Goal: Task Accomplishment & Management: Use online tool/utility

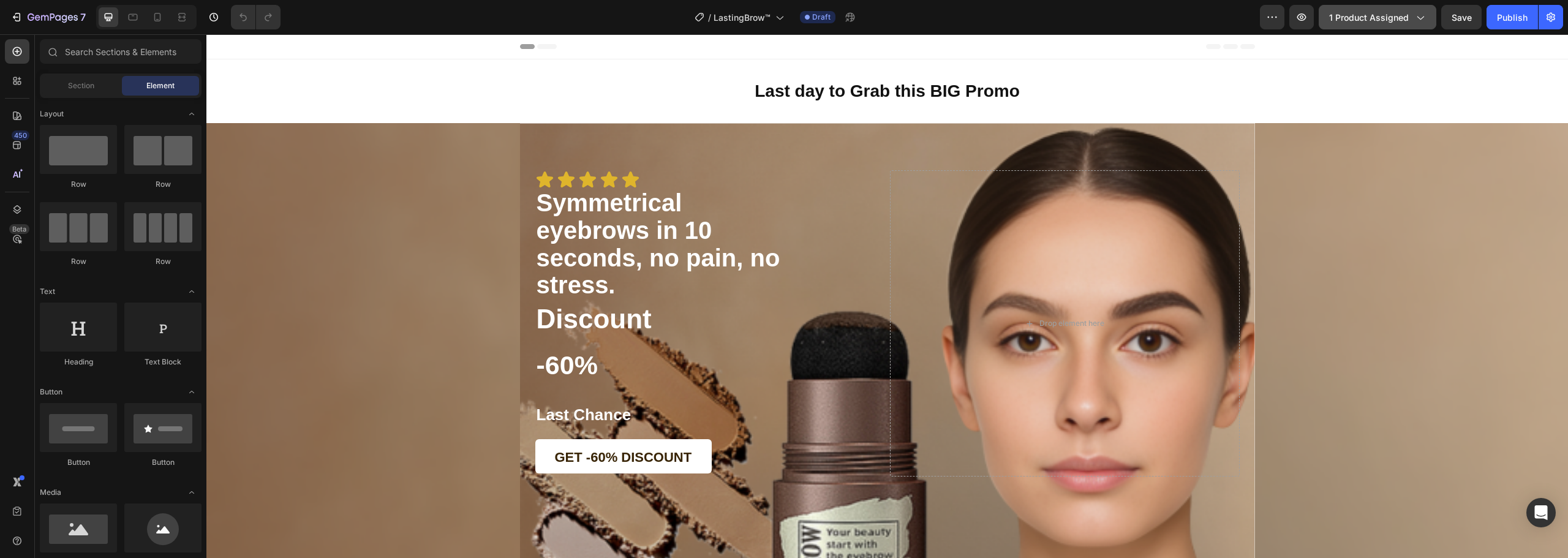
click at [1372, 28] on button "1 product assigned" at bounding box center [1378, 17] width 118 height 25
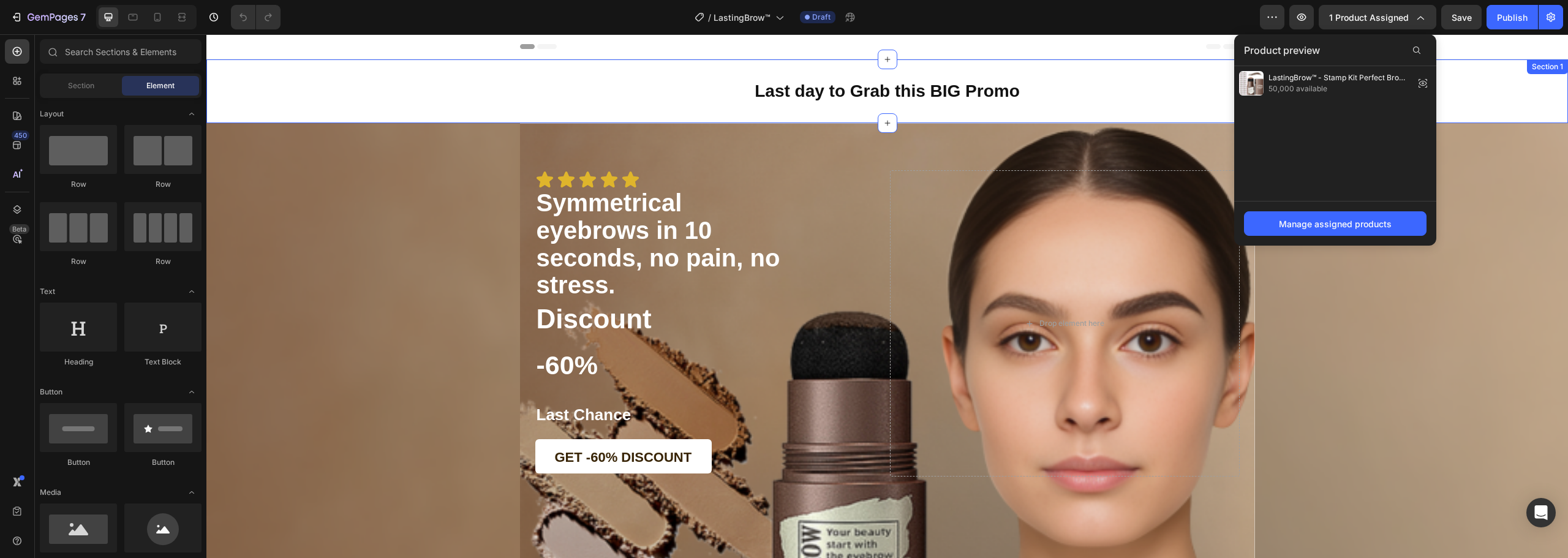
click at [1491, 77] on div "Last day to Grab this BIG Promo Heading Section 1" at bounding box center [887, 91] width 1362 height 64
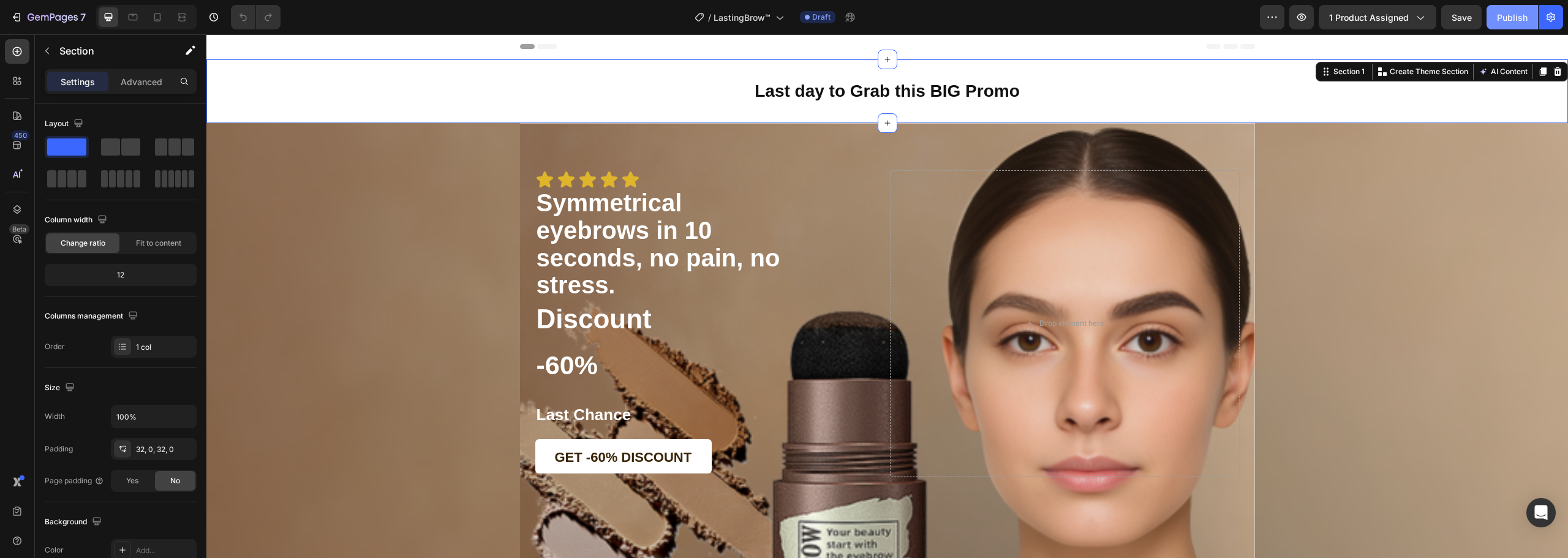
click at [1495, 22] on button "Publish" at bounding box center [1512, 17] width 51 height 25
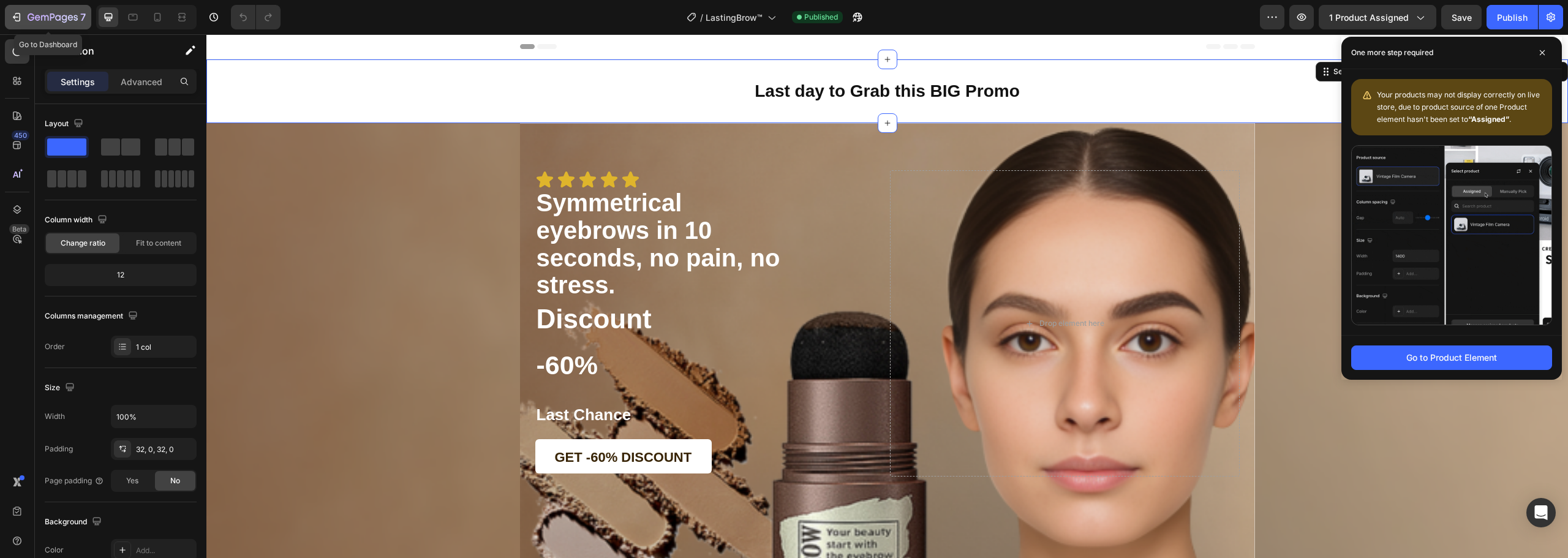
click at [13, 13] on icon "button" at bounding box center [16, 16] width 12 height 12
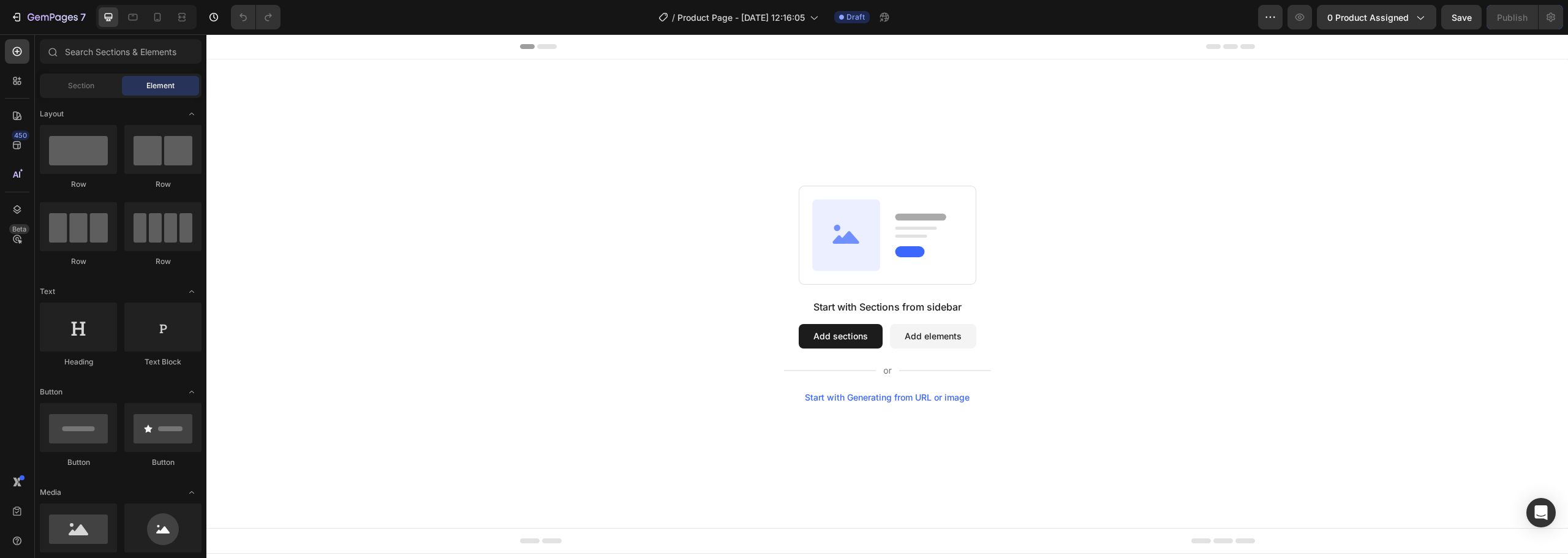
click at [1150, 107] on div "Start with Sections from sidebar Add sections Add elements Start with Generatin…" at bounding box center [887, 294] width 1362 height 468
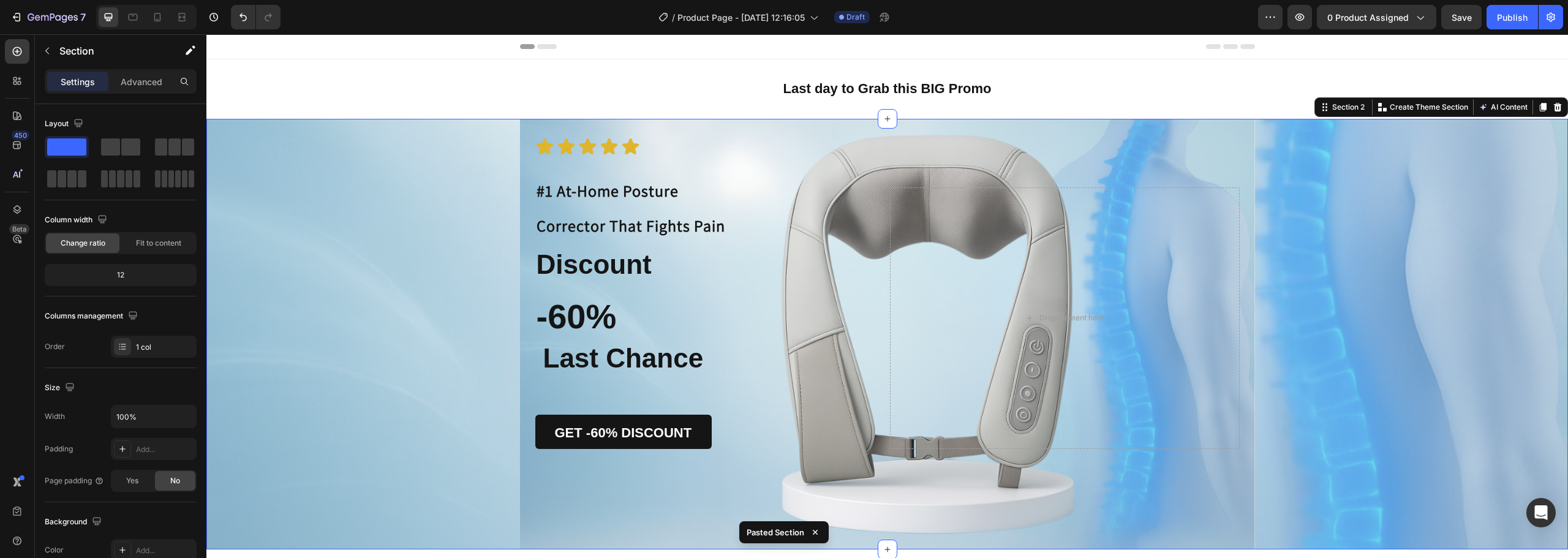
scroll to position [168, 0]
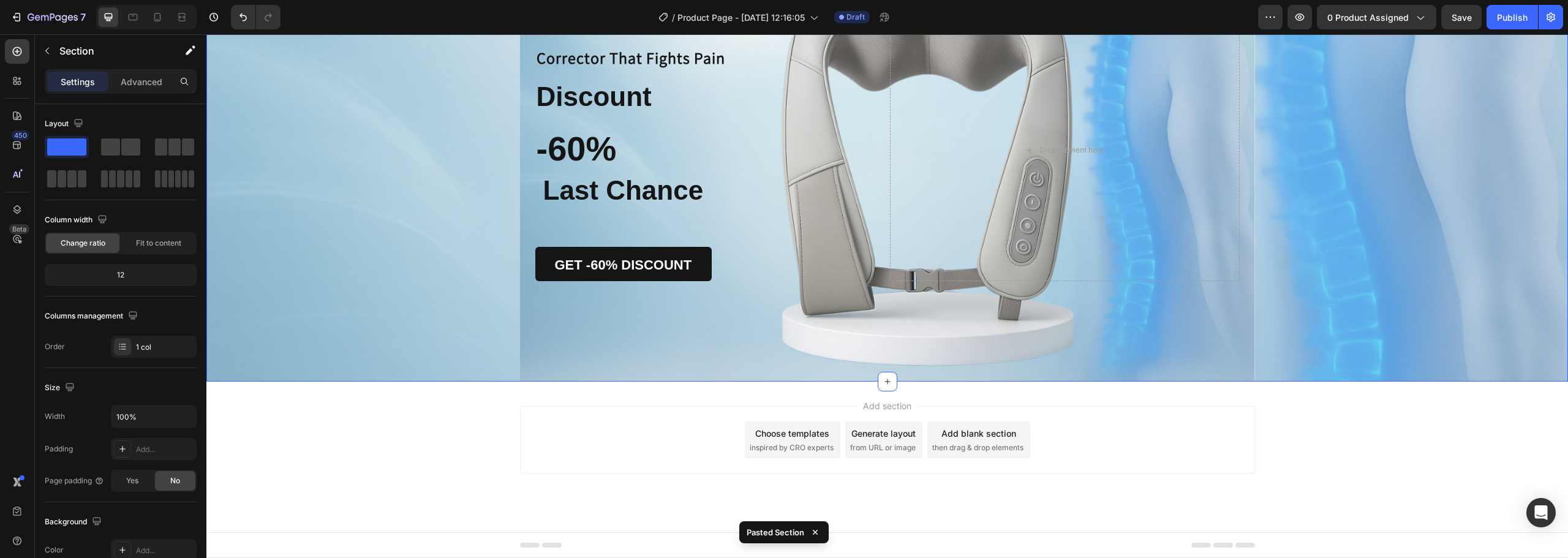
click at [1371, 268] on div "Icon Icon Icon Icon Icon Icon List #1 At-Home Posture Corrector That Fights Pai…" at bounding box center [887, 166] width 1362 height 431
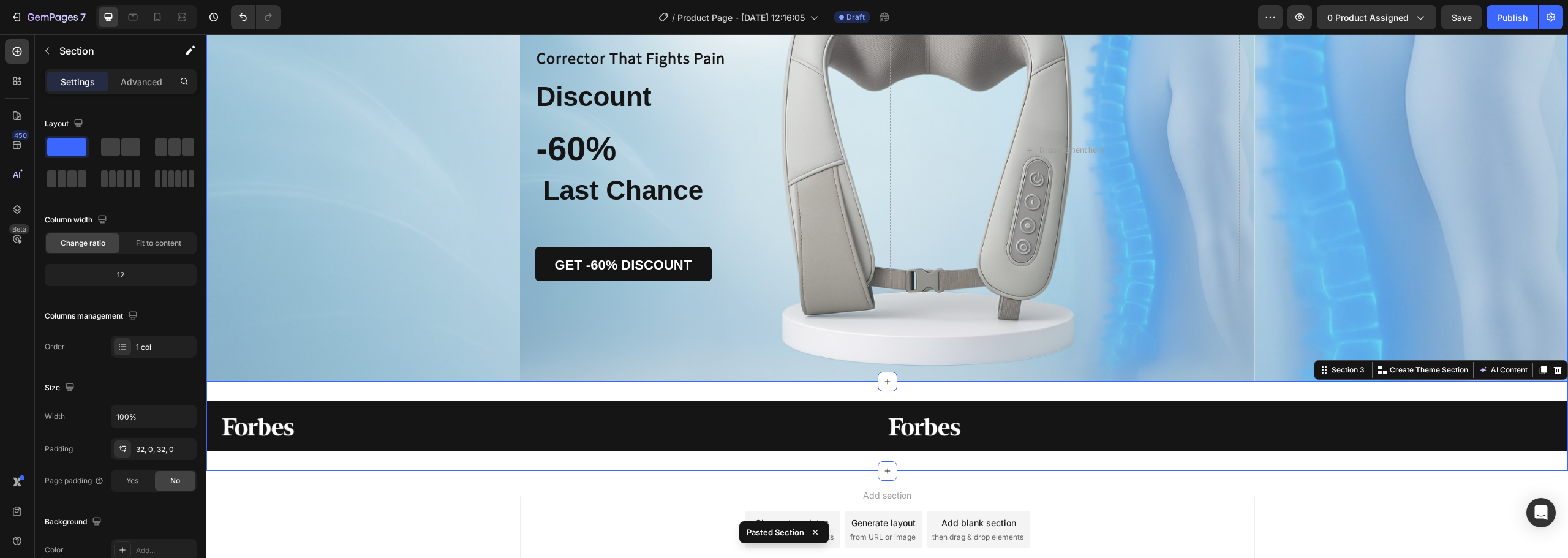
scroll to position [257, 0]
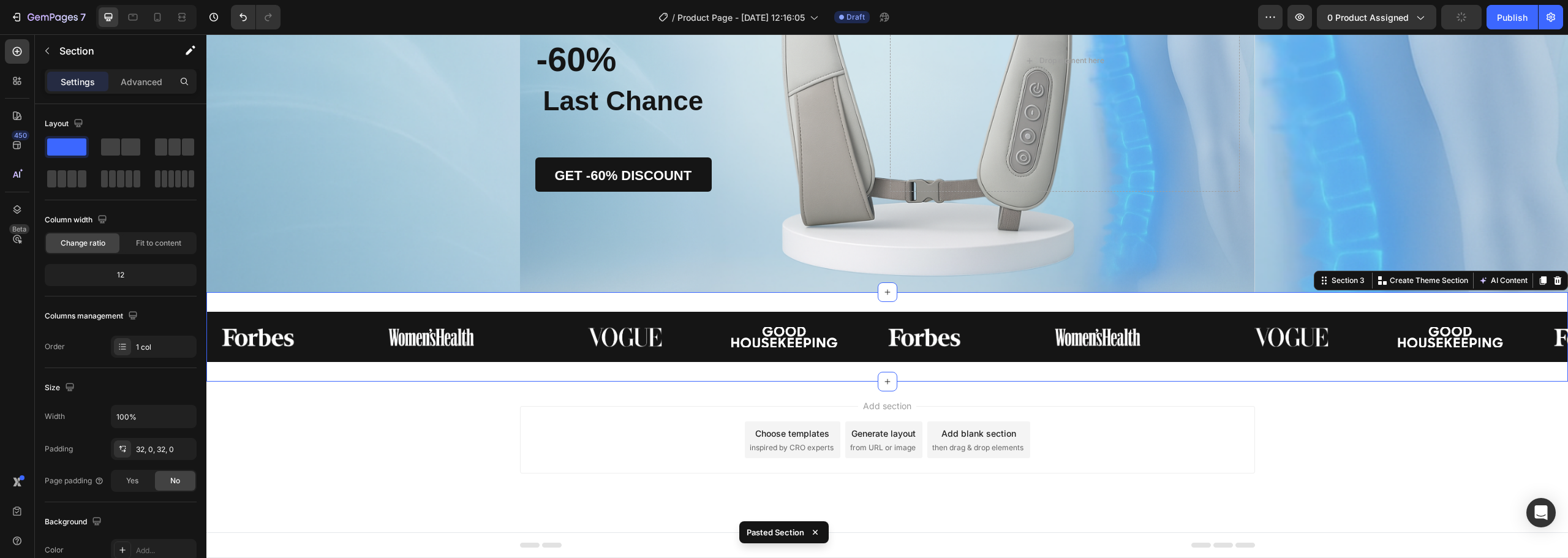
click at [1223, 371] on div "FREE SHIPPING Text 30 DAYS MONEY BACK GUARANTEE Text LIMITED TIME 50% OFF SALE …" at bounding box center [887, 337] width 1362 height 89
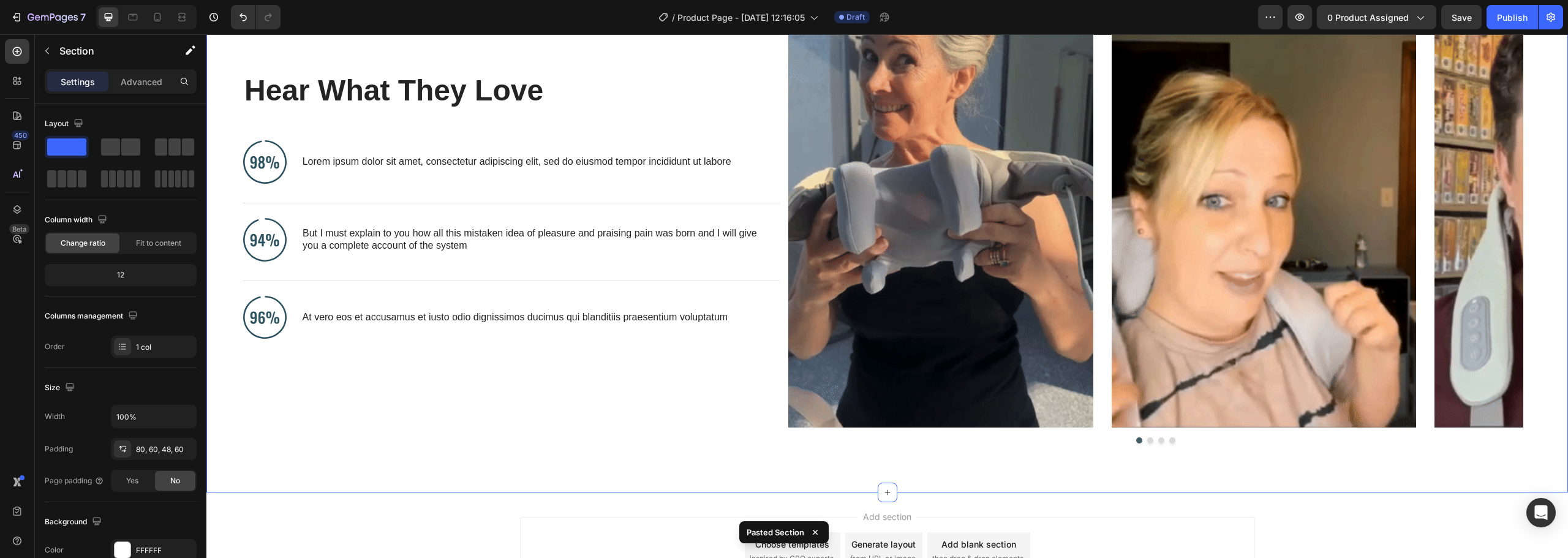
scroll to position [828, 0]
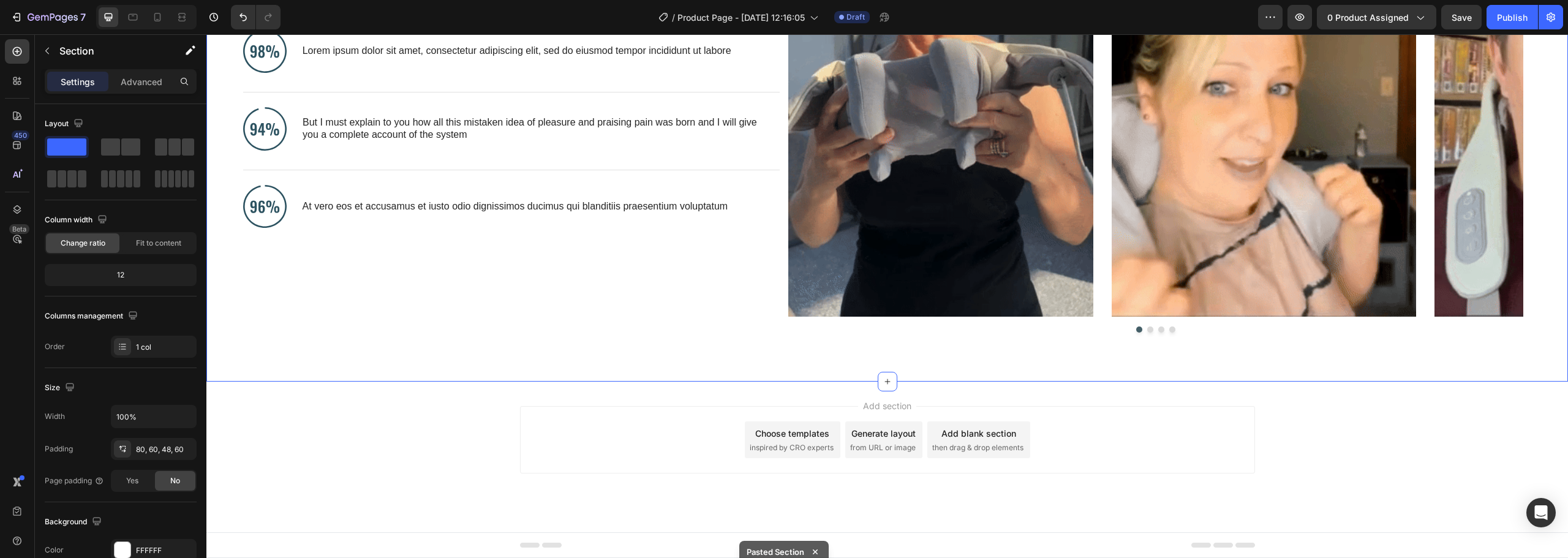
click at [1304, 376] on div "Hear What They Love Heading Image Lorem ipsum dolor sit amet, consectetur adipi…" at bounding box center [887, 96] width 1362 height 571
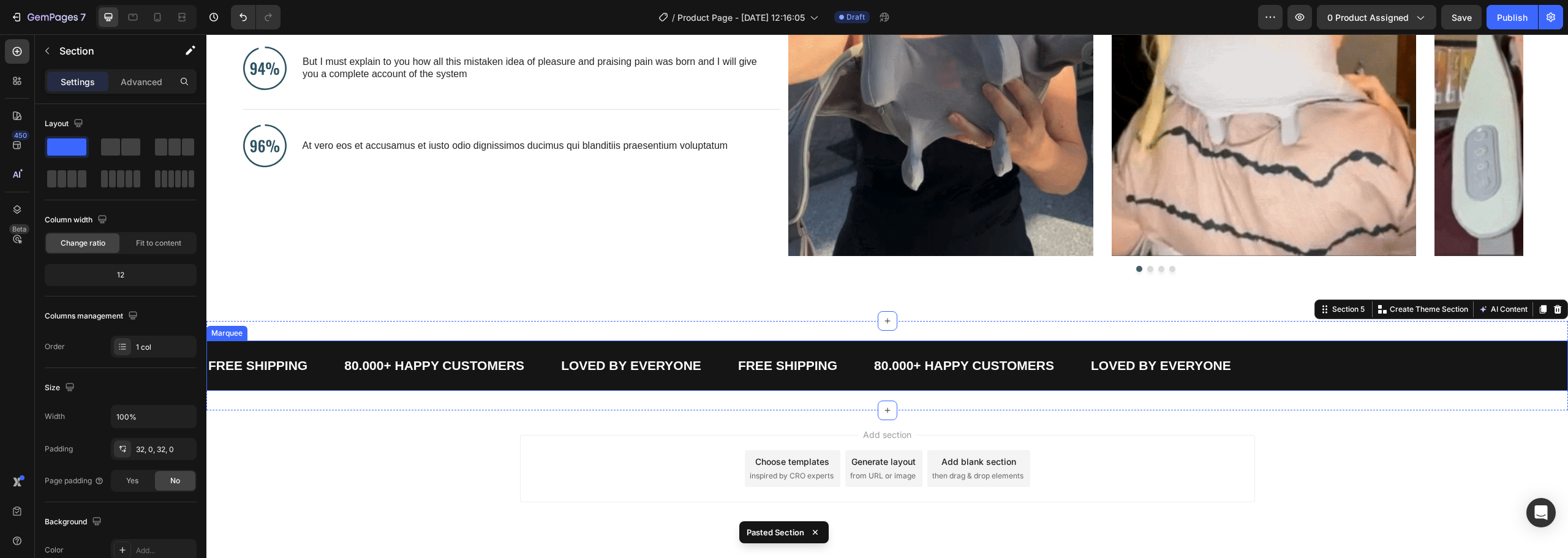
scroll to position [918, 0]
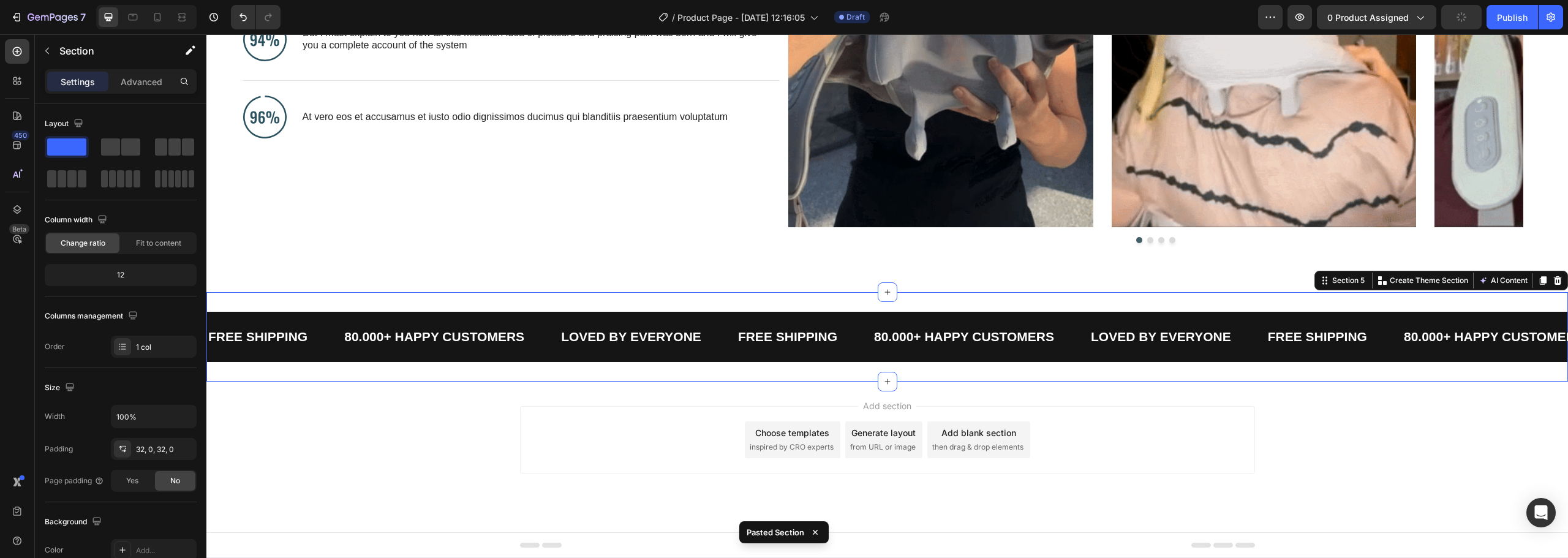
click at [1328, 370] on div "FREE SHIPPING Text 80.000+ HAPPY CUSTOMERS Text LOVED BY EVERYONE Text FREE SHI…" at bounding box center [887, 337] width 1362 height 89
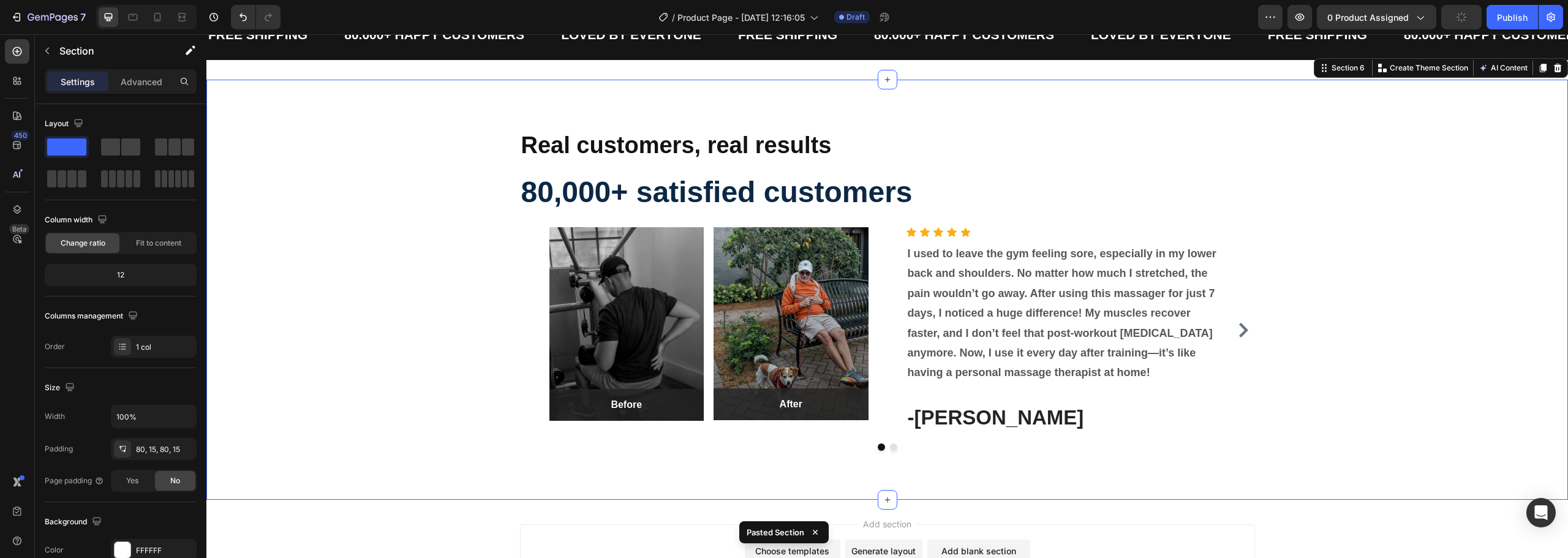
scroll to position [1338, 0]
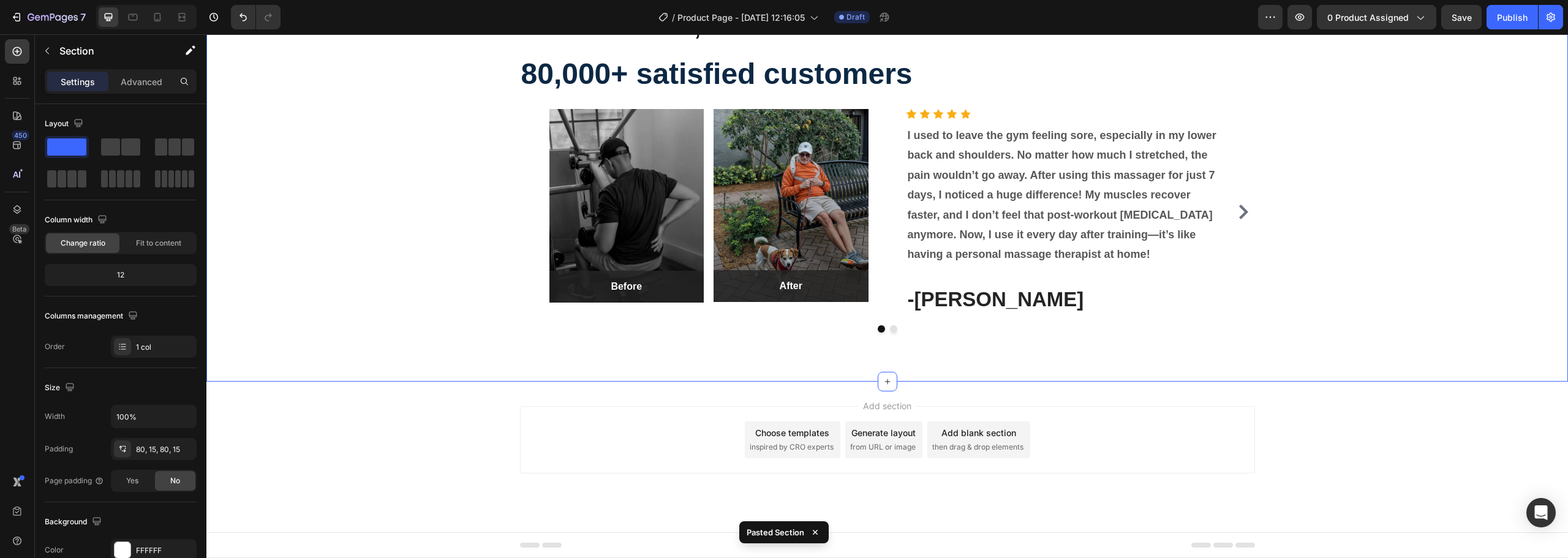
click at [1302, 363] on div "Real customers, real results Text Block 80,000+ satisfied customers Heading Ima…" at bounding box center [887, 171] width 1362 height 420
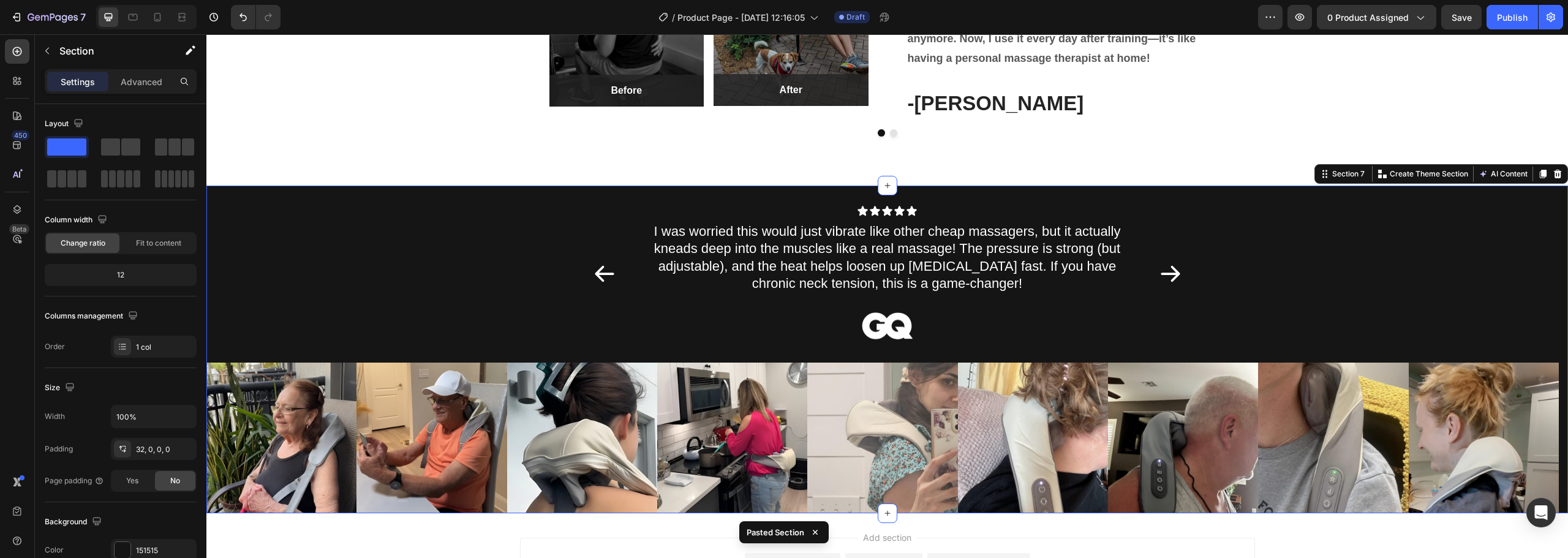
scroll to position [1666, 0]
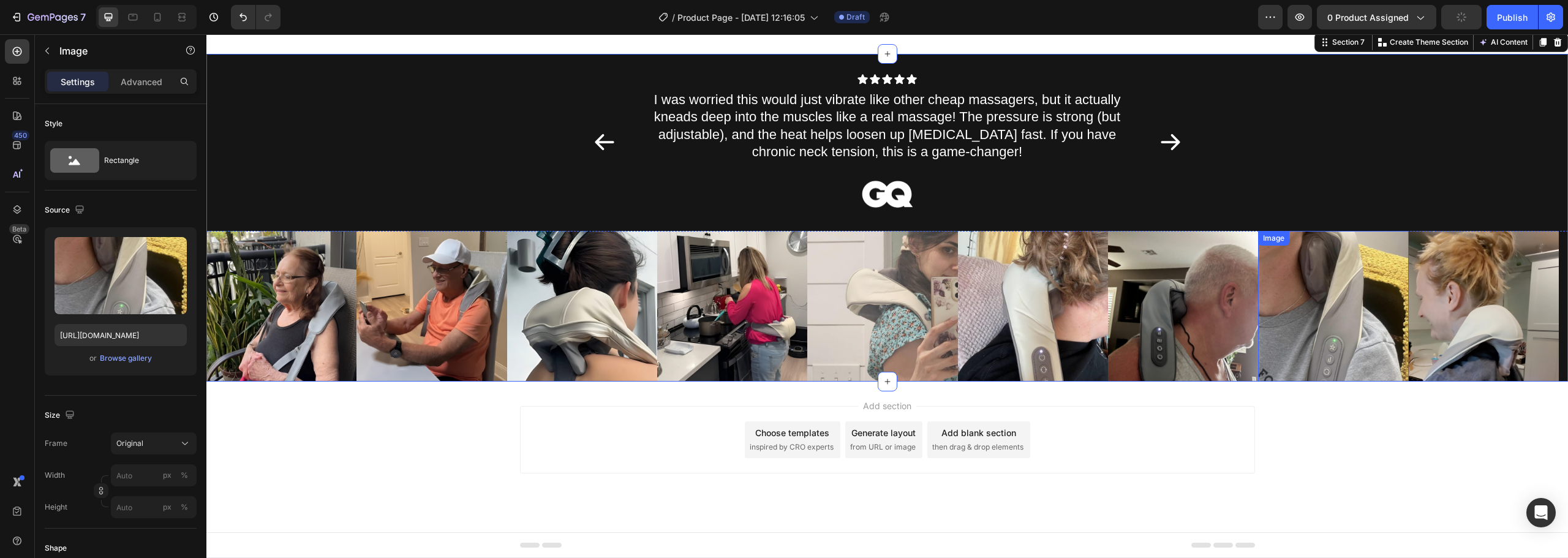
click at [1318, 358] on img at bounding box center [1333, 306] width 150 height 150
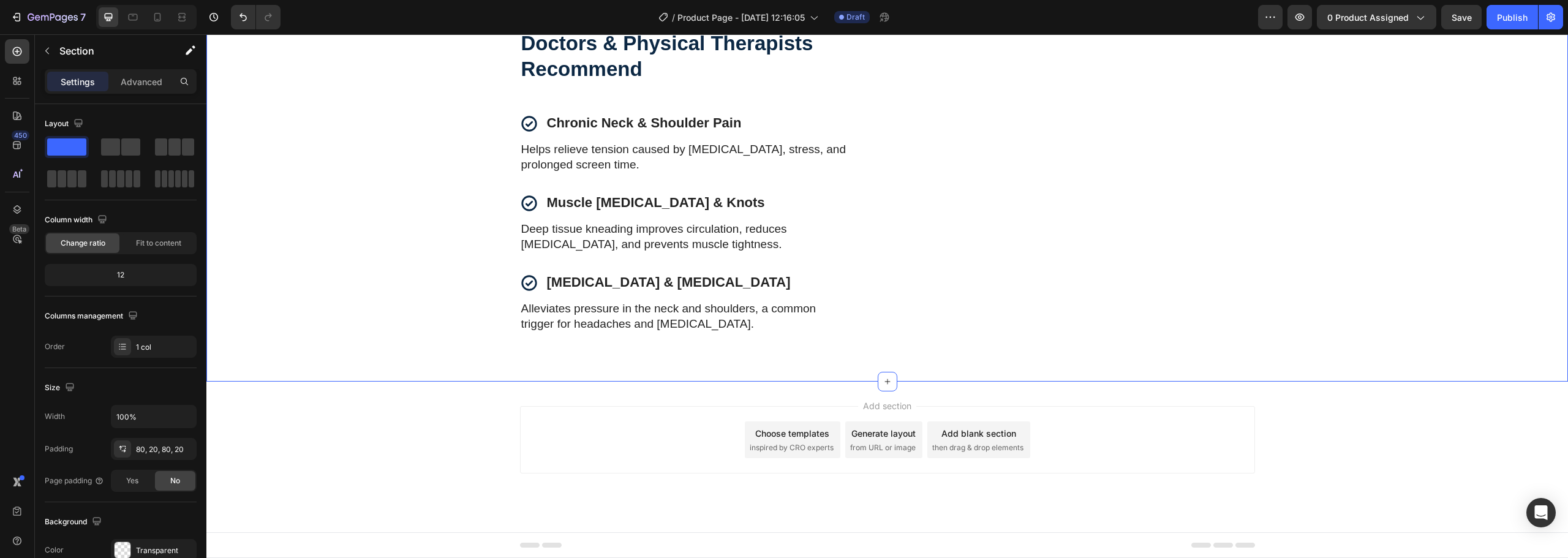
scroll to position [2122, 0]
click at [1147, 374] on div "Doctors & Physical Therapists Recommend Heading Icon Chronic Neck & Shoulder Pa…" at bounding box center [887, 181] width 1362 height 402
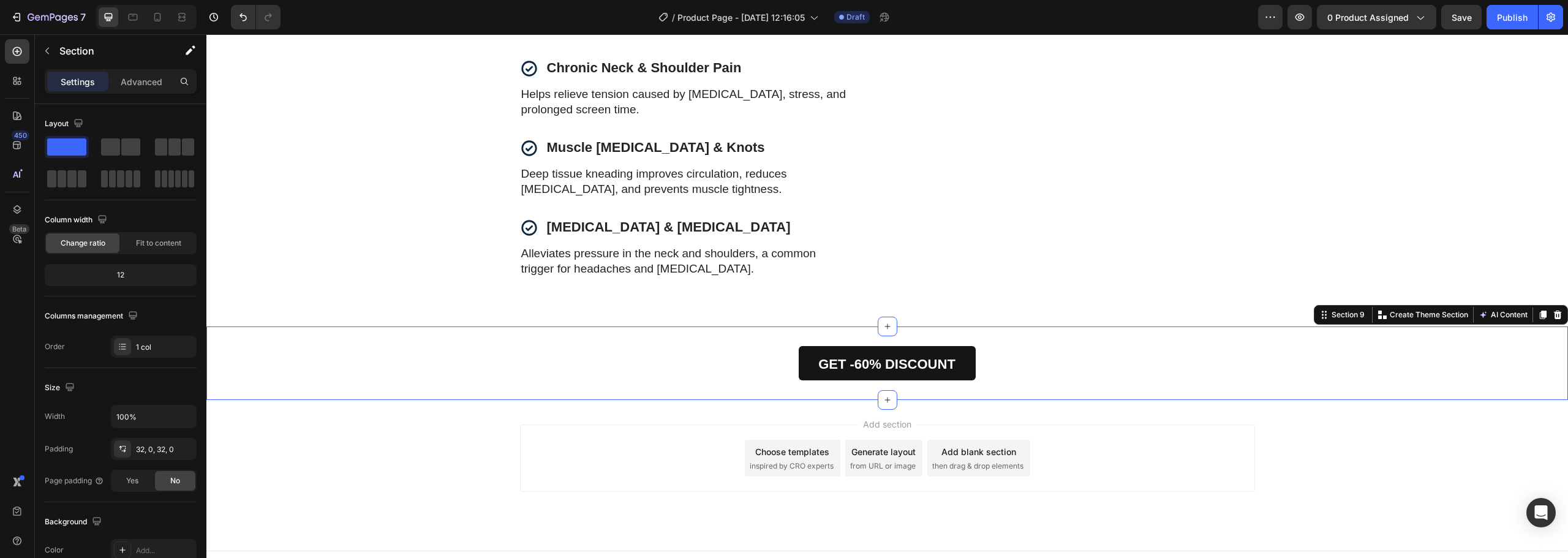
click at [1316, 400] on div "GET -60% DISCOUNT Button Section 9 You can create reusable sections Create Them…" at bounding box center [887, 363] width 1362 height 73
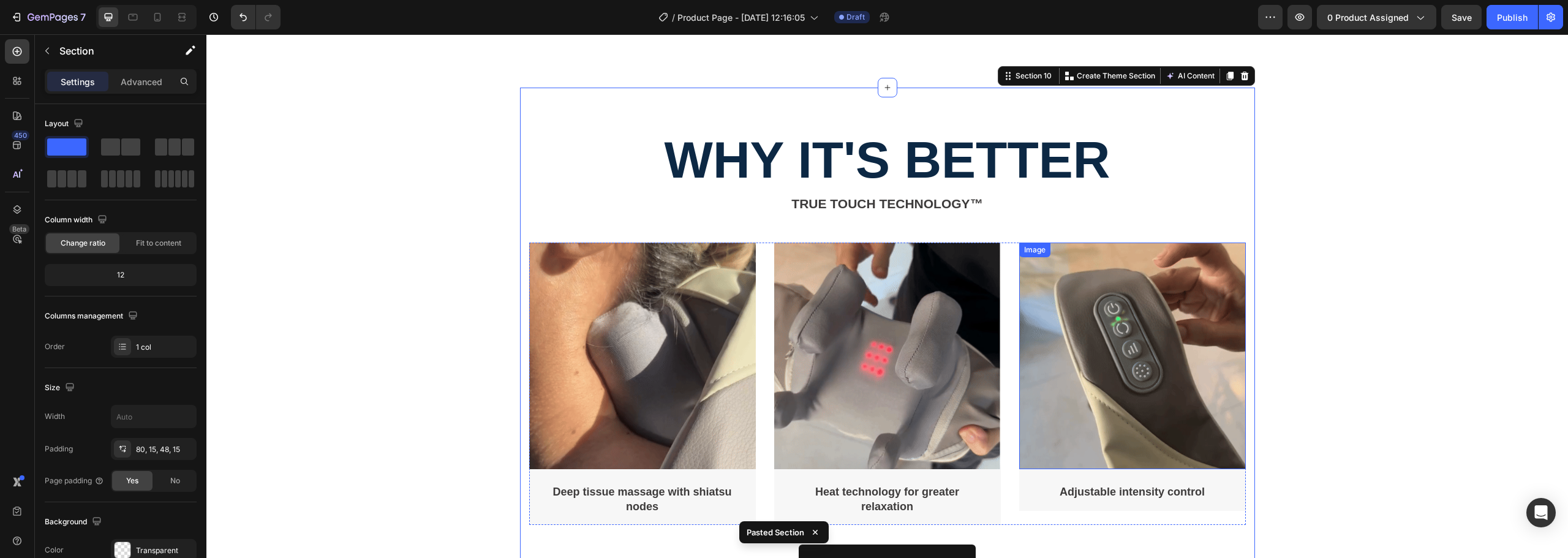
scroll to position [2715, 0]
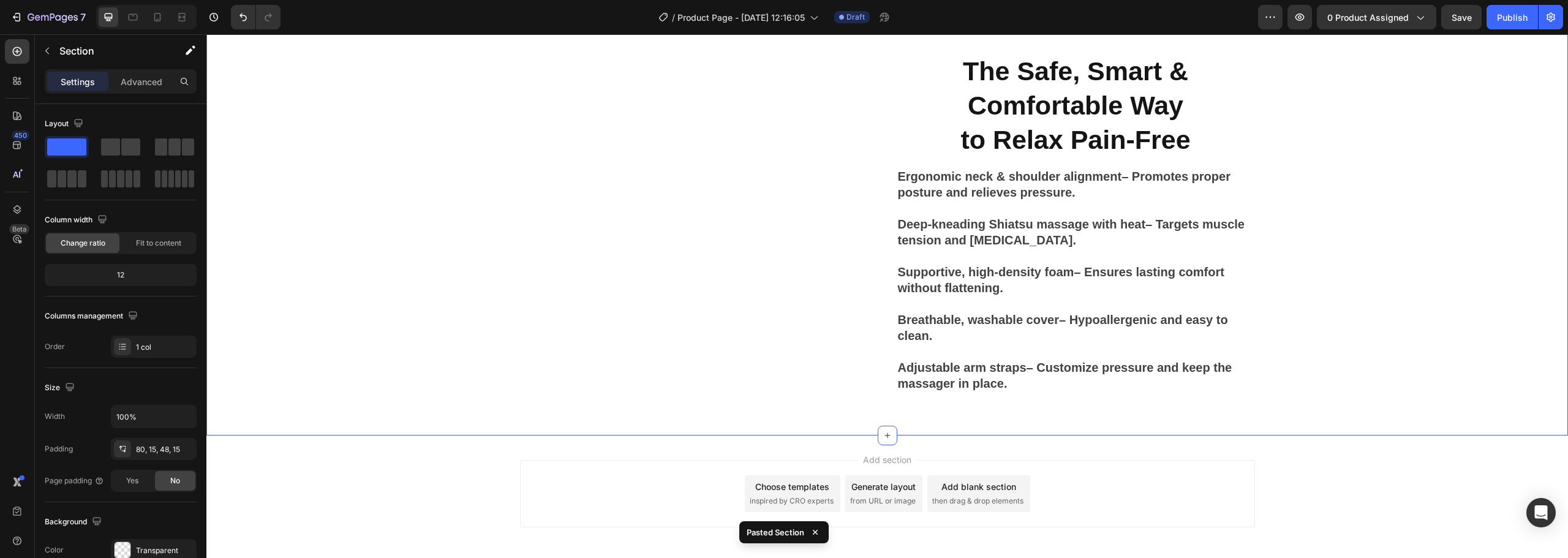
scroll to position [3168, 0]
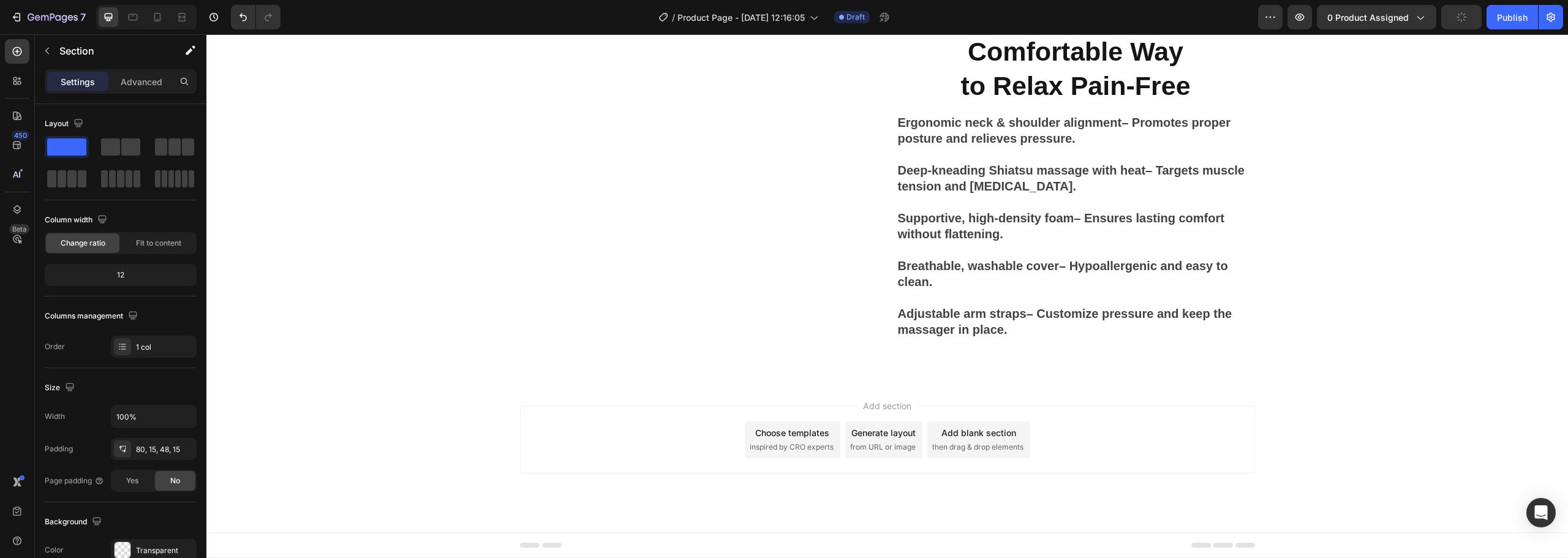
click at [1403, 425] on div "Add section Choose templates inspired by CRO experts Generate layout from URL o…" at bounding box center [887, 457] width 1362 height 151
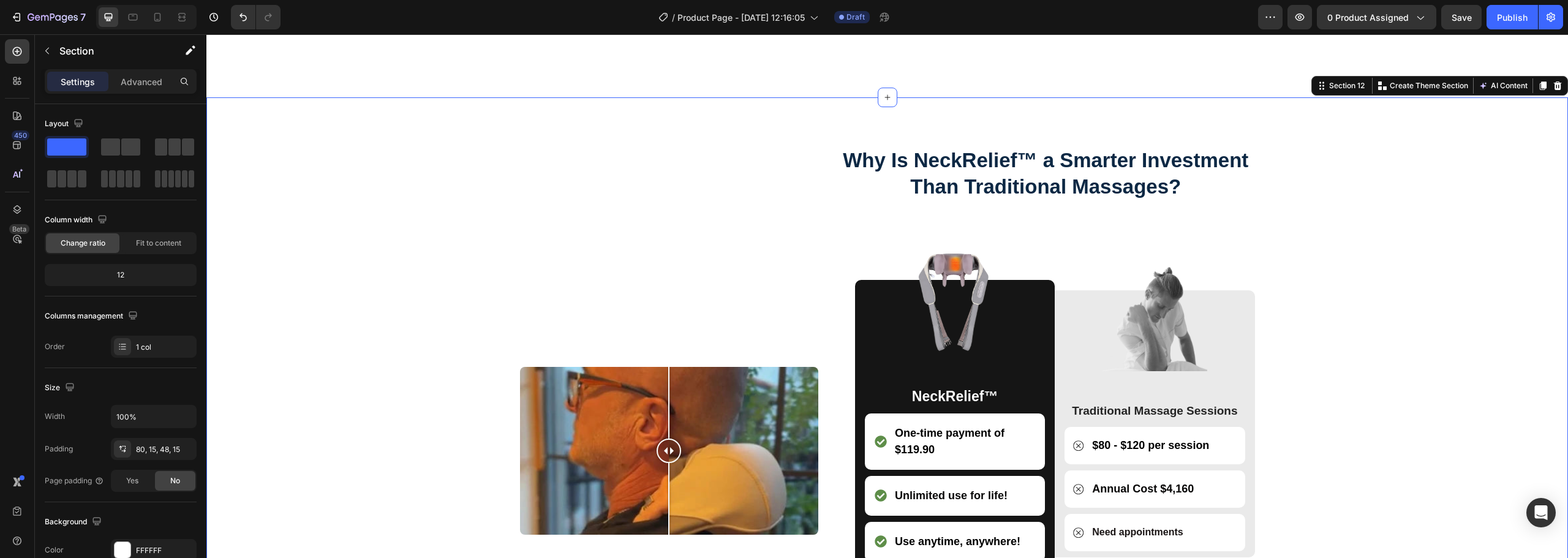
scroll to position [3697, 0]
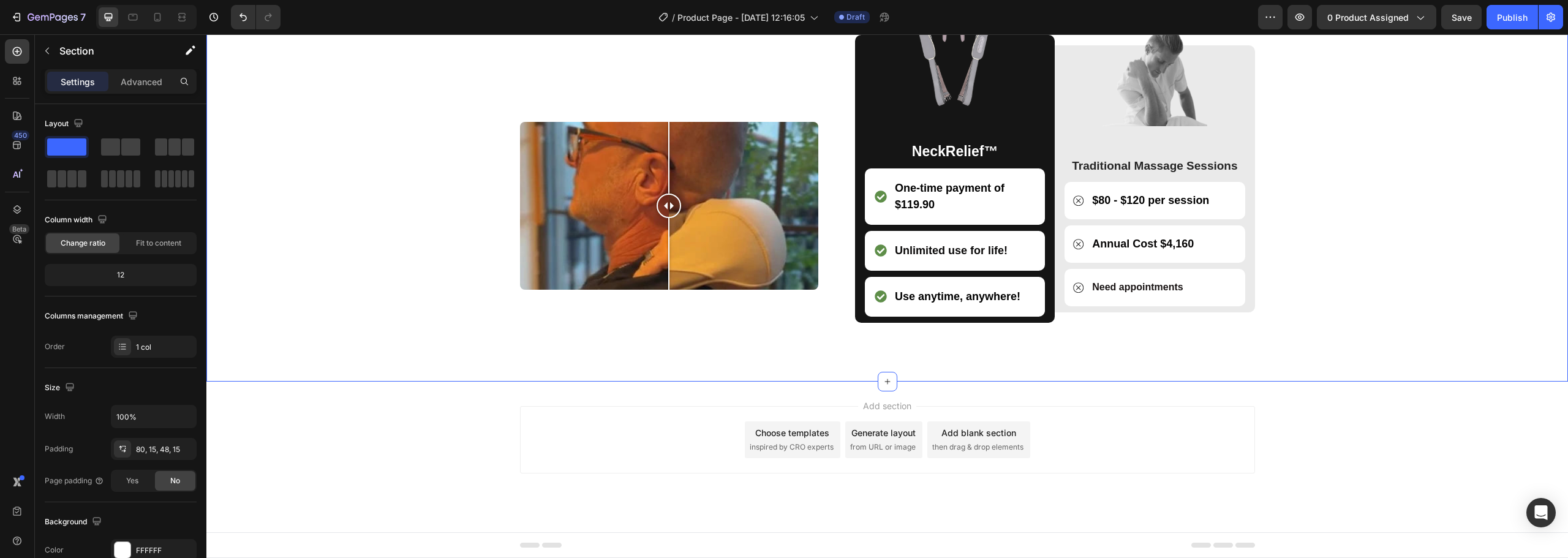
click at [1433, 266] on div "Image Comparison Why Is NeckRelief™ a Smarter Investment Than Traditional Massa…" at bounding box center [887, 127] width 1343 height 450
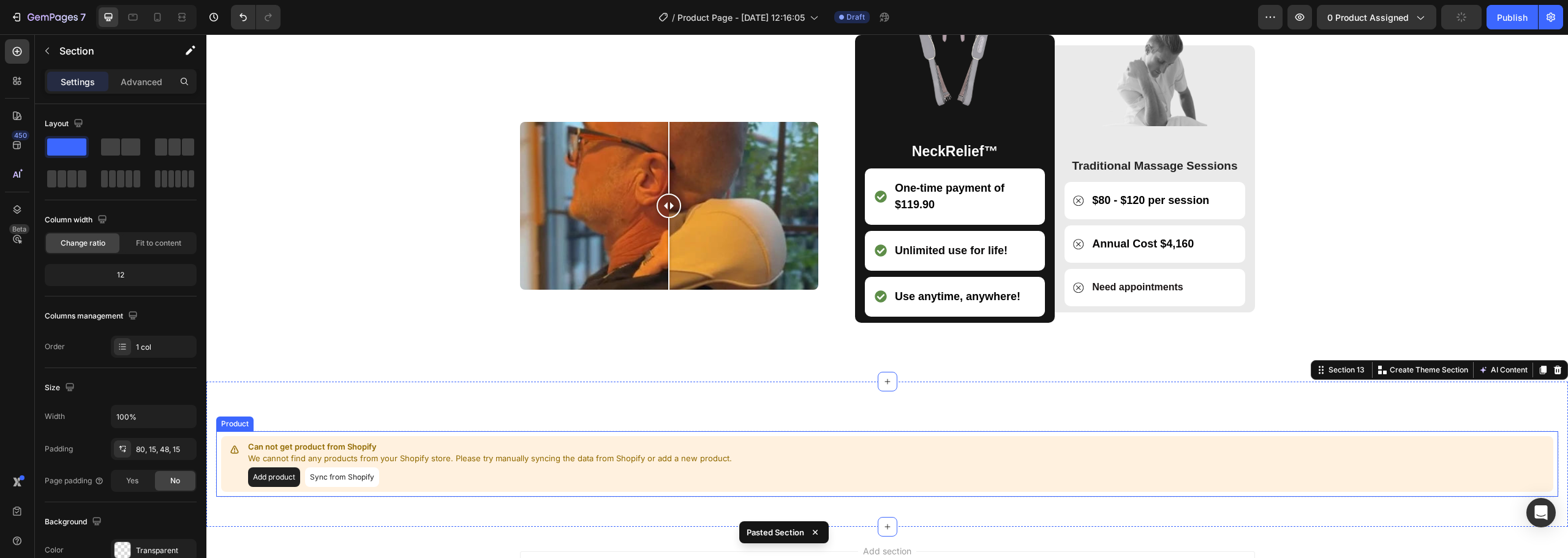
click at [326, 481] on button "Sync from Shopify" at bounding box center [342, 476] width 74 height 20
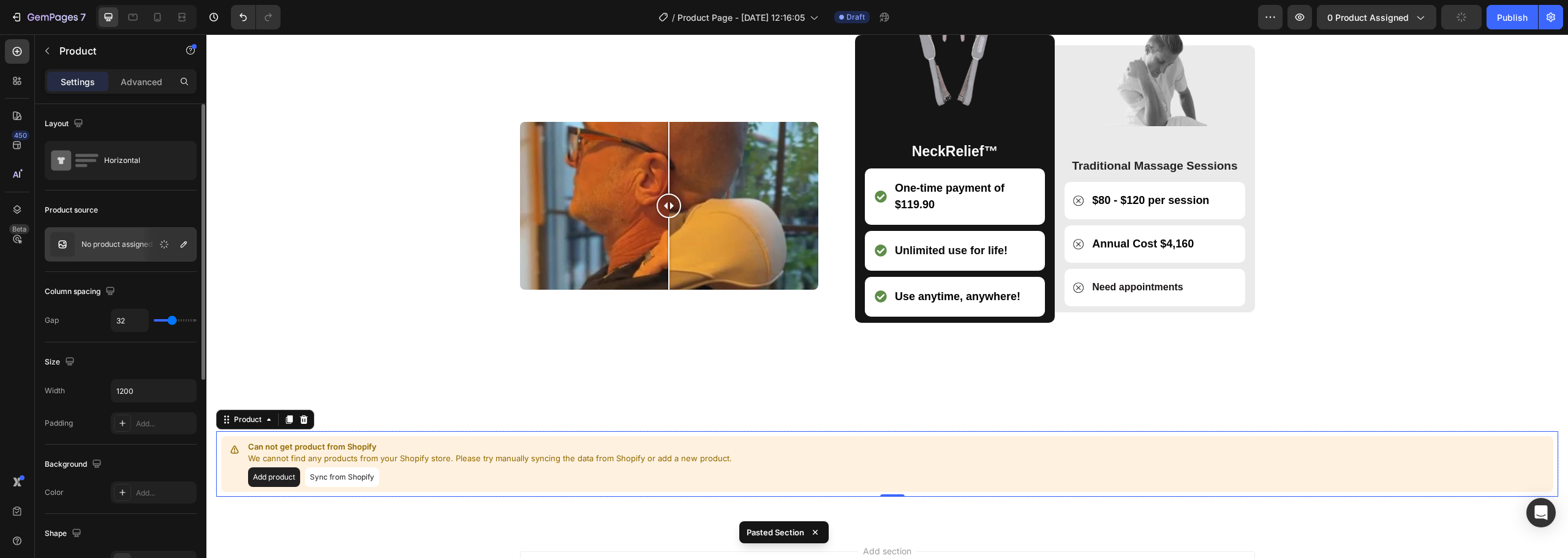
click at [144, 245] on div at bounding box center [169, 244] width 54 height 33
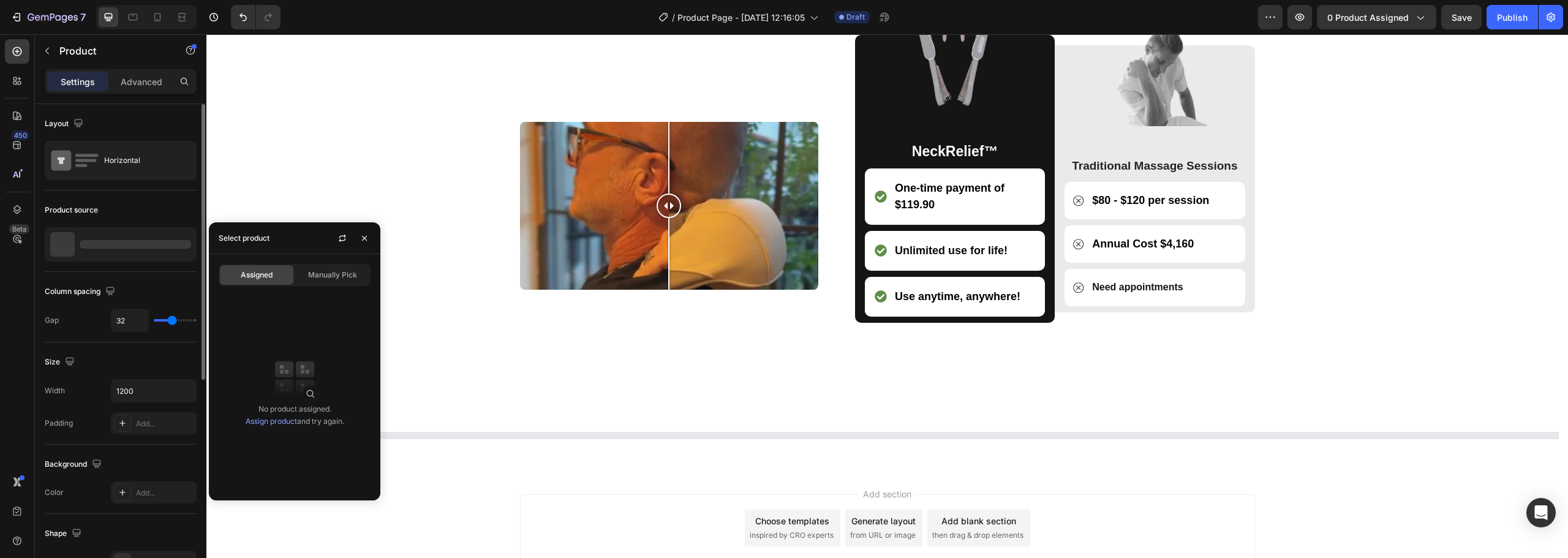
click at [139, 247] on div at bounding box center [135, 244] width 111 height 9
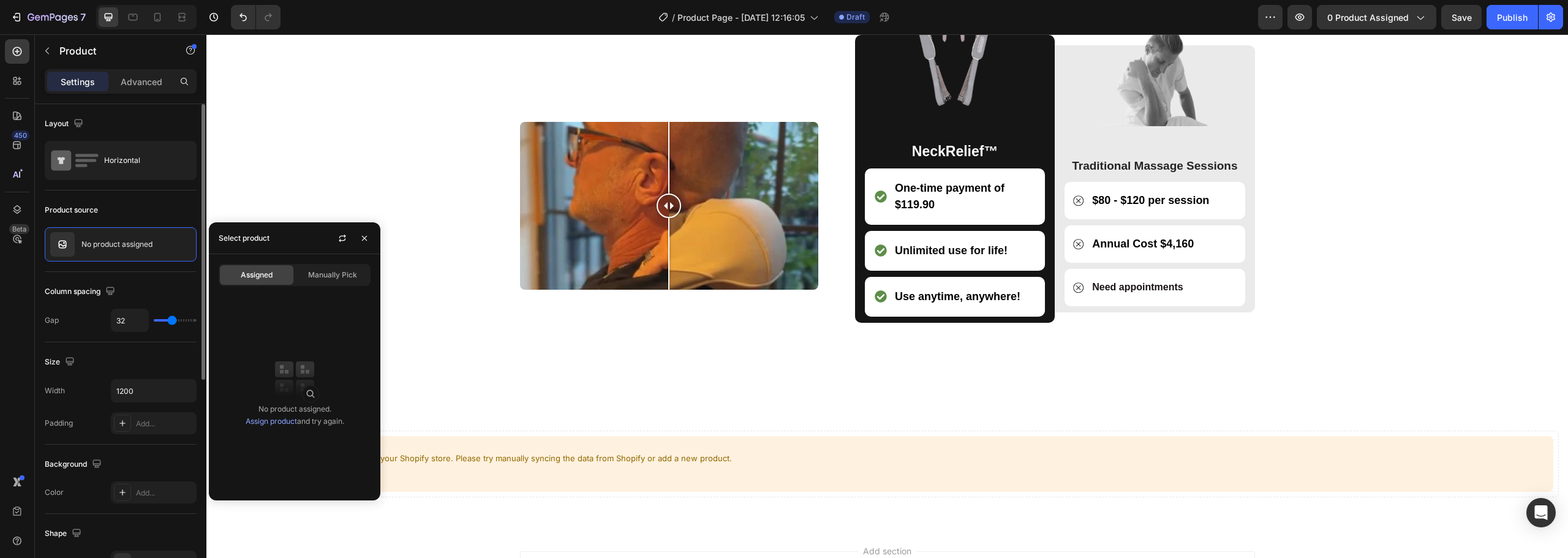
click at [139, 247] on p "No product assigned" at bounding box center [117, 244] width 71 height 9
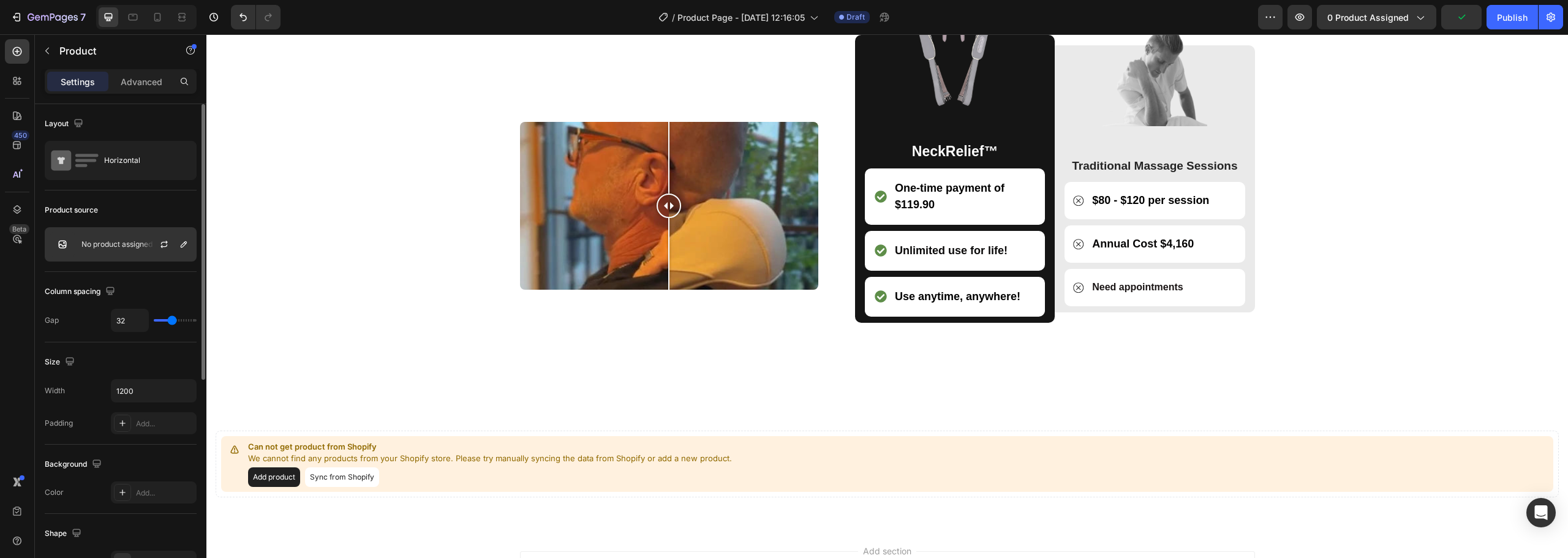
click at [154, 244] on div at bounding box center [169, 244] width 54 height 33
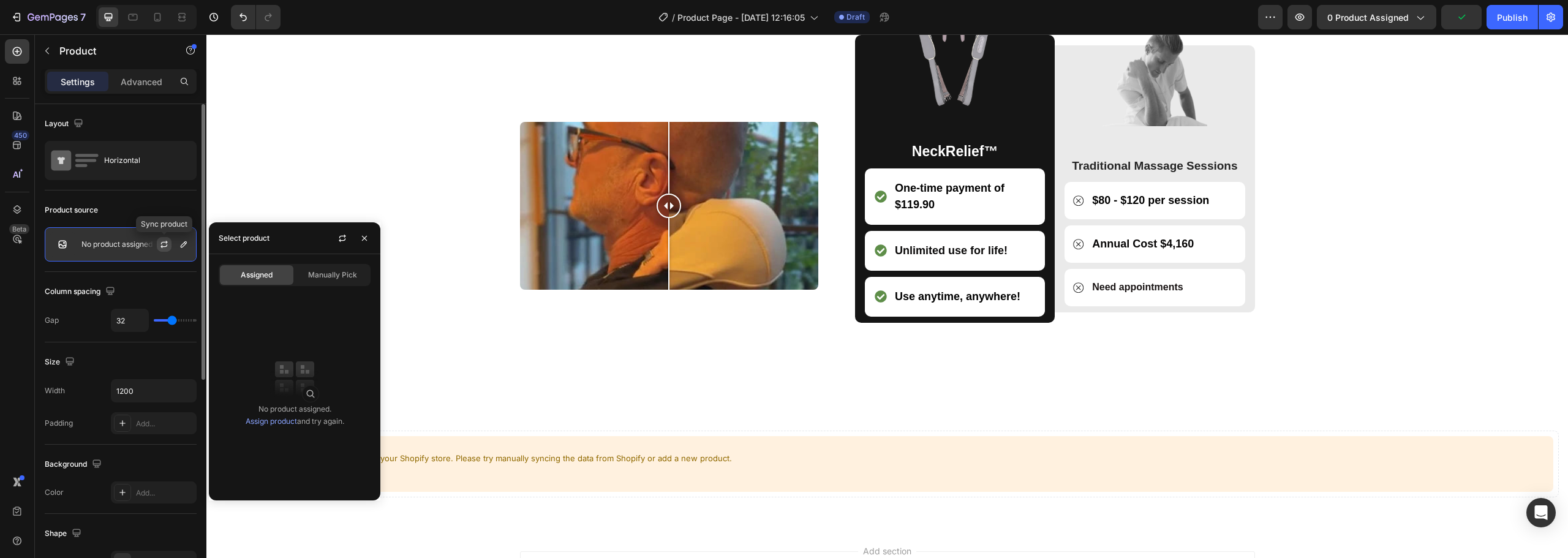
click at [163, 244] on icon "button" at bounding box center [164, 244] width 9 height 9
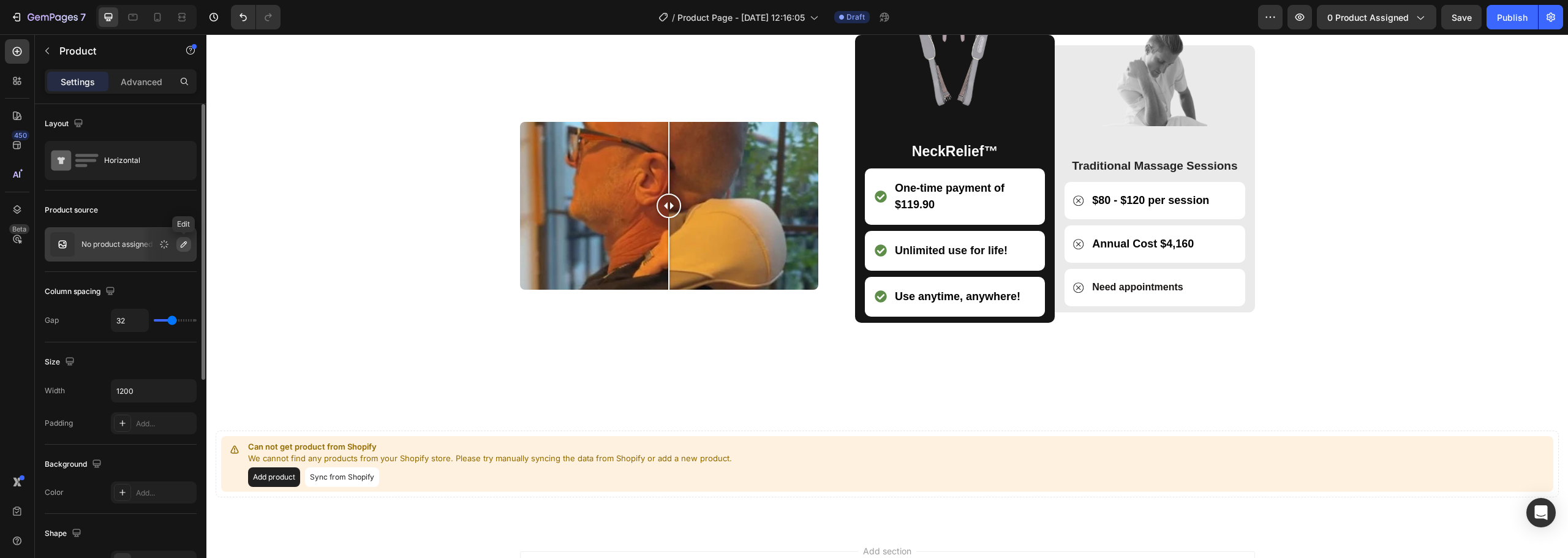
click at [187, 245] on icon "button" at bounding box center [184, 244] width 9 height 9
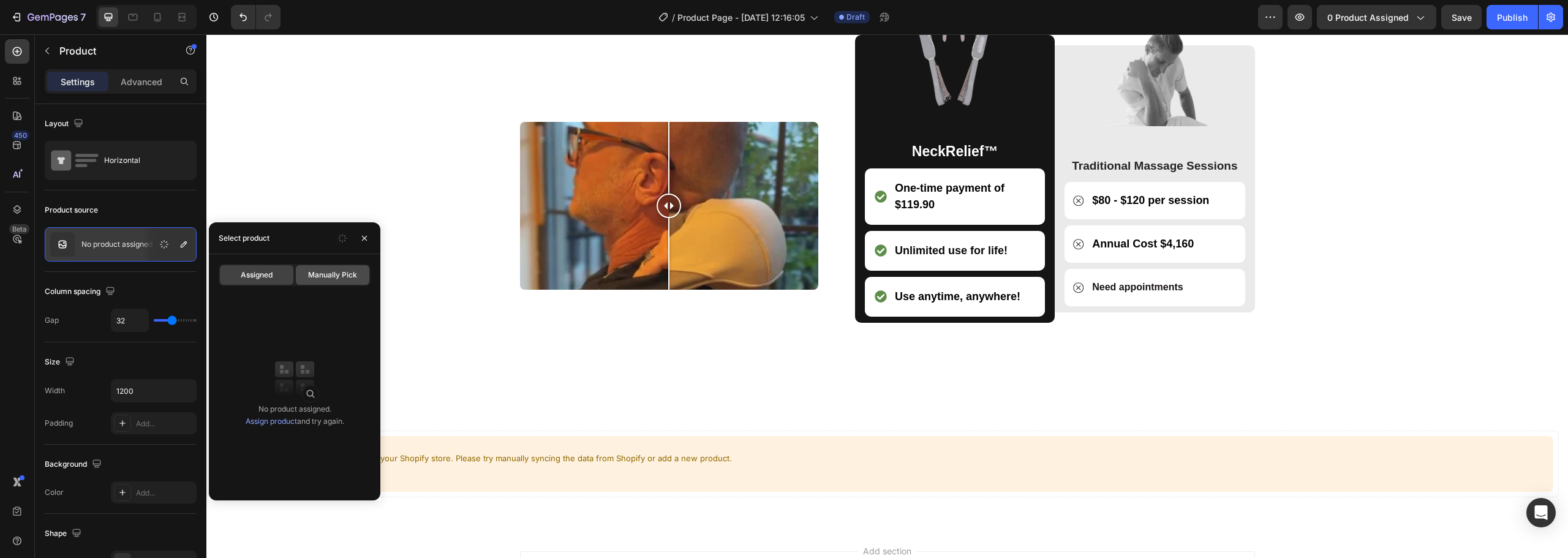
click at [305, 275] on div "Manually Pick" at bounding box center [332, 275] width 73 height 20
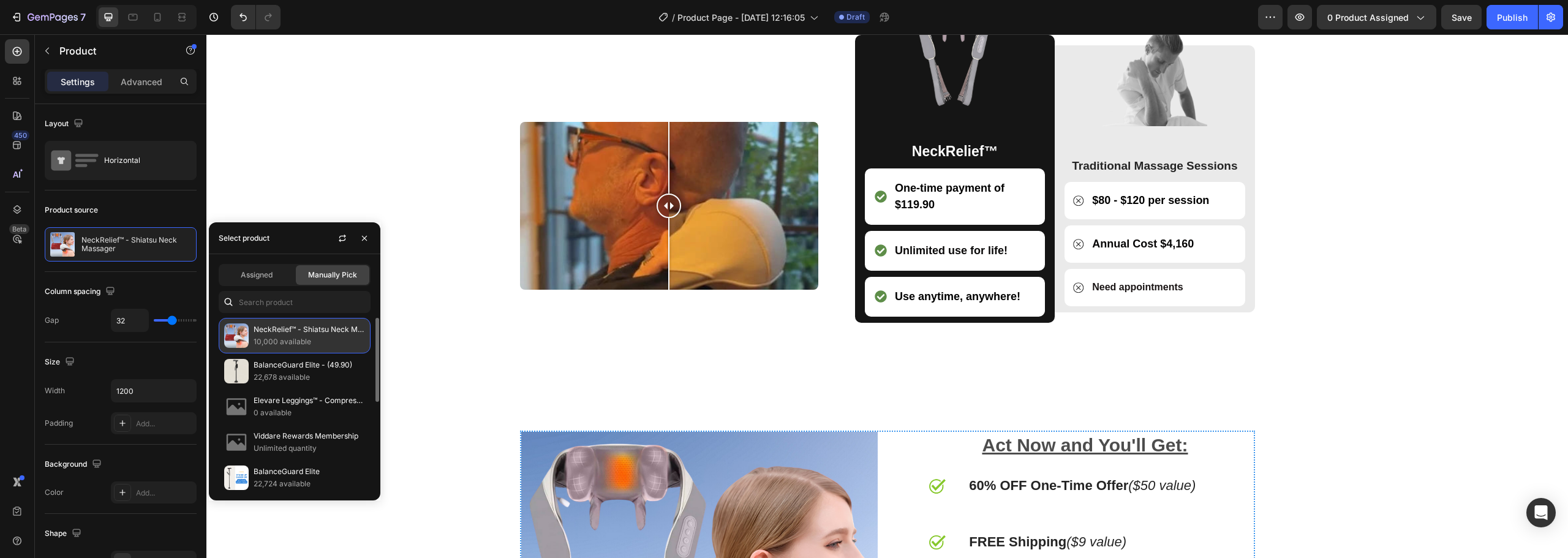
click at [263, 335] on p "10,000 available" at bounding box center [309, 341] width 111 height 12
click at [311, 337] on p "10,000 available" at bounding box center [309, 341] width 111 height 12
click at [370, 177] on div "Image Comparison Why Is NeckRelief™ a Smarter Investment Than Traditional Massa…" at bounding box center [887, 127] width 1343 height 450
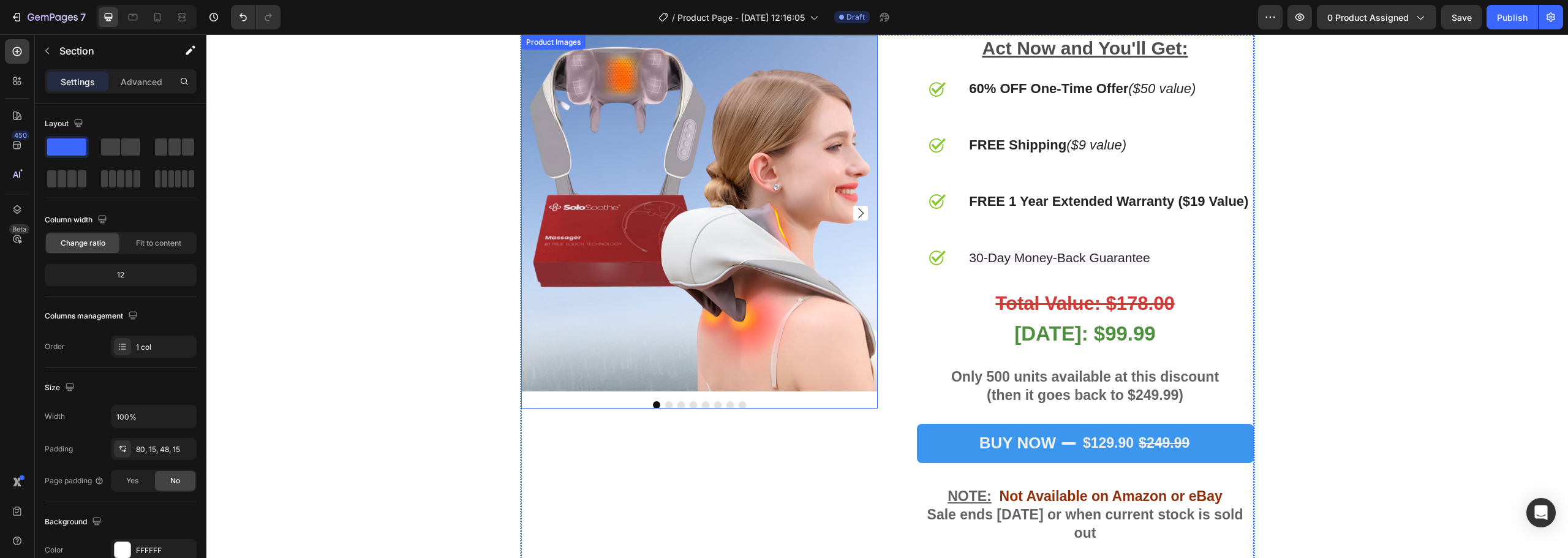
scroll to position [4065, 0]
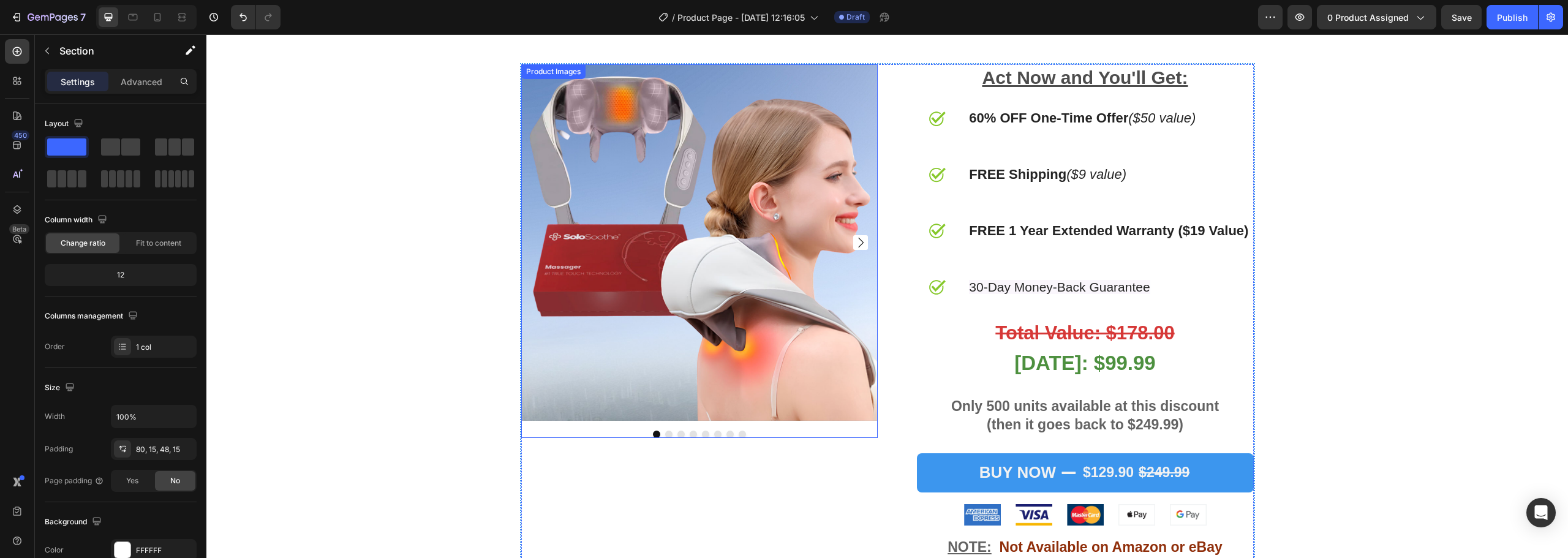
click at [859, 235] on icon "Carousel Next Arrow" at bounding box center [860, 242] width 15 height 15
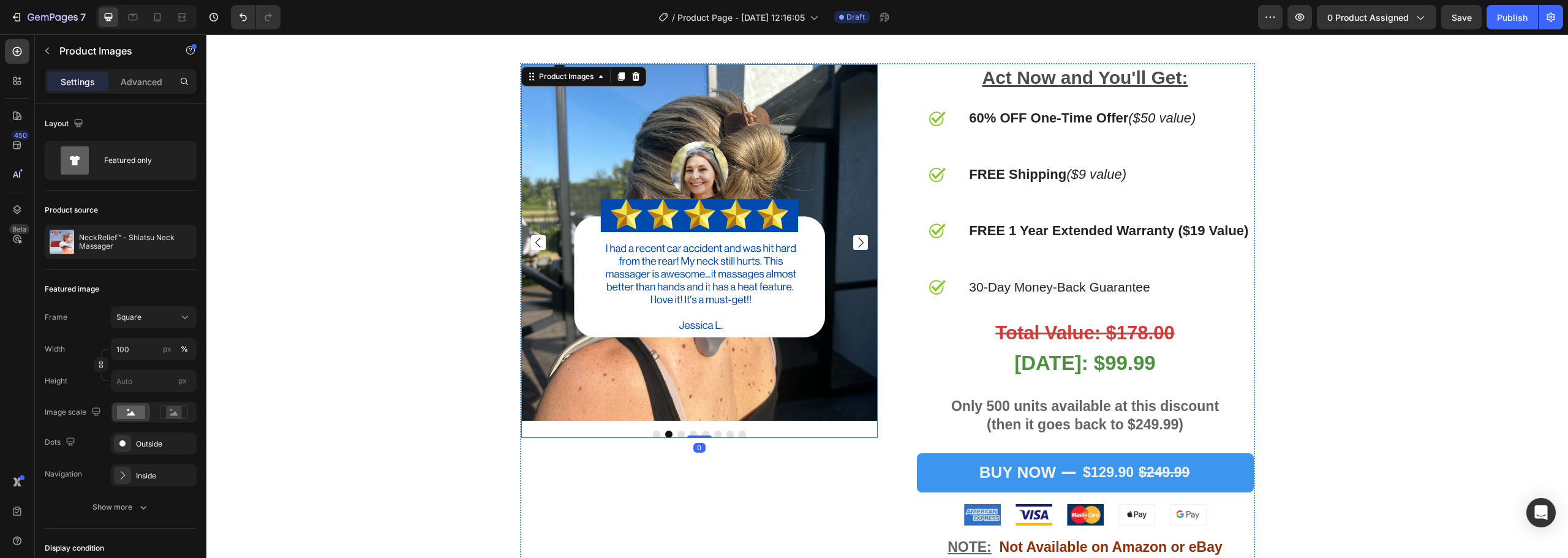
click at [859, 235] on icon "Carousel Next Arrow" at bounding box center [860, 242] width 15 height 15
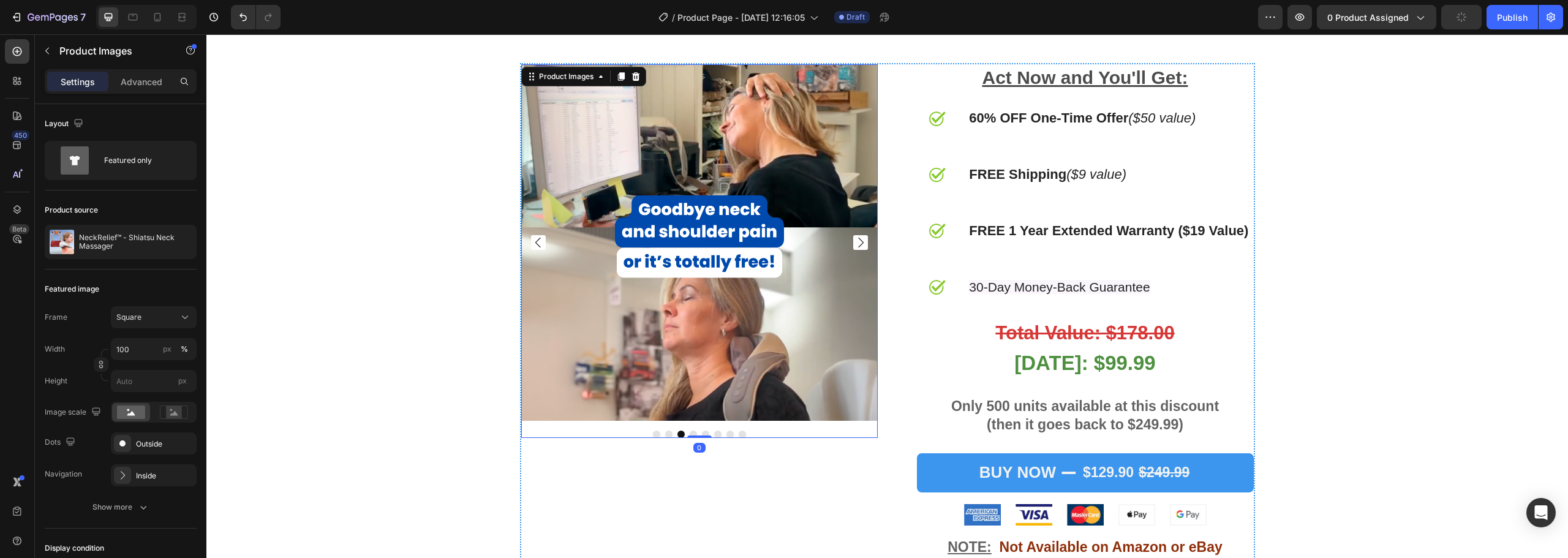
click at [859, 235] on icon "Carousel Next Arrow" at bounding box center [860, 242] width 15 height 15
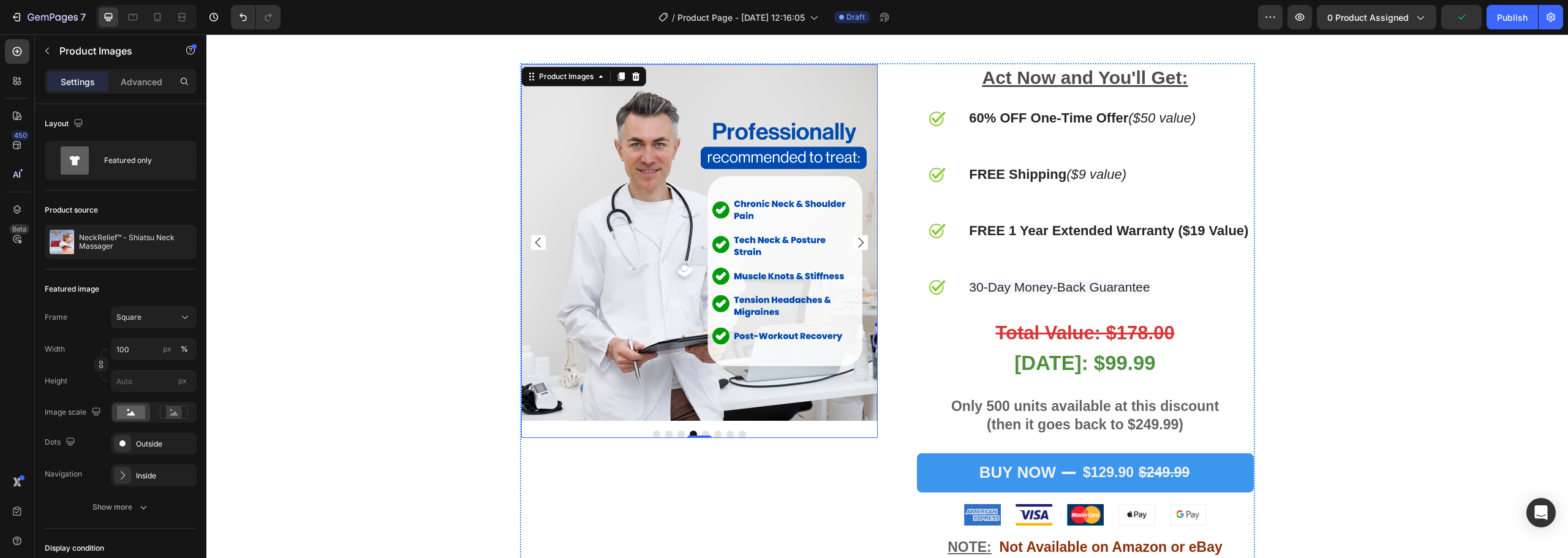
click at [859, 235] on icon "Carousel Next Arrow" at bounding box center [860, 242] width 15 height 15
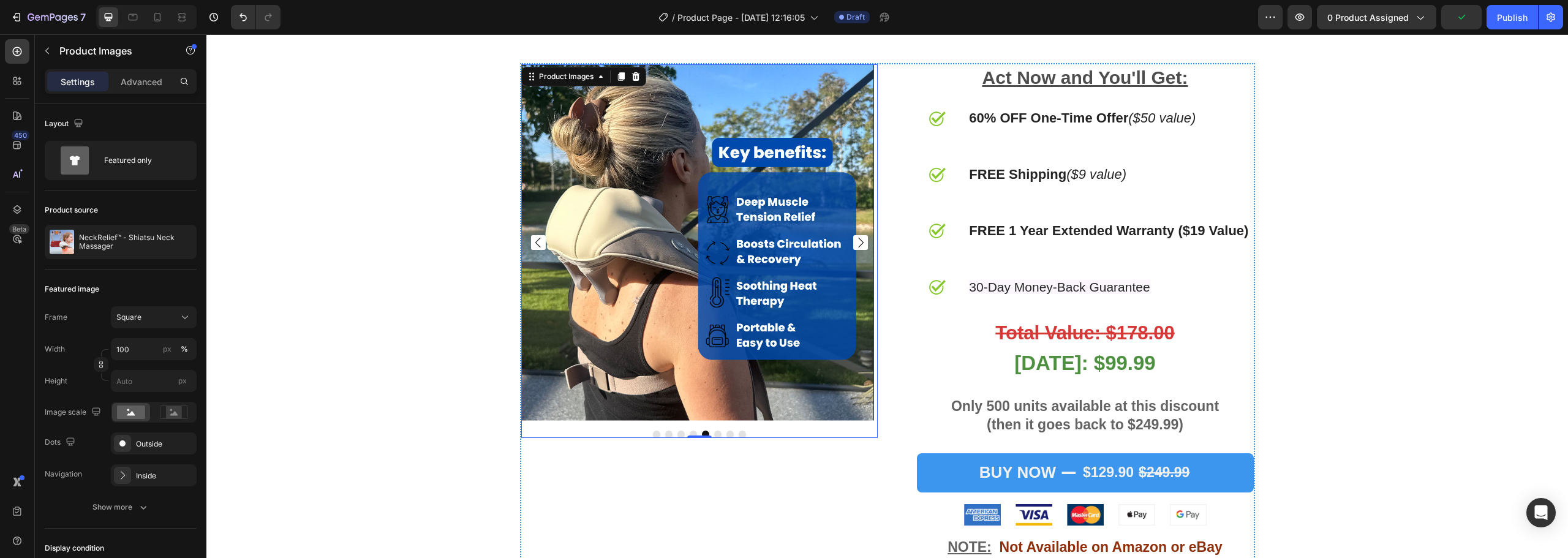
click at [859, 235] on icon "Carousel Next Arrow" at bounding box center [860, 242] width 15 height 15
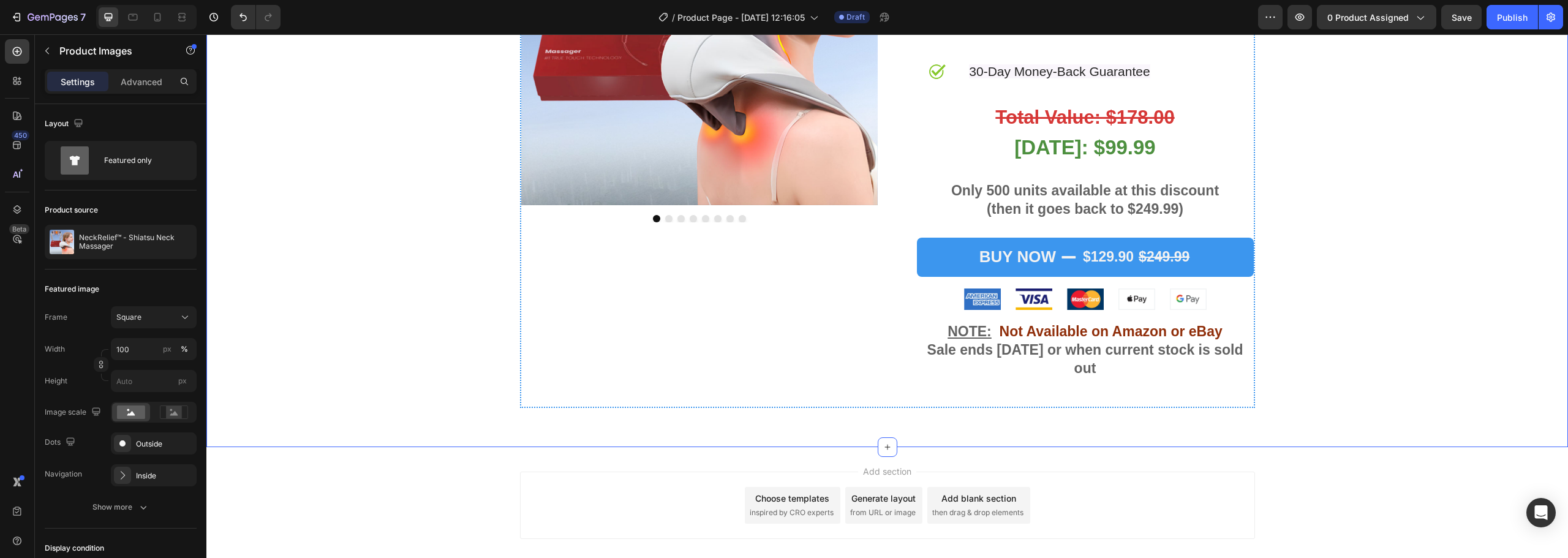
scroll to position [4310, 0]
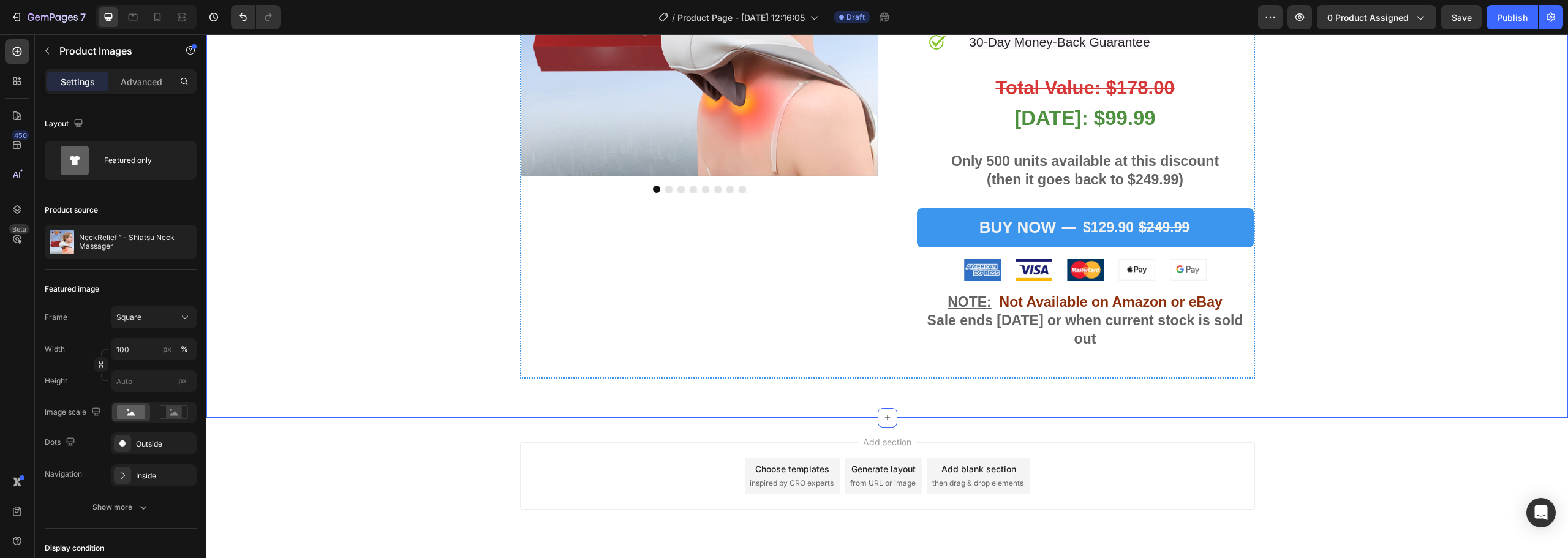
click at [1359, 304] on div "Product Images Act Now and You'll Get: Text Block Image 60% OFF One-Time Offer …" at bounding box center [887, 103] width 1343 height 570
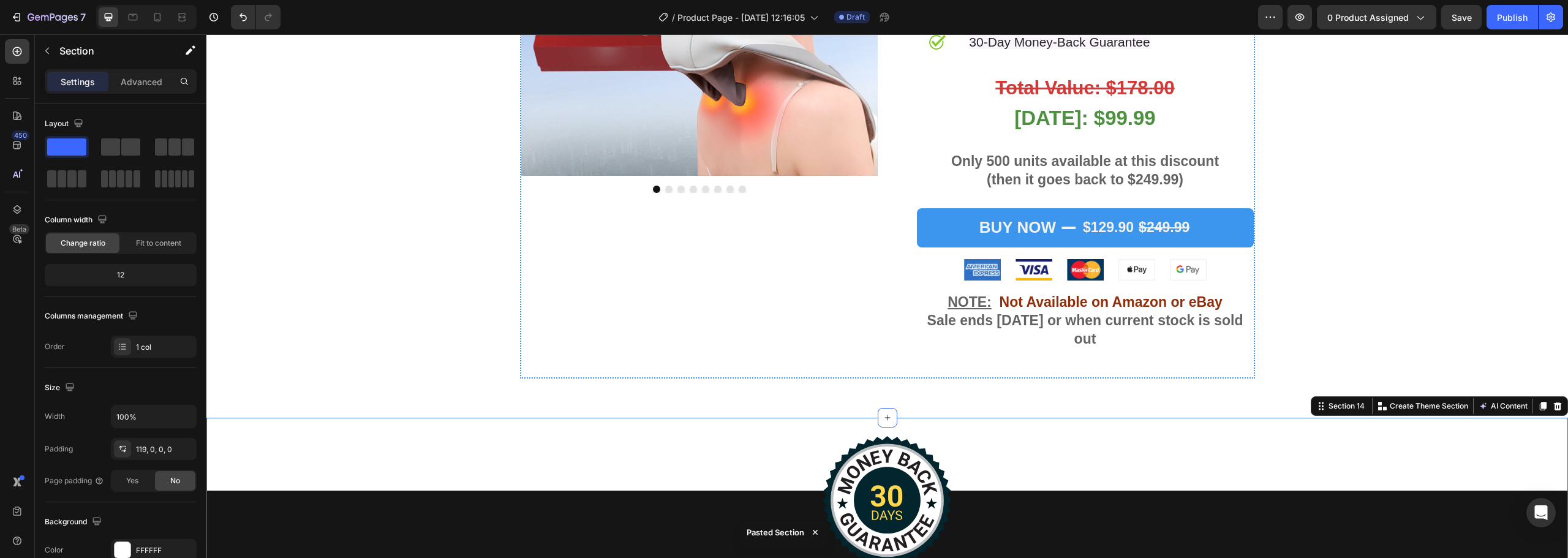
scroll to position [4662, 0]
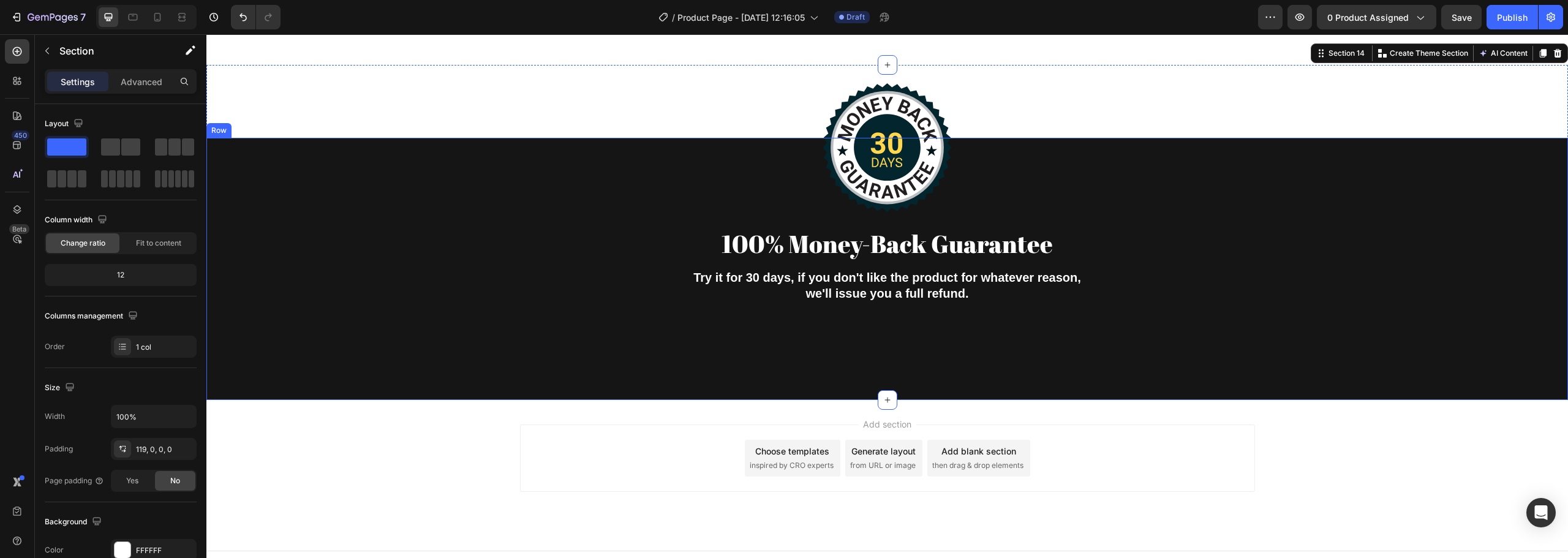
click at [1400, 337] on div "Image 100% Money-Back Guarantee Heading Try it for 30 days, if you don't like t…" at bounding box center [887, 269] width 1362 height 262
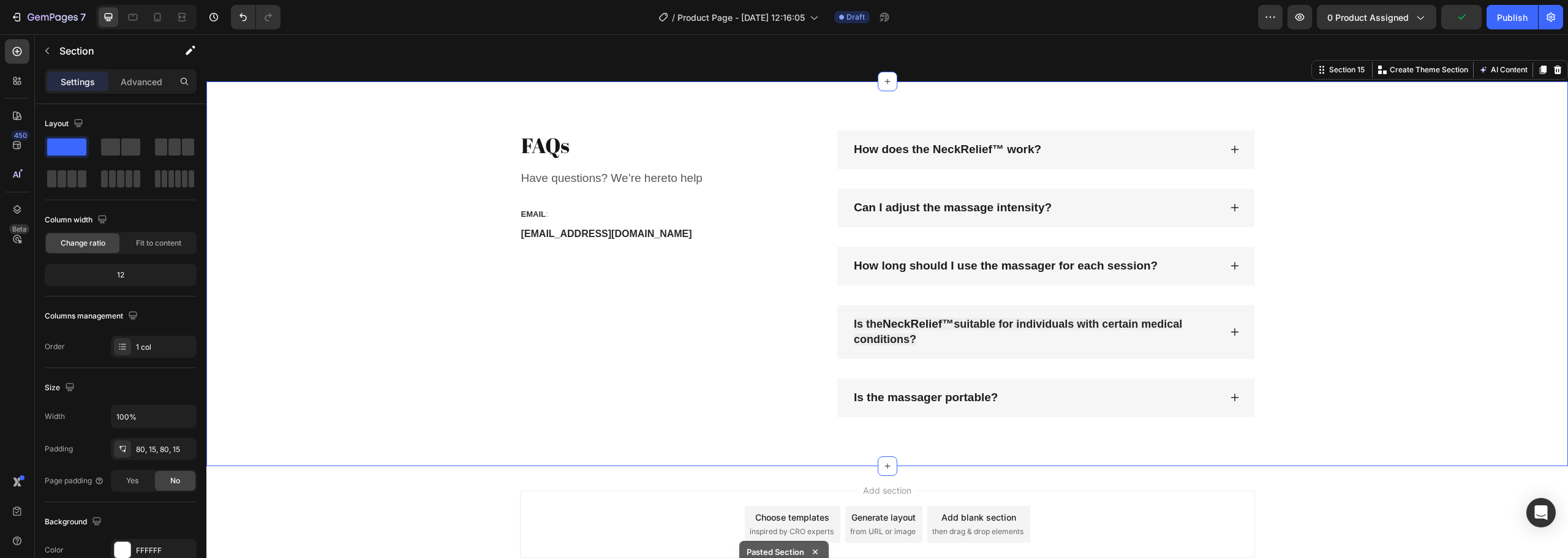
scroll to position [4966, 0]
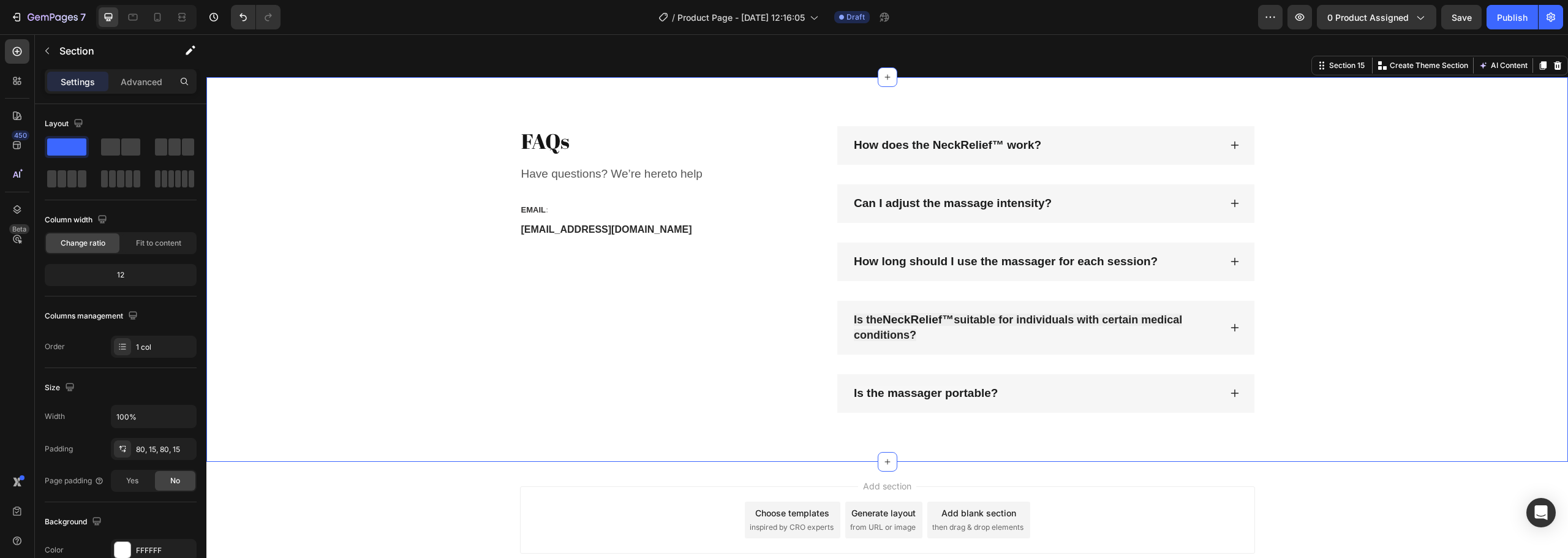
click at [1350, 411] on div "FAQs Heading Have questions? We’re hereto help Text block EMAIL : Text block [E…" at bounding box center [887, 269] width 1343 height 287
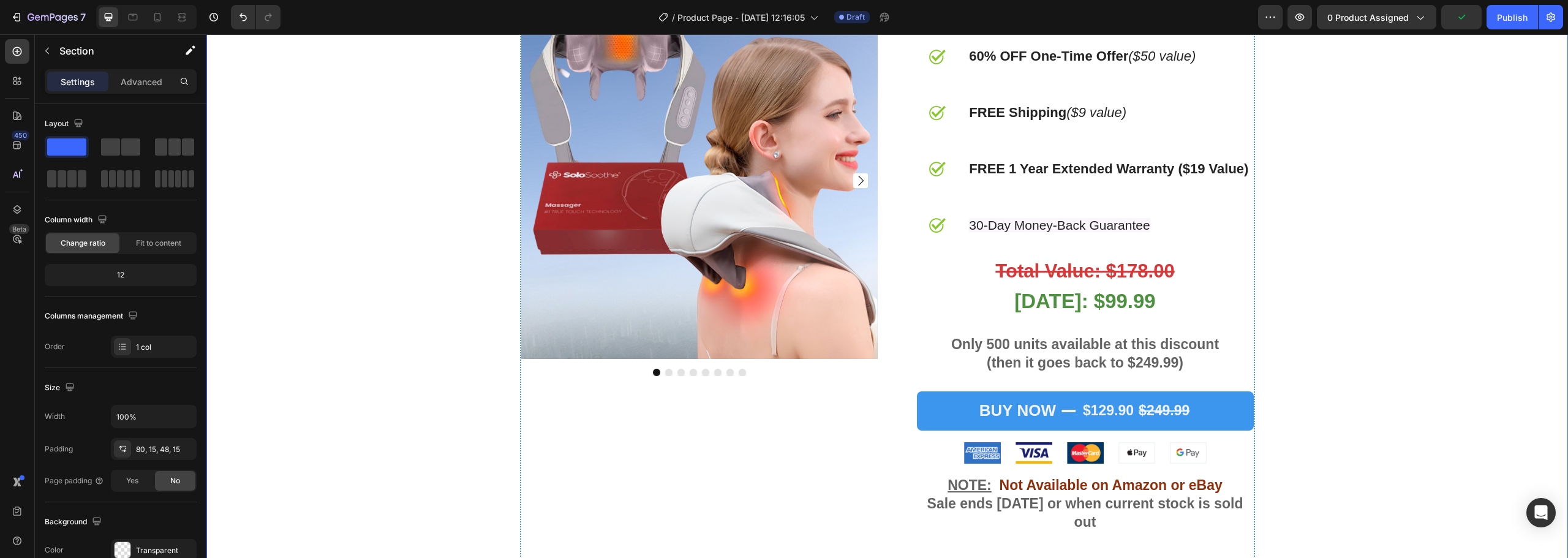
scroll to position [4004, 0]
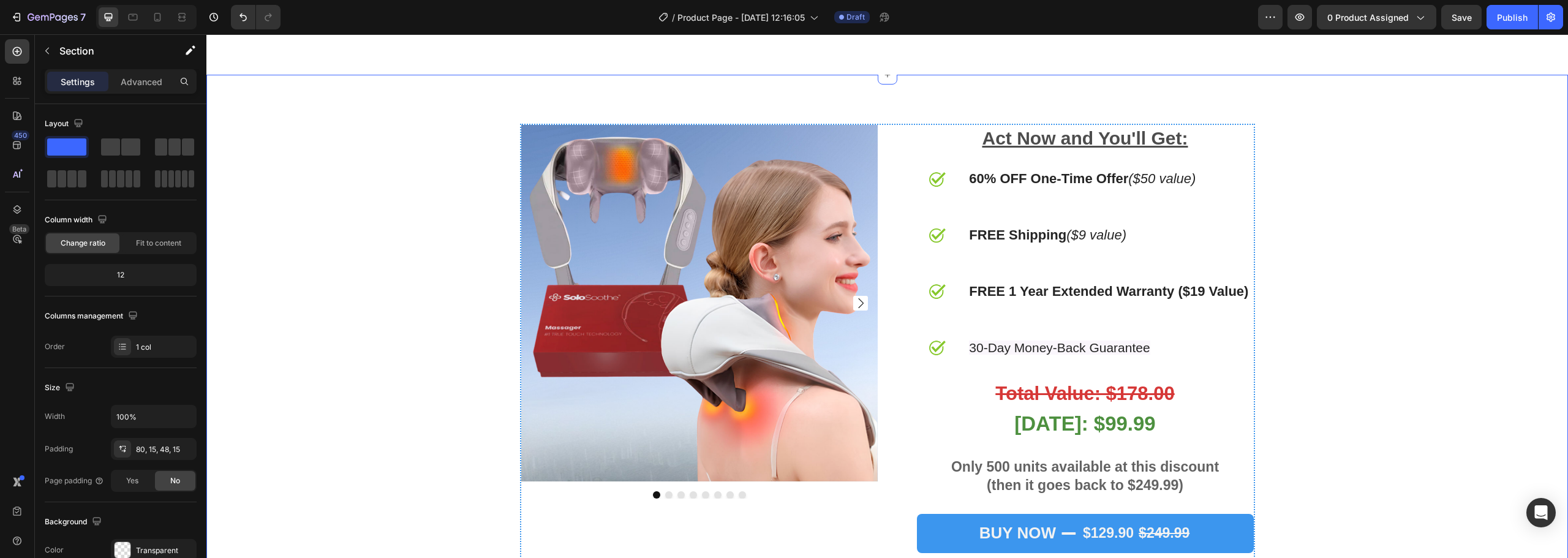
click at [1335, 231] on div "Product Images Act Now and You'll Get: Text Block Image 60% OFF One-Time Offer …" at bounding box center [887, 409] width 1343 height 570
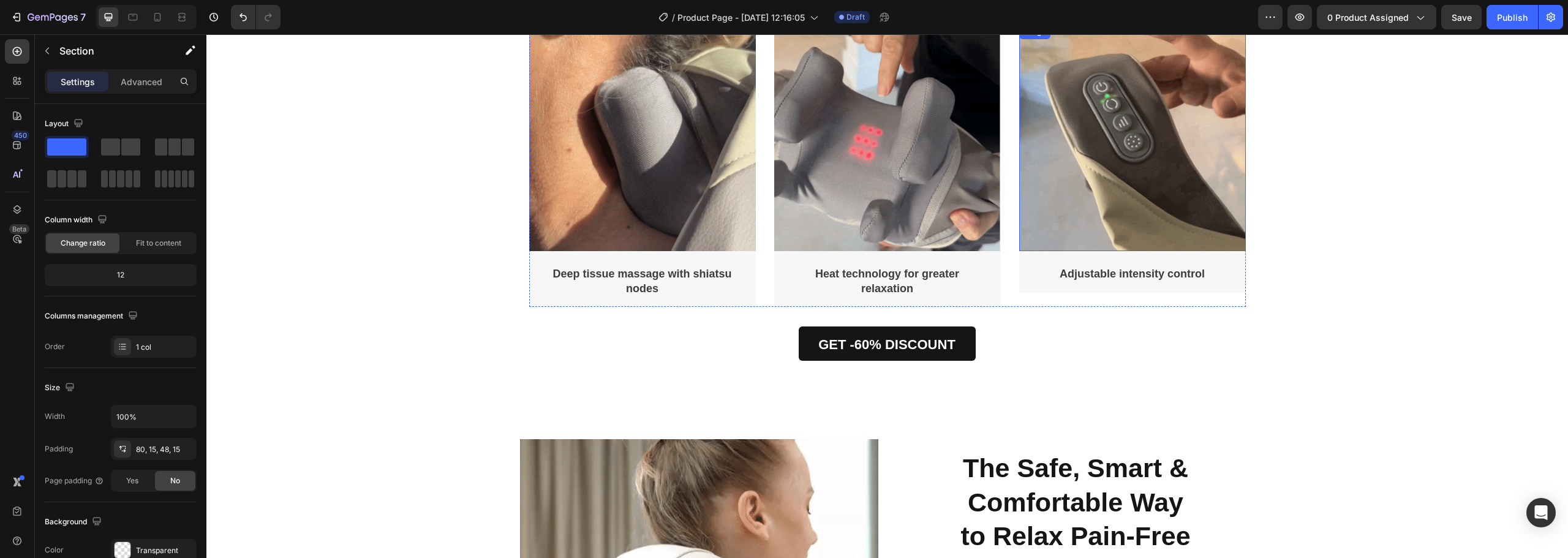
scroll to position [2657, 0]
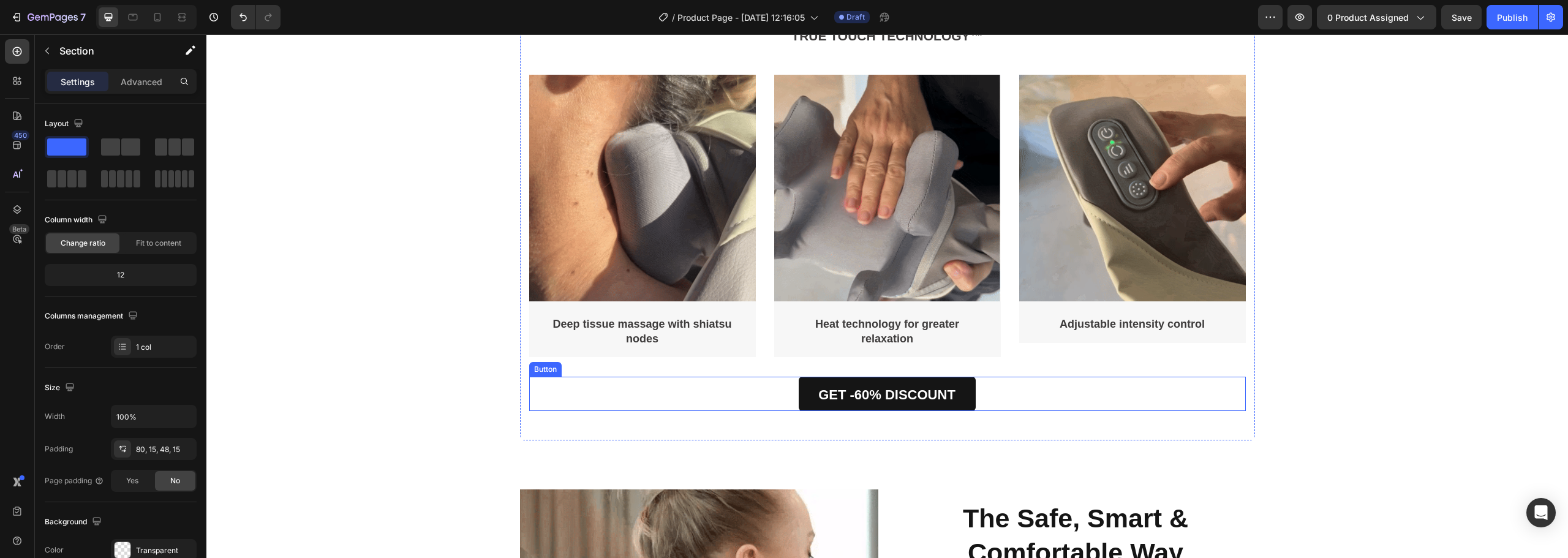
click at [980, 399] on div "GET -60% DISCOUNT Button" at bounding box center [887, 394] width 716 height 34
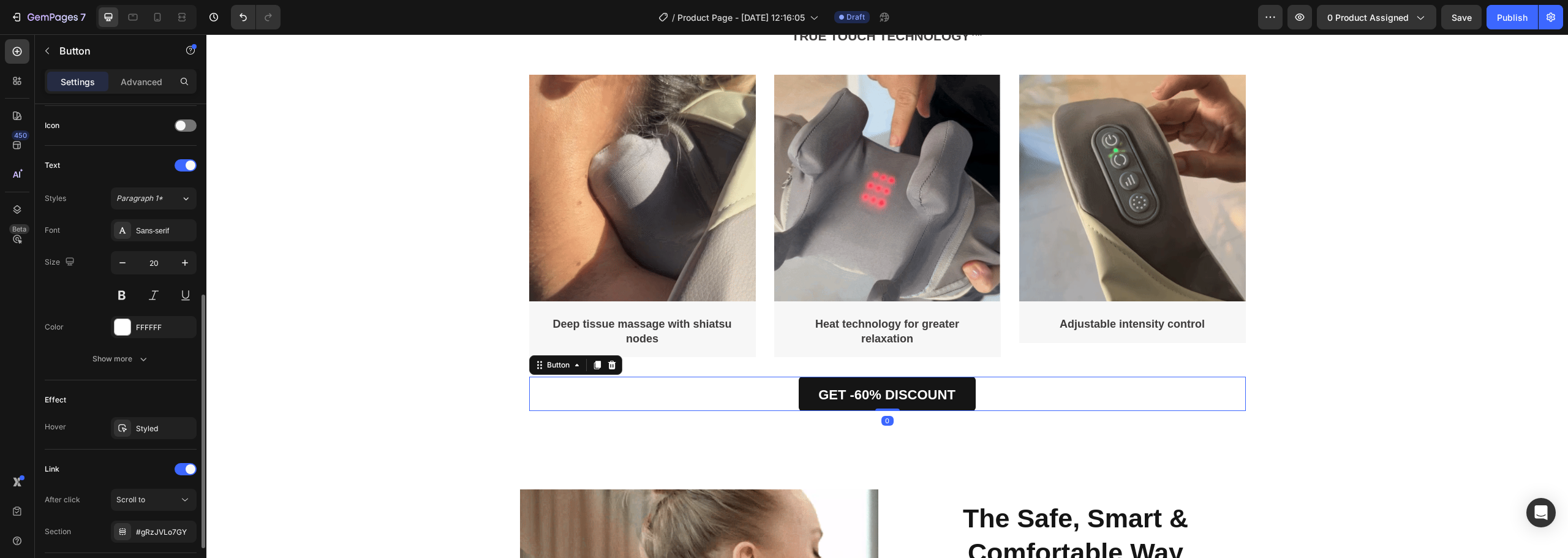
scroll to position [453, 0]
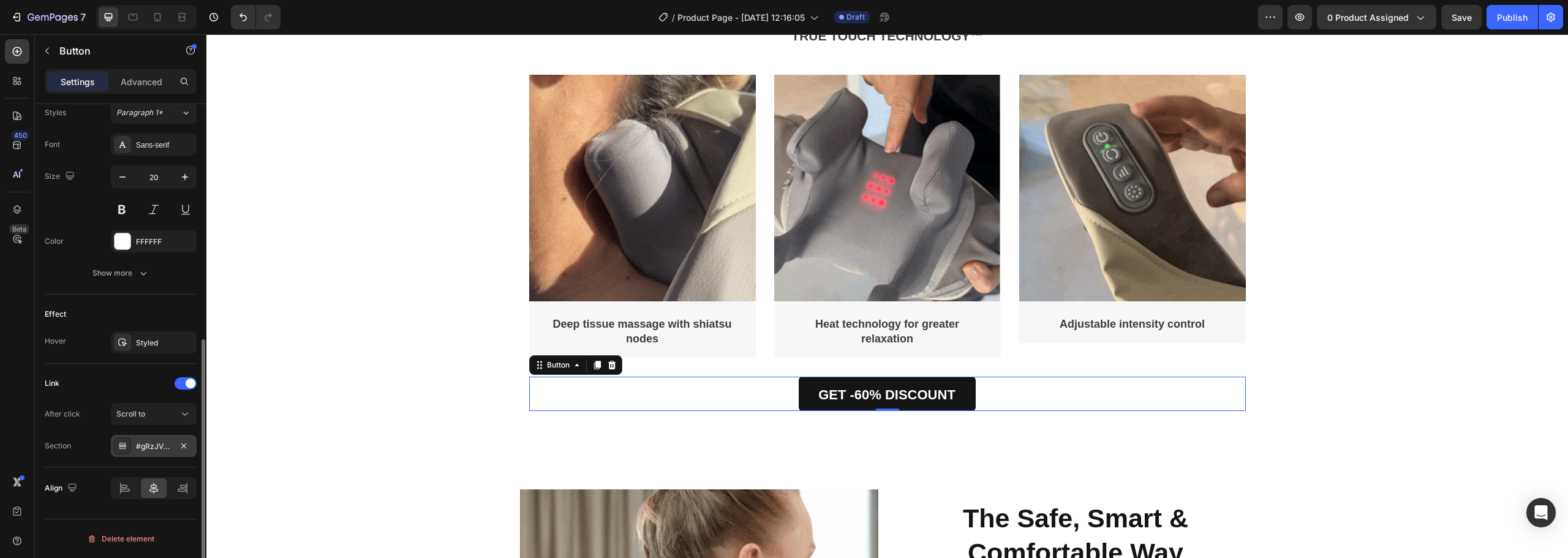
click at [146, 446] on div "#gRzJVLo7GY" at bounding box center [154, 446] width 35 height 11
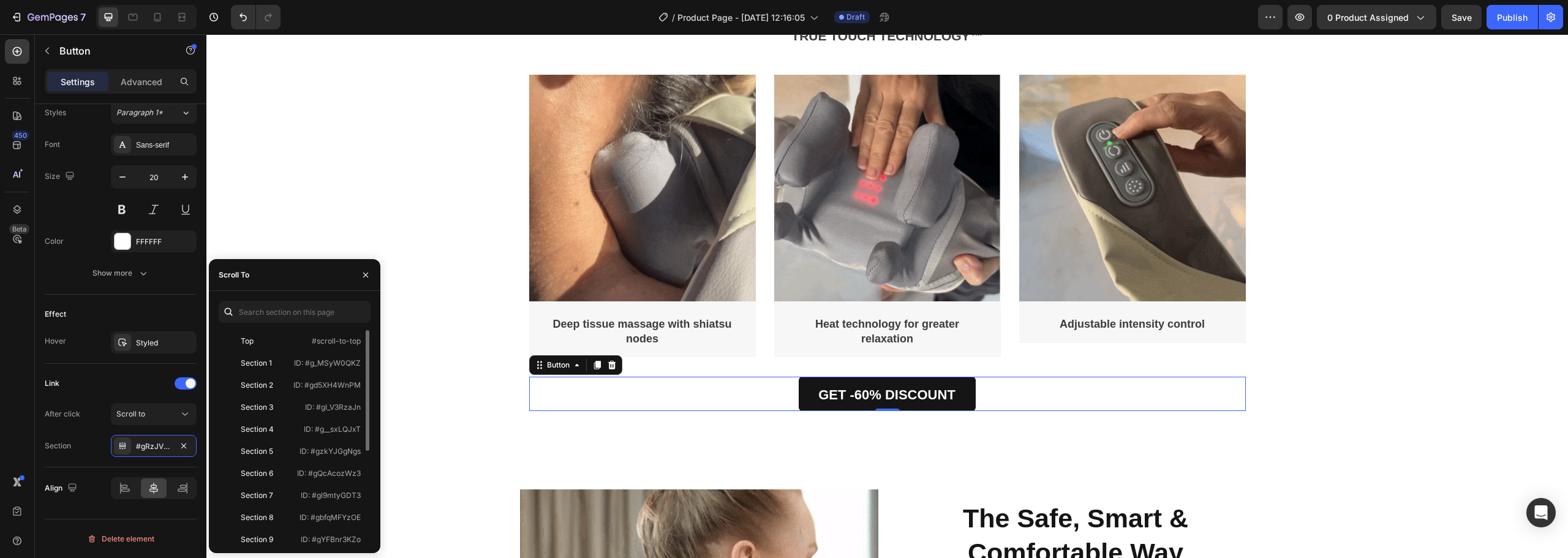
scroll to position [162, 0]
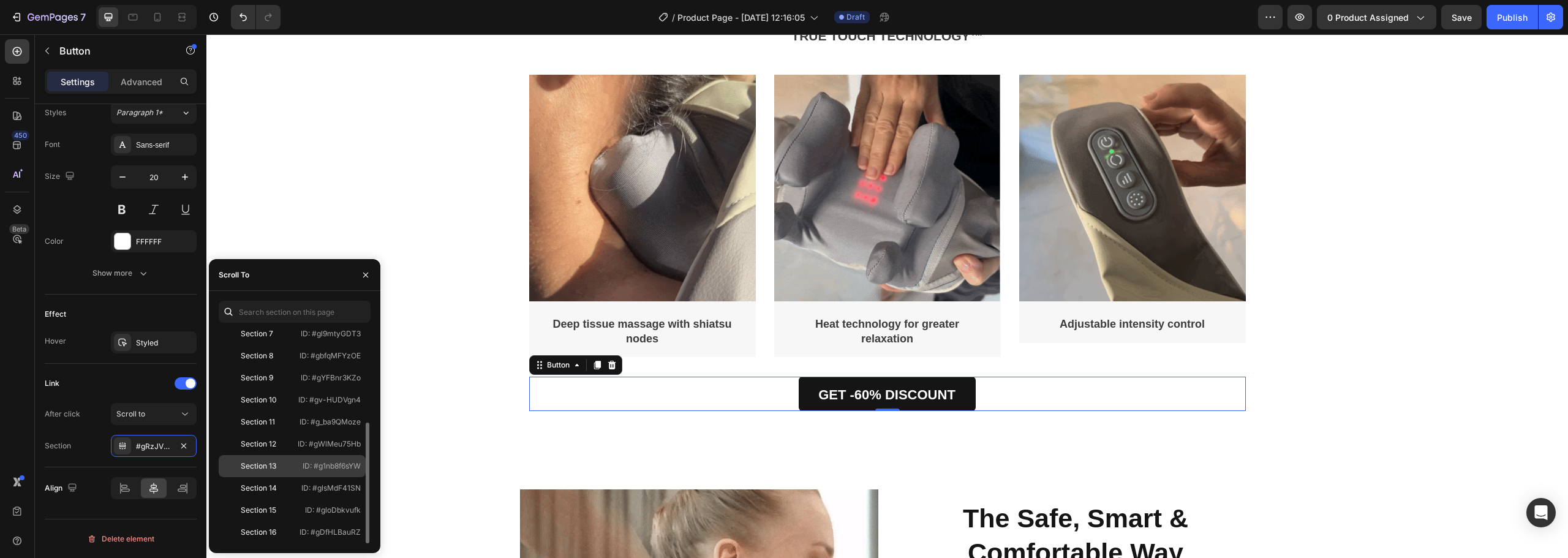
click at [298, 464] on div "Section 13 ID: #g1nb8f6sYW" at bounding box center [292, 466] width 147 height 22
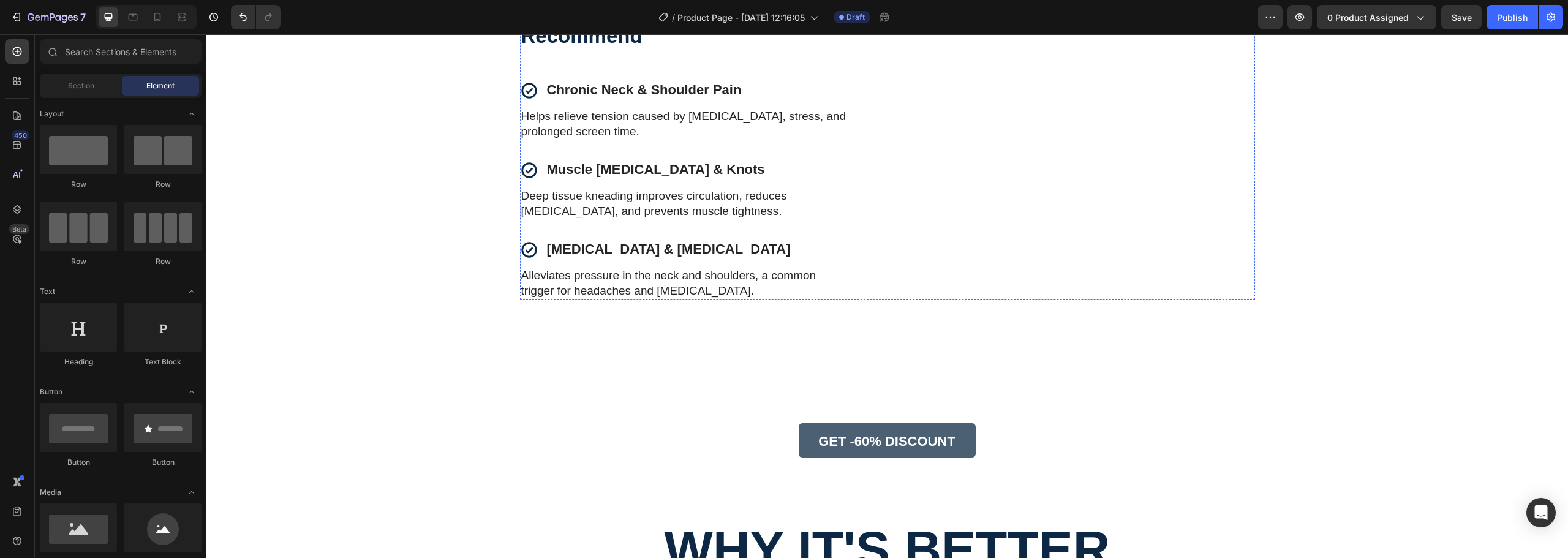
scroll to position [2167, 0]
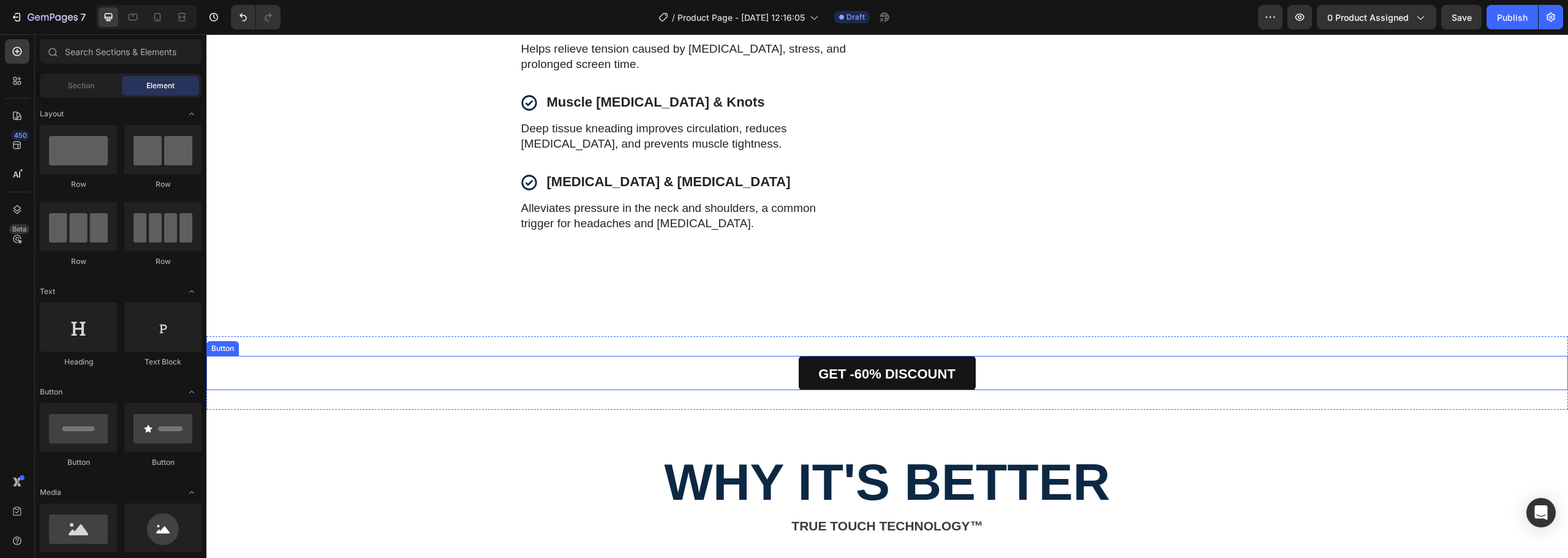
click at [1007, 373] on div "GET -60% DISCOUNT Button" at bounding box center [887, 373] width 1362 height 34
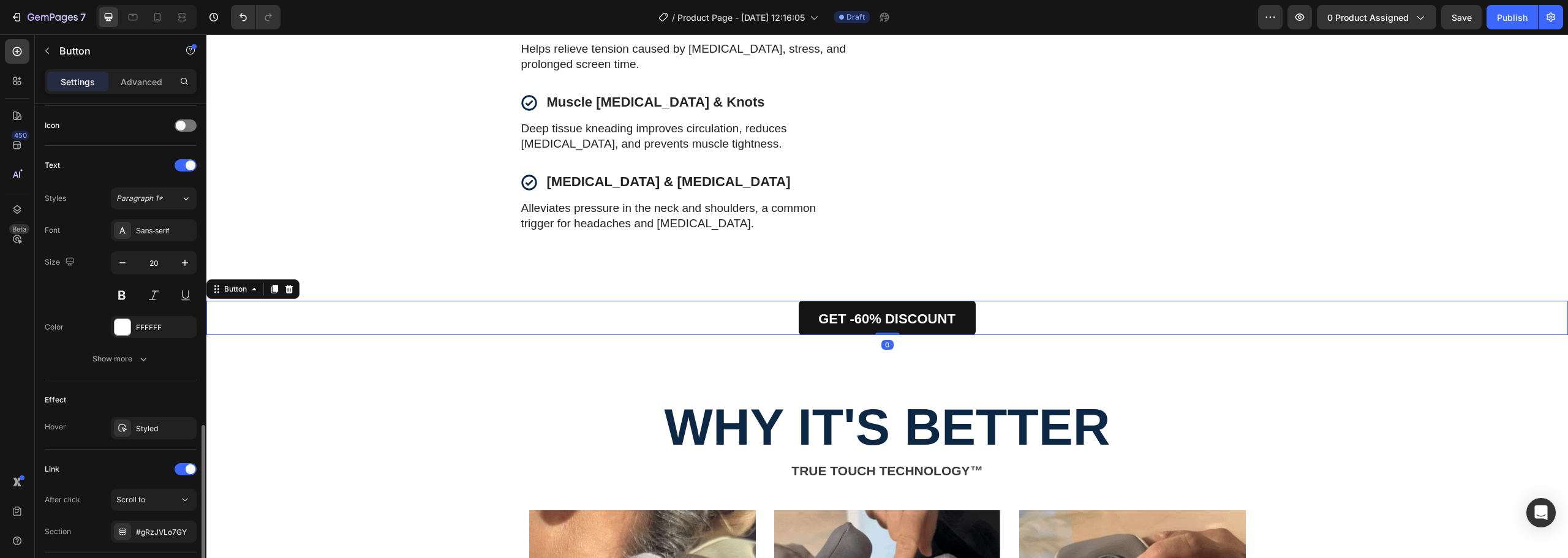
scroll to position [453, 0]
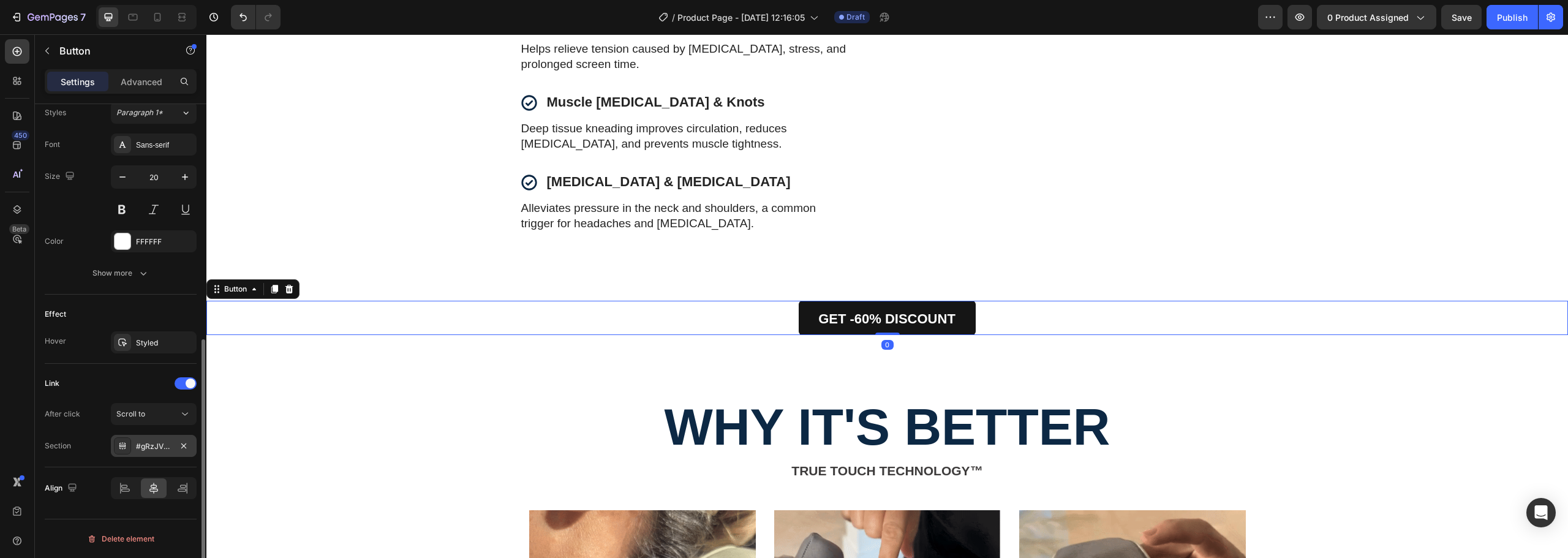
click at [146, 445] on div "#gRzJVLo7GY" at bounding box center [154, 446] width 35 height 11
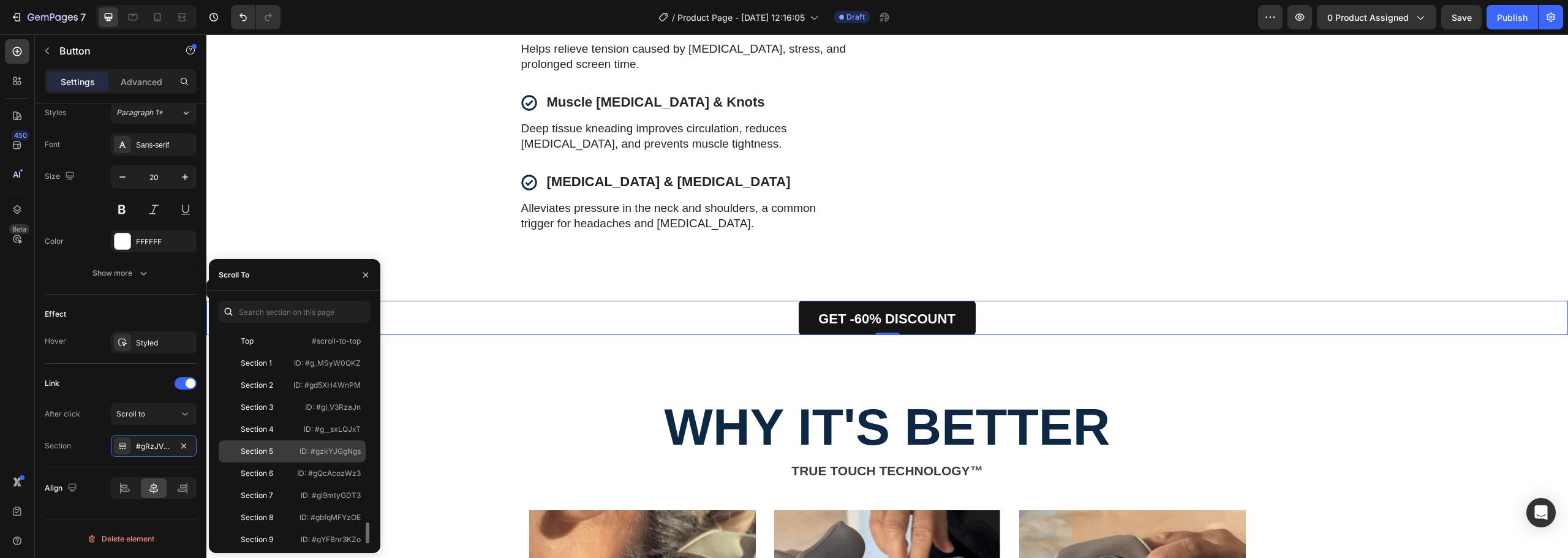
scroll to position [123, 0]
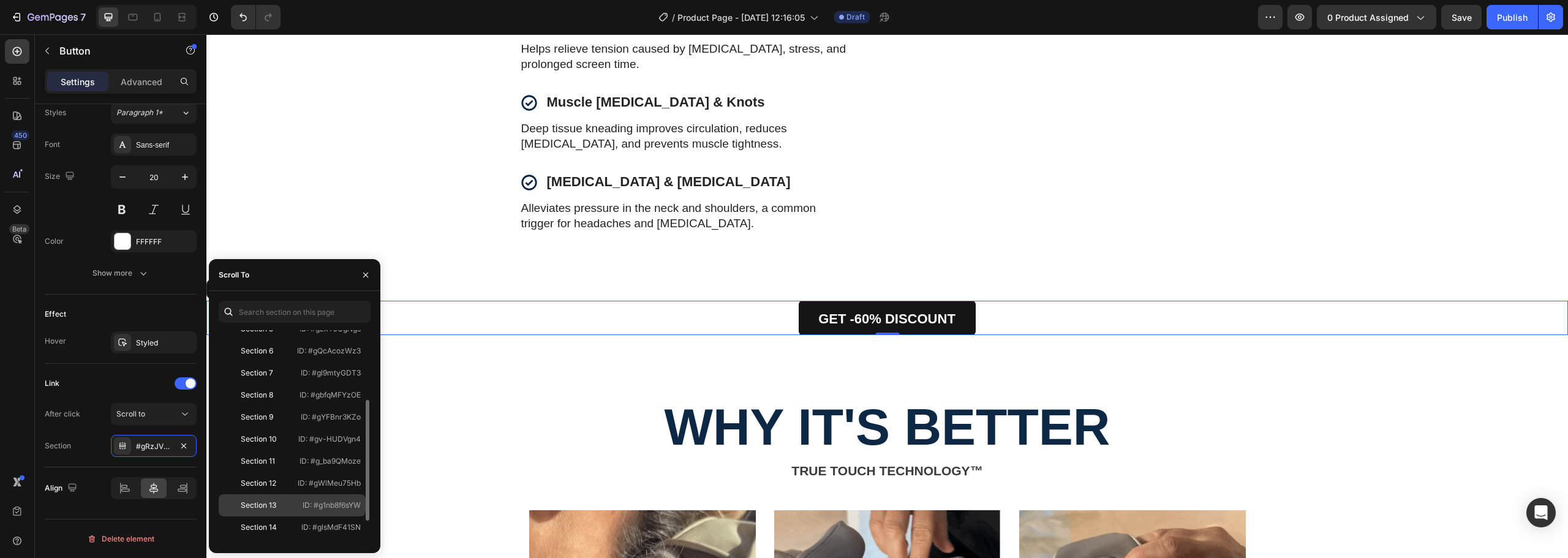
click at [259, 509] on div "Section 13" at bounding box center [258, 505] width 35 height 11
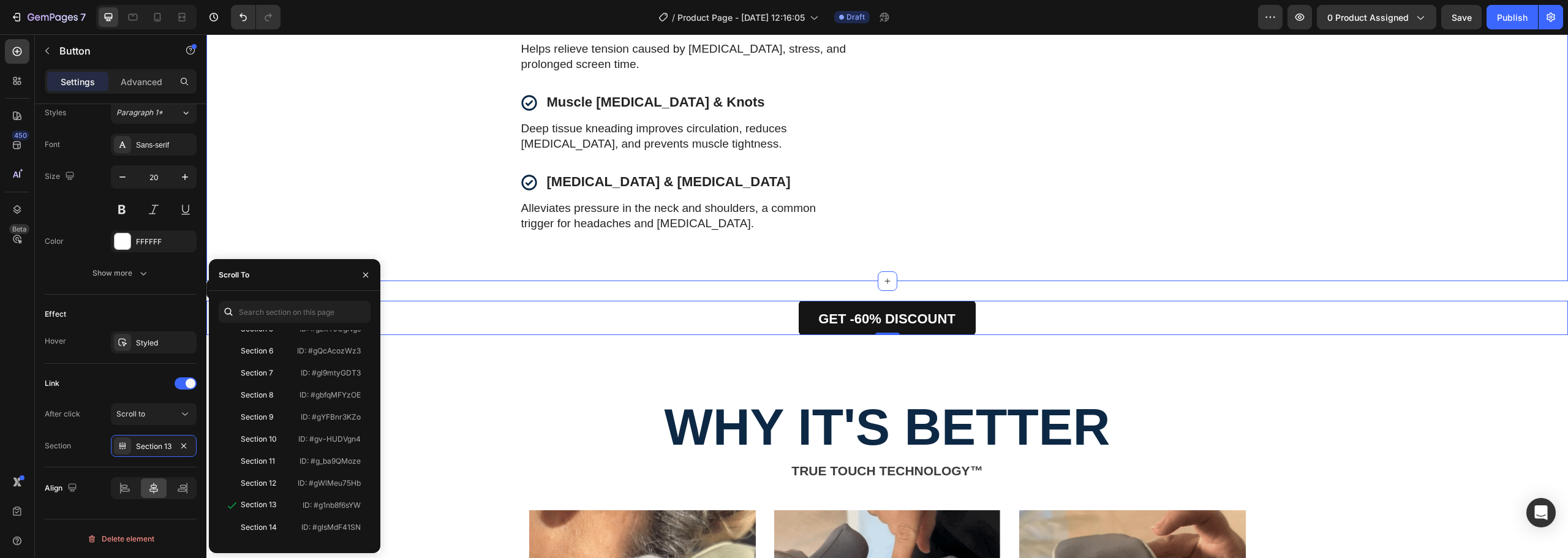
click at [511, 282] on div "Doctors & Physical Therapists Recommend Heading Icon Chronic Neck & Shoulder Pa…" at bounding box center [887, 80] width 1362 height 402
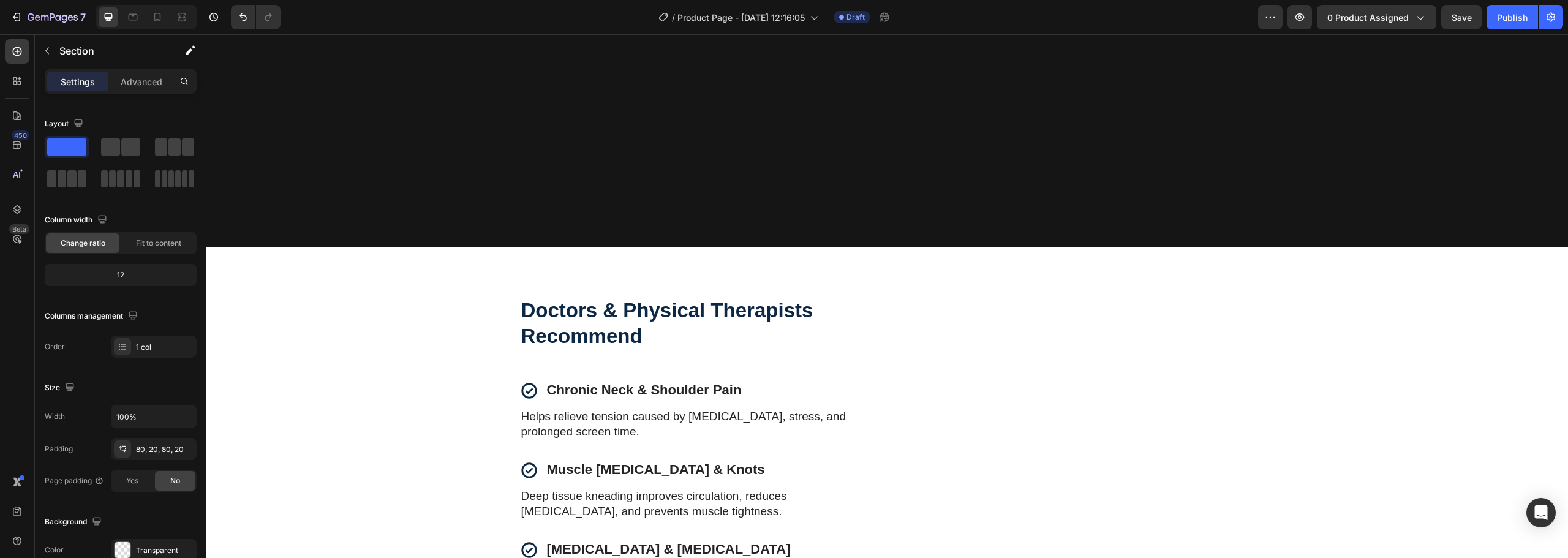
scroll to position [2167, 0]
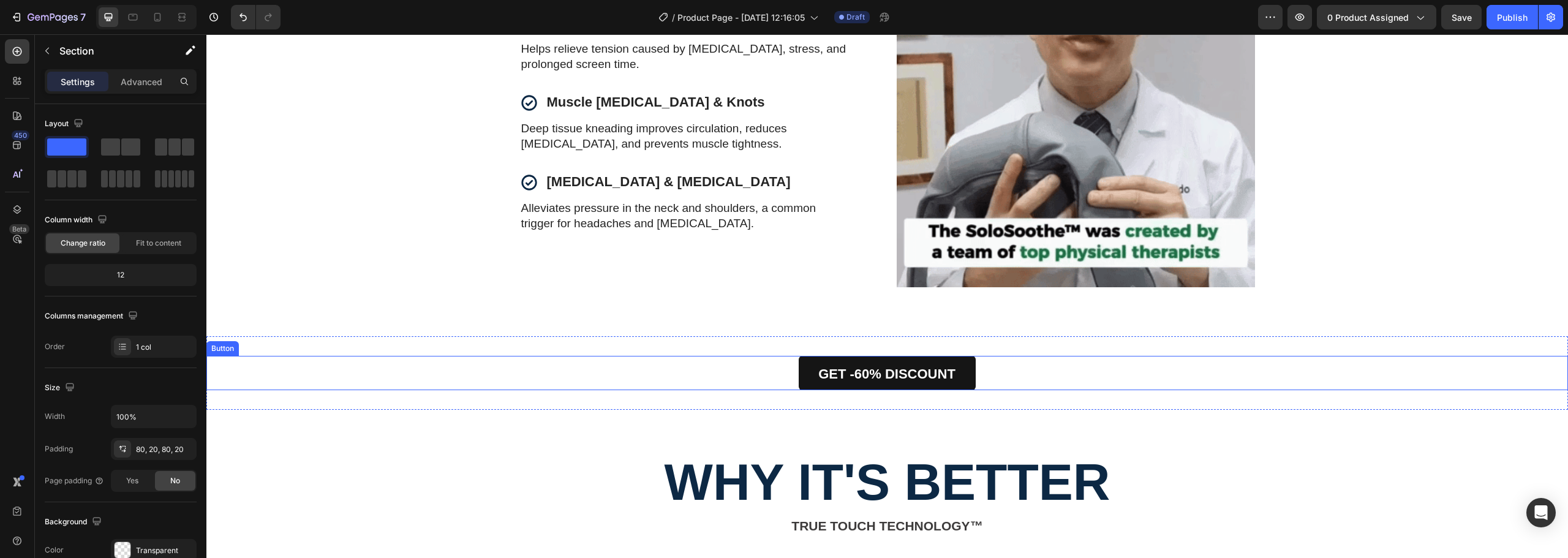
click at [1017, 371] on div "GET -60% DISCOUNT Button" at bounding box center [887, 373] width 1362 height 34
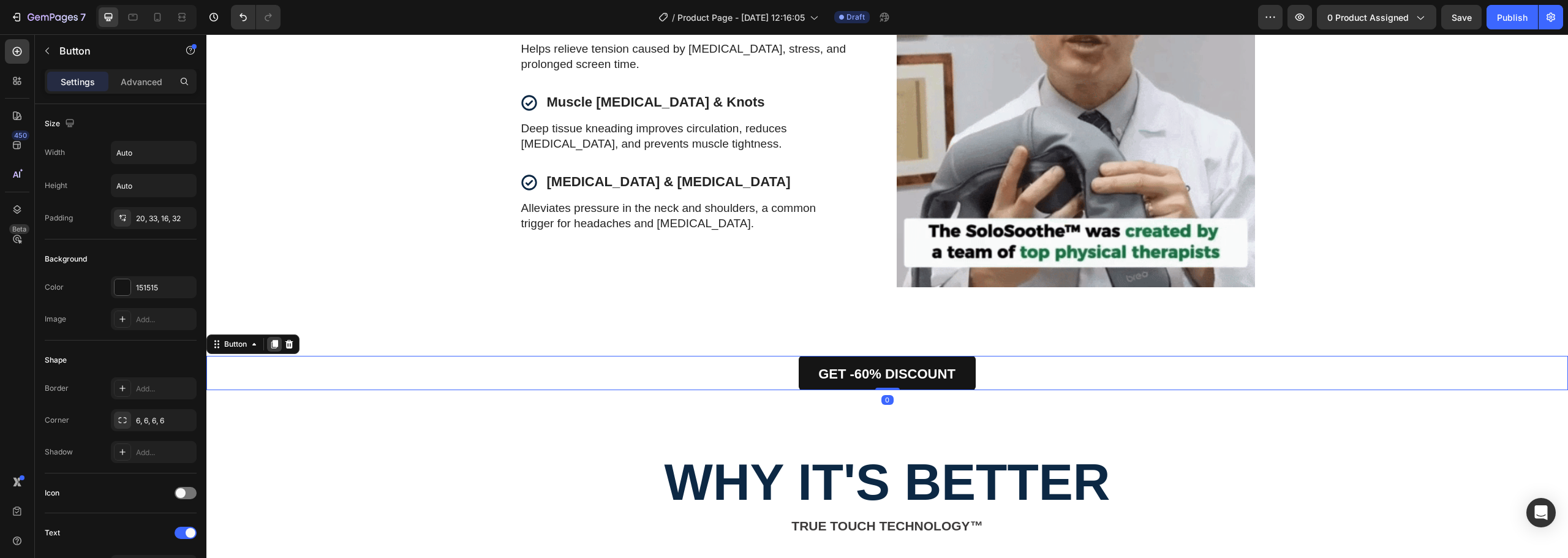
click at [276, 349] on div at bounding box center [274, 344] width 15 height 15
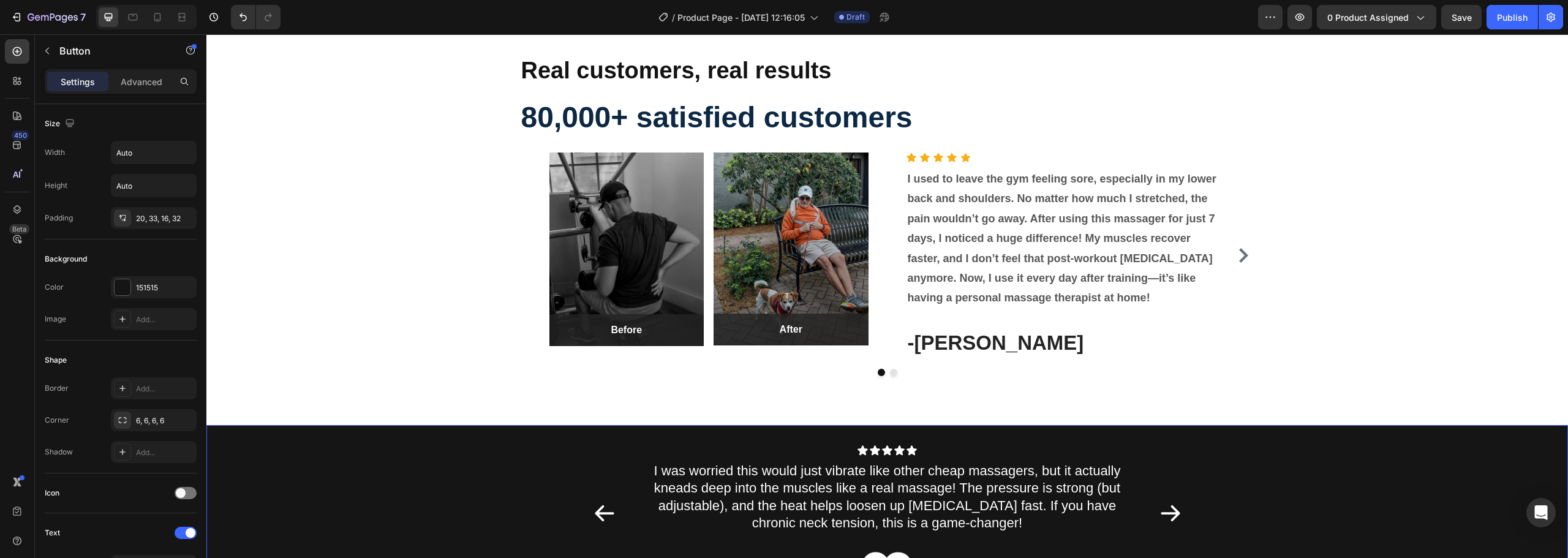
scroll to position [1360, 0]
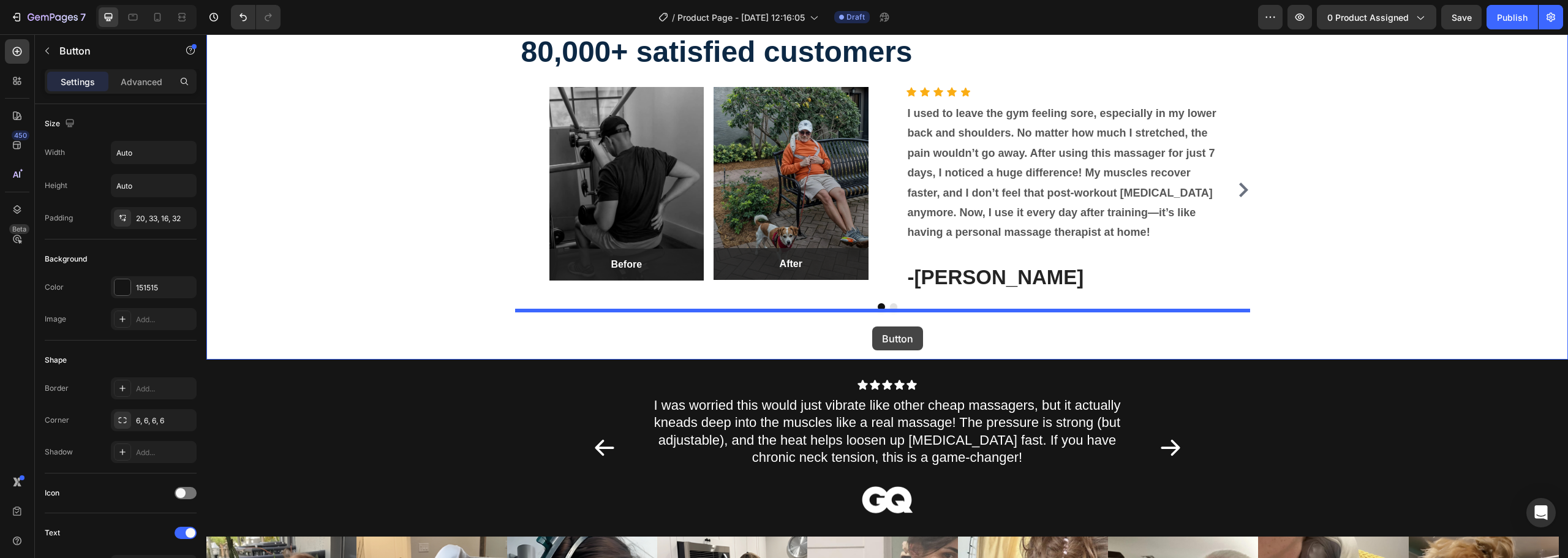
drag, startPoint x: 218, startPoint y: 376, endPoint x: 872, endPoint y: 326, distance: 655.9
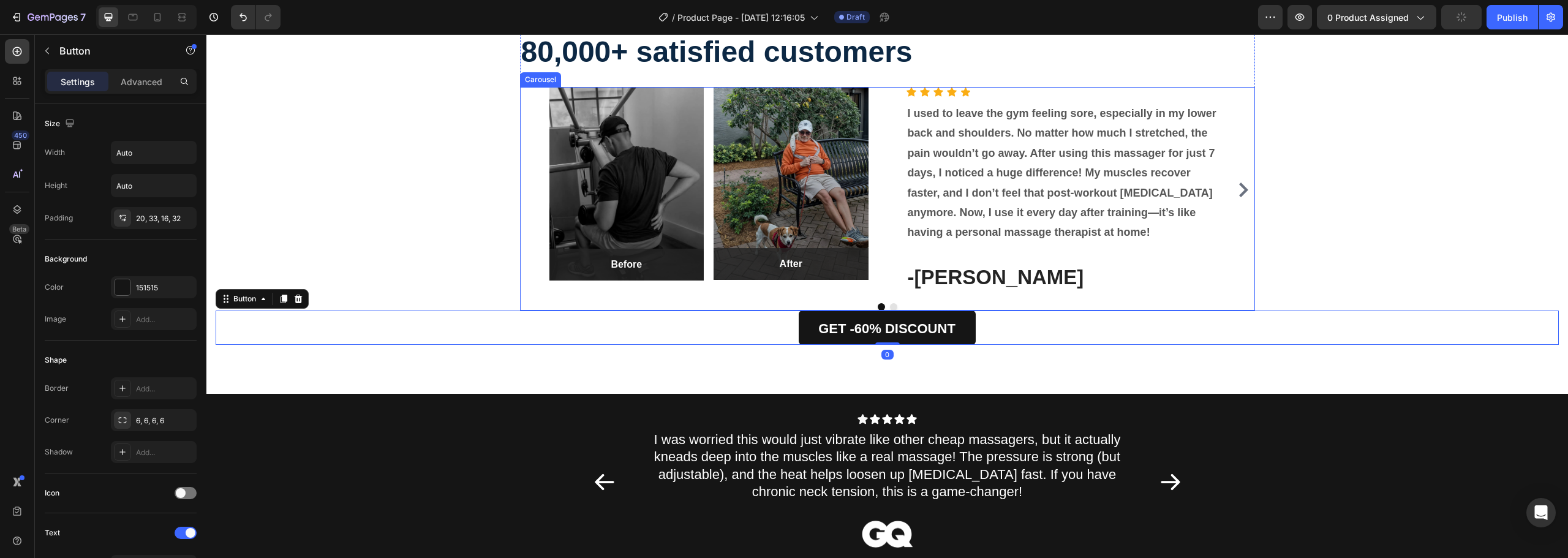
click at [1056, 296] on div "Image Before Text block Row Row Image After Text block Row Row Row Icon Icon Ic…" at bounding box center [887, 198] width 735 height 223
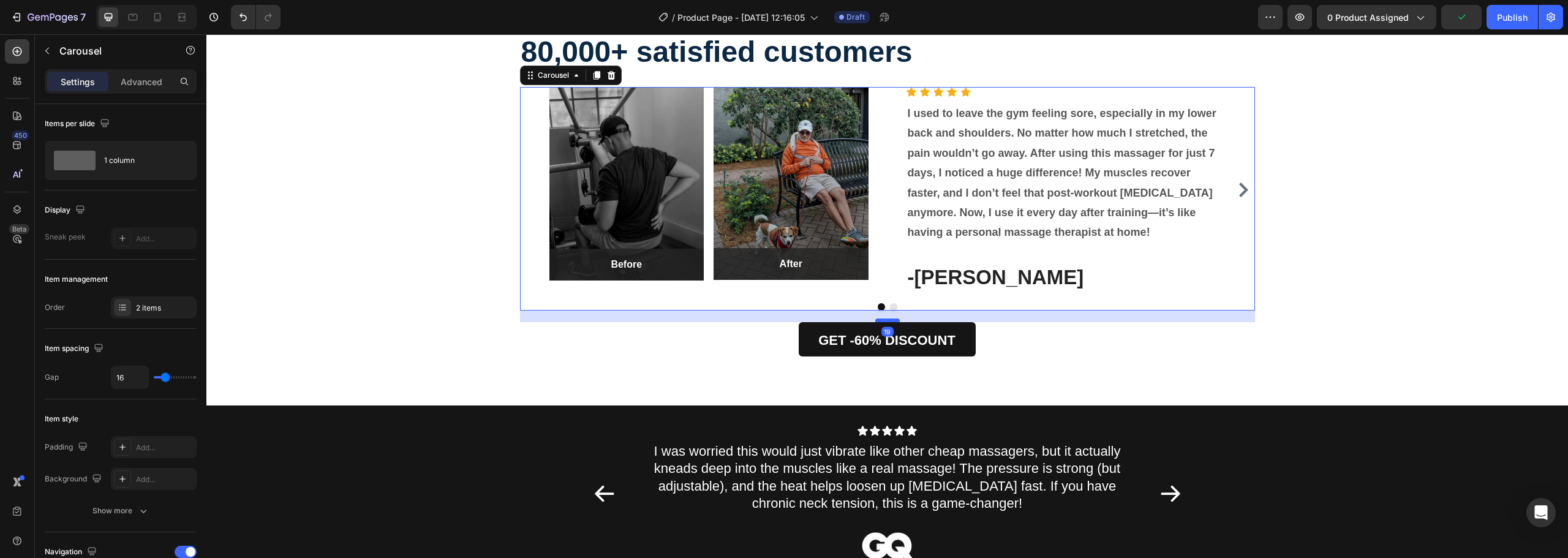
drag, startPoint x: 889, startPoint y: 309, endPoint x: 894, endPoint y: 321, distance: 13.0
click at [894, 321] on div at bounding box center [887, 320] width 25 height 4
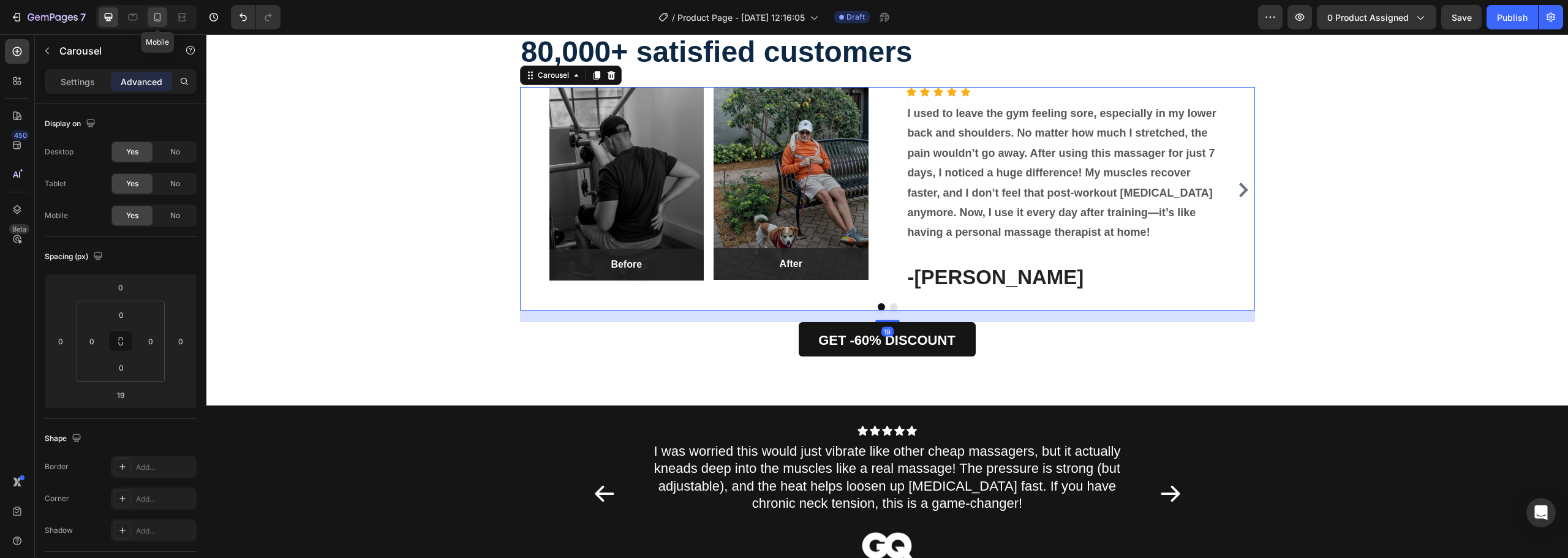
click at [158, 16] on icon at bounding box center [157, 16] width 12 height 12
type input "0"
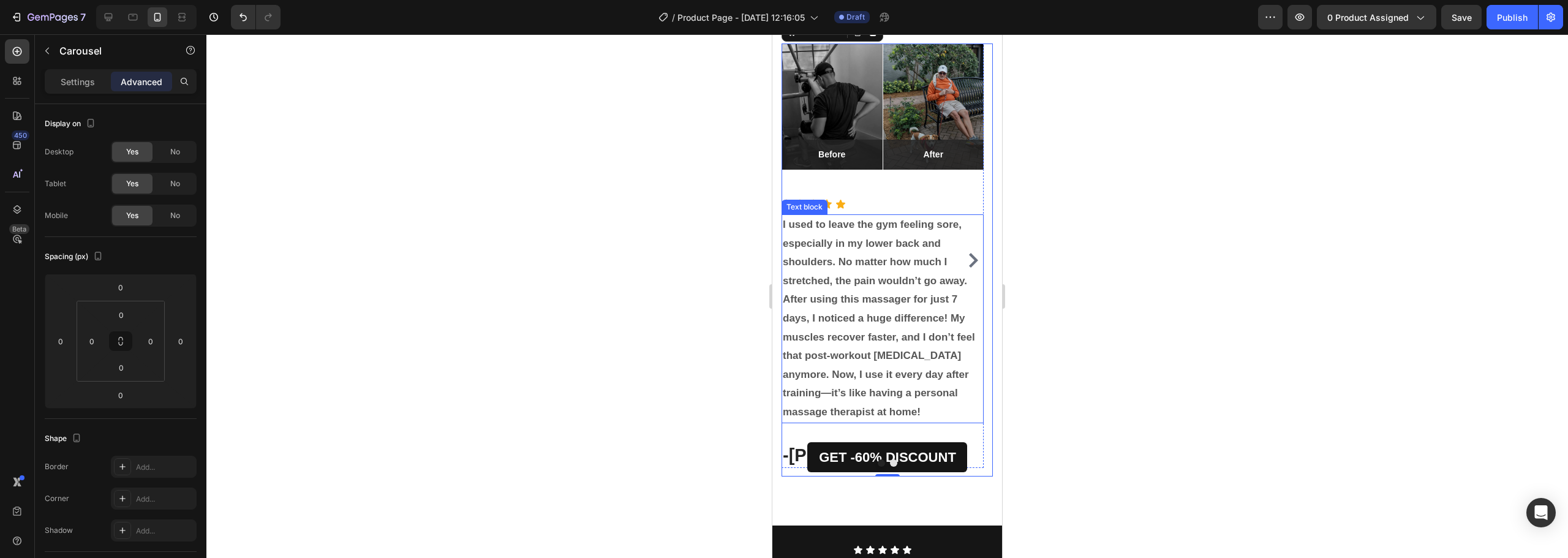
scroll to position [1571, 0]
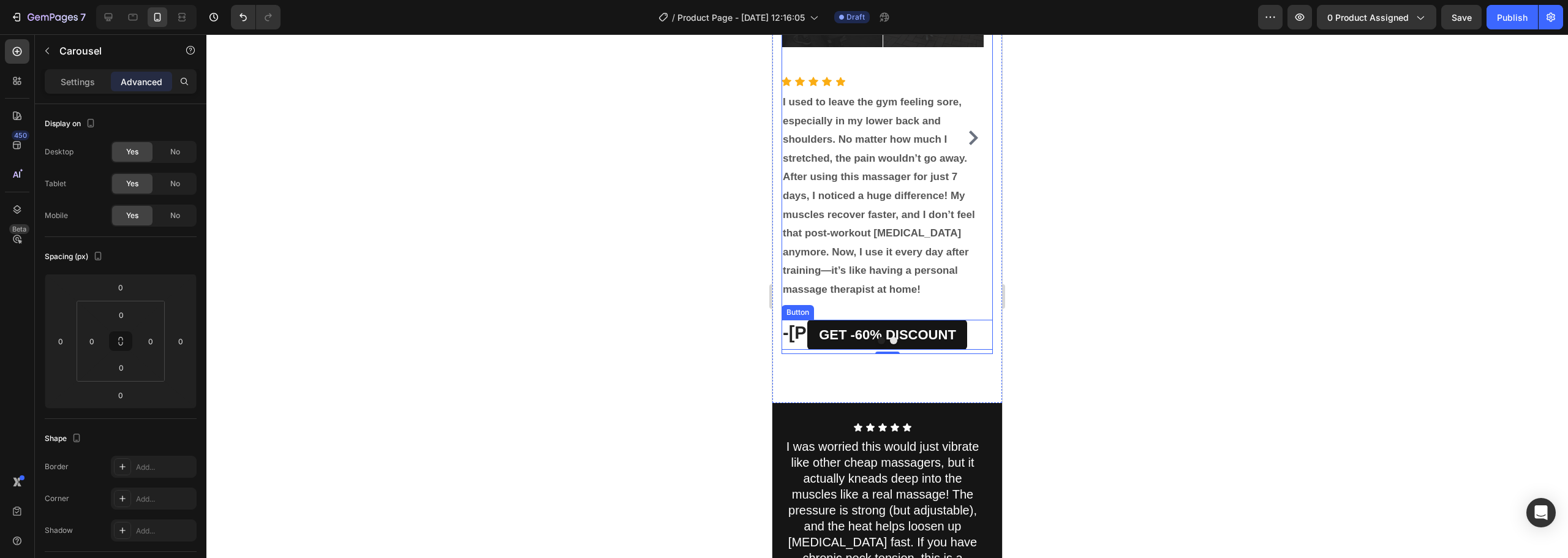
click at [966, 350] on div "GET -60% DISCOUNT Button" at bounding box center [887, 334] width 211 height 30
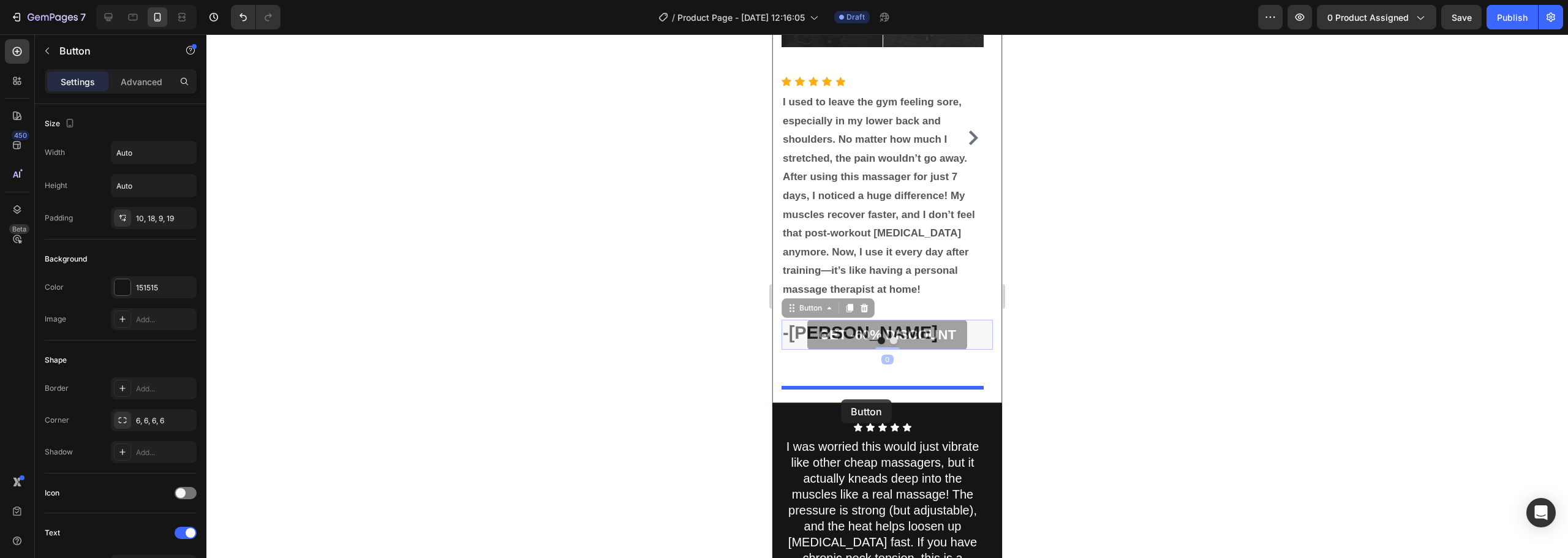
drag, startPoint x: 794, startPoint y: 346, endPoint x: 841, endPoint y: 399, distance: 70.8
drag, startPoint x: 792, startPoint y: 340, endPoint x: 859, endPoint y: 437, distance: 117.9
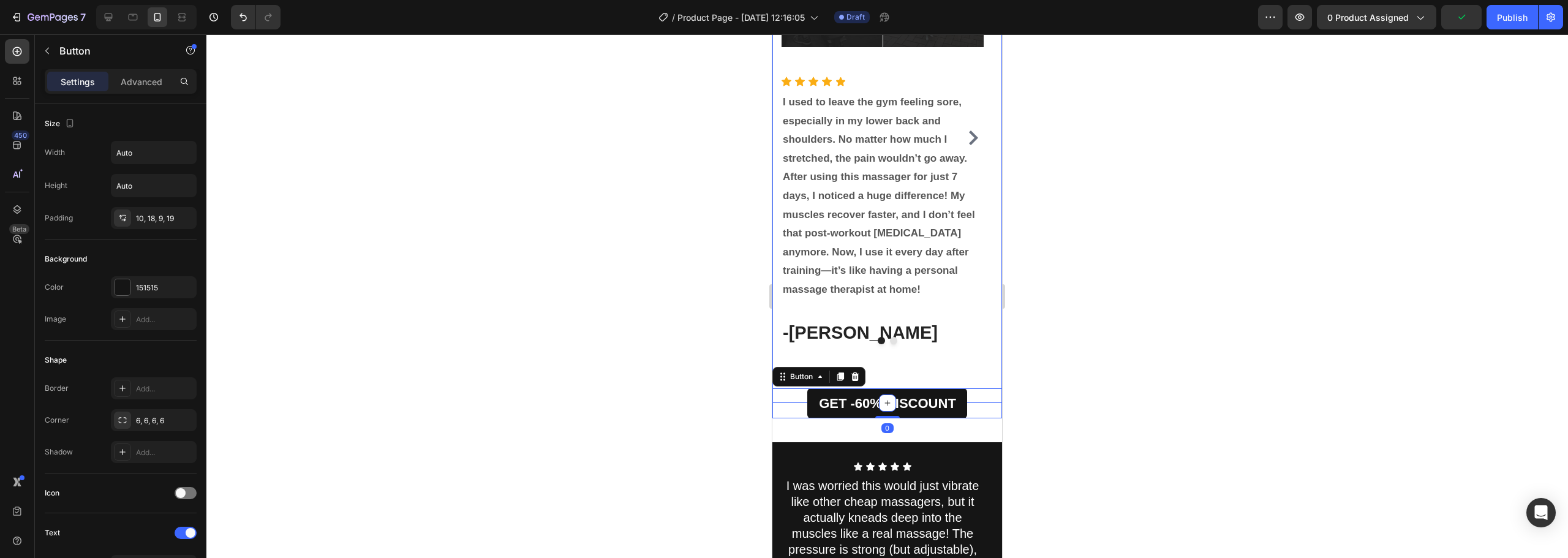
click at [1097, 380] on div at bounding box center [887, 296] width 1362 height 524
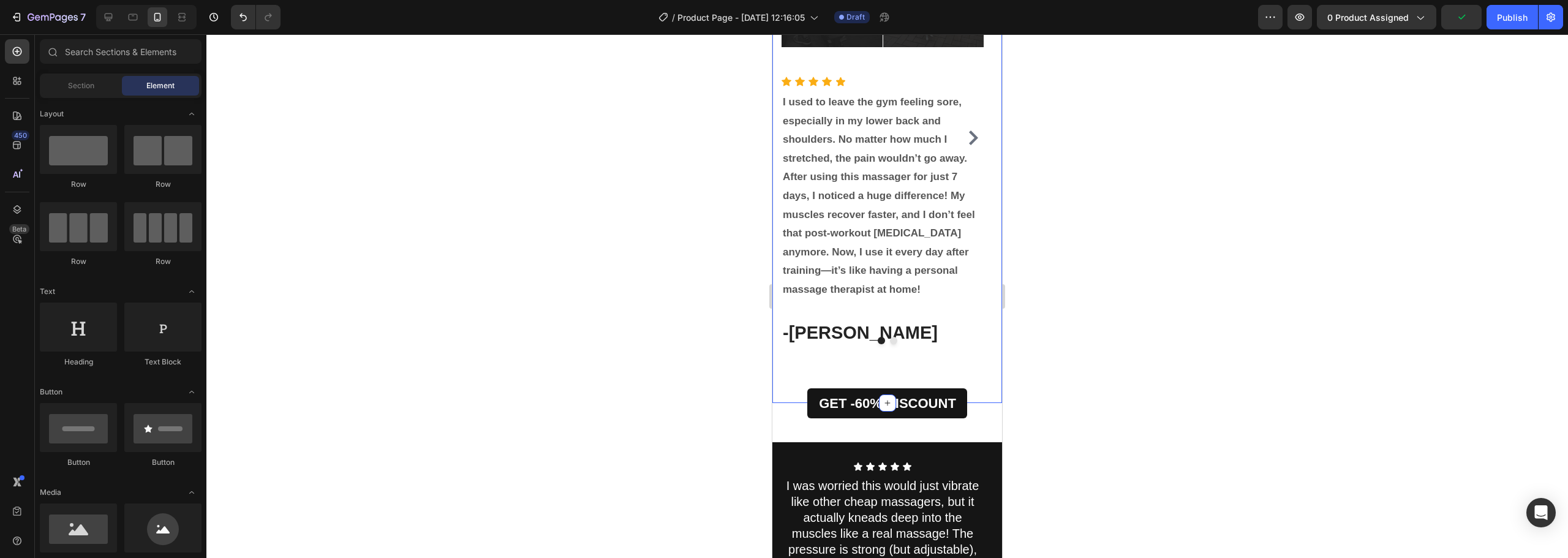
click at [1097, 380] on div at bounding box center [887, 296] width 1362 height 524
click at [109, 12] on icon at bounding box center [108, 16] width 12 height 12
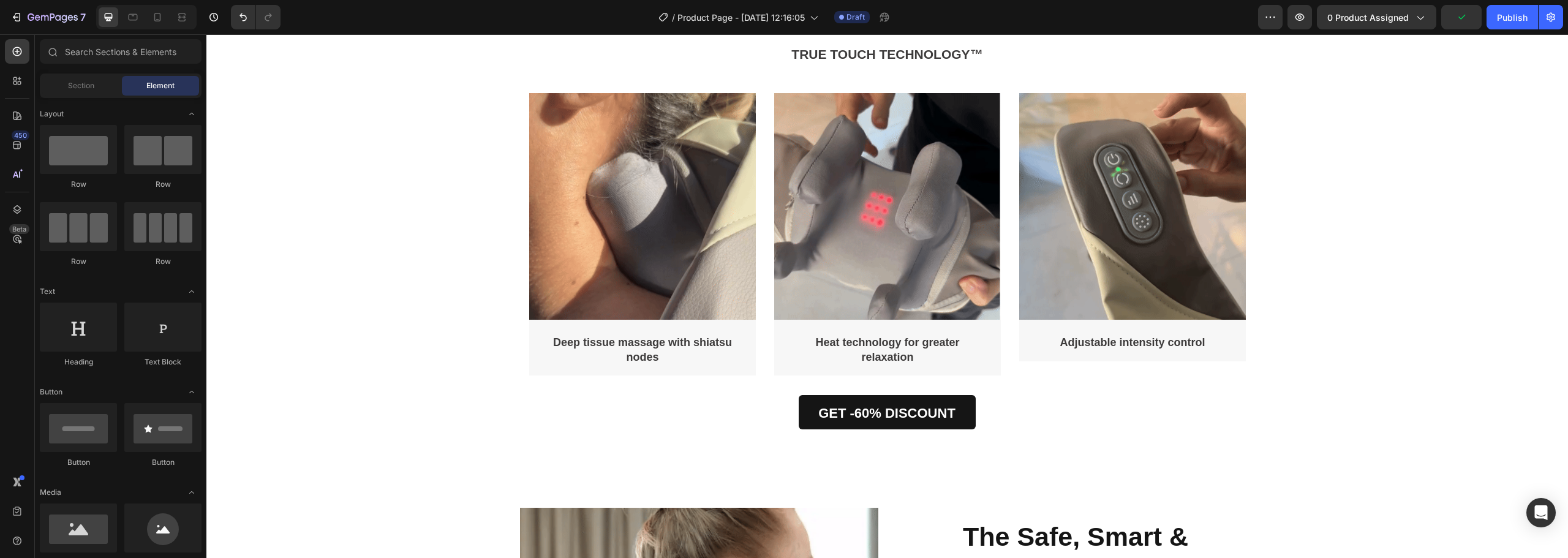
scroll to position [2757, 0]
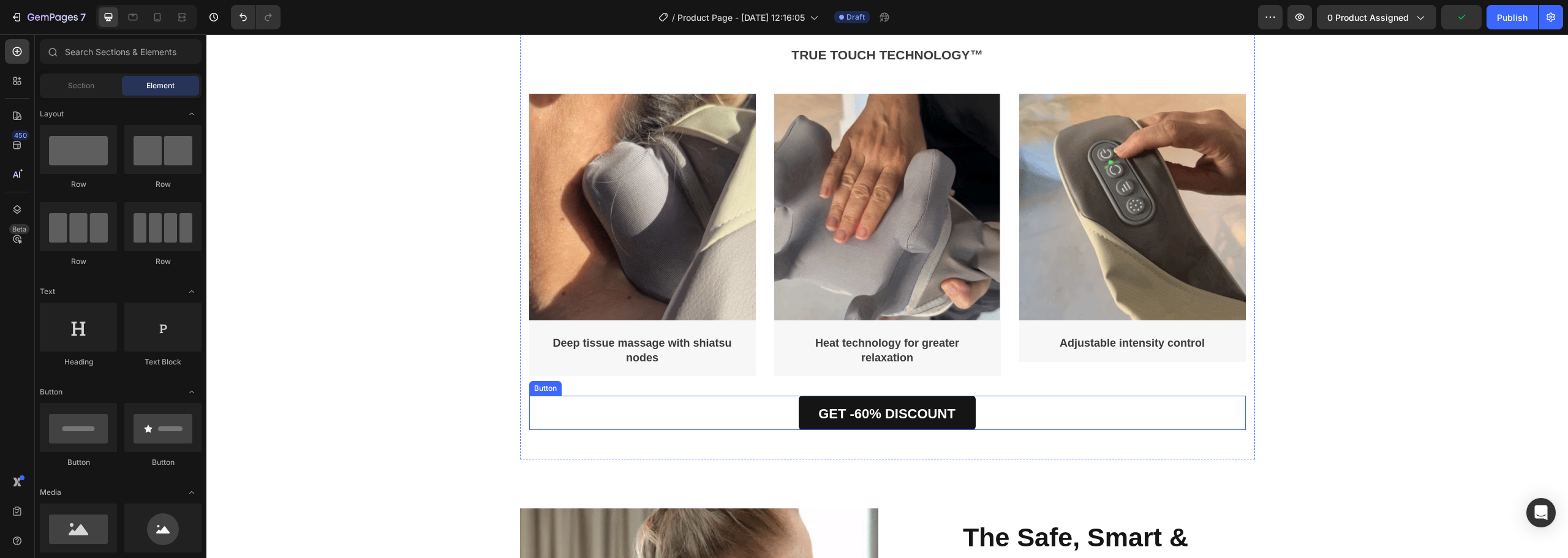
click at [1012, 409] on div "GET -60% DISCOUNT Button" at bounding box center [887, 412] width 716 height 34
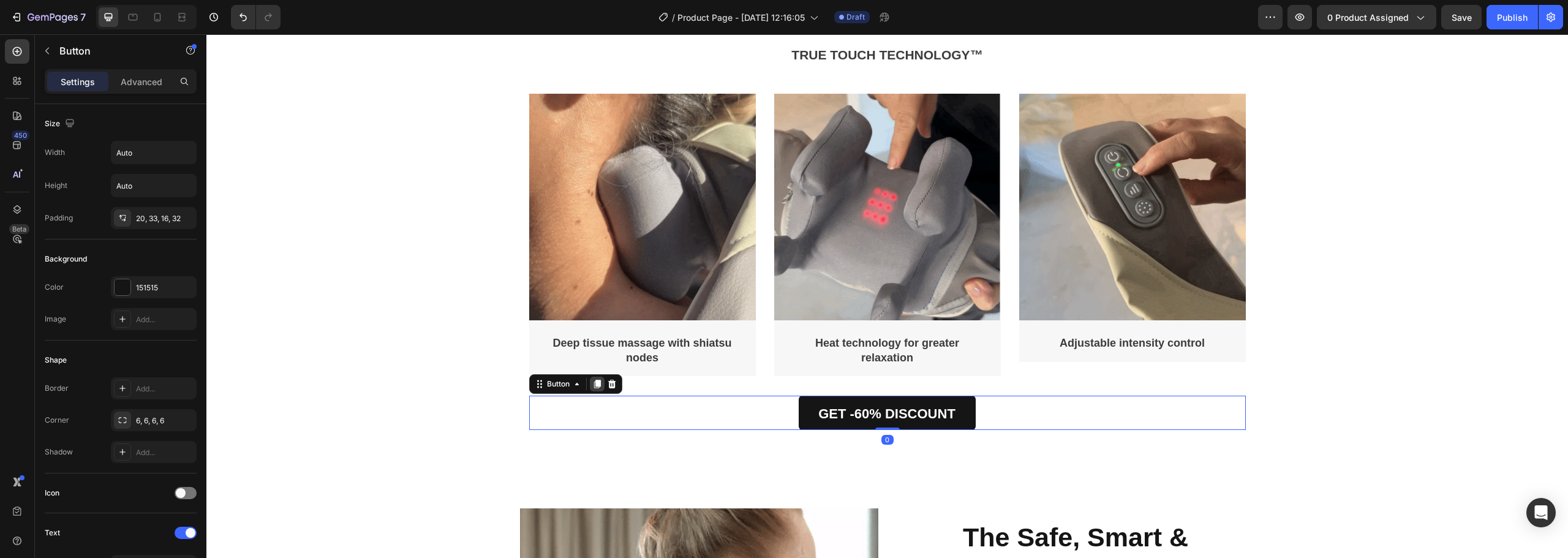
click at [596, 380] on icon at bounding box center [597, 383] width 9 height 9
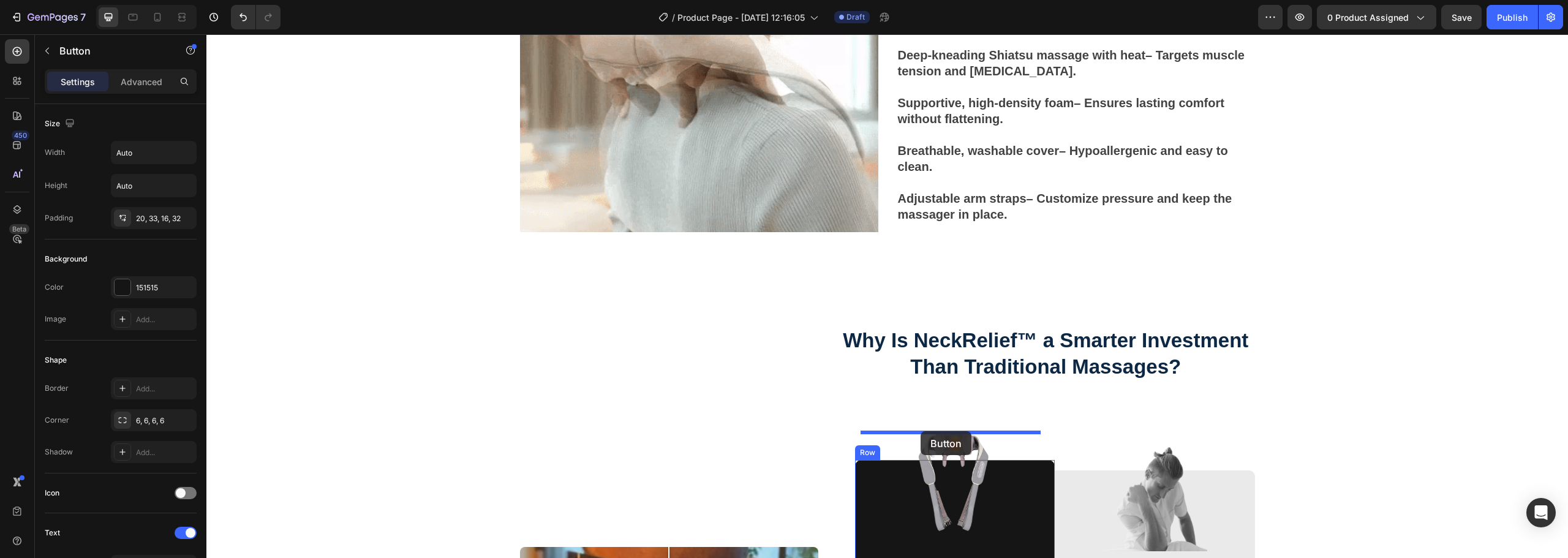
scroll to position [3521, 0]
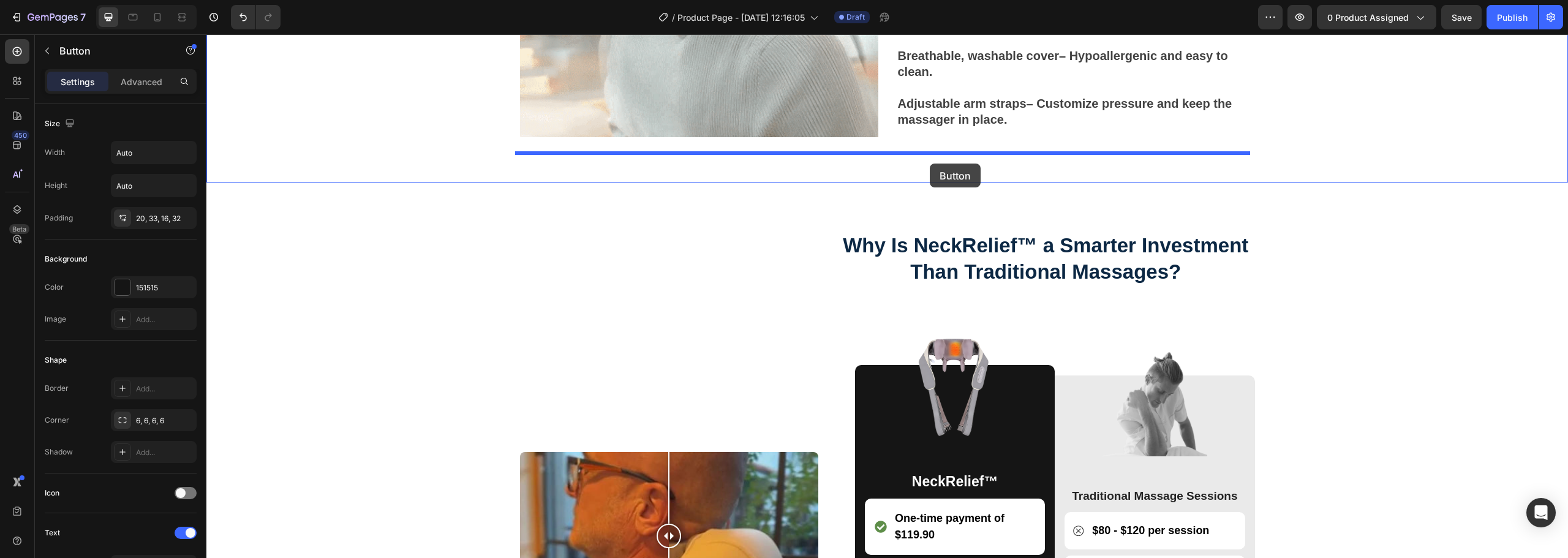
drag, startPoint x: 535, startPoint y: 419, endPoint x: 930, endPoint y: 163, distance: 470.7
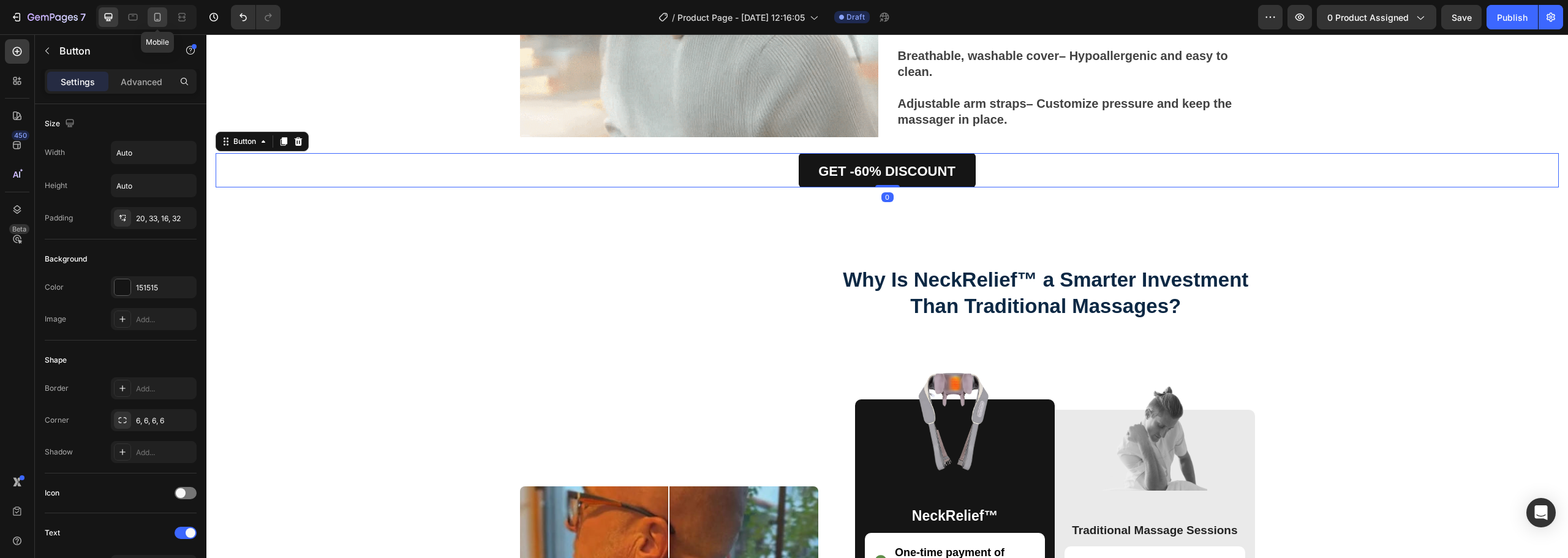
click at [155, 15] on icon at bounding box center [158, 17] width 7 height 9
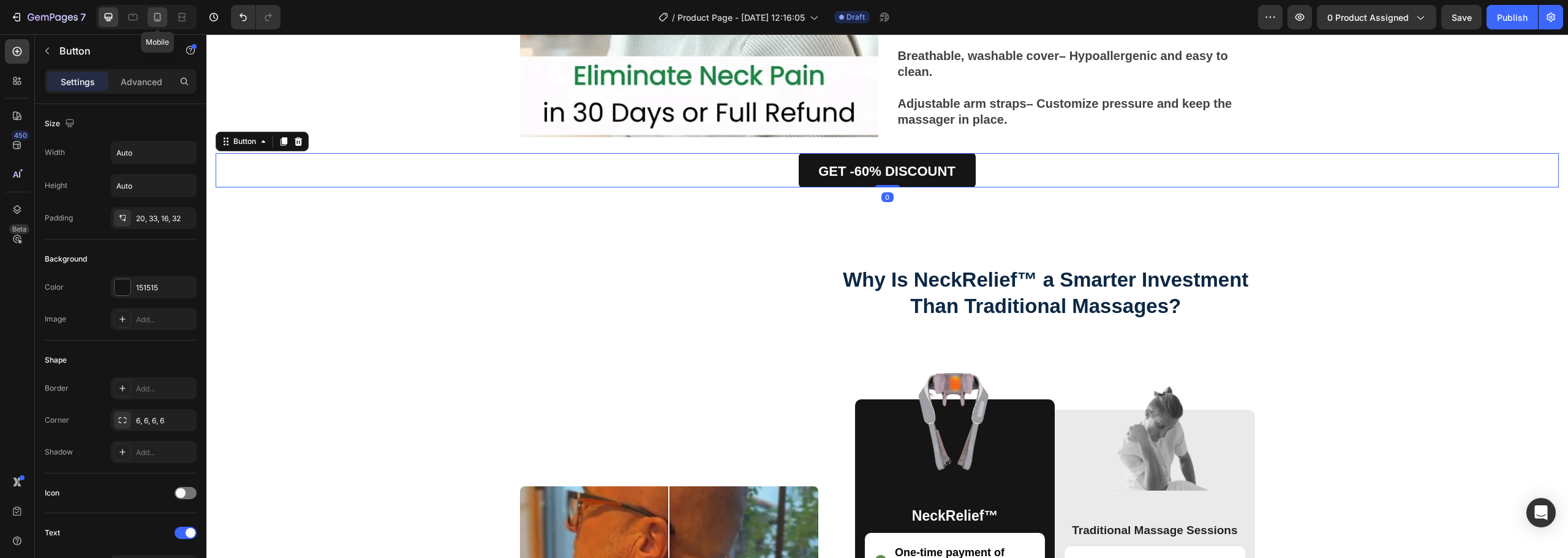
type input "24"
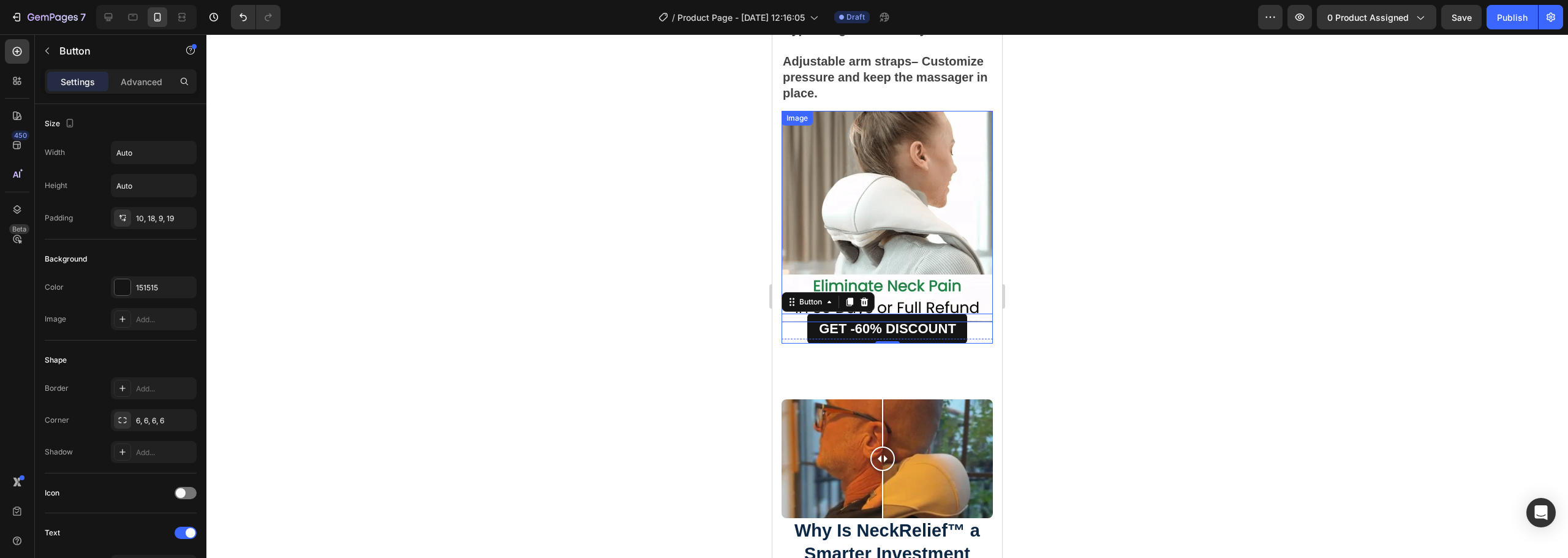
scroll to position [3624, 0]
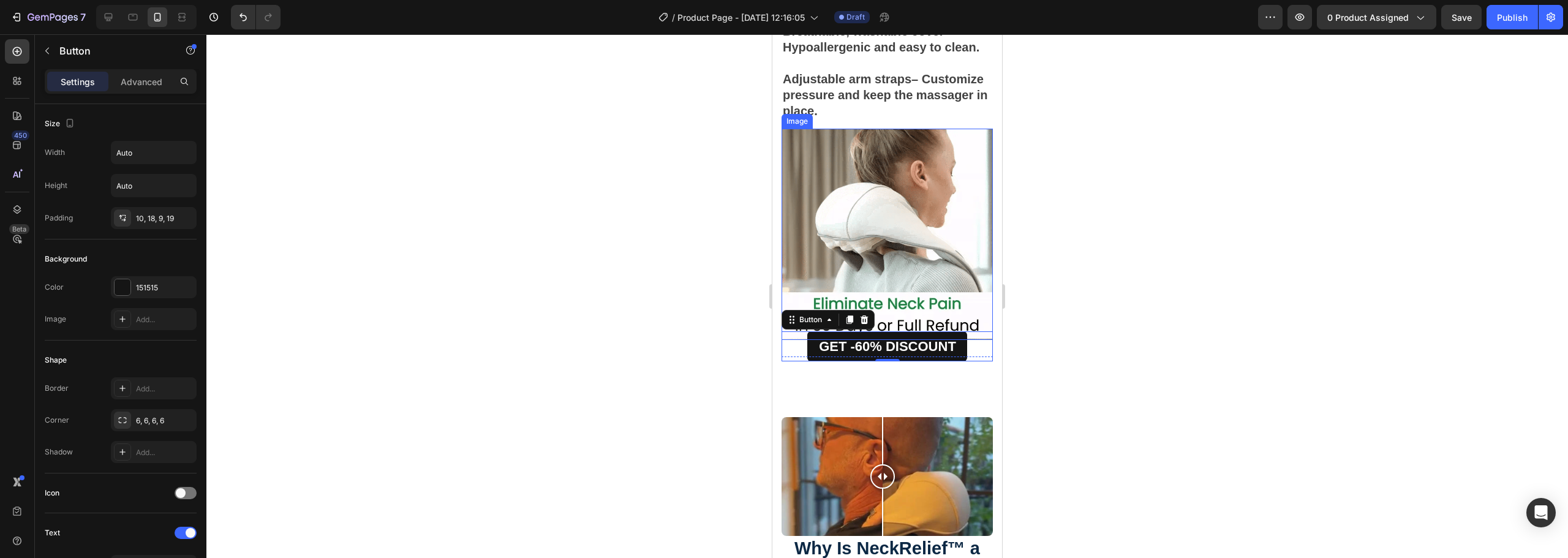
click at [971, 314] on img at bounding box center [887, 234] width 211 height 211
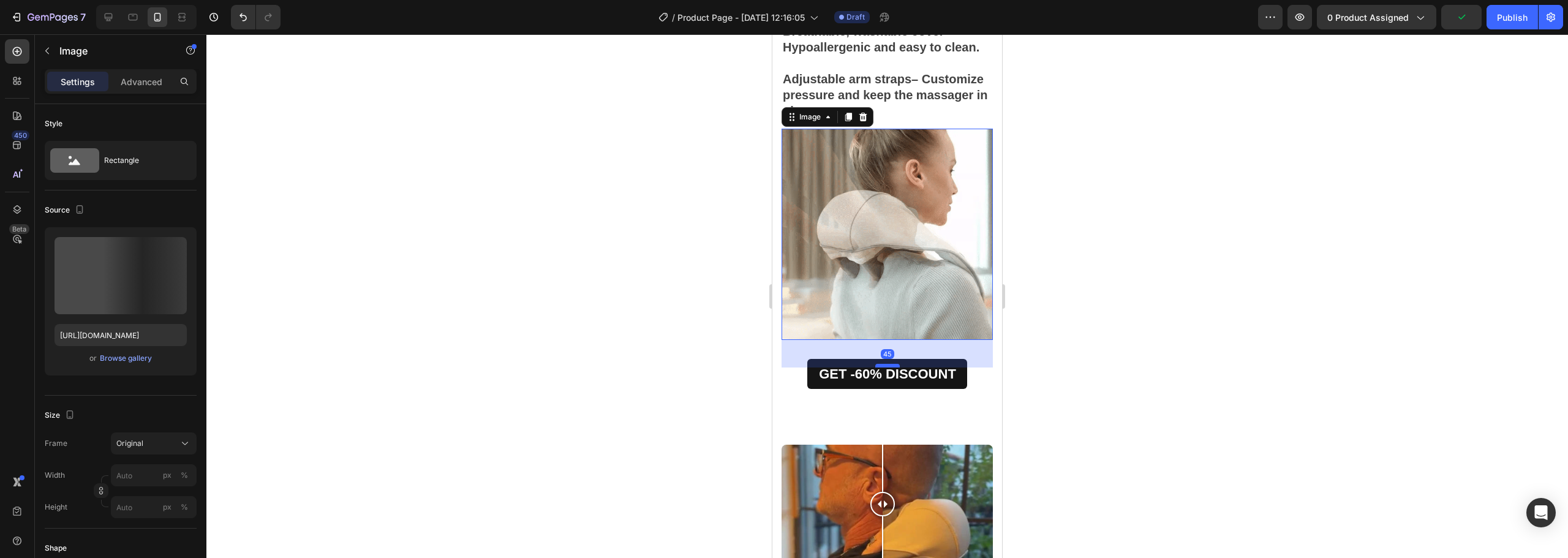
drag, startPoint x: 888, startPoint y: 330, endPoint x: 889, endPoint y: 357, distance: 27.0
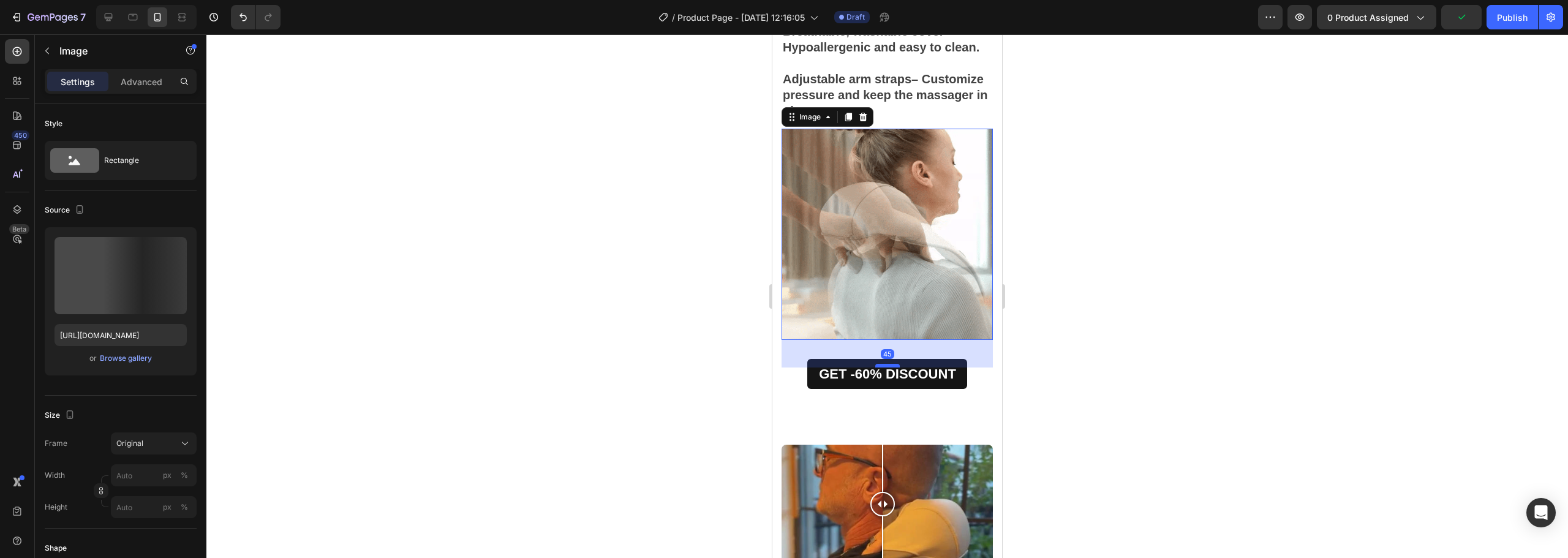
click at [889, 364] on div at bounding box center [887, 366] width 25 height 4
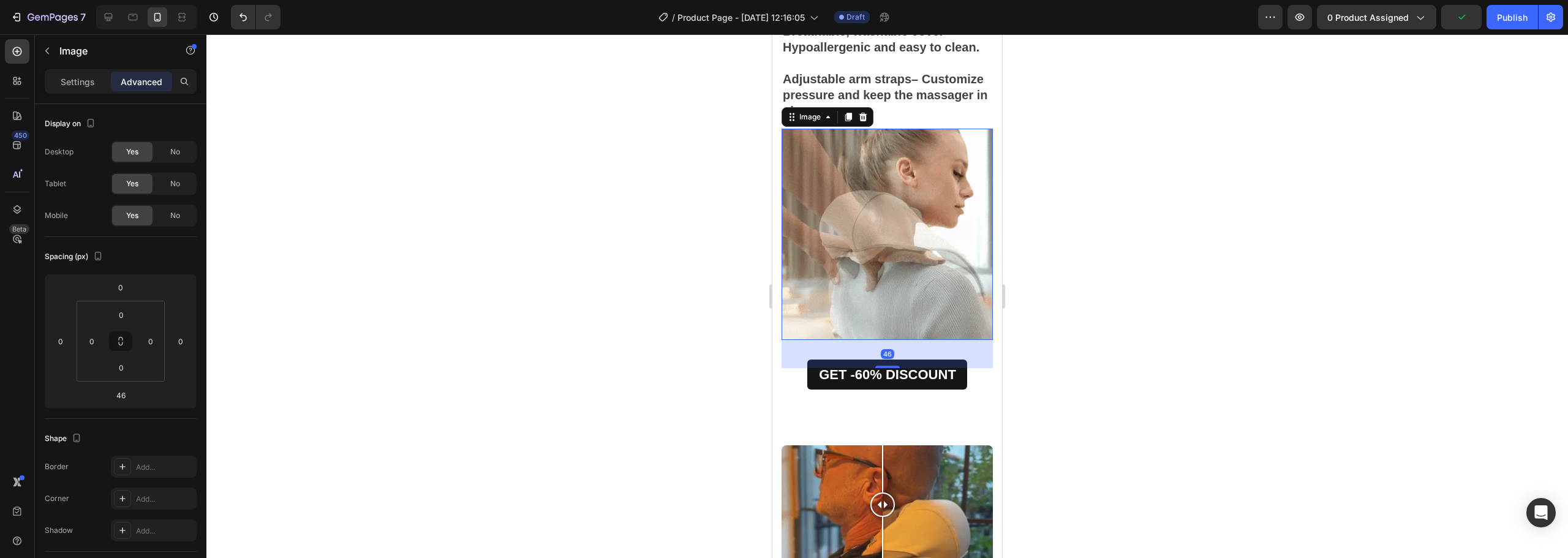
click at [1067, 323] on div at bounding box center [887, 296] width 1362 height 524
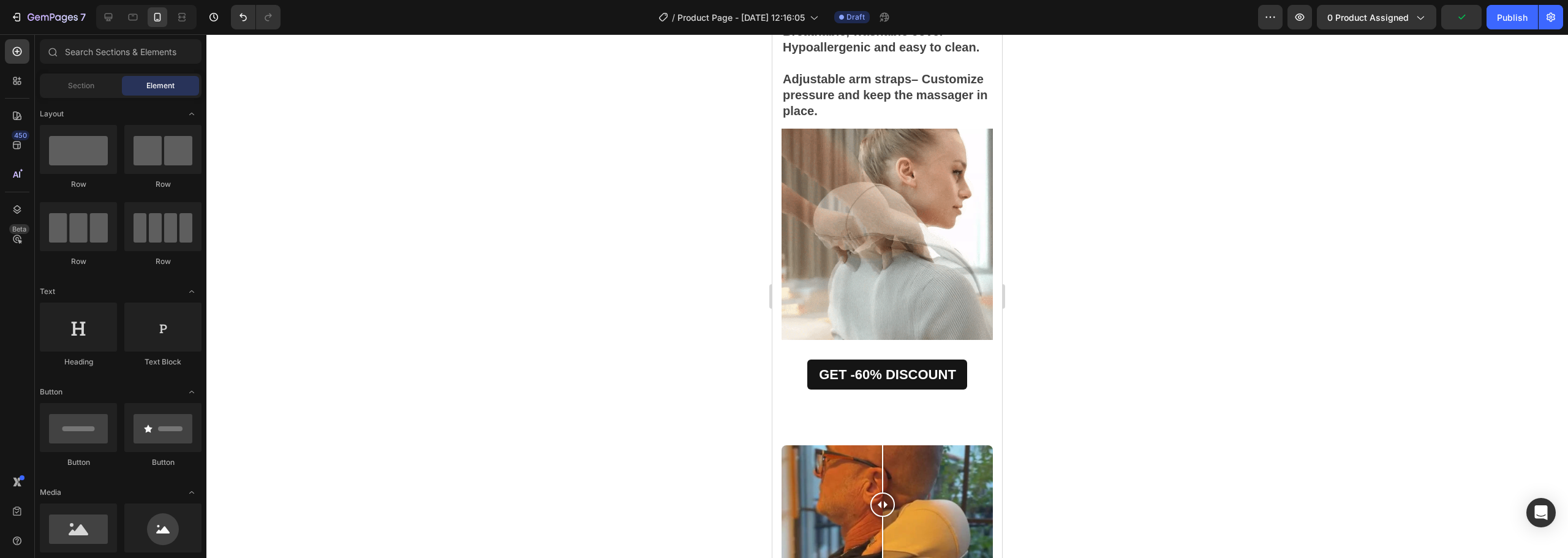
click at [1067, 323] on div at bounding box center [887, 296] width 1362 height 524
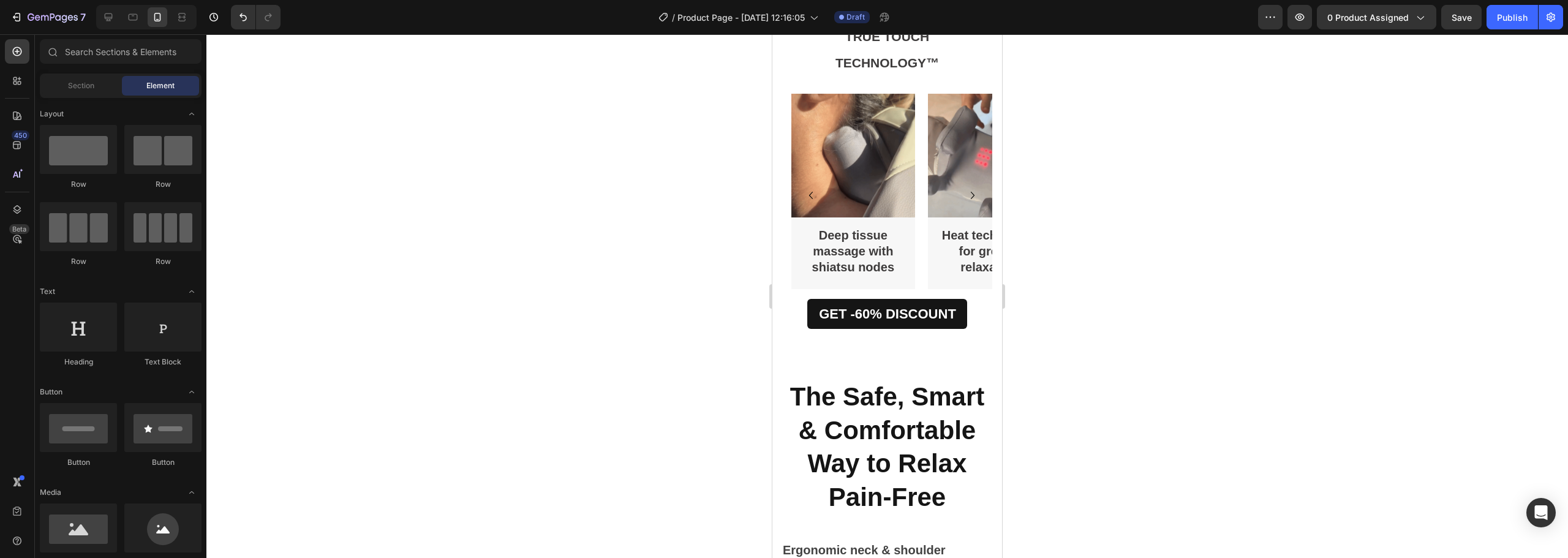
scroll to position [2889, 0]
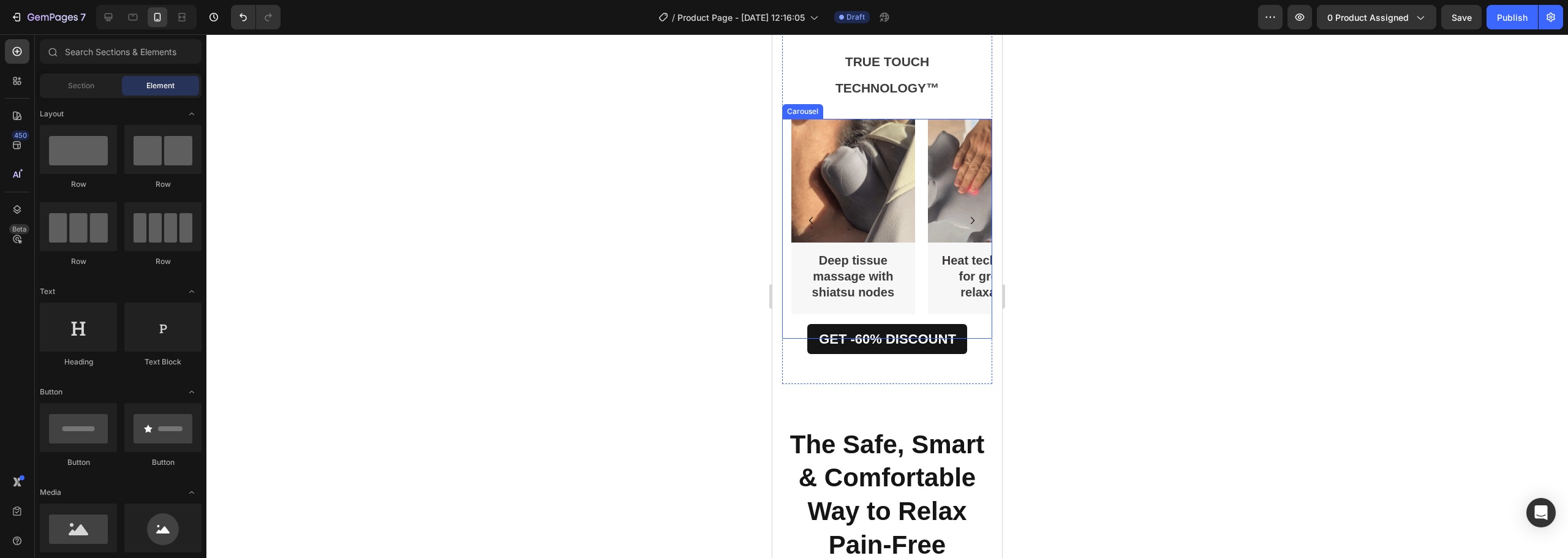
click at [920, 295] on div "Image Deep tissue massage with shiatsu nodes Text Block Row Image Heat technolo…" at bounding box center [891, 221] width 201 height 204
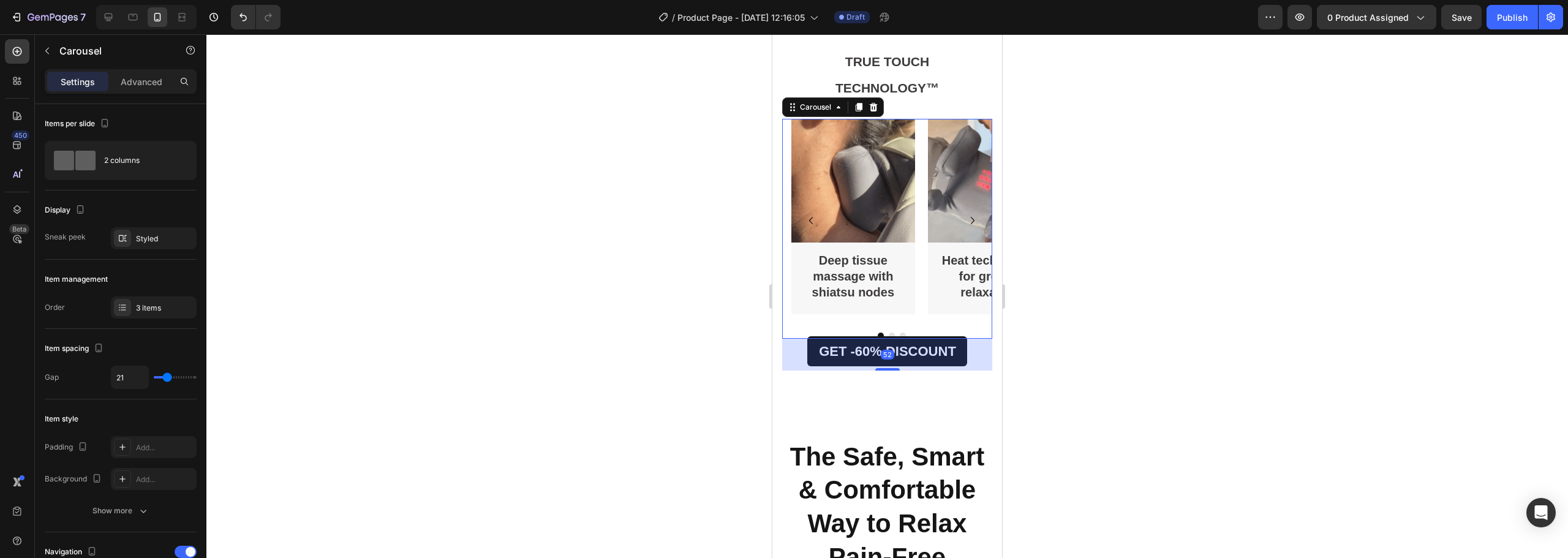
drag, startPoint x: 886, startPoint y: 357, endPoint x: 888, endPoint y: 370, distance: 13.2
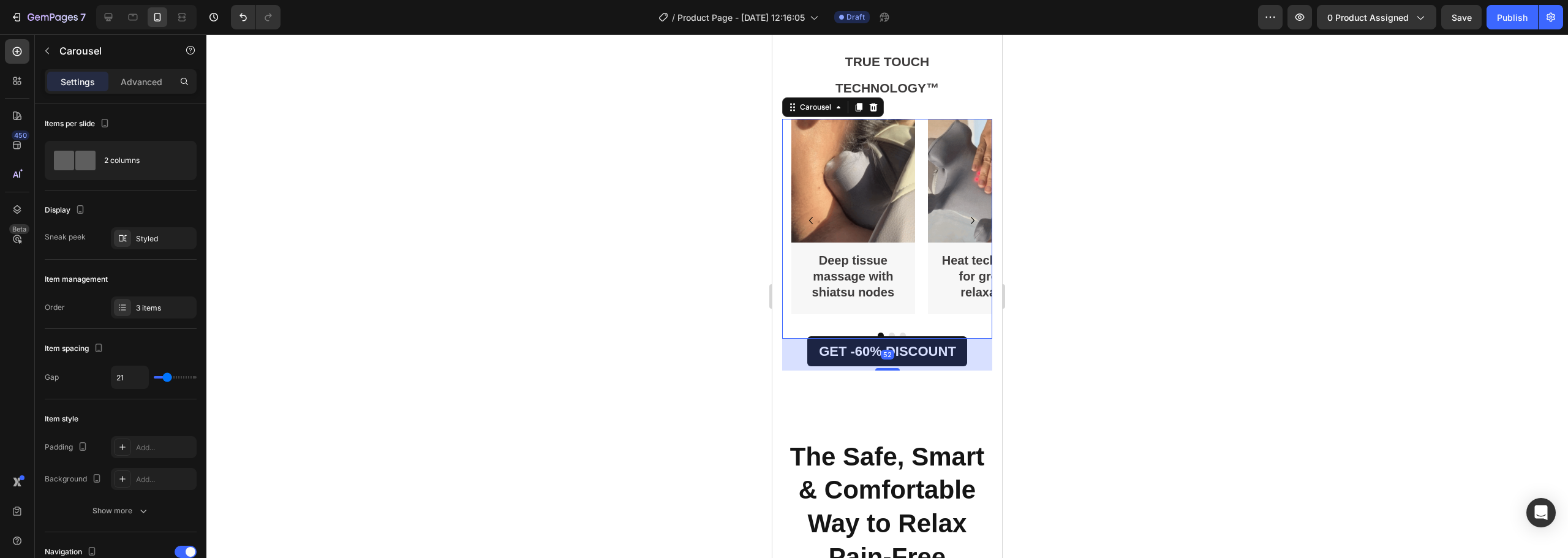
click at [888, 370] on div at bounding box center [887, 369] width 25 height 3
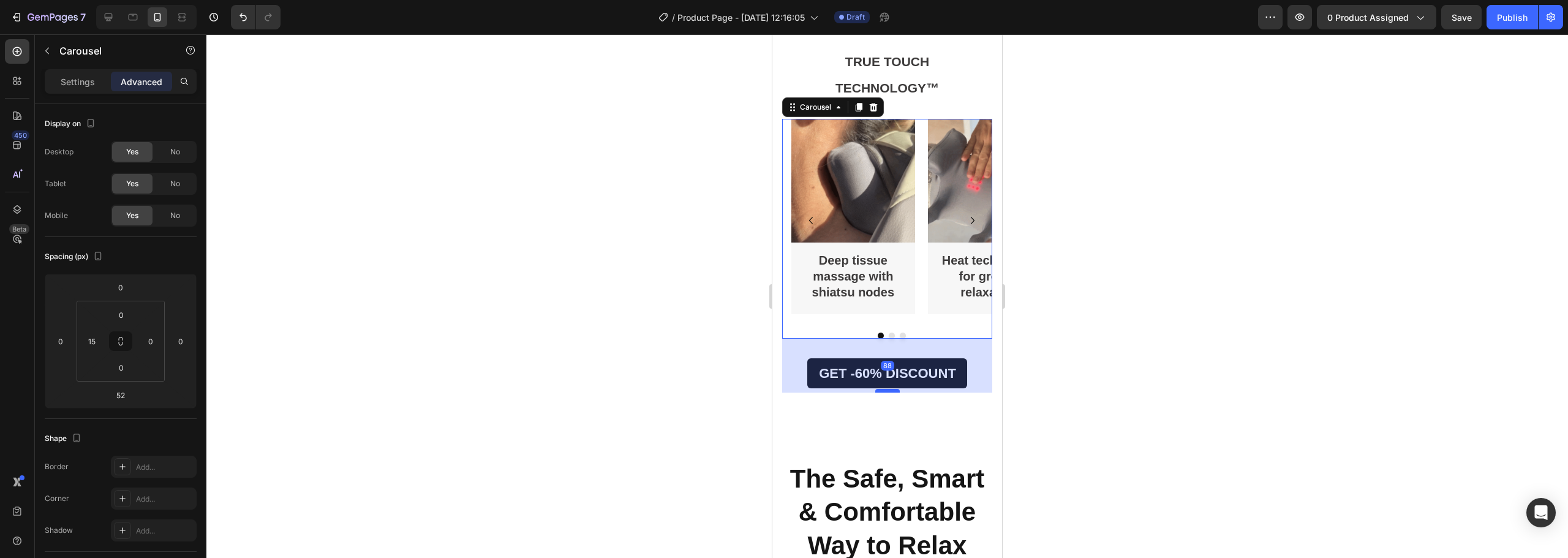
drag, startPoint x: 886, startPoint y: 368, endPoint x: 887, endPoint y: 390, distance: 22.0
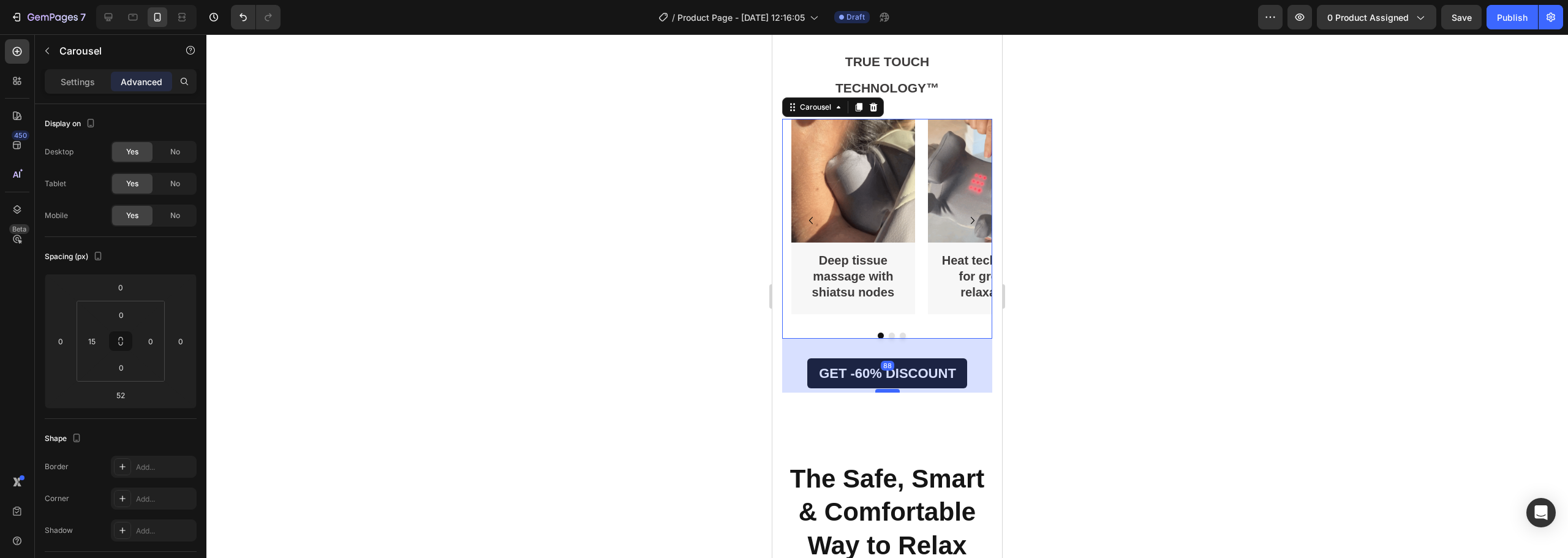
click at [887, 390] on div at bounding box center [887, 391] width 25 height 4
type input "88"
click at [1062, 345] on div at bounding box center [887, 296] width 1362 height 524
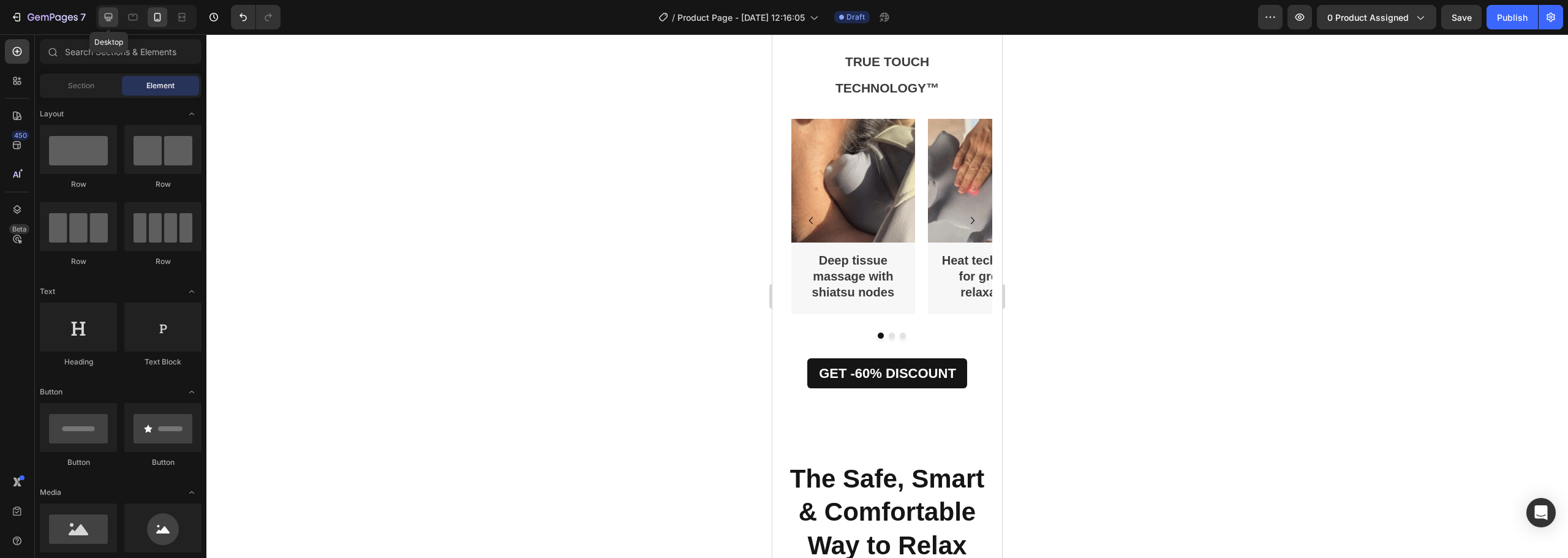
click at [105, 9] on div at bounding box center [108, 17] width 20 height 20
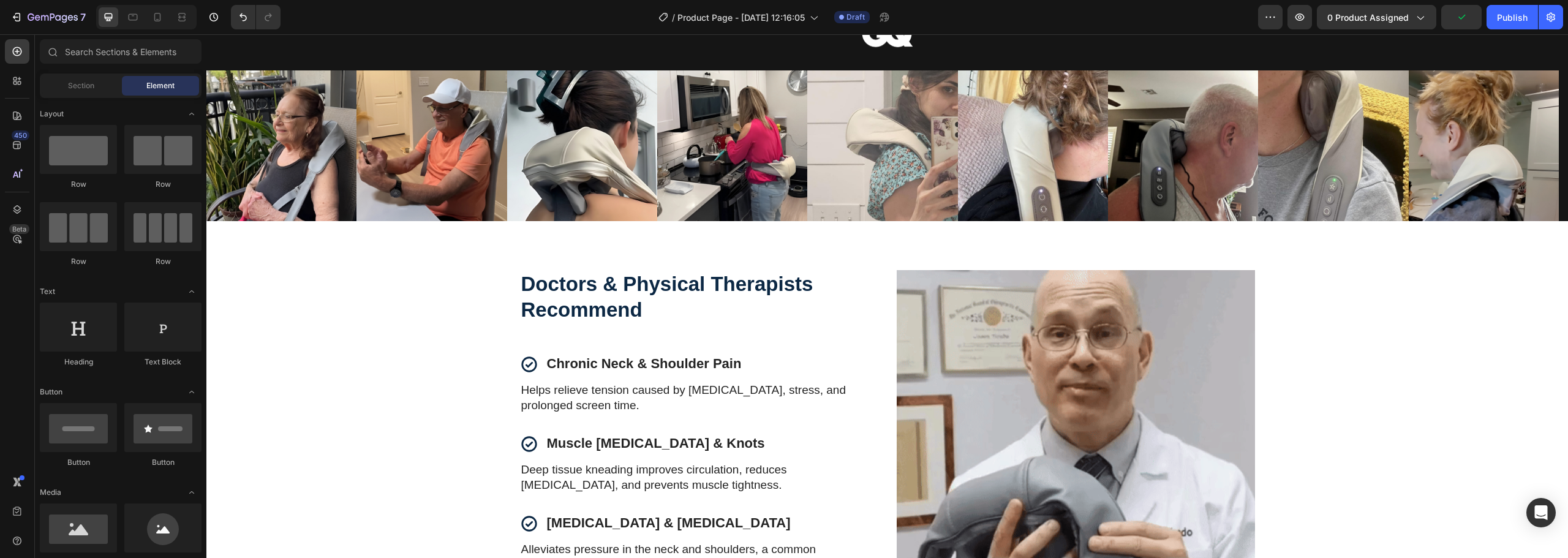
scroll to position [1910, 0]
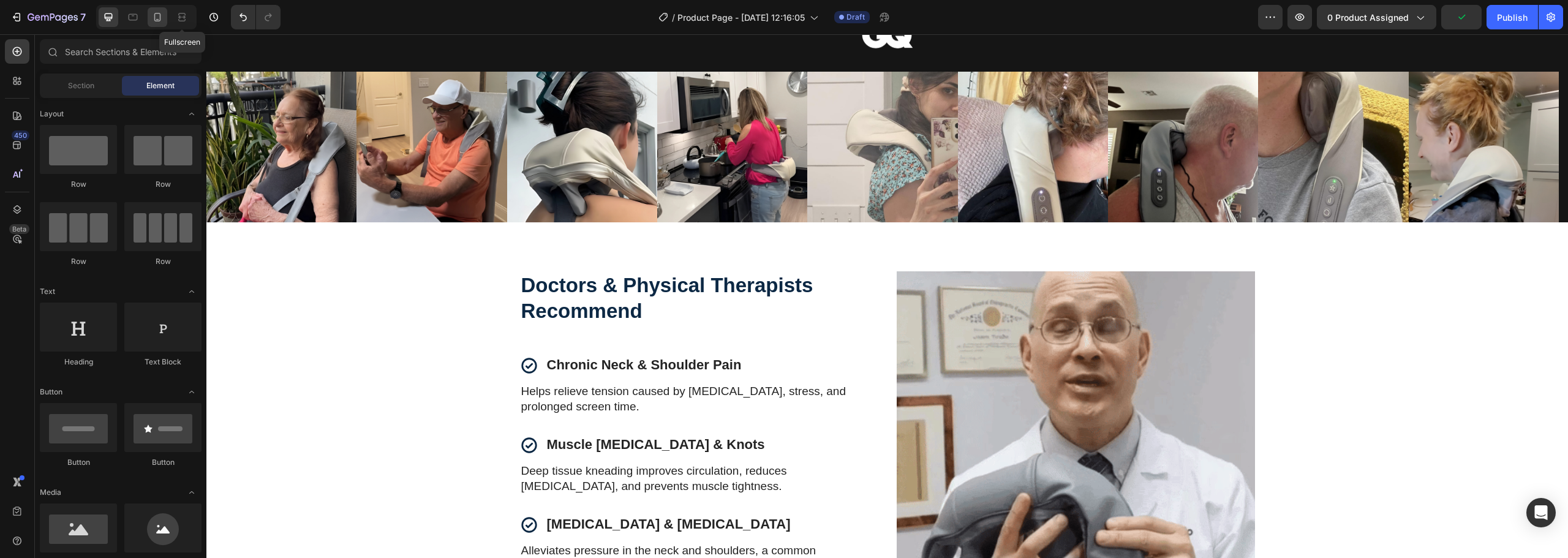
click at [166, 20] on div at bounding box center [157, 17] width 20 height 20
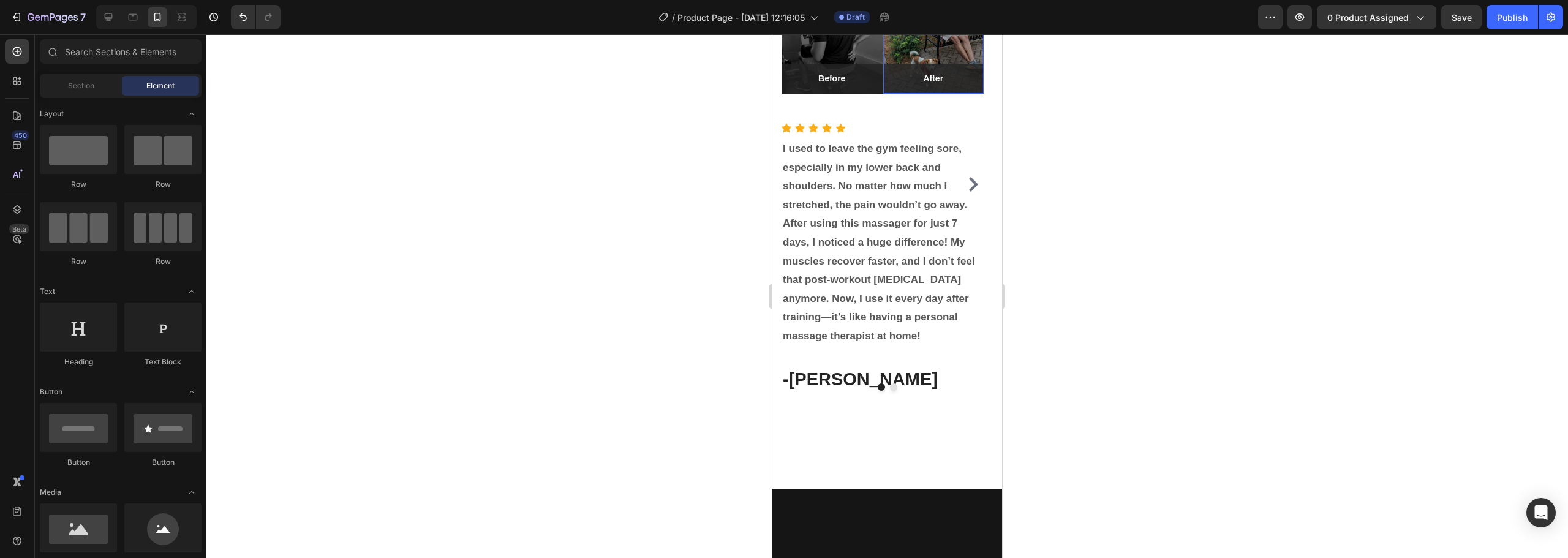
scroll to position [1665, 0]
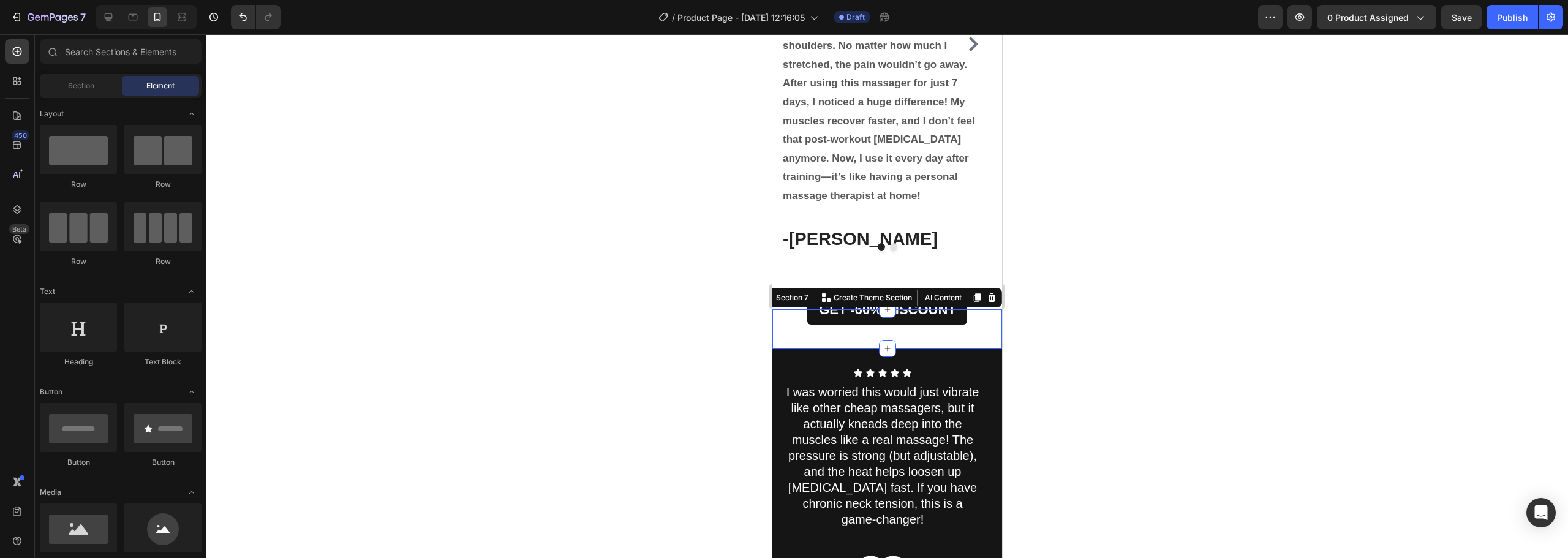
click at [893, 349] on div "GET -60% DISCOUNT Button Section 7 You can create reusable sections Create Them…" at bounding box center [887, 329] width 230 height 39
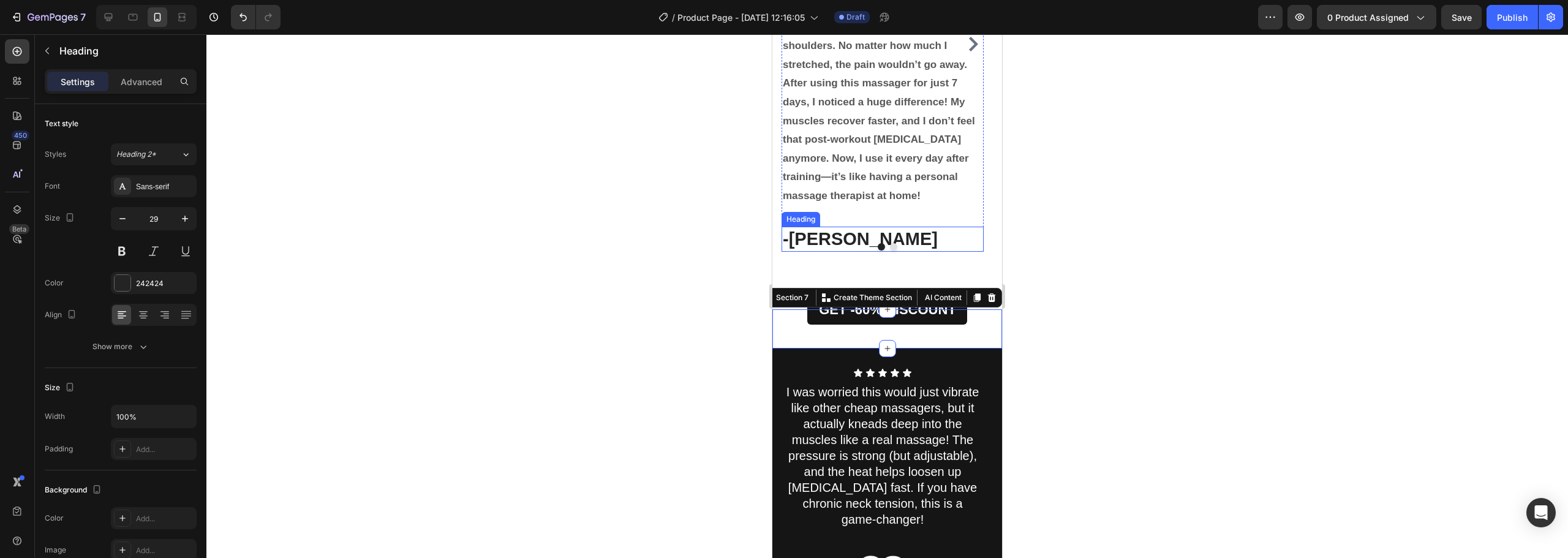
click at [932, 252] on h3 "-[PERSON_NAME]" at bounding box center [882, 239] width 202 height 26
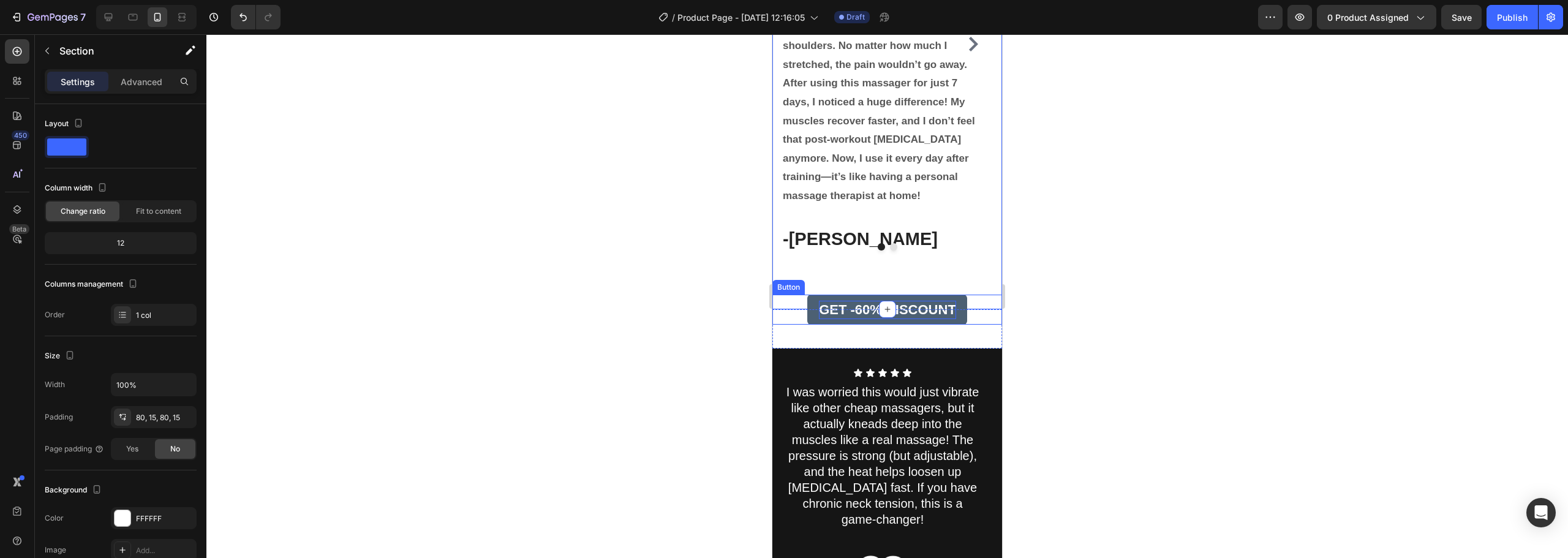
click at [857, 317] on strong "GET -60% DISCOUNT" at bounding box center [887, 309] width 137 height 15
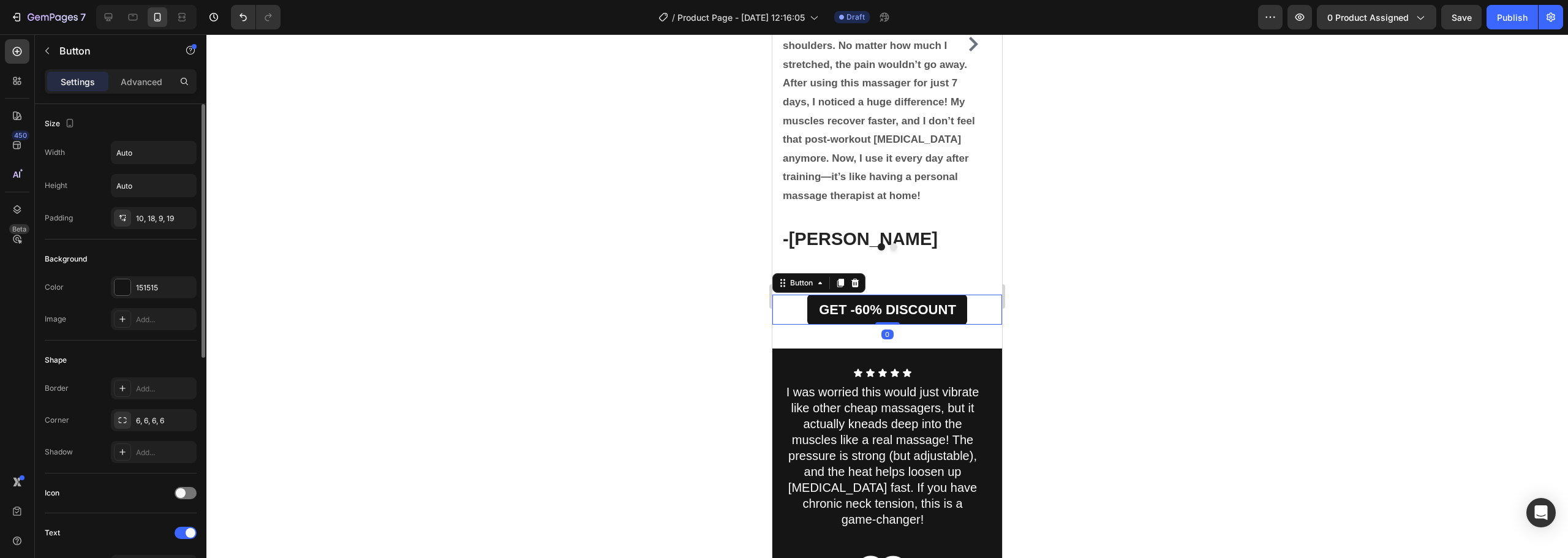
scroll to position [453, 0]
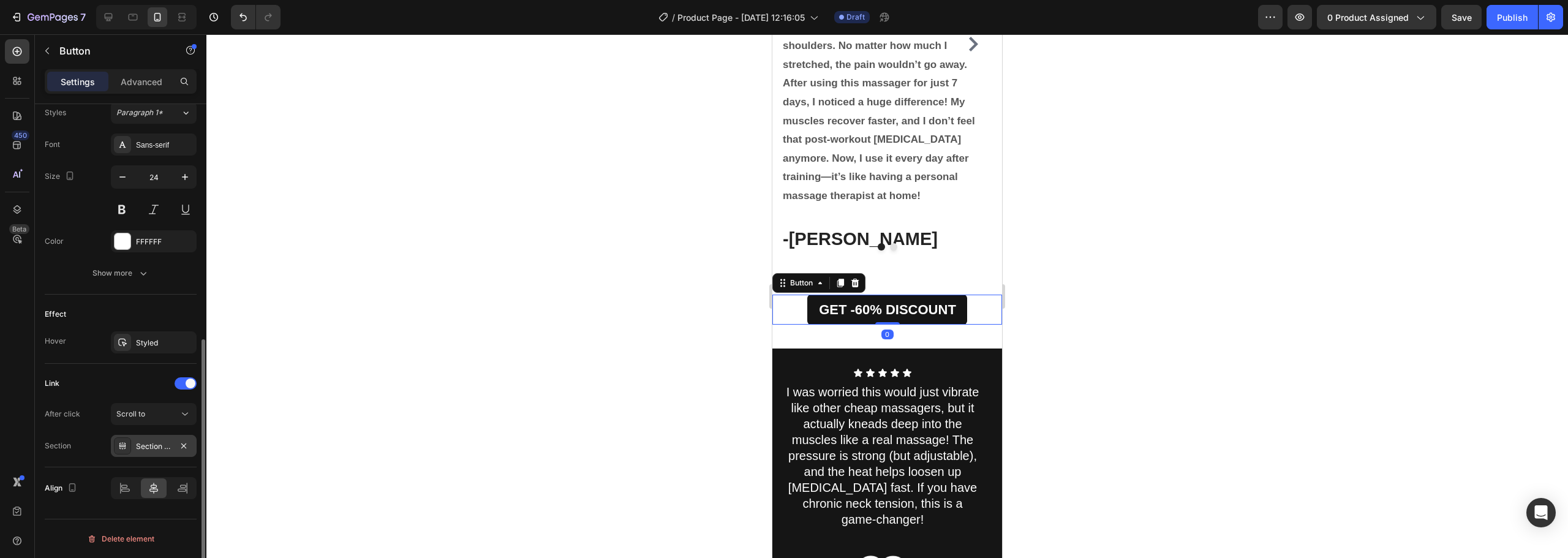
click at [140, 447] on div "Section 14" at bounding box center [154, 446] width 35 height 11
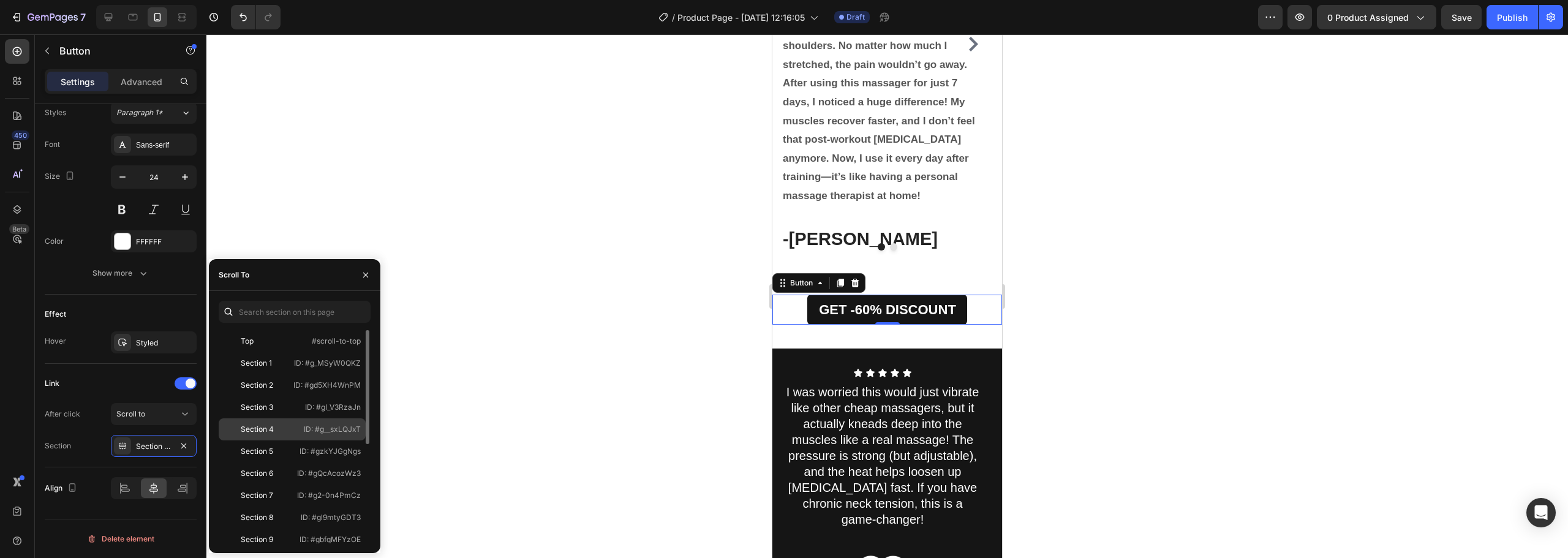
scroll to position [183, 0]
click at [113, 13] on icon at bounding box center [108, 16] width 12 height 12
type input "20"
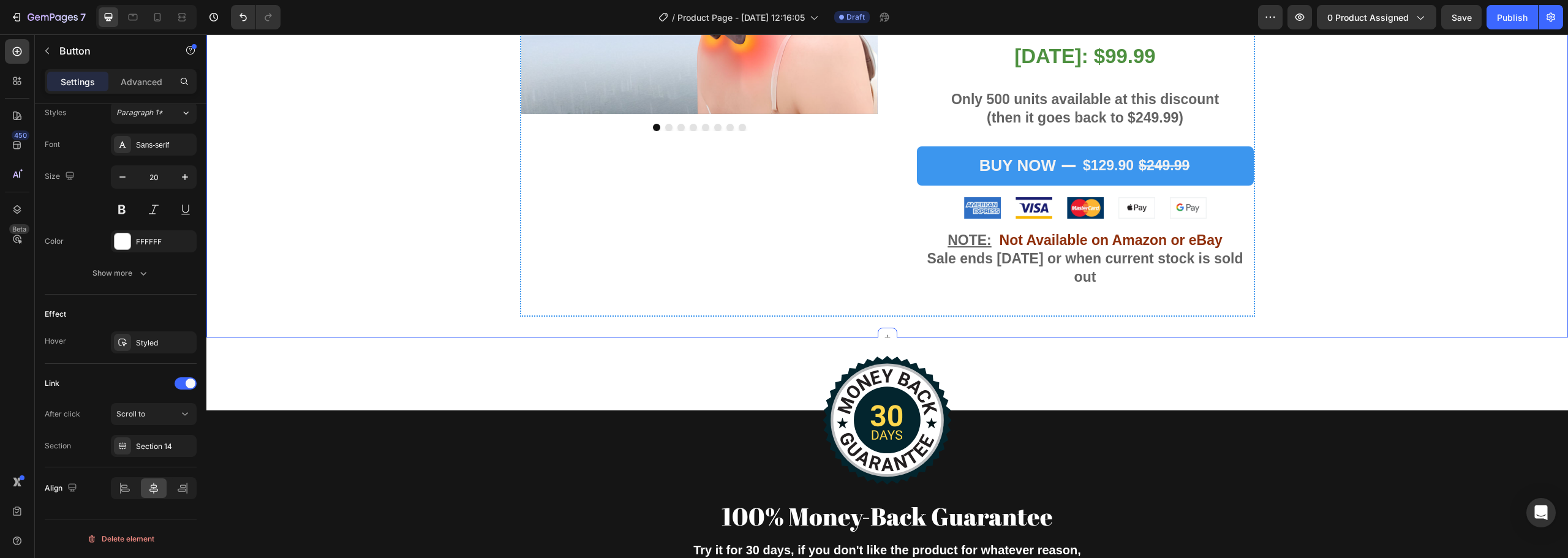
scroll to position [4613, 0]
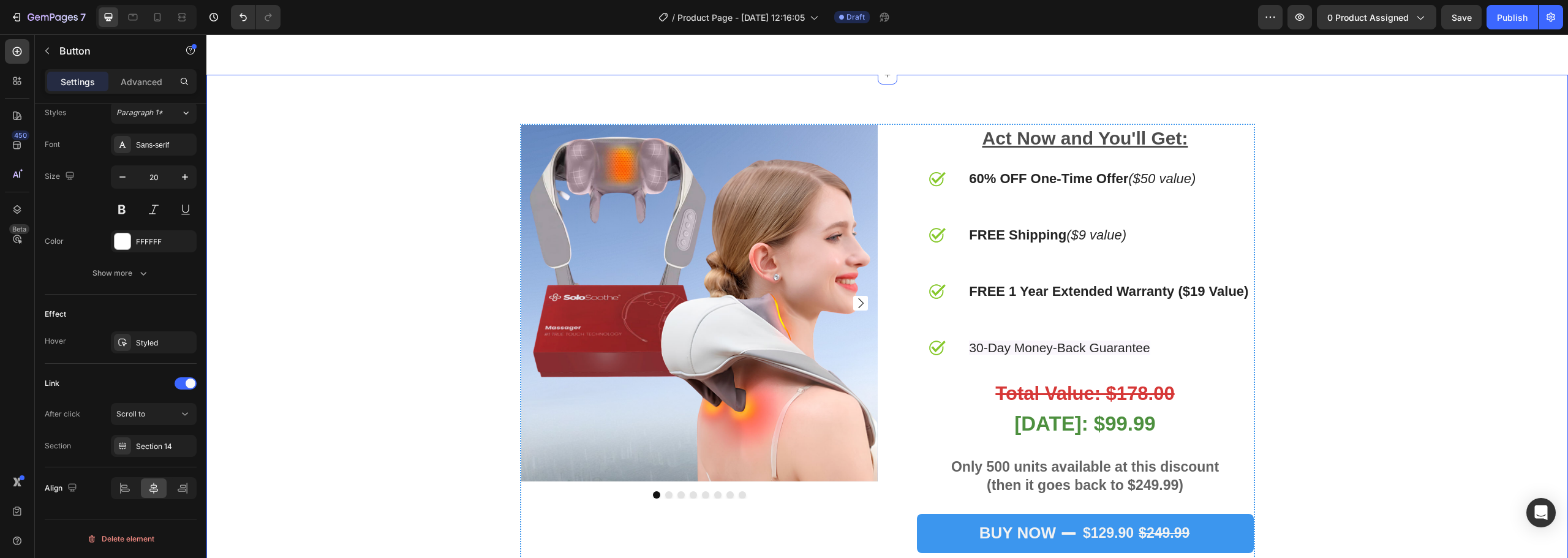
click at [1388, 252] on div "Product Images Act Now and You'll Get: Text Block Image 60% OFF One-Time Offer …" at bounding box center [887, 409] width 1343 height 570
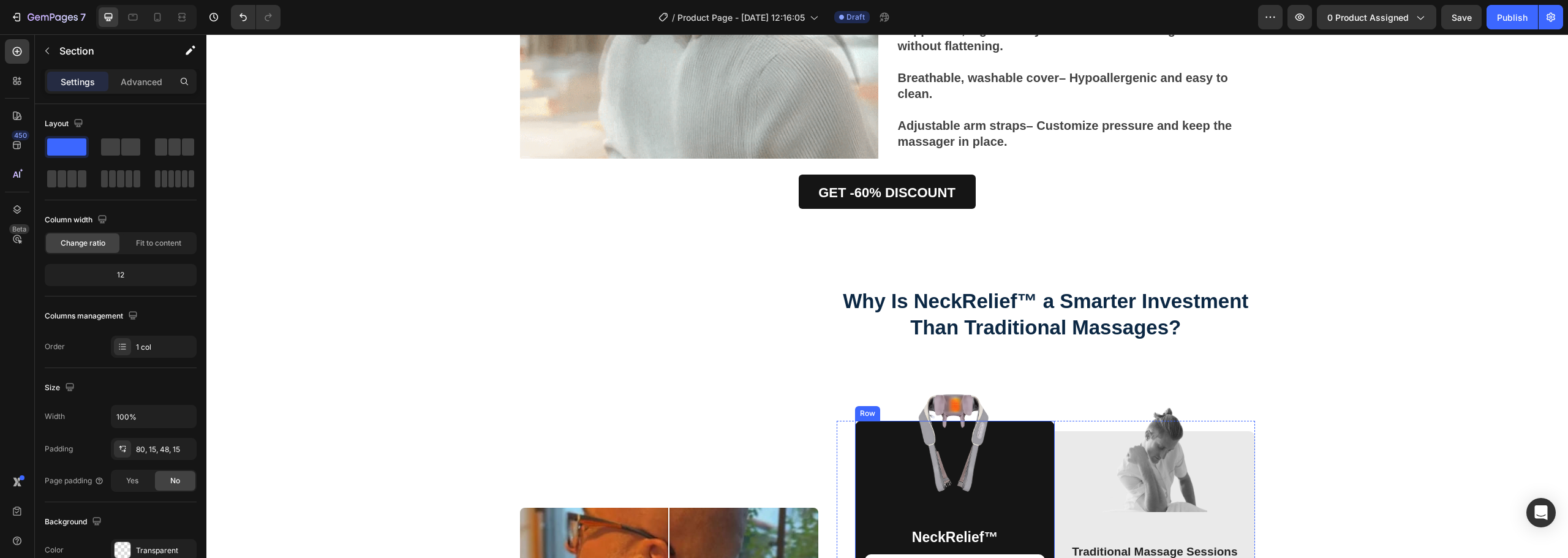
scroll to position [3633, 0]
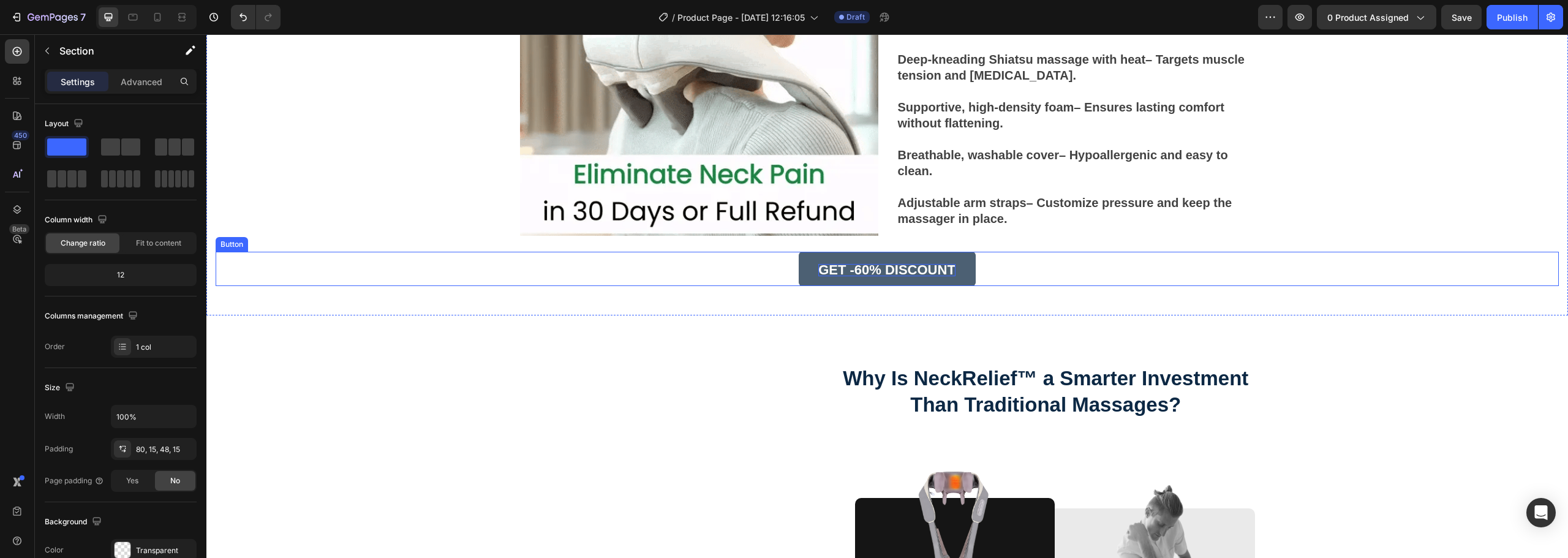
click at [894, 269] on strong "GET -60% DISCOUNT" at bounding box center [887, 270] width 137 height 15
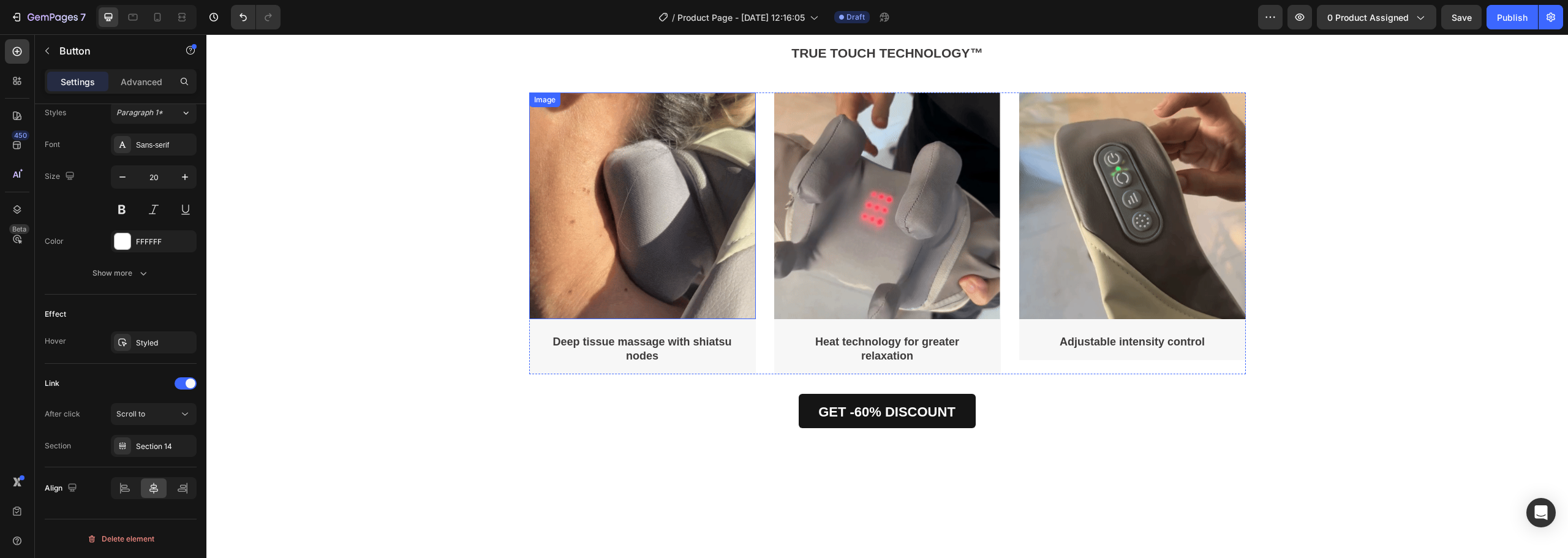
scroll to position [2898, 0]
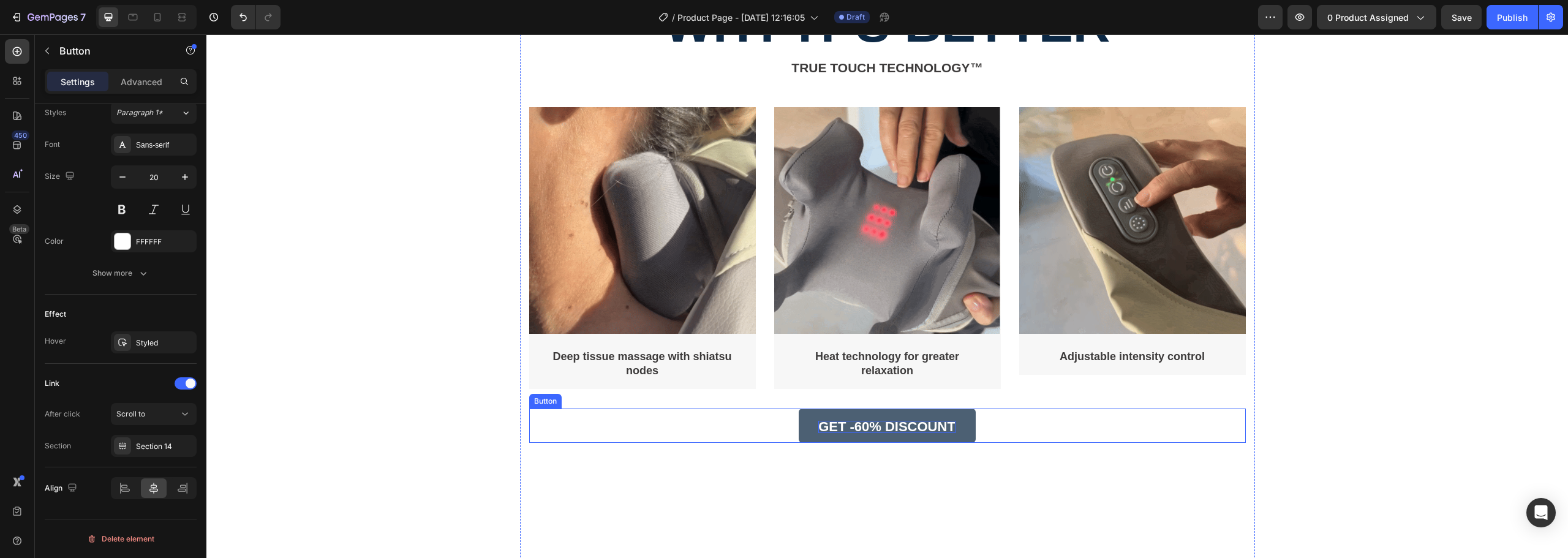
click at [828, 426] on strong "GET -60% DISCOUNT" at bounding box center [887, 426] width 137 height 15
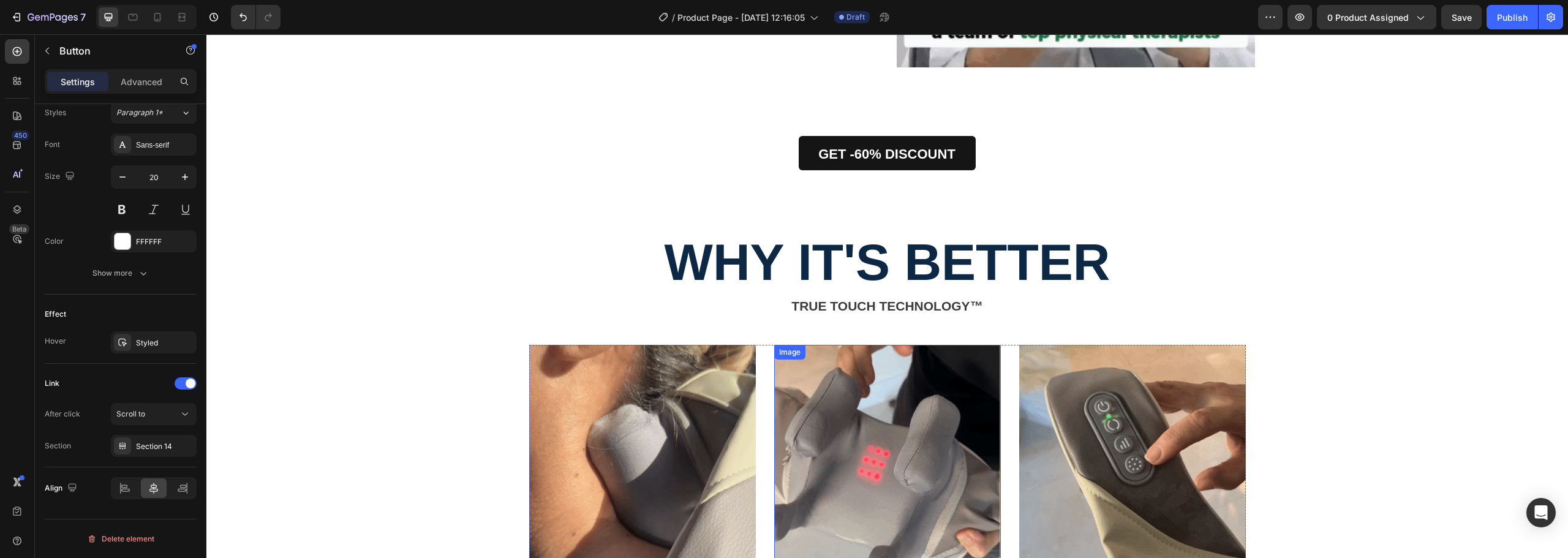
scroll to position [2409, 0]
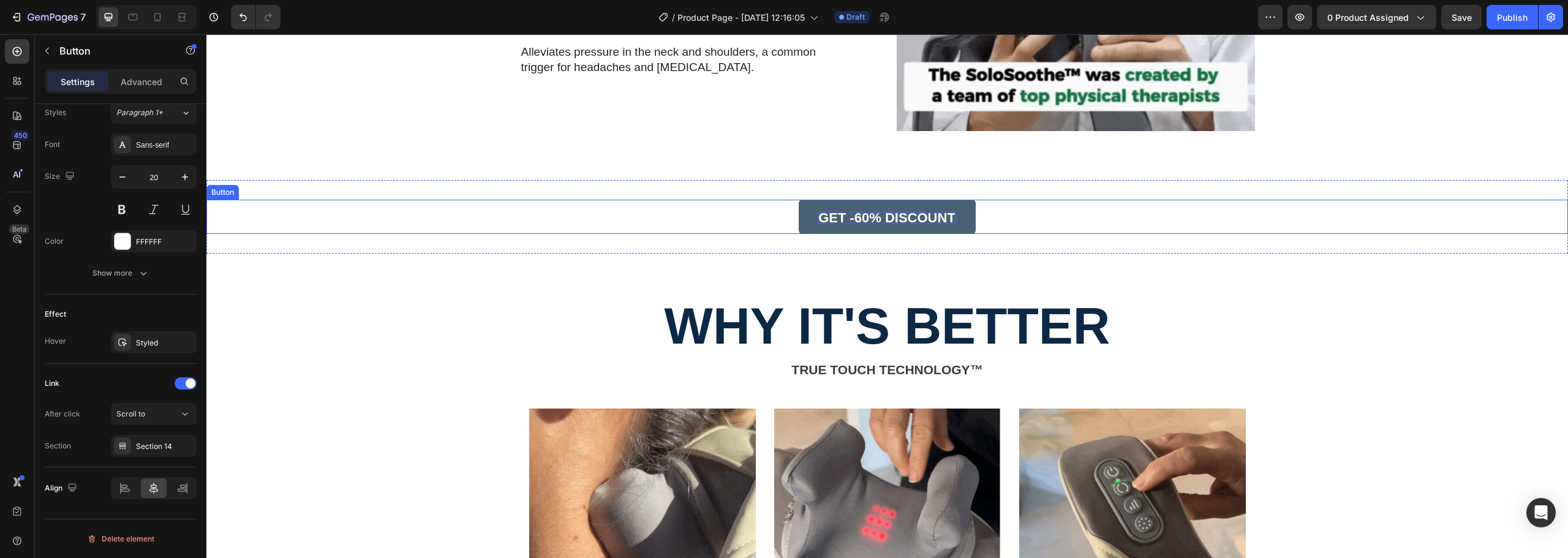
click at [835, 220] on strong "GET -60% DISCOUNT" at bounding box center [887, 218] width 137 height 15
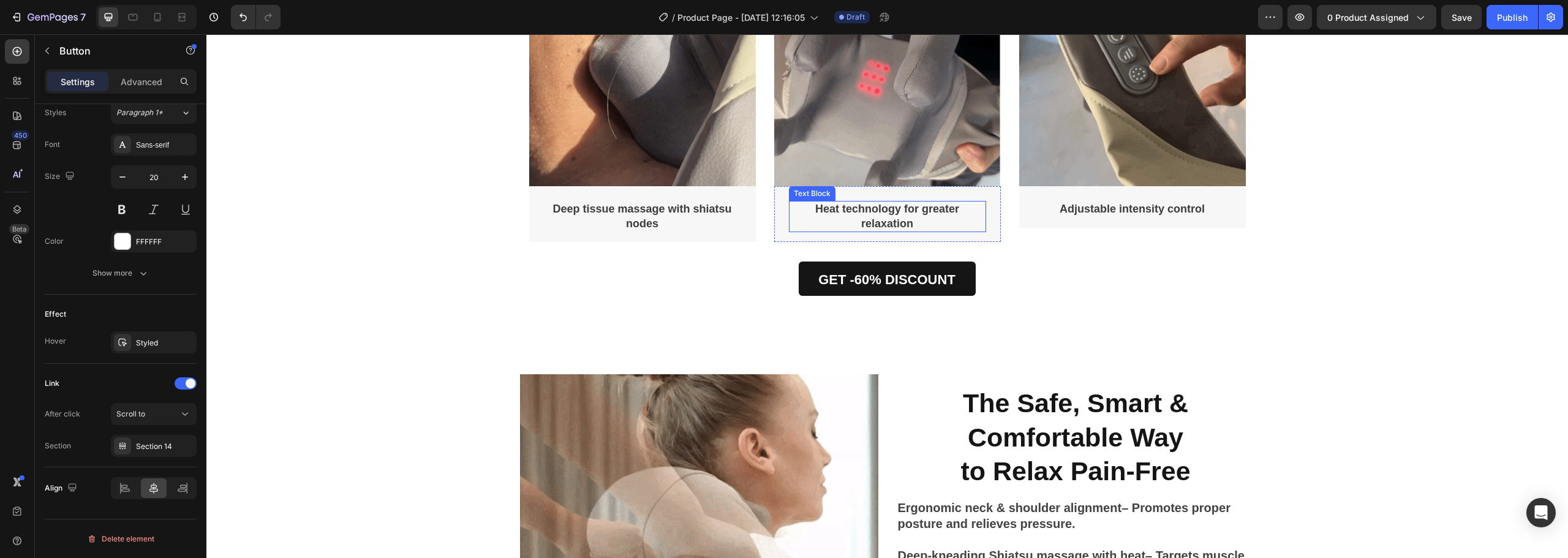
scroll to position [2898, 0]
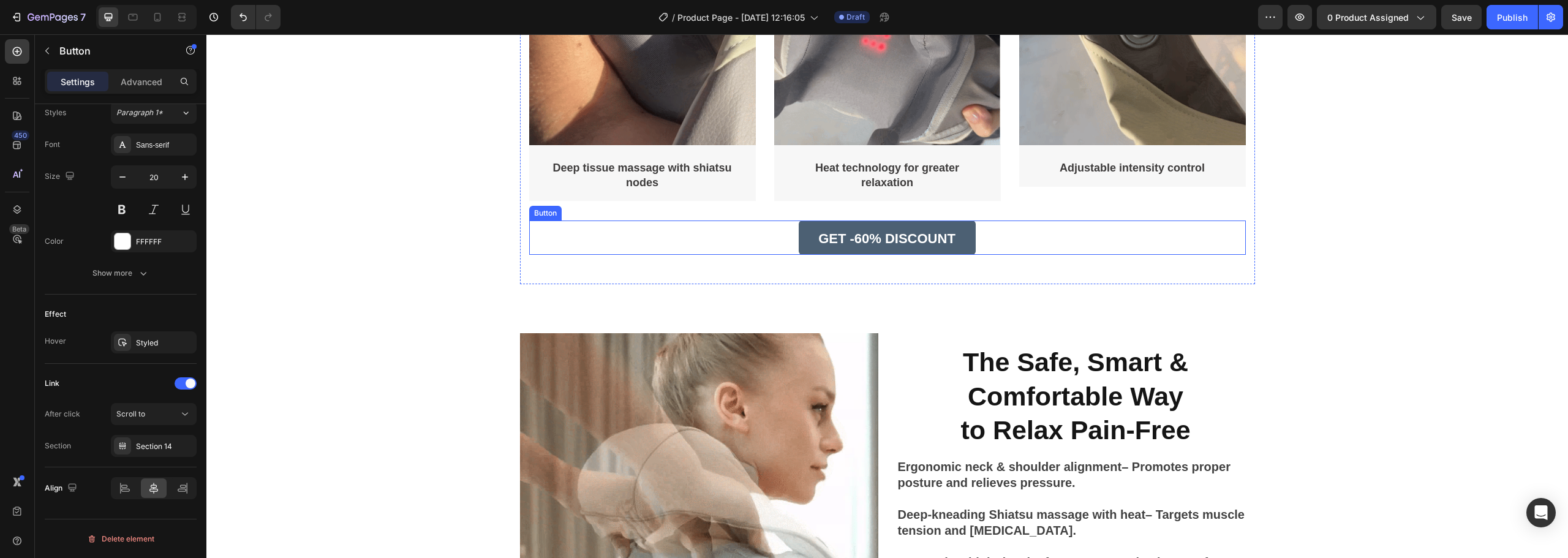
click at [848, 248] on link "GET -60% DISCOUNT" at bounding box center [887, 237] width 177 height 34
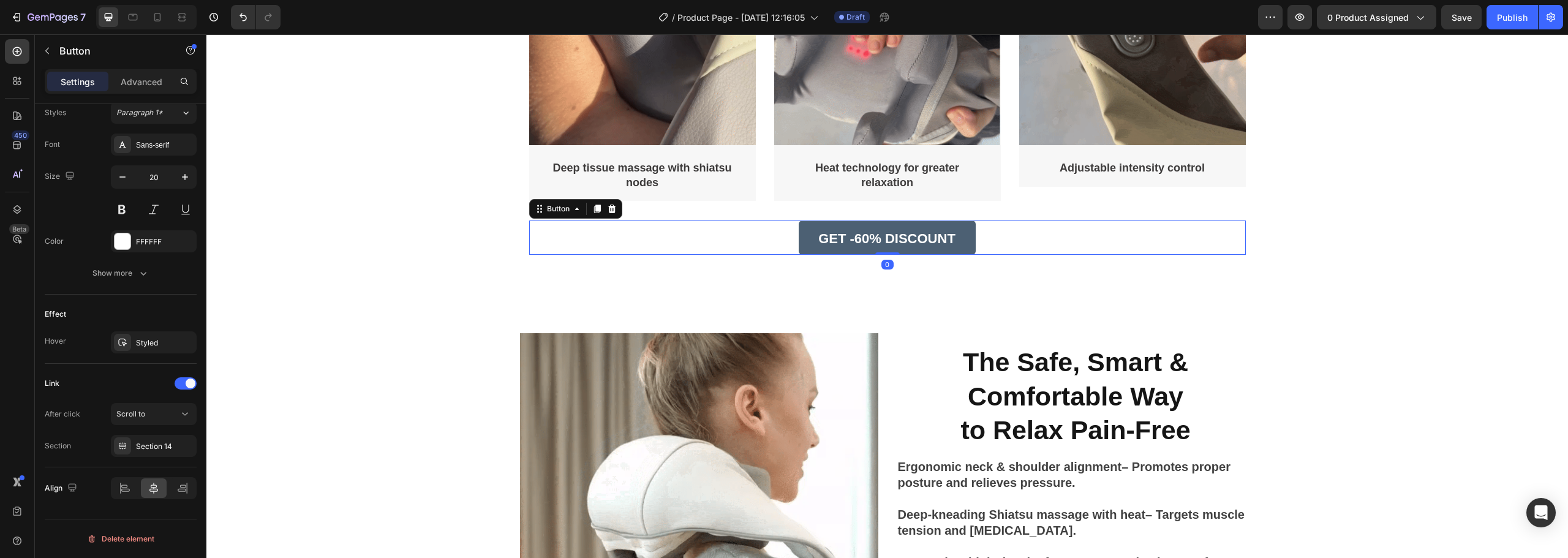
click at [848, 248] on link "GET -60% DISCOUNT" at bounding box center [887, 237] width 177 height 34
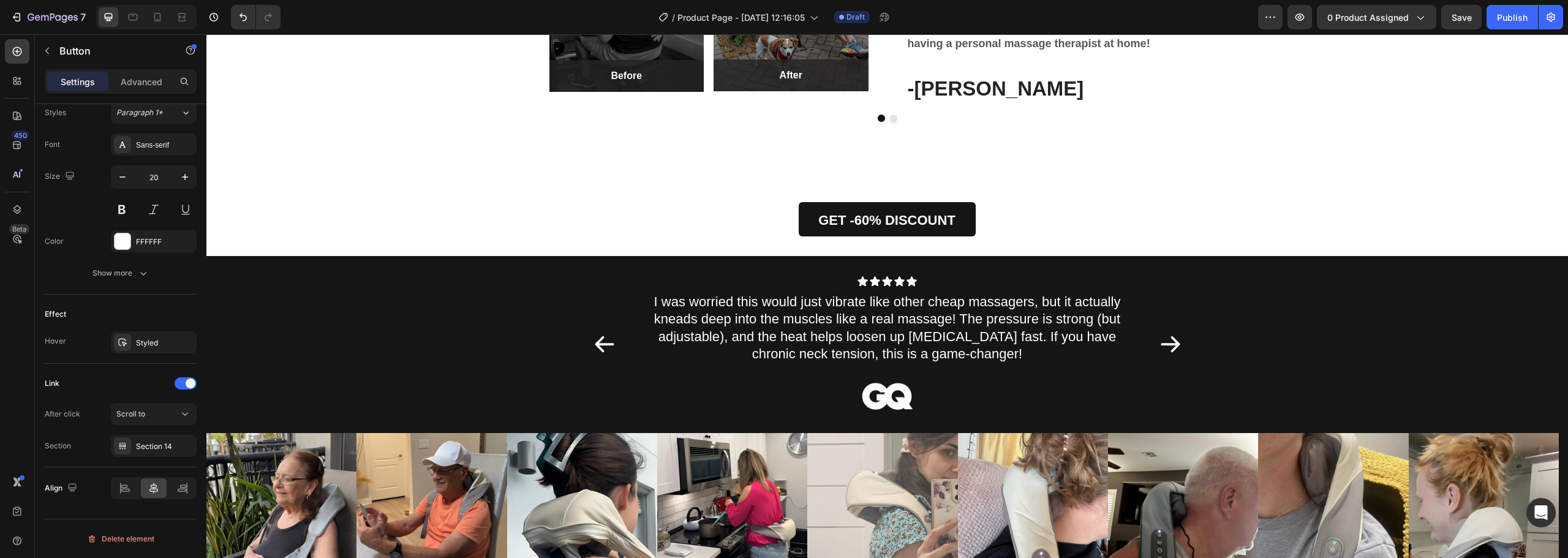
scroll to position [1429, 0]
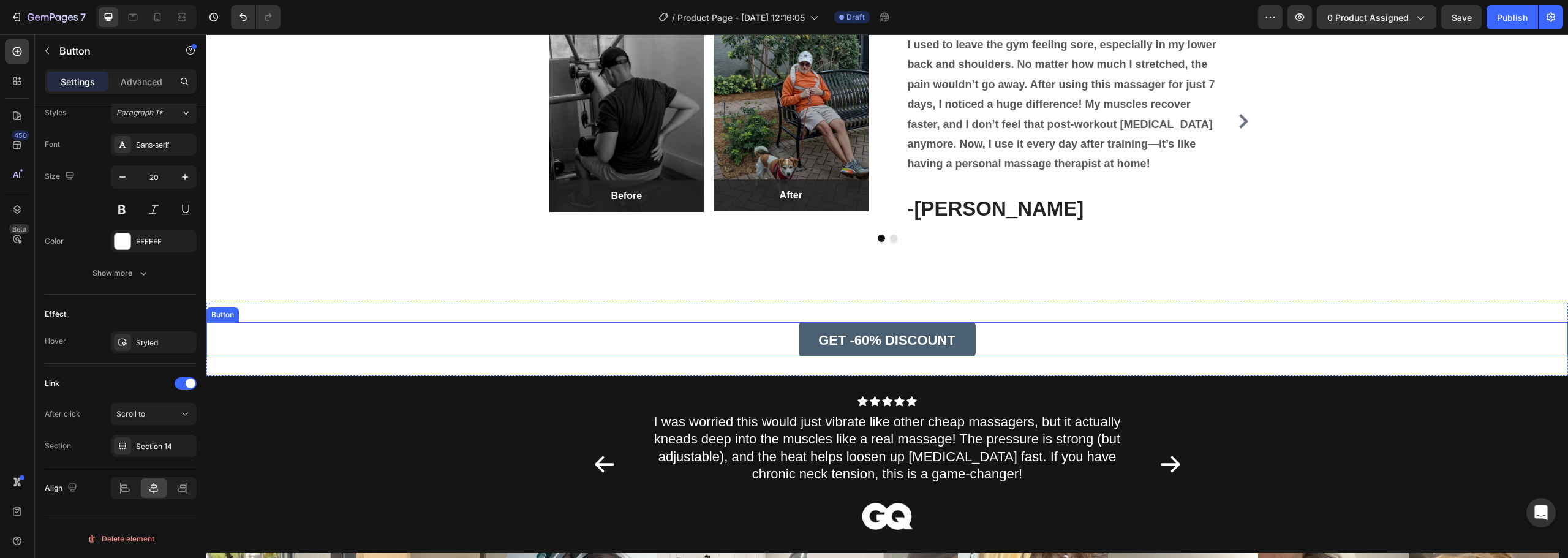
click at [858, 328] on link "GET -60% DISCOUNT" at bounding box center [887, 339] width 177 height 34
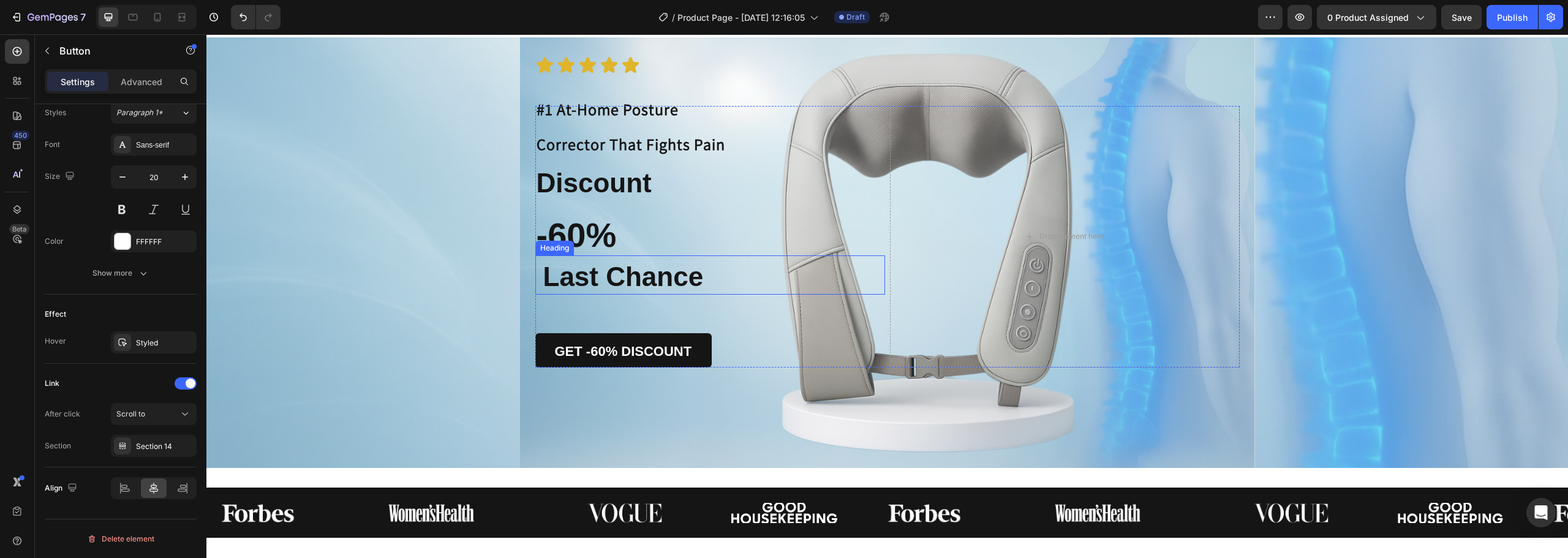
scroll to position [0, 0]
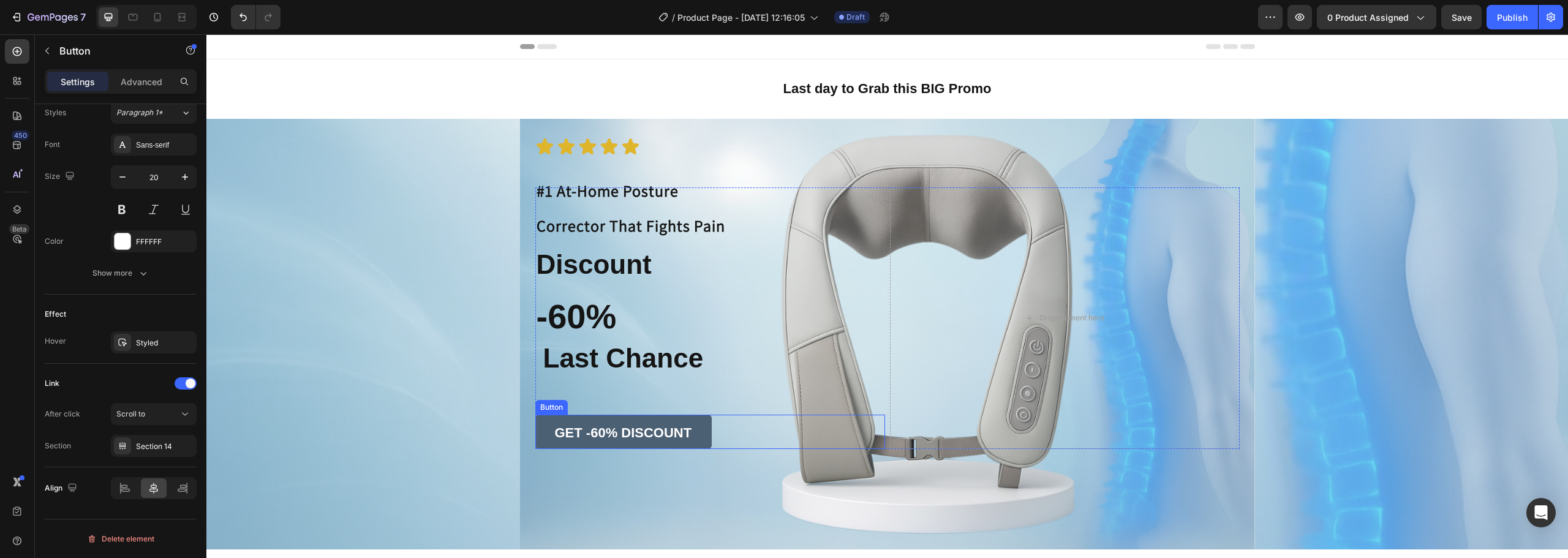
click at [681, 425] on link "GET -60% DISCOUNT" at bounding box center [624, 431] width 177 height 34
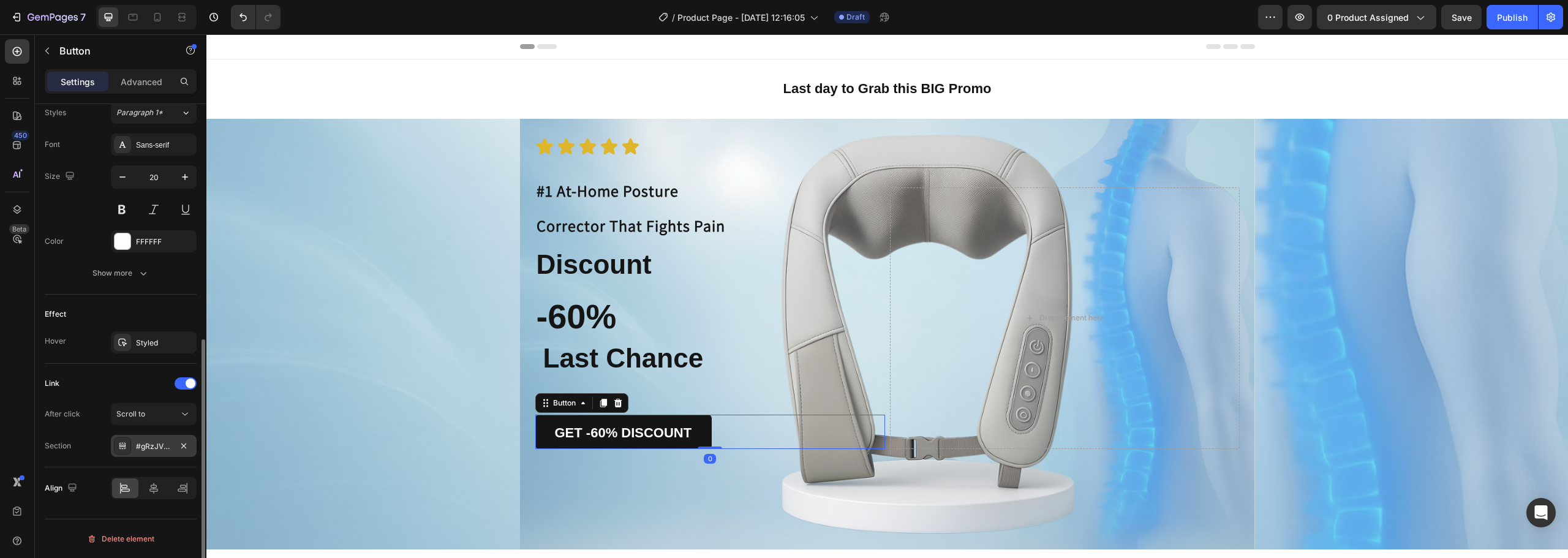
click at [162, 452] on div "#gRzJVLo7GY" at bounding box center [153, 445] width 85 height 22
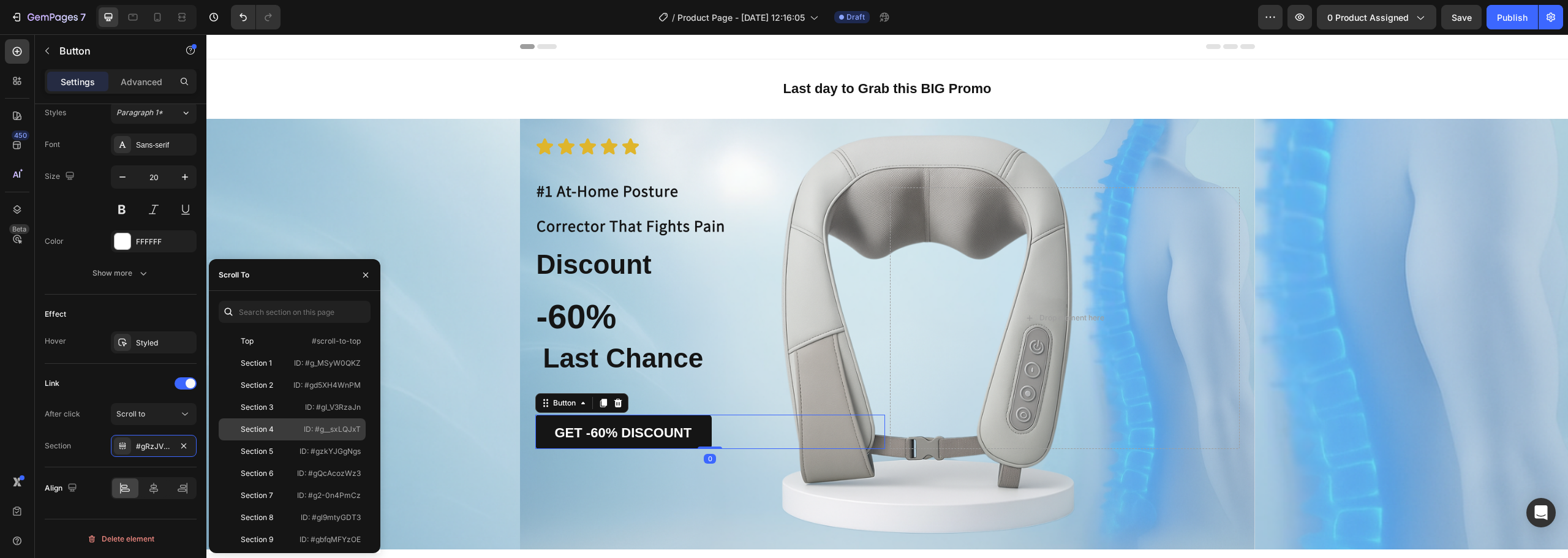
scroll to position [183, 0]
click at [293, 459] on div "Section 14 ID: #g1nb8f6sYW" at bounding box center [292, 466] width 147 height 22
click at [457, 265] on div "Icon Icon Icon Icon Icon Icon List #1 At-Home Posture Corrector That Fights Pai…" at bounding box center [887, 334] width 1362 height 431
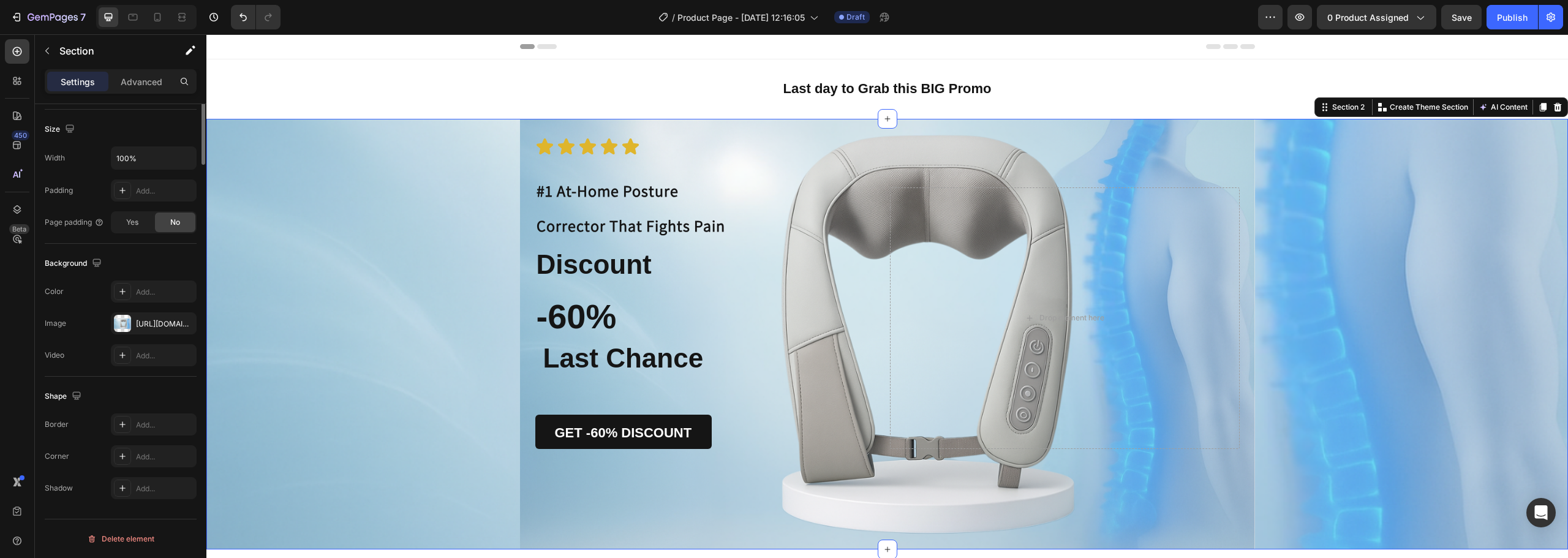
scroll to position [0, 0]
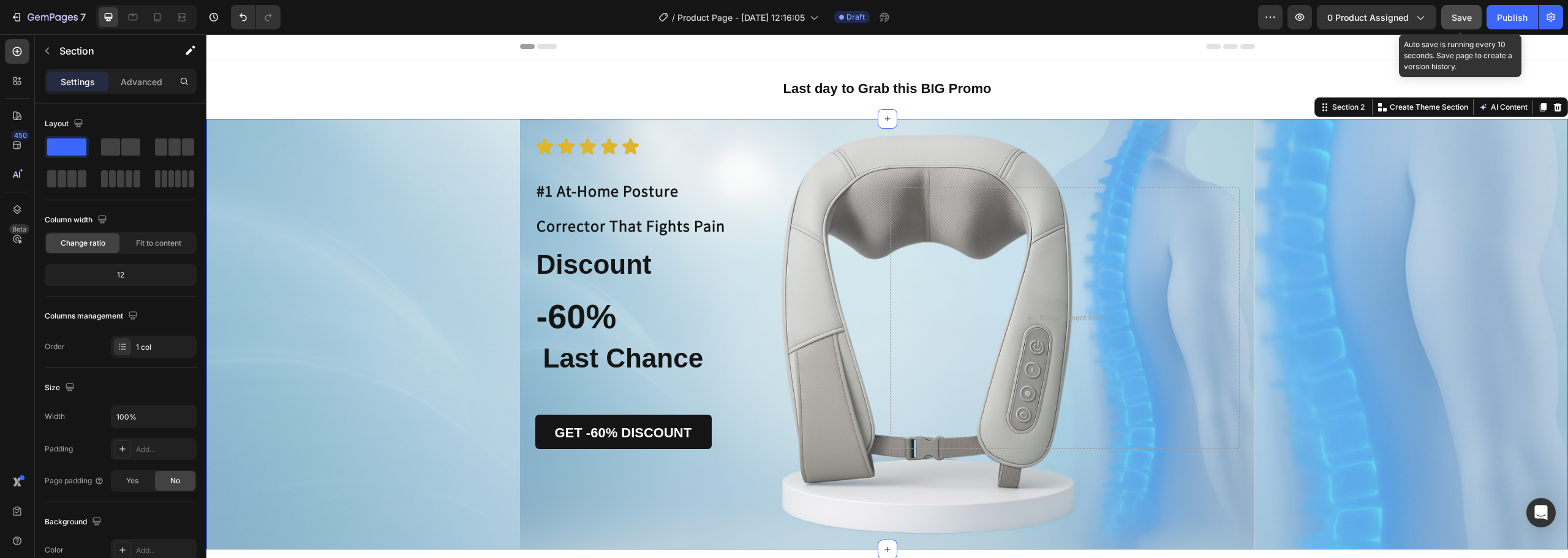
click at [1460, 16] on span "Save" at bounding box center [1462, 17] width 20 height 10
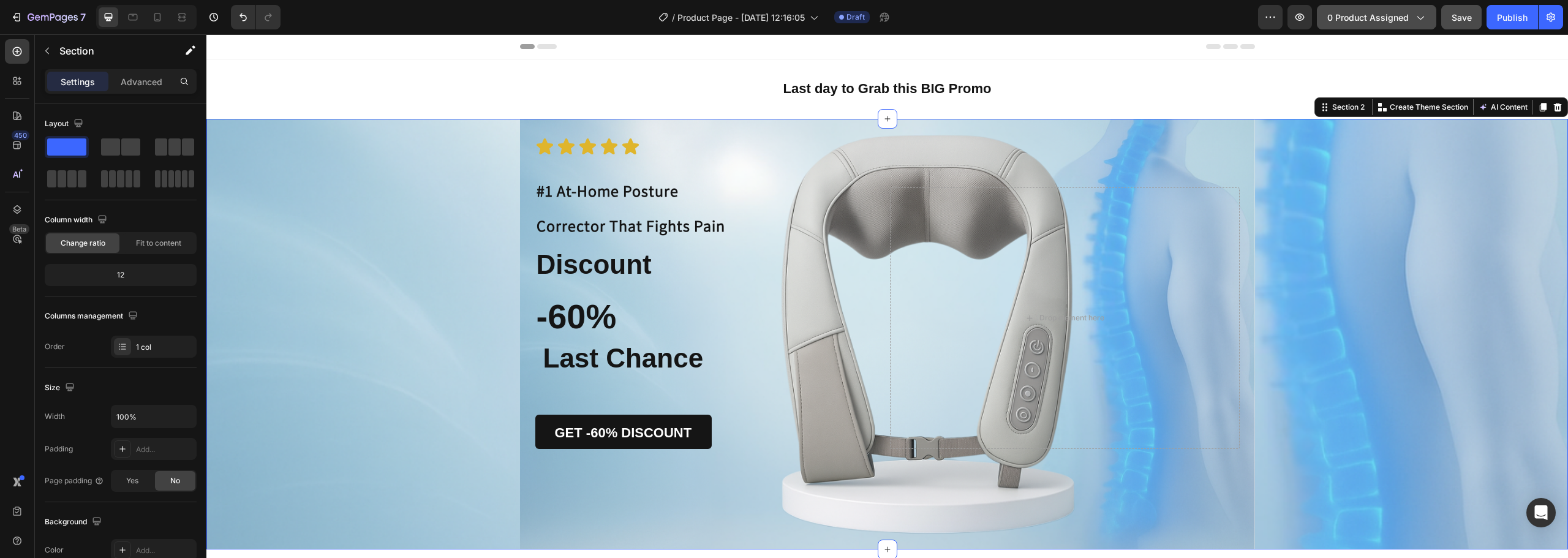
click at [1398, 26] on button "0 product assigned" at bounding box center [1376, 17] width 120 height 25
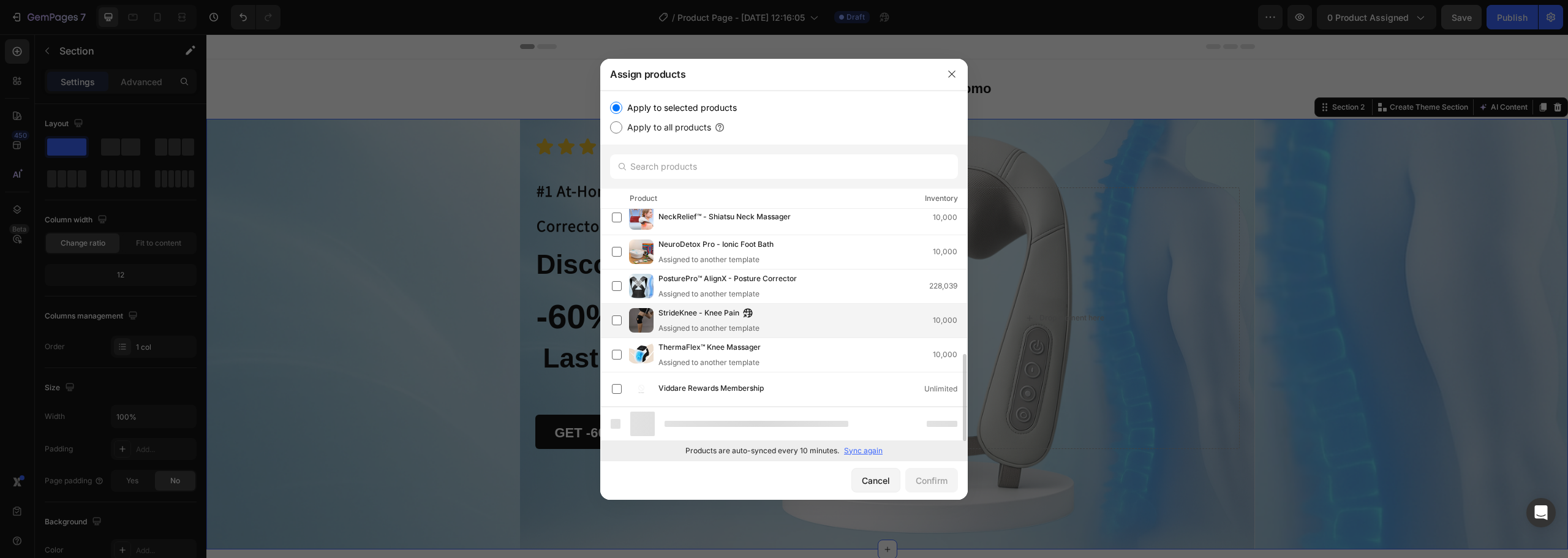
scroll to position [351, 0]
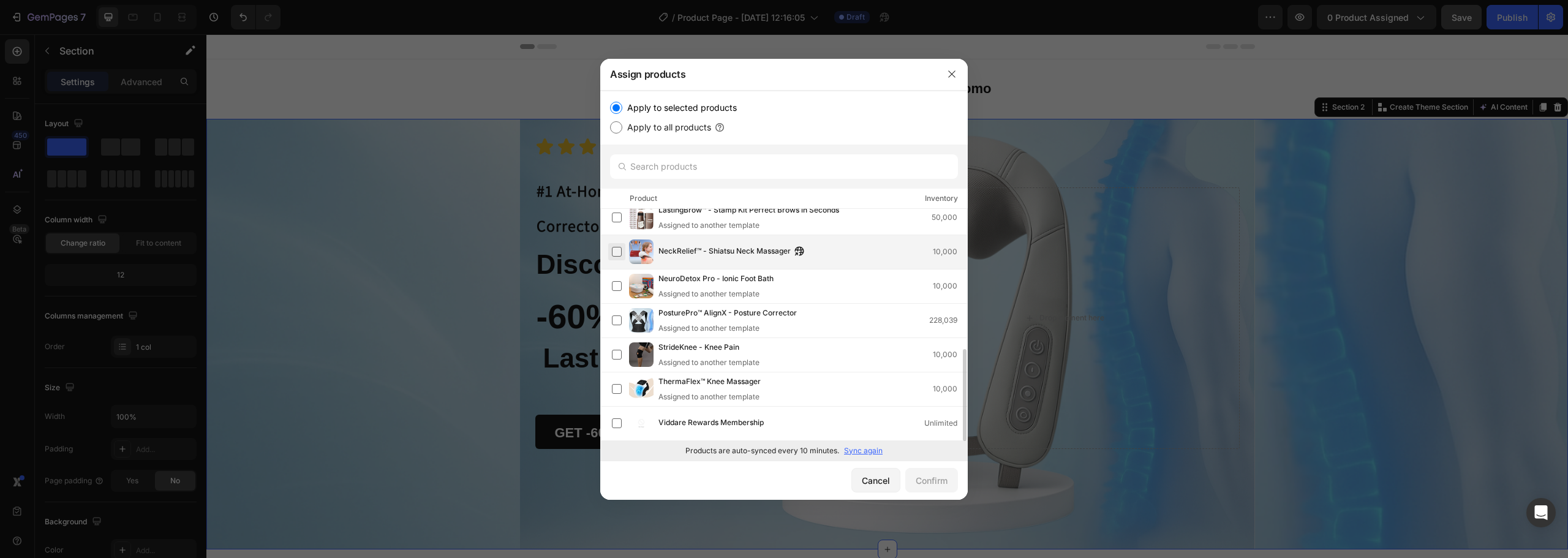
click at [621, 255] on label at bounding box center [616, 251] width 9 height 9
click at [926, 483] on div "Confirm" at bounding box center [931, 480] width 32 height 13
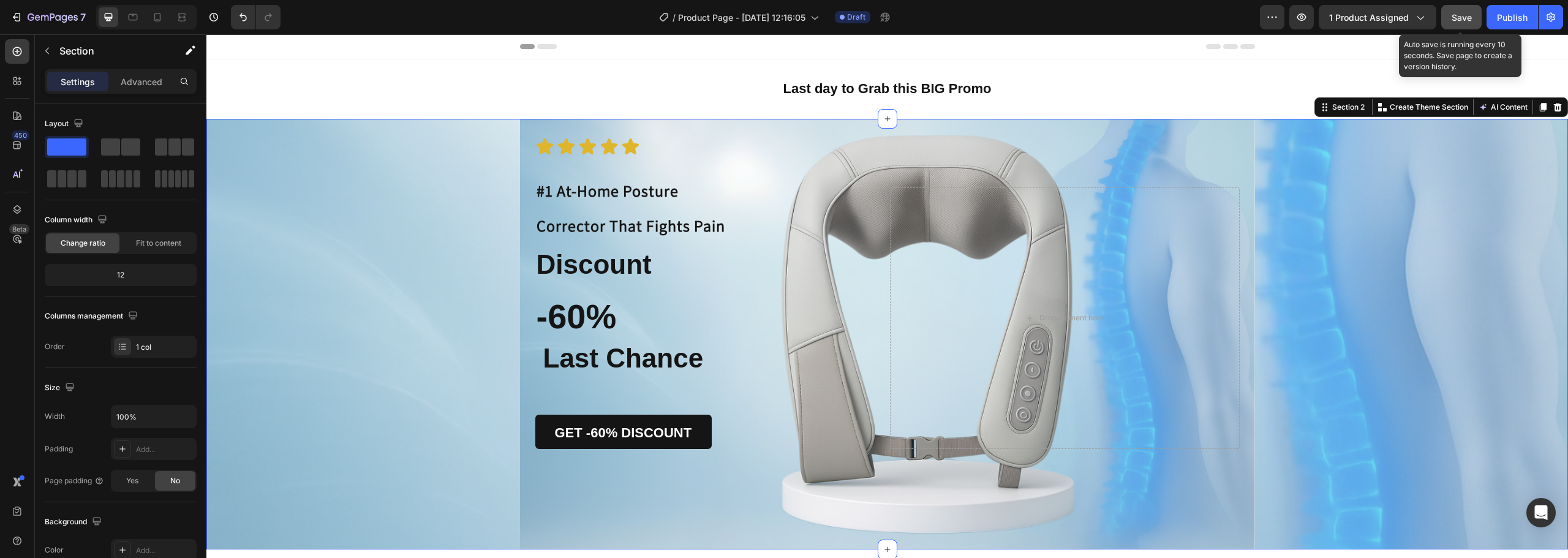
click at [1453, 18] on span "Save" at bounding box center [1462, 17] width 20 height 10
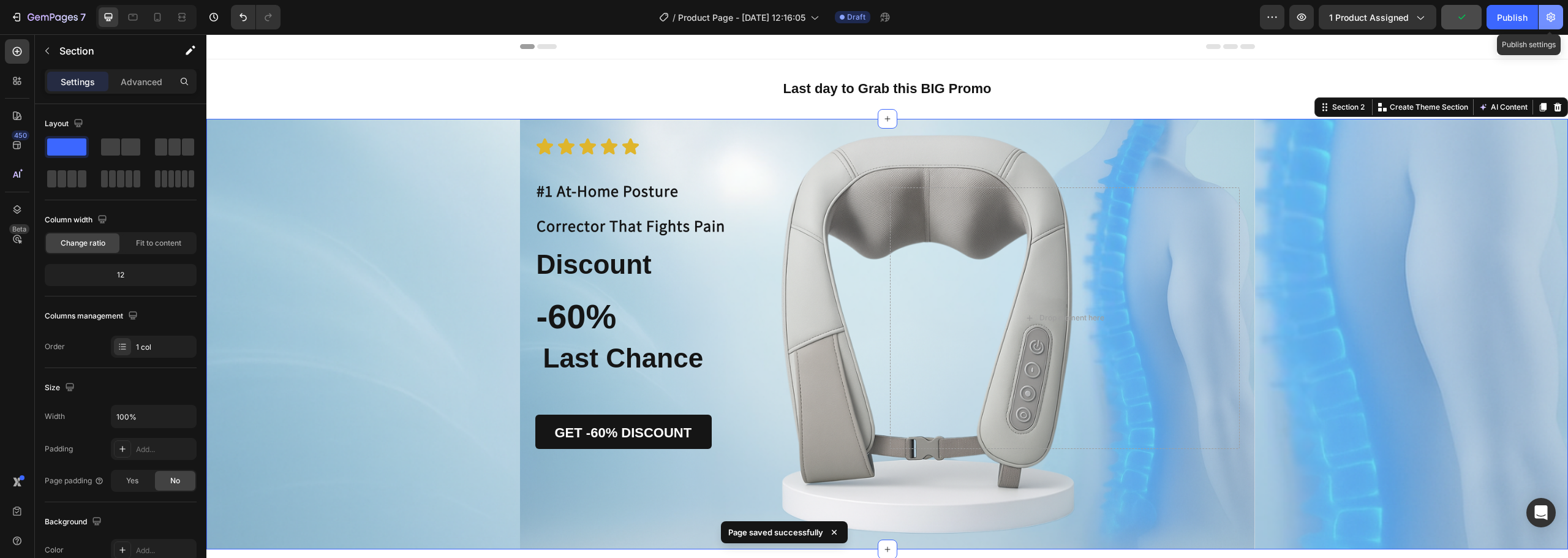
click at [1553, 20] on icon "button" at bounding box center [1550, 16] width 12 height 12
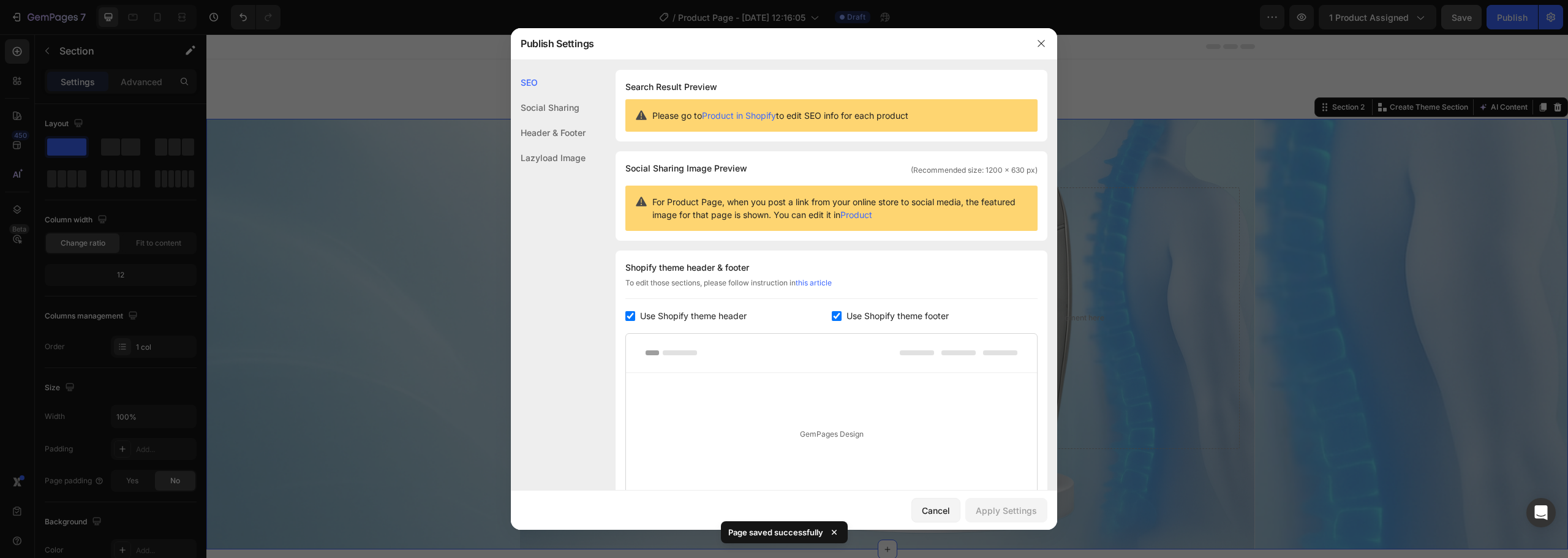
click at [640, 314] on span "Use Shopify theme header" at bounding box center [693, 316] width 106 height 15
checkbox input "false"
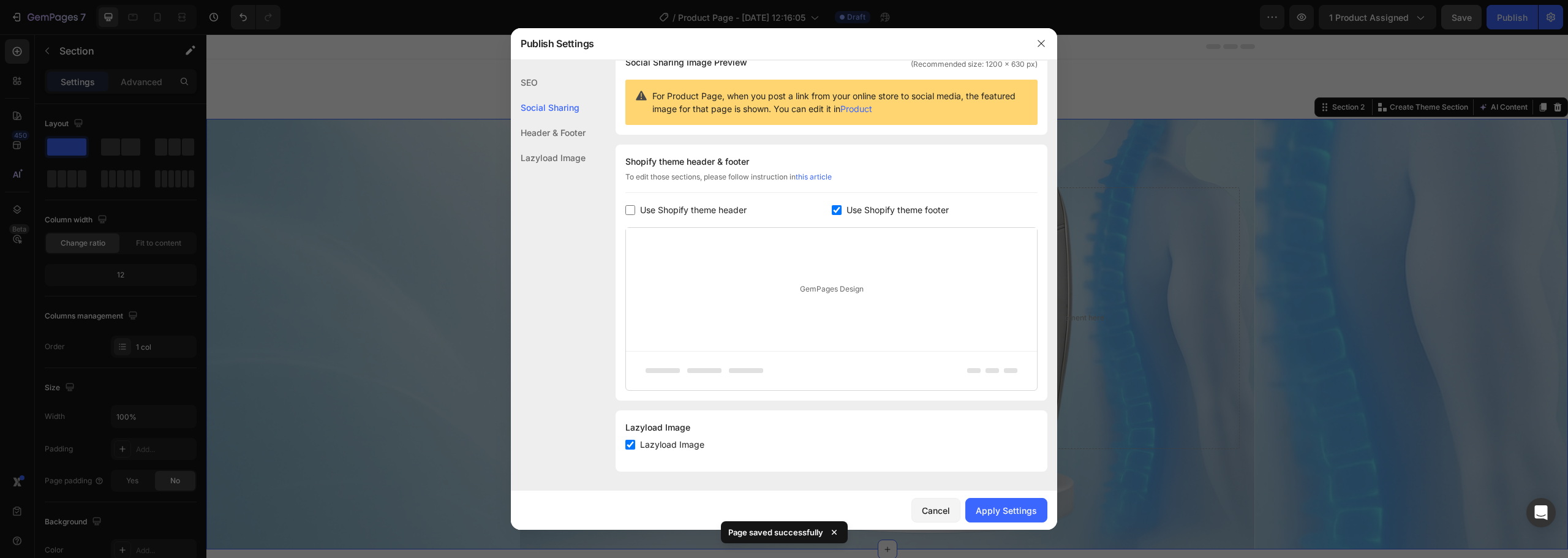
click at [652, 441] on span "Lazyload Image" at bounding box center [672, 444] width 65 height 15
drag, startPoint x: 652, startPoint y: 441, endPoint x: 716, endPoint y: 451, distance: 64.8
click at [653, 441] on span "Lazyload Image" at bounding box center [672, 444] width 65 height 15
click at [671, 443] on span "Lazyload Image" at bounding box center [672, 444] width 65 height 15
checkbox input "false"
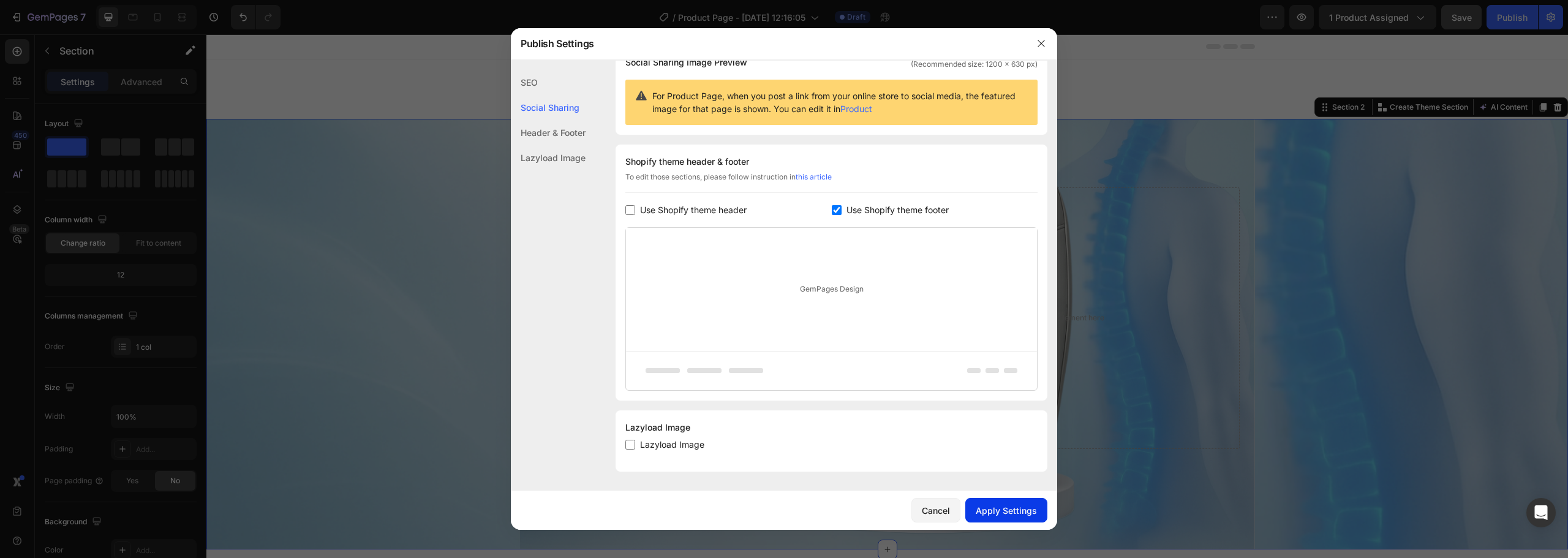
click at [1028, 512] on div "Apply Settings" at bounding box center [1006, 511] width 61 height 13
drag, startPoint x: 1044, startPoint y: 40, endPoint x: 845, endPoint y: 5, distance: 202.1
click at [1044, 40] on icon "button" at bounding box center [1041, 43] width 7 height 7
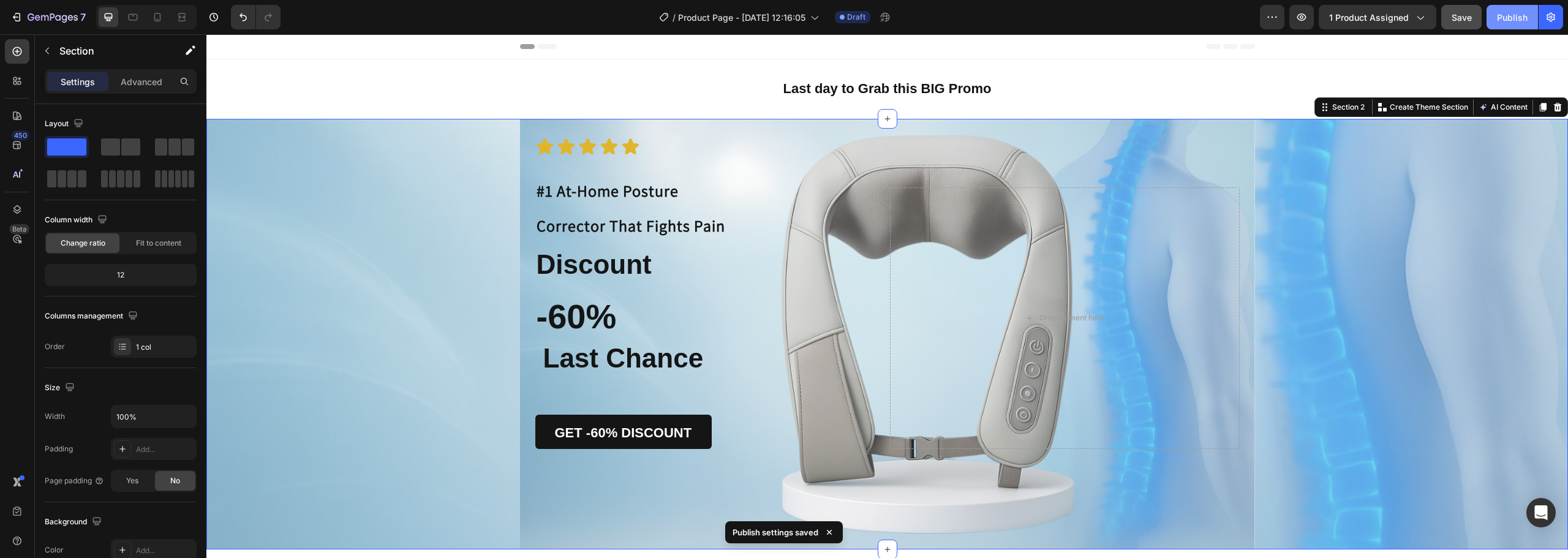
click at [1512, 9] on button "Publish" at bounding box center [1512, 17] width 51 height 25
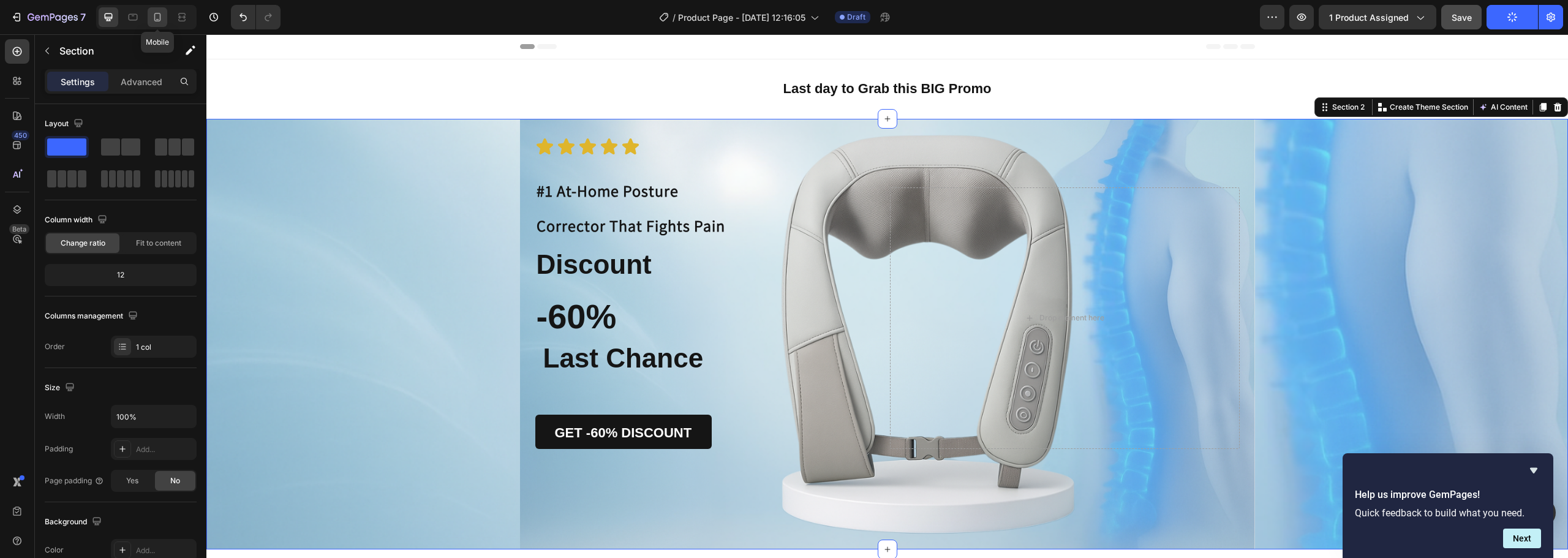
click at [156, 8] on div at bounding box center [157, 17] width 20 height 20
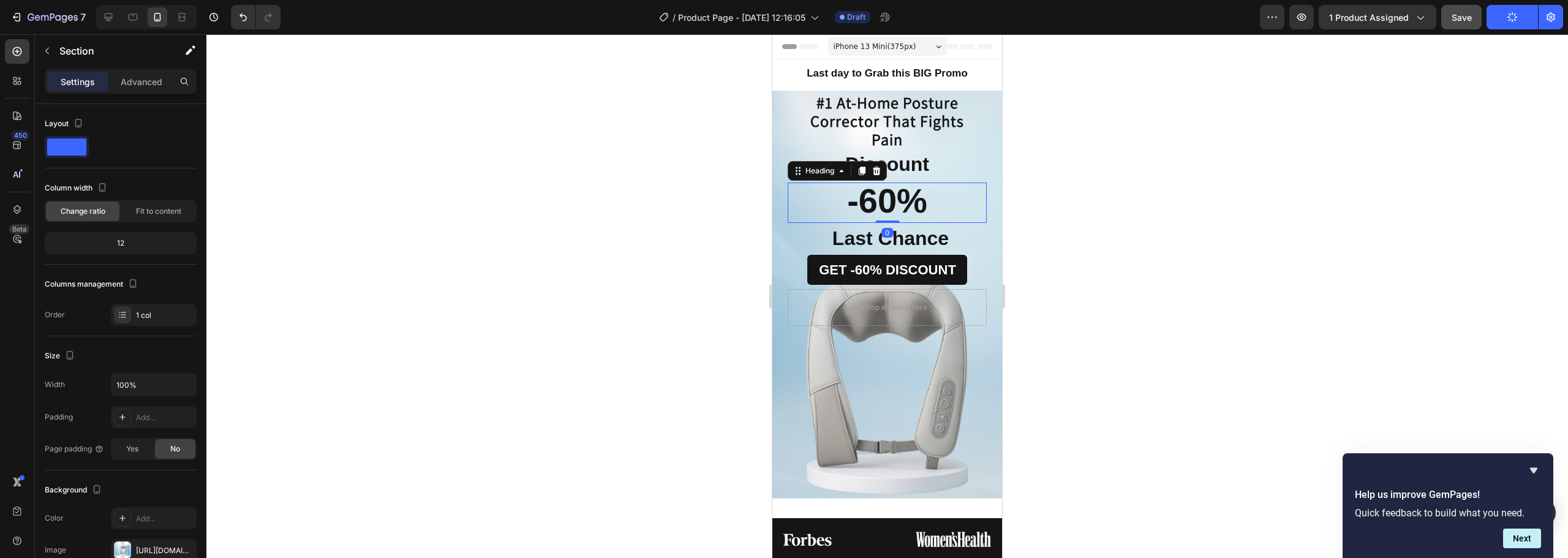
click at [906, 197] on strong "-60%" at bounding box center [887, 200] width 80 height 39
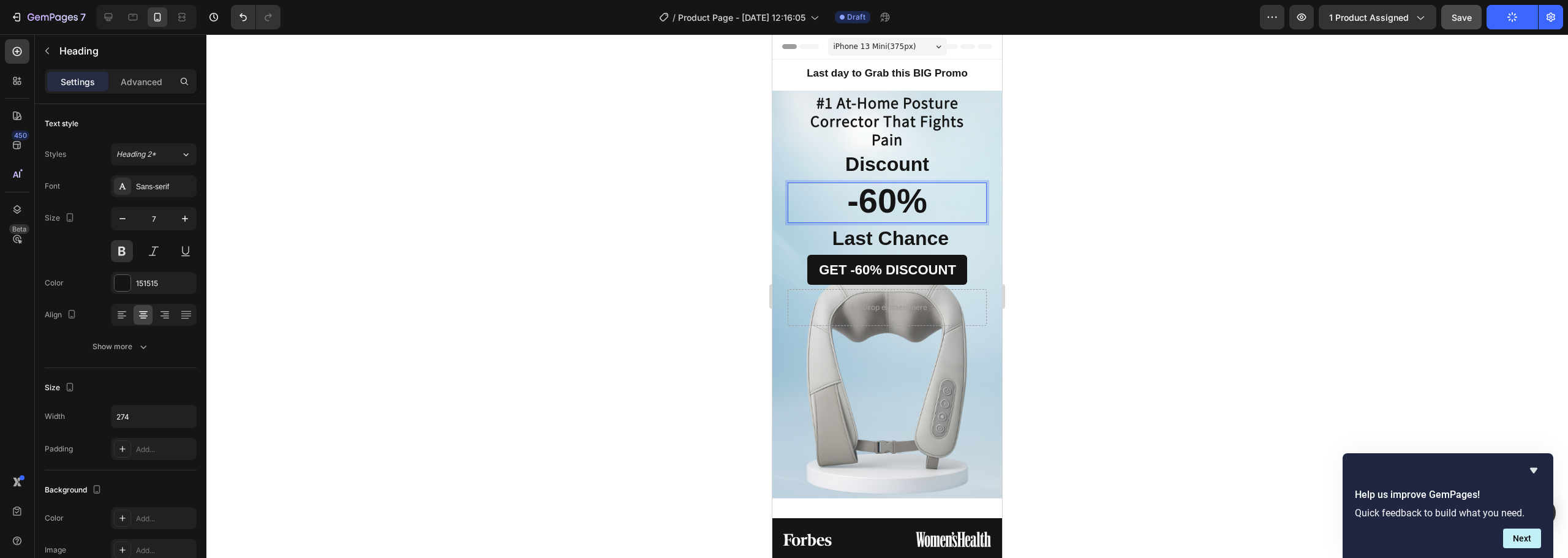
click at [906, 197] on strong "-60%" at bounding box center [887, 200] width 80 height 39
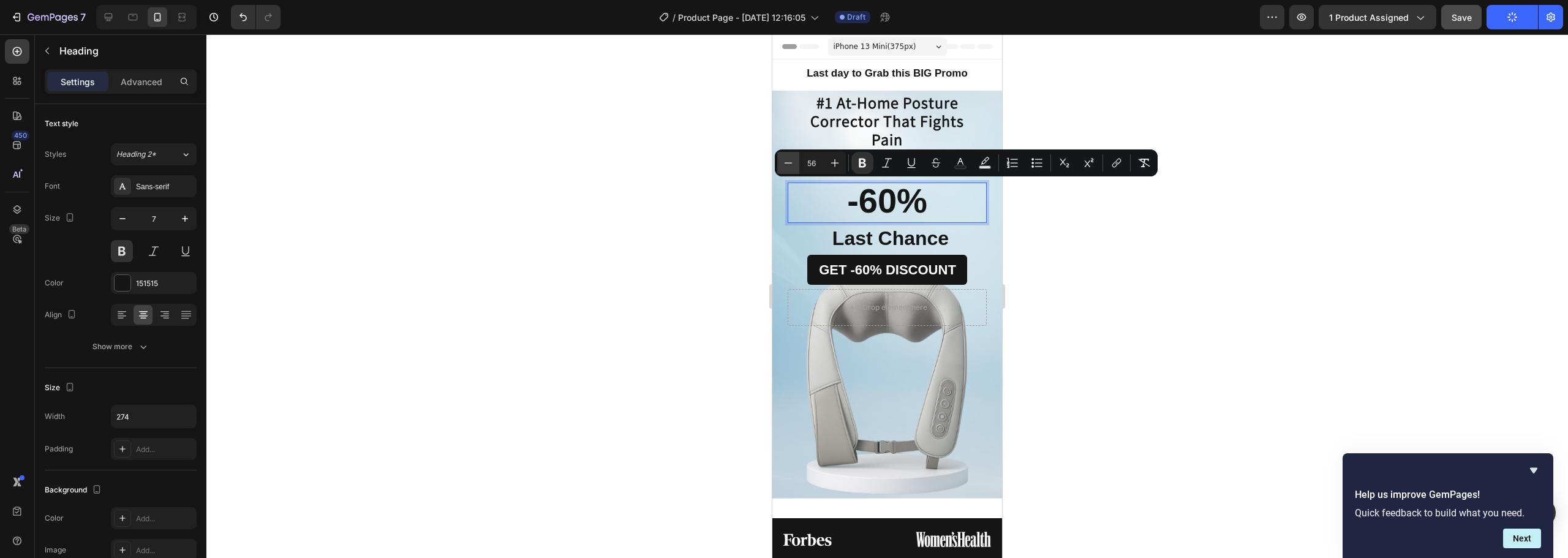
click at [790, 170] on button "Minus" at bounding box center [788, 163] width 22 height 22
type input "52"
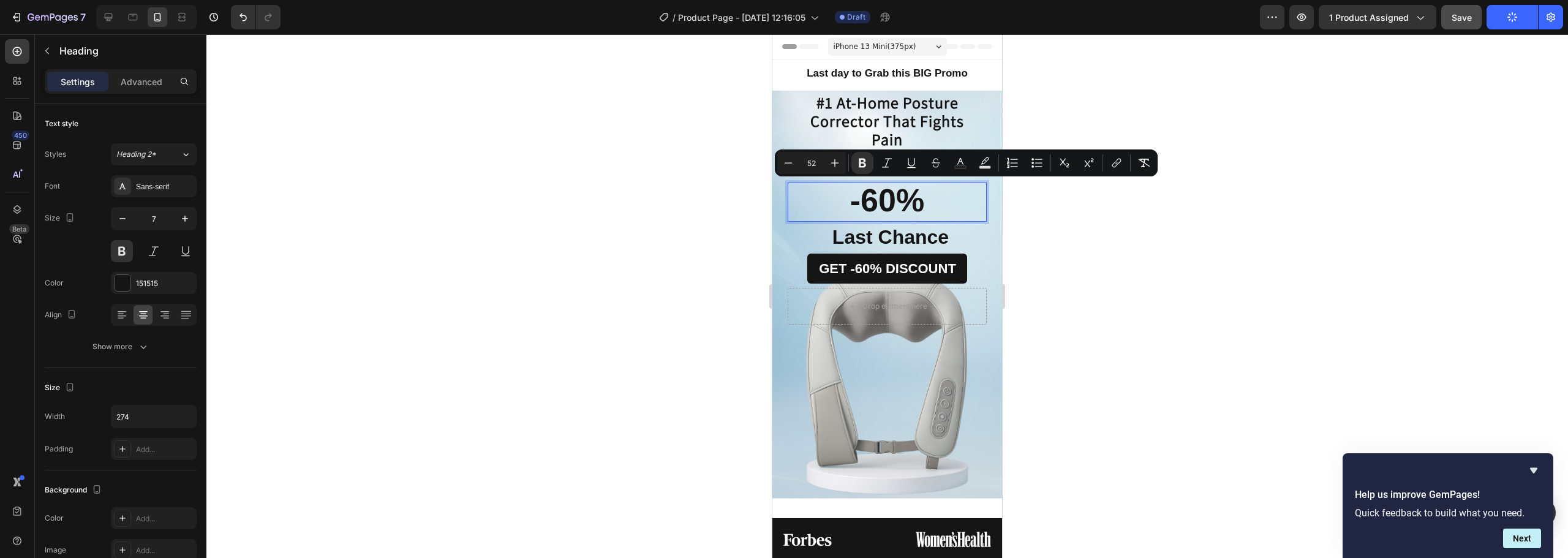
click at [733, 183] on div at bounding box center [887, 296] width 1362 height 524
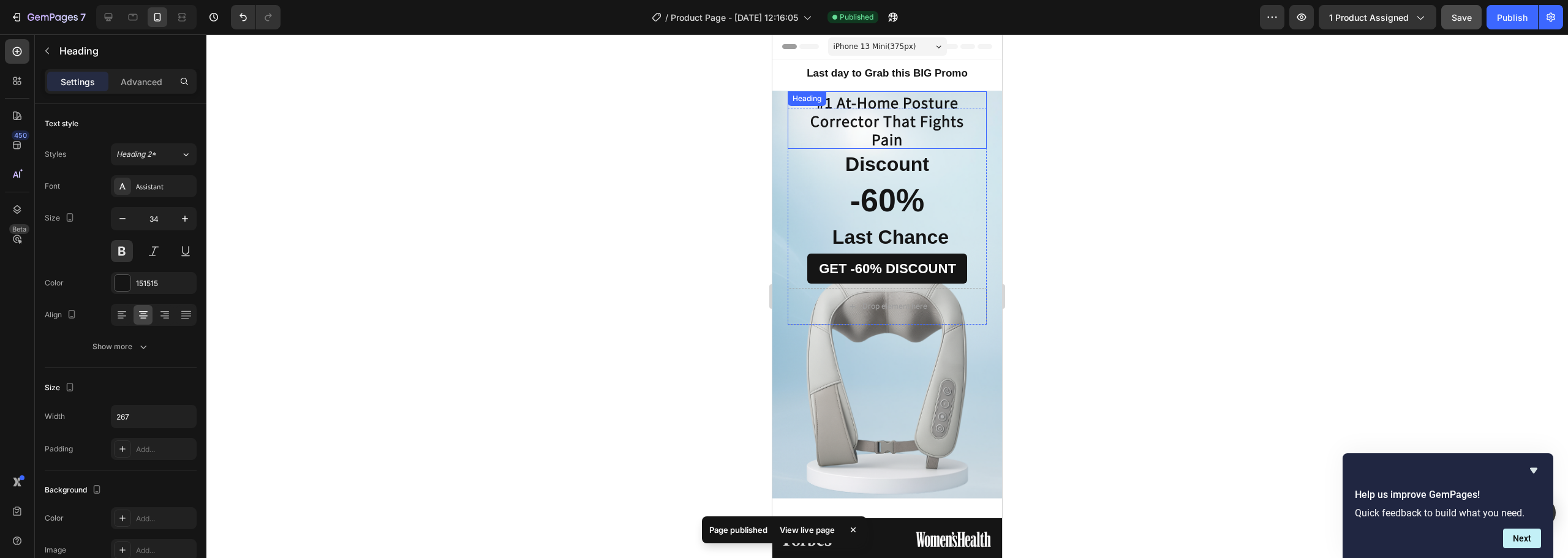
click at [892, 127] on strong "#1 At-Home Posture Corrector That Fights Pain" at bounding box center [887, 120] width 154 height 58
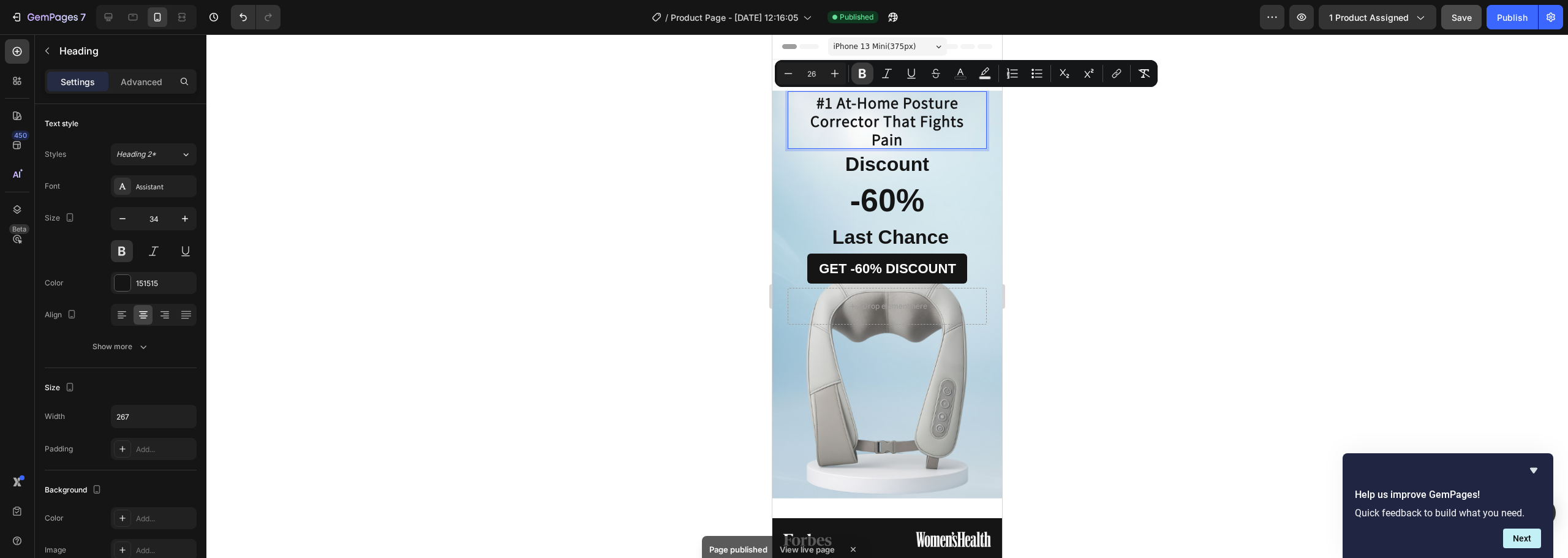
click at [859, 70] on icon "Editor contextual toolbar" at bounding box center [862, 73] width 12 height 12
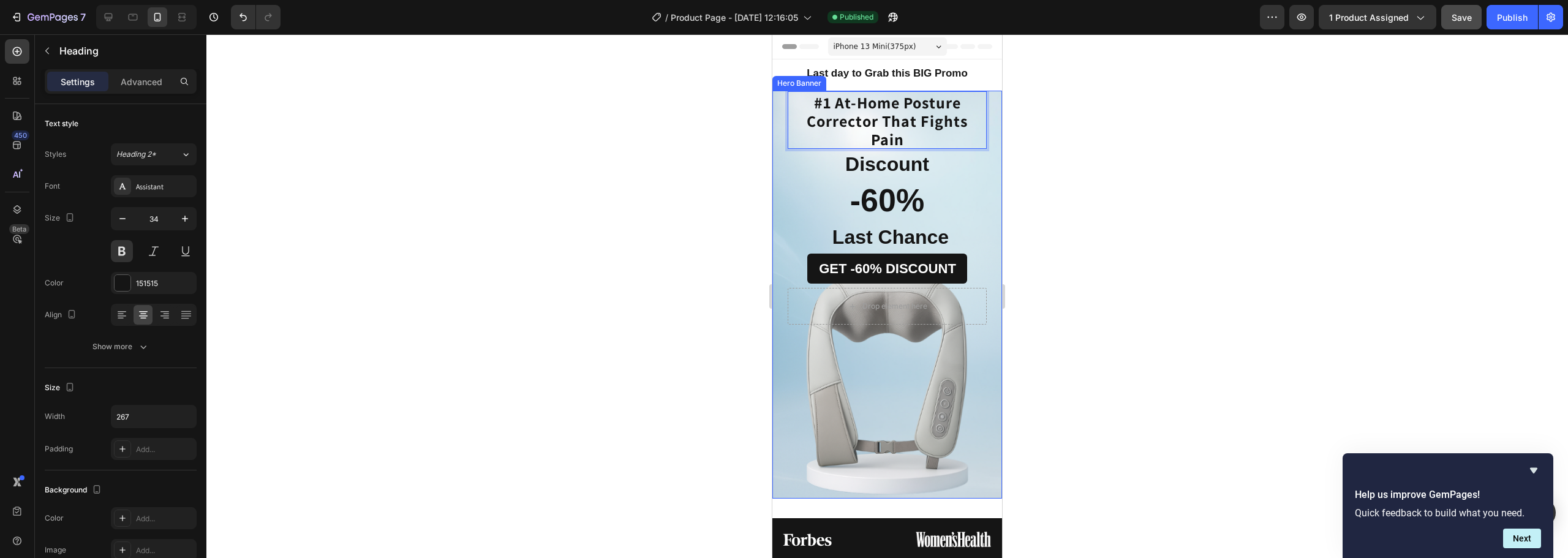
click at [1028, 121] on div at bounding box center [887, 296] width 1362 height 524
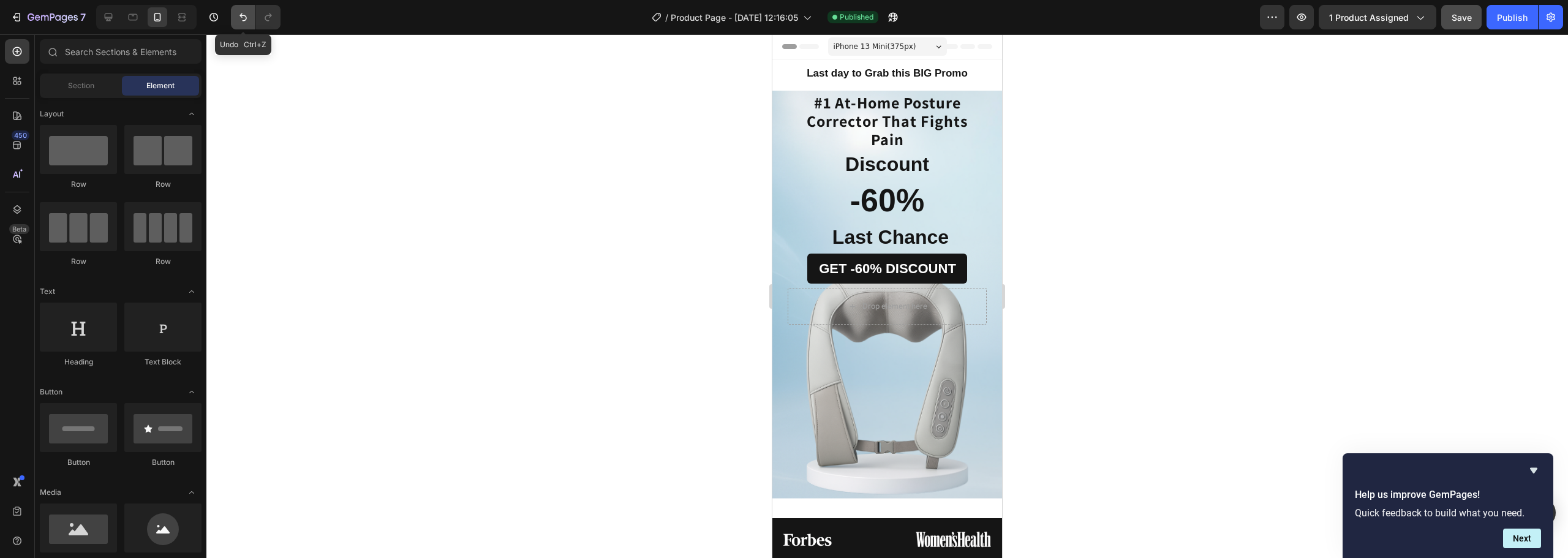
click at [238, 26] on button "Undo/Redo" at bounding box center [243, 17] width 25 height 25
click at [240, 20] on icon "Undo/Redo" at bounding box center [243, 16] width 12 height 12
click at [898, 236] on strong "Last Chance" at bounding box center [890, 237] width 116 height 22
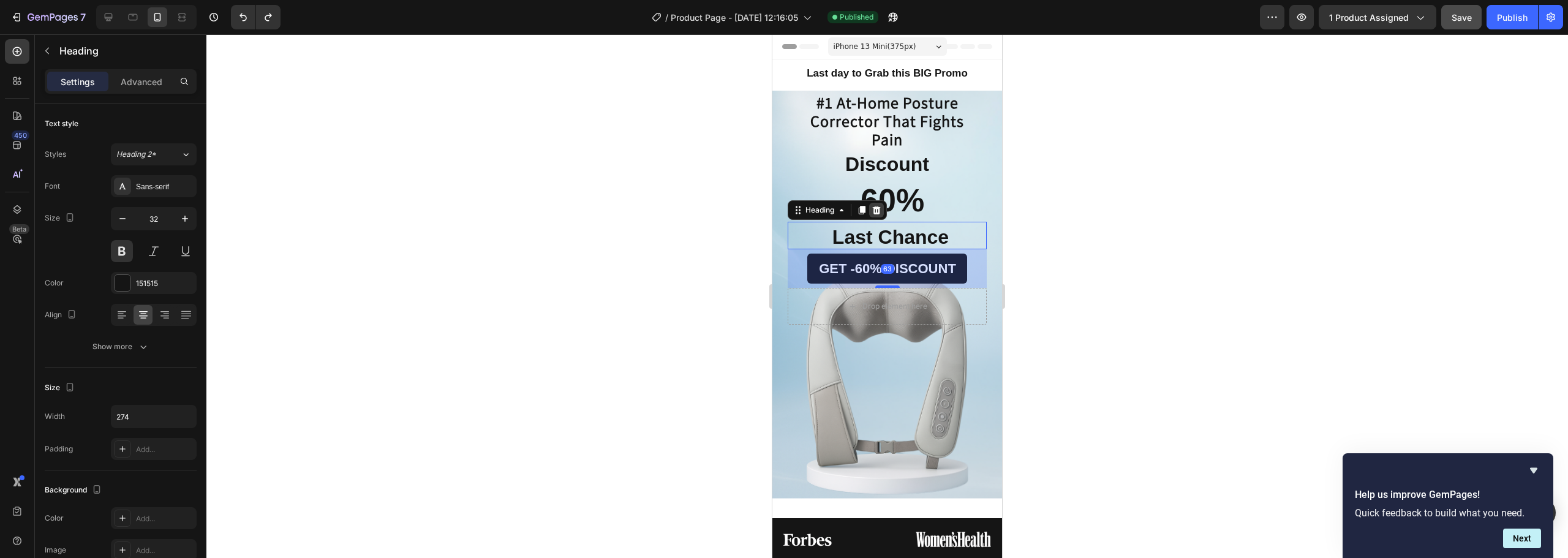
click at [879, 212] on icon at bounding box center [876, 210] width 8 height 9
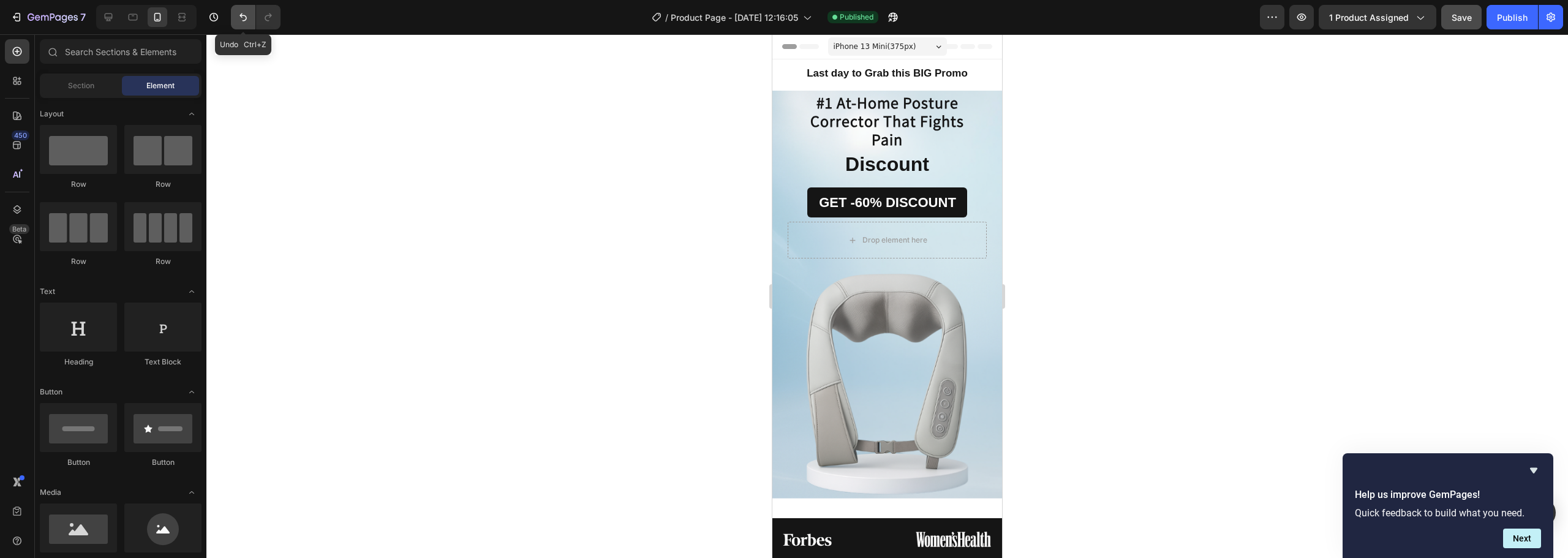
click at [239, 11] on icon "Undo/Redo" at bounding box center [243, 16] width 12 height 12
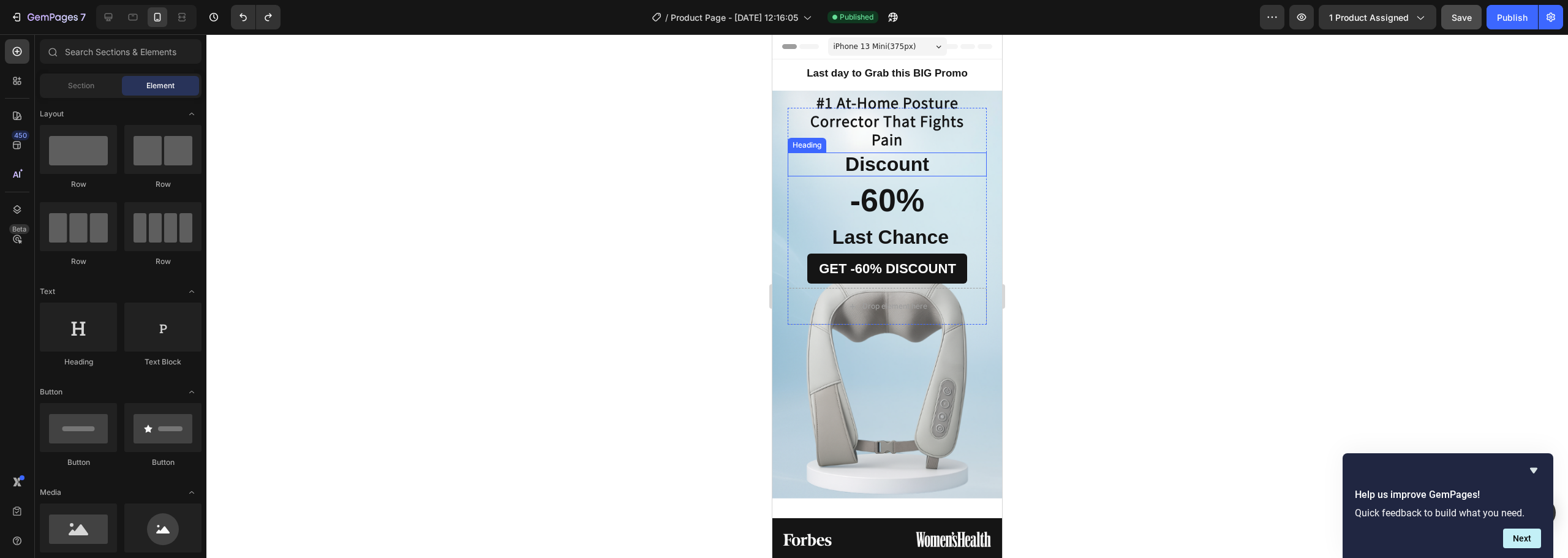
click at [924, 166] on strong "Discount" at bounding box center [887, 164] width 84 height 22
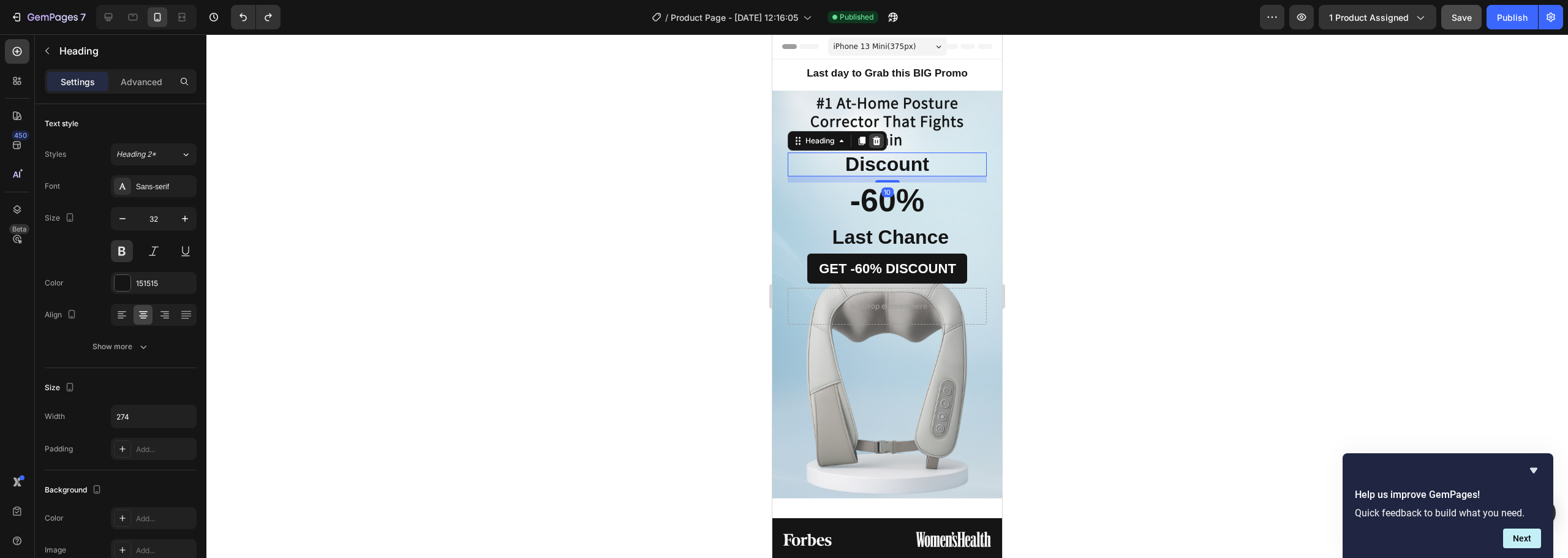
click at [880, 139] on icon at bounding box center [876, 141] width 8 height 9
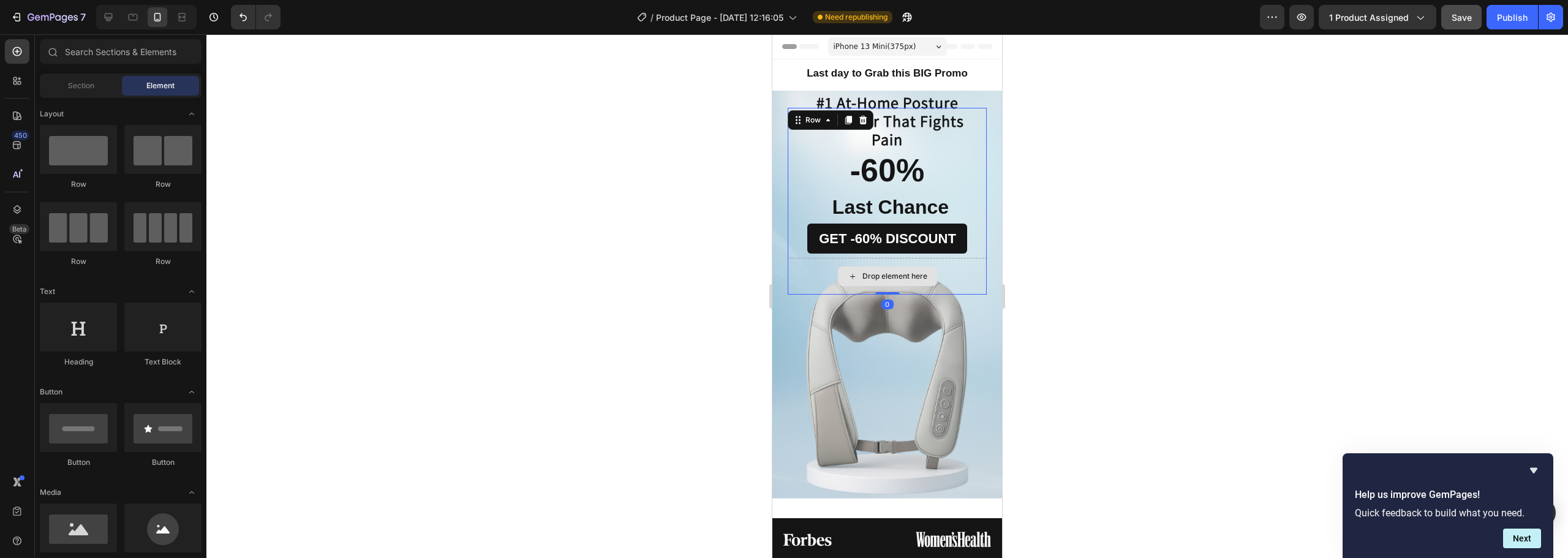
click at [957, 269] on div "Drop element here" at bounding box center [887, 276] width 199 height 37
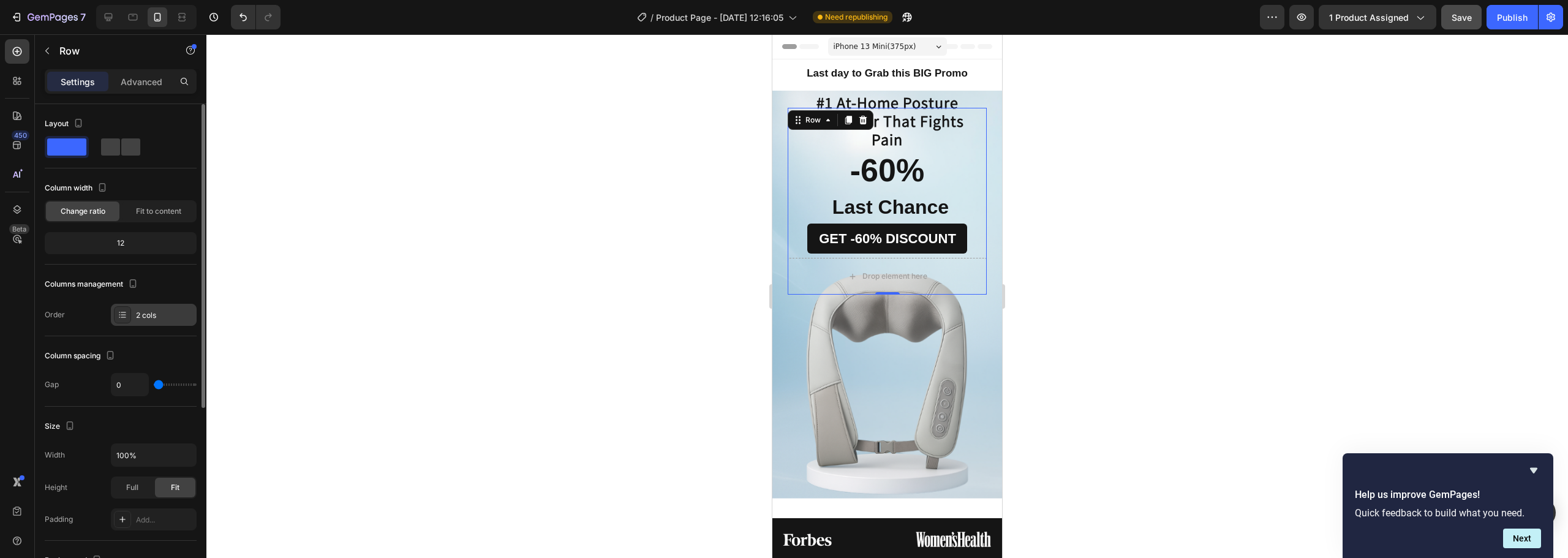
click at [152, 315] on div "2 cols" at bounding box center [165, 315] width 58 height 11
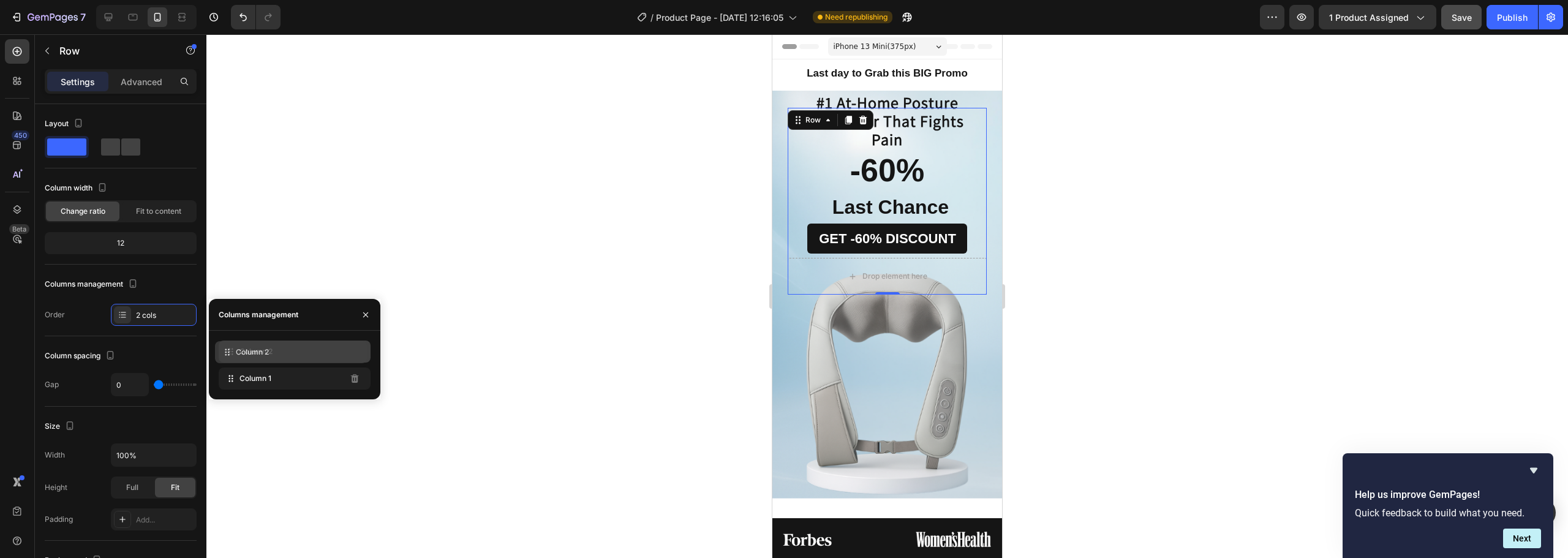
drag, startPoint x: 232, startPoint y: 378, endPoint x: 228, endPoint y: 352, distance: 26.3
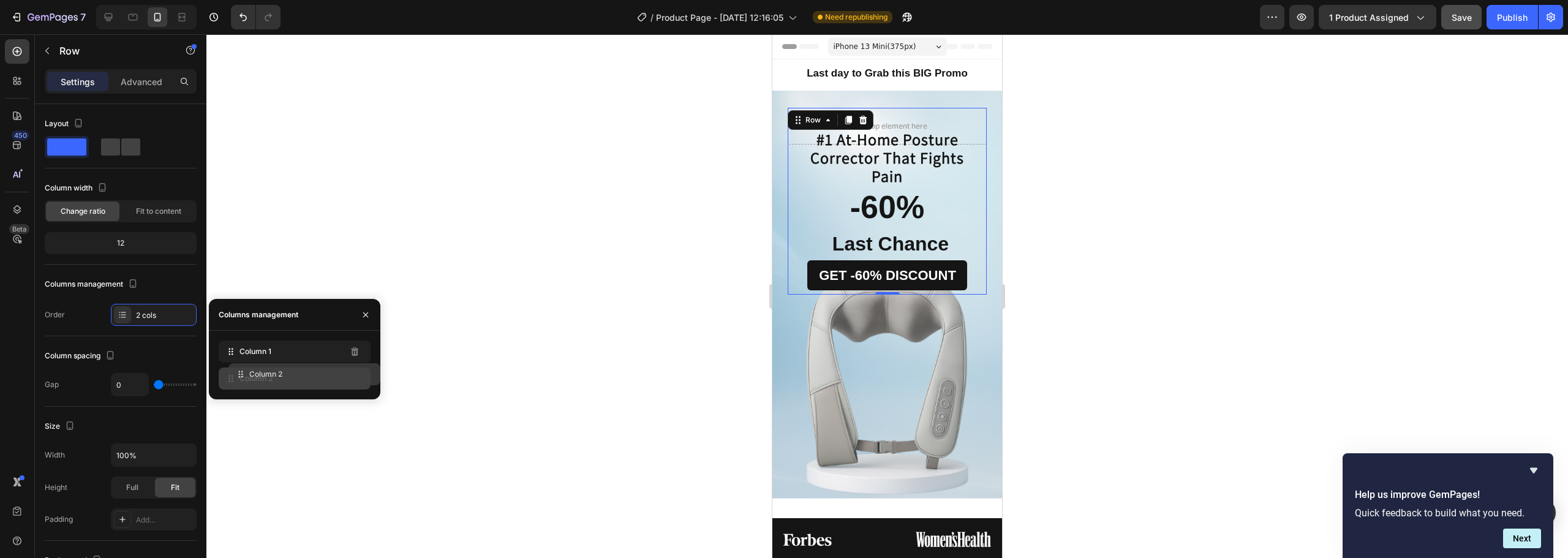
drag, startPoint x: 234, startPoint y: 352, endPoint x: 244, endPoint y: 375, distance: 25.1
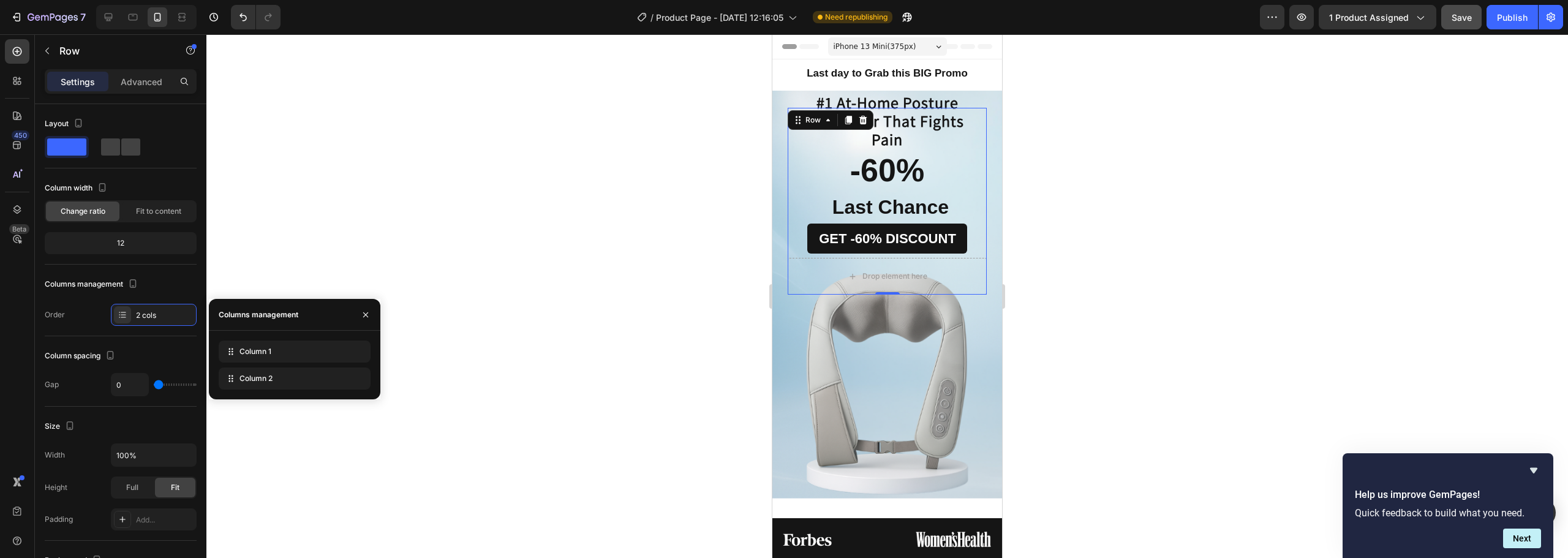
click at [696, 344] on div at bounding box center [887, 296] width 1362 height 524
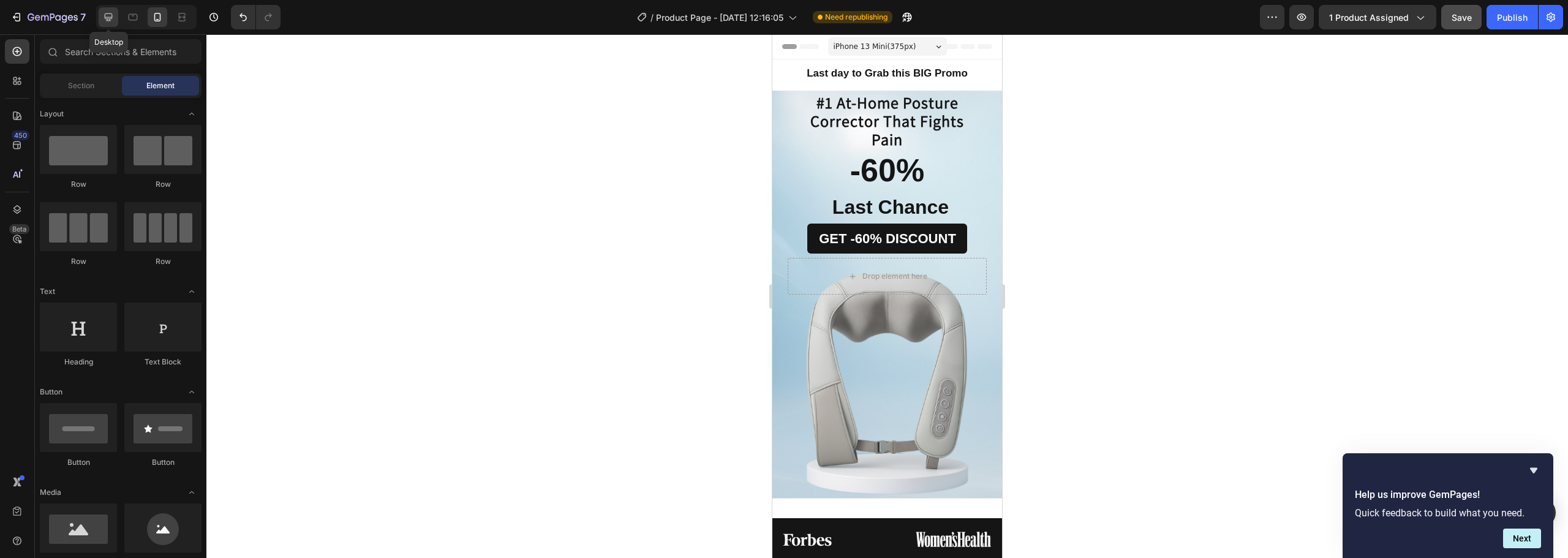
click at [103, 19] on icon at bounding box center [108, 16] width 12 height 12
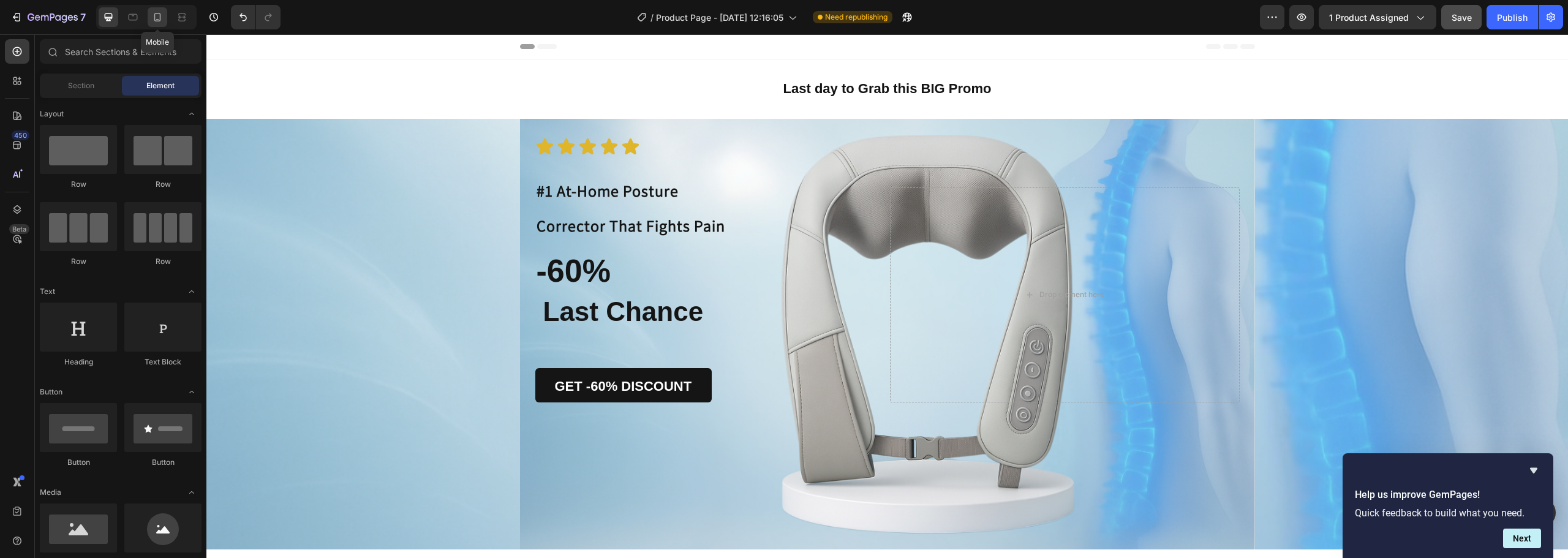
click at [159, 16] on icon at bounding box center [157, 16] width 12 height 12
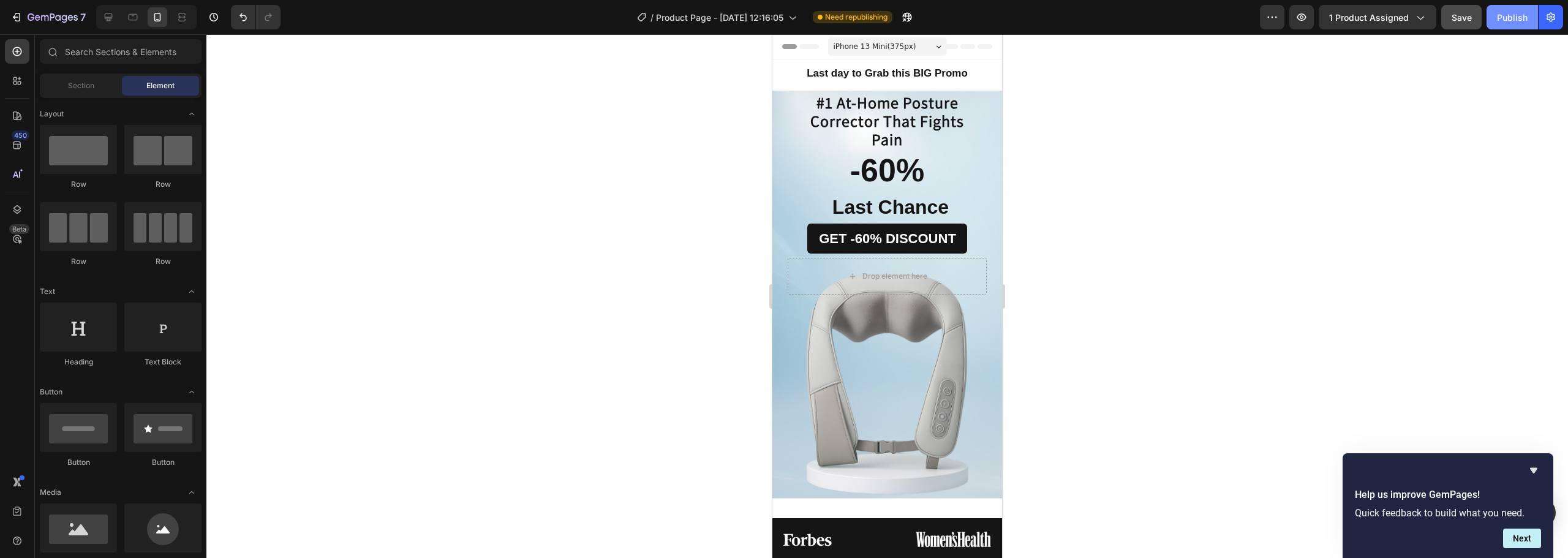
click at [1528, 13] on button "Publish" at bounding box center [1512, 17] width 51 height 25
click at [103, 16] on icon at bounding box center [108, 16] width 12 height 12
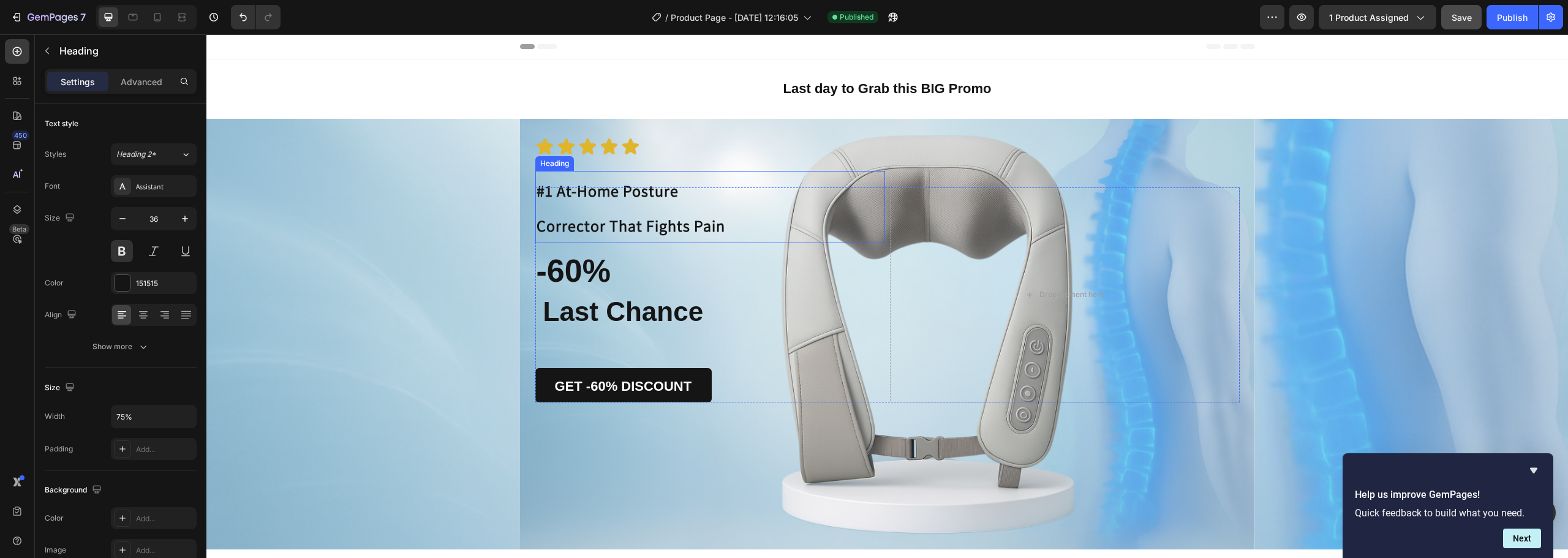
click at [602, 211] on h1 "#1 At-Home Posture Corrector That Fights Pain" at bounding box center [666, 207] width 262 height 72
click at [602, 211] on p "#1 At-Home Posture Corrector That Fights Pain" at bounding box center [666, 207] width 259 height 70
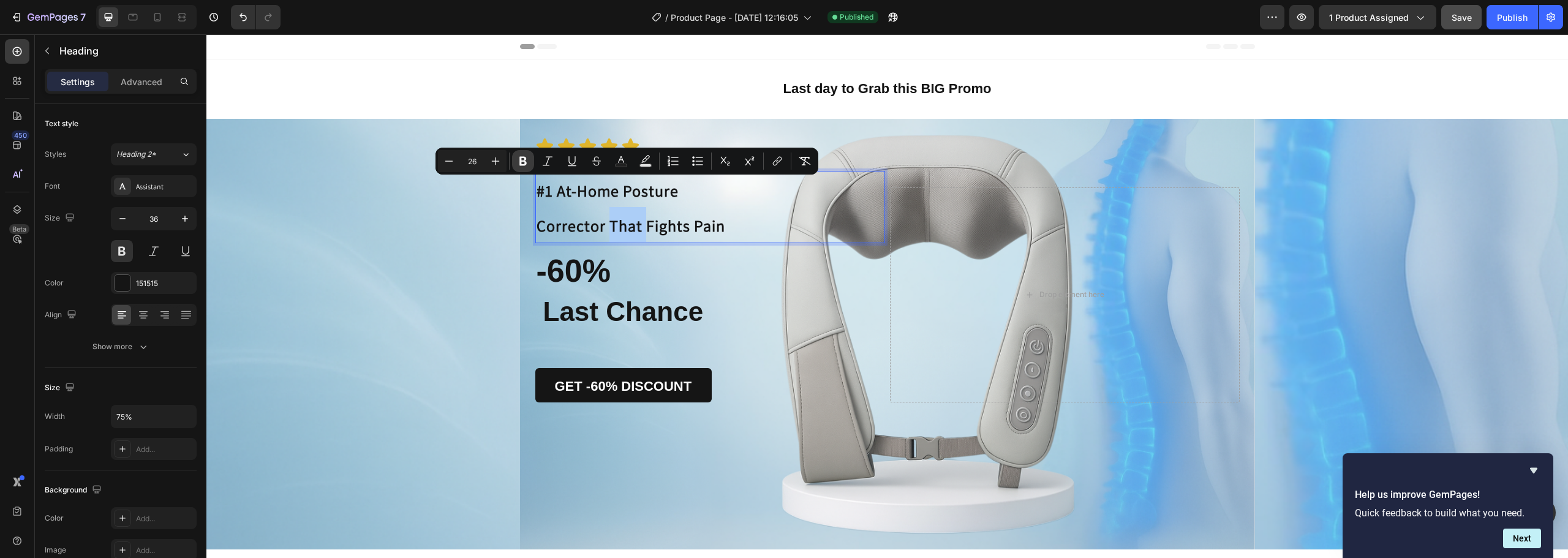
click at [520, 157] on icon "Editor contextual toolbar" at bounding box center [523, 161] width 8 height 9
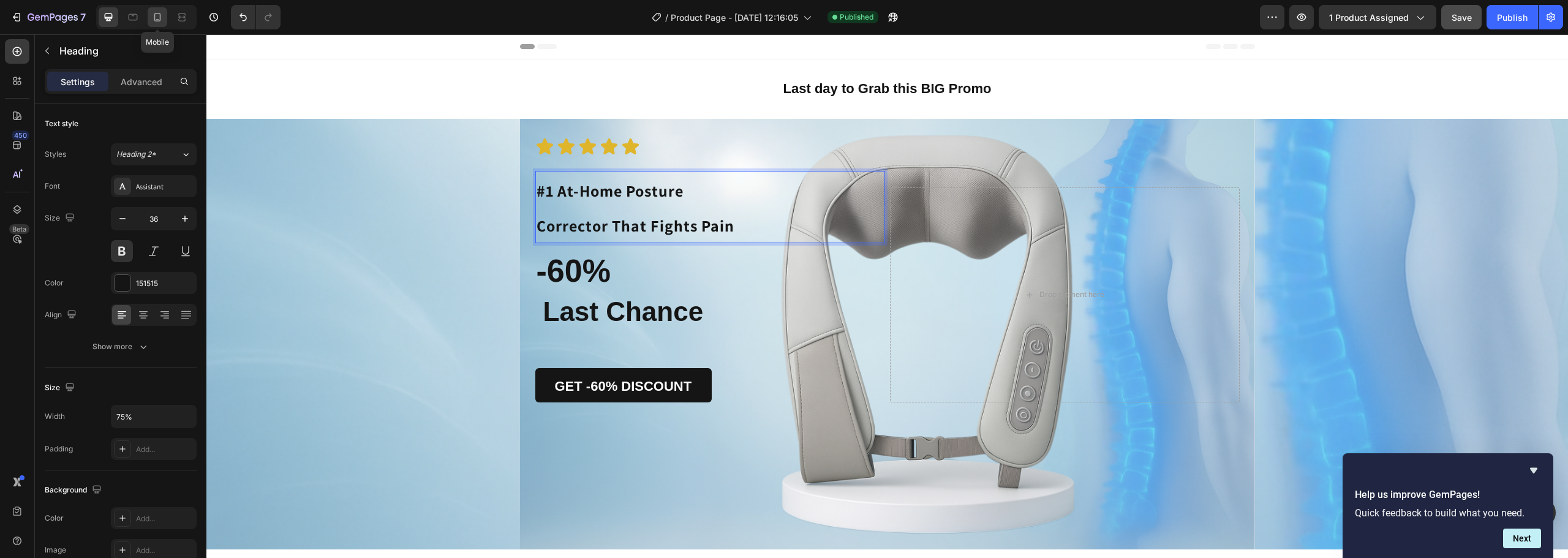
click at [156, 17] on icon at bounding box center [157, 16] width 12 height 12
type input "34"
type input "267"
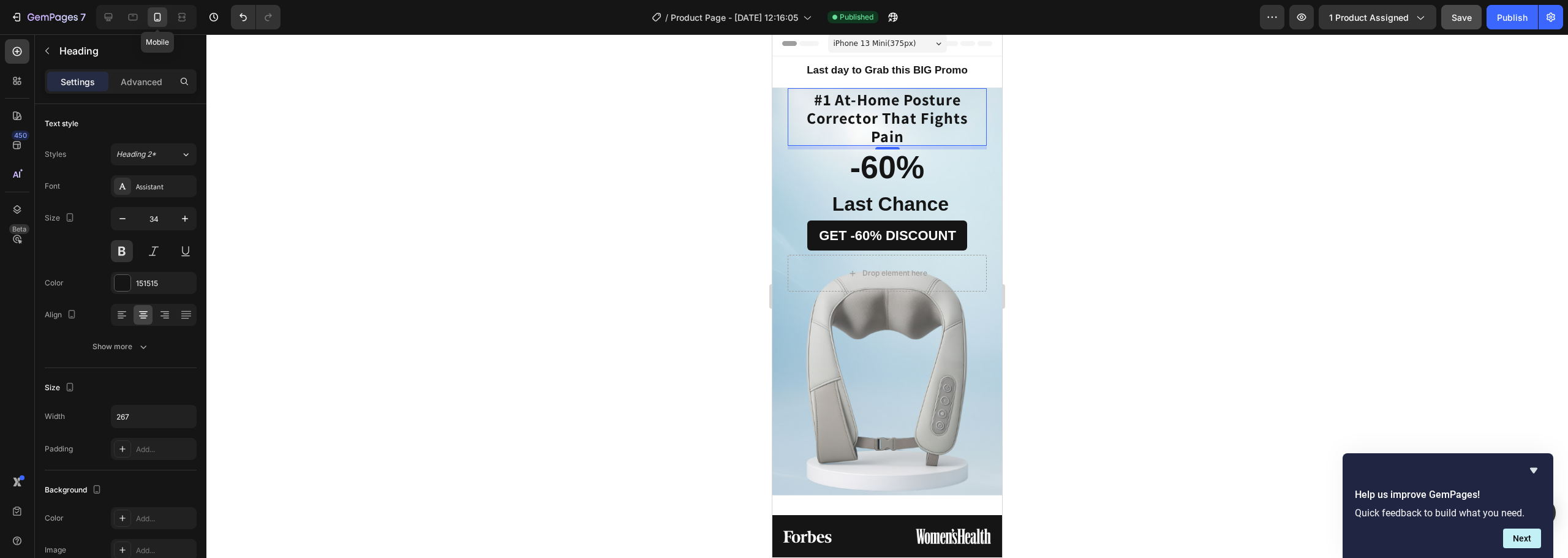
scroll to position [14, 0]
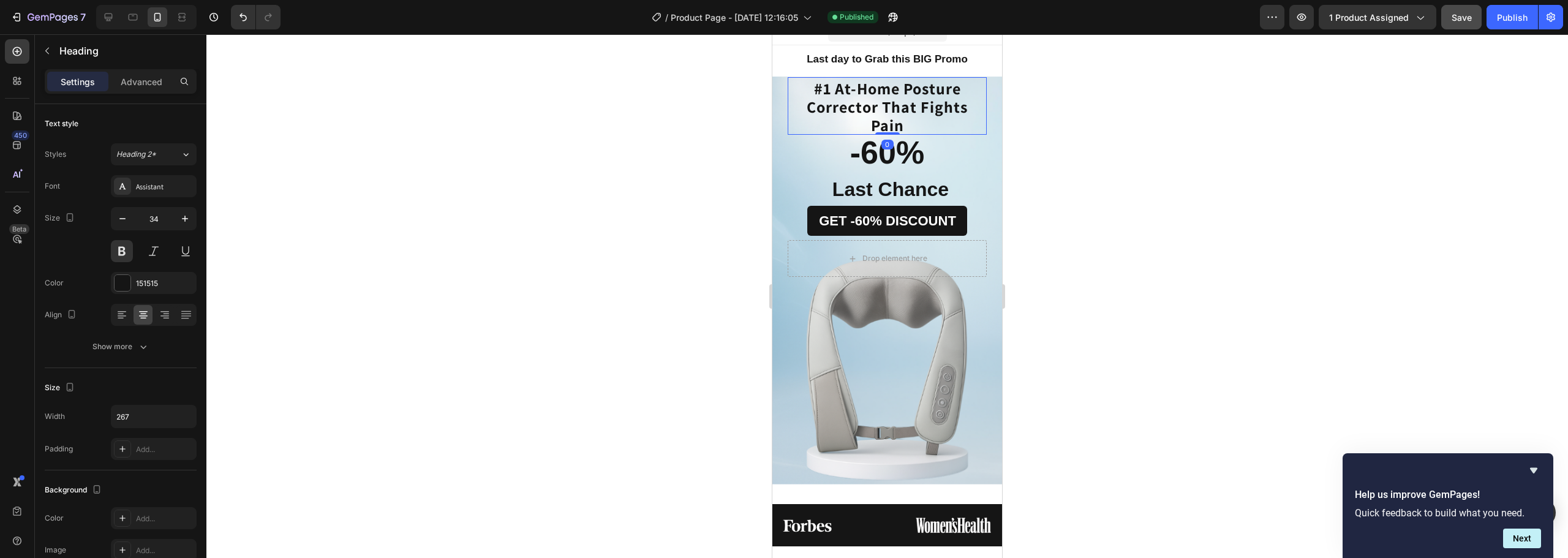
drag, startPoint x: 883, startPoint y: 137, endPoint x: 883, endPoint y: 126, distance: 11.0
click at [883, 126] on div "⁠⁠⁠⁠⁠⁠⁠ #1 At-Home Posture Corrector That Fights Pain Heading 0" at bounding box center [887, 106] width 199 height 58
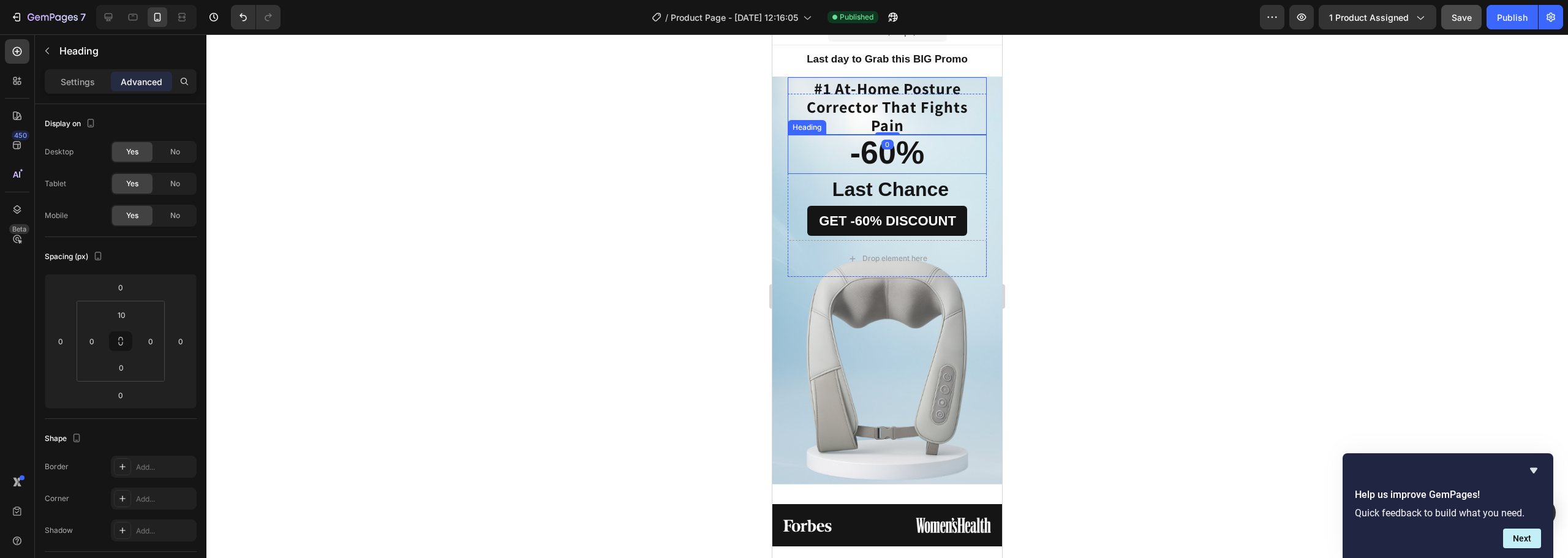
click at [895, 149] on strong "-60%" at bounding box center [887, 152] width 74 height 35
click at [905, 189] on strong "Last Chance" at bounding box center [890, 189] width 116 height 22
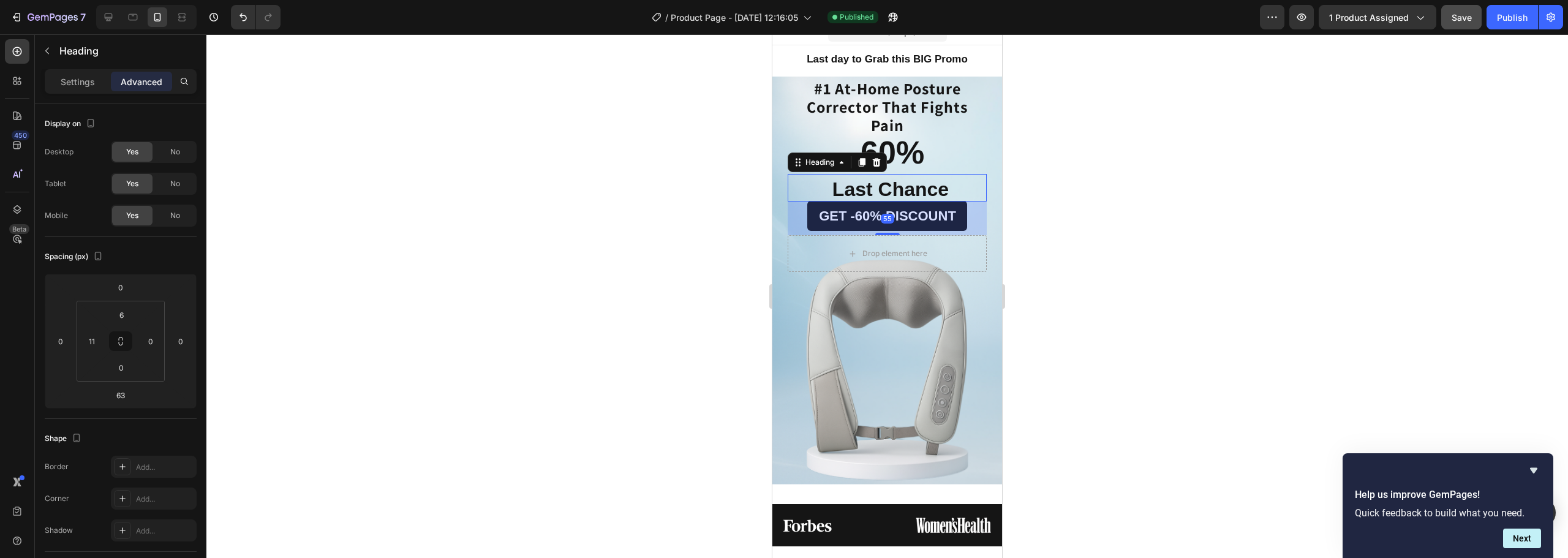
drag, startPoint x: 891, startPoint y: 238, endPoint x: 897, endPoint y: 233, distance: 7.8
click at [897, 201] on div "55" at bounding box center [893, 201] width 199 height 0
type input "55"
click at [1081, 228] on div at bounding box center [887, 296] width 1362 height 524
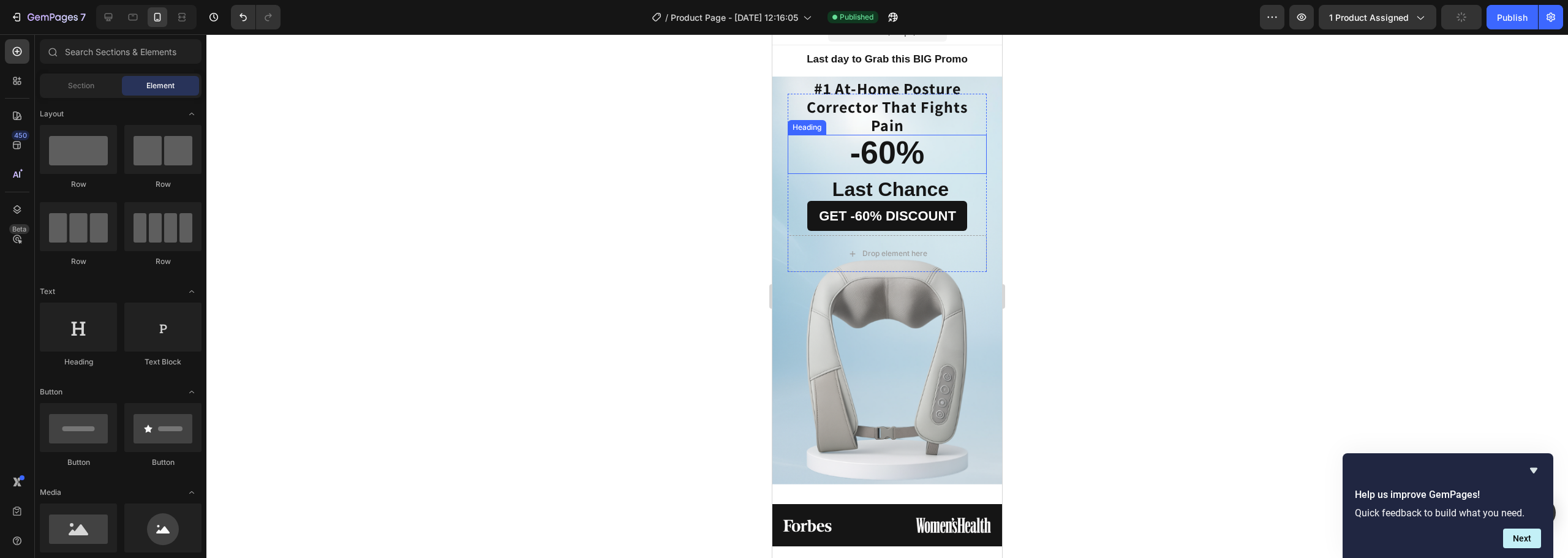
click at [924, 161] on p "⁠⁠⁠⁠⁠⁠⁠ -60%" at bounding box center [887, 158] width 165 height 30
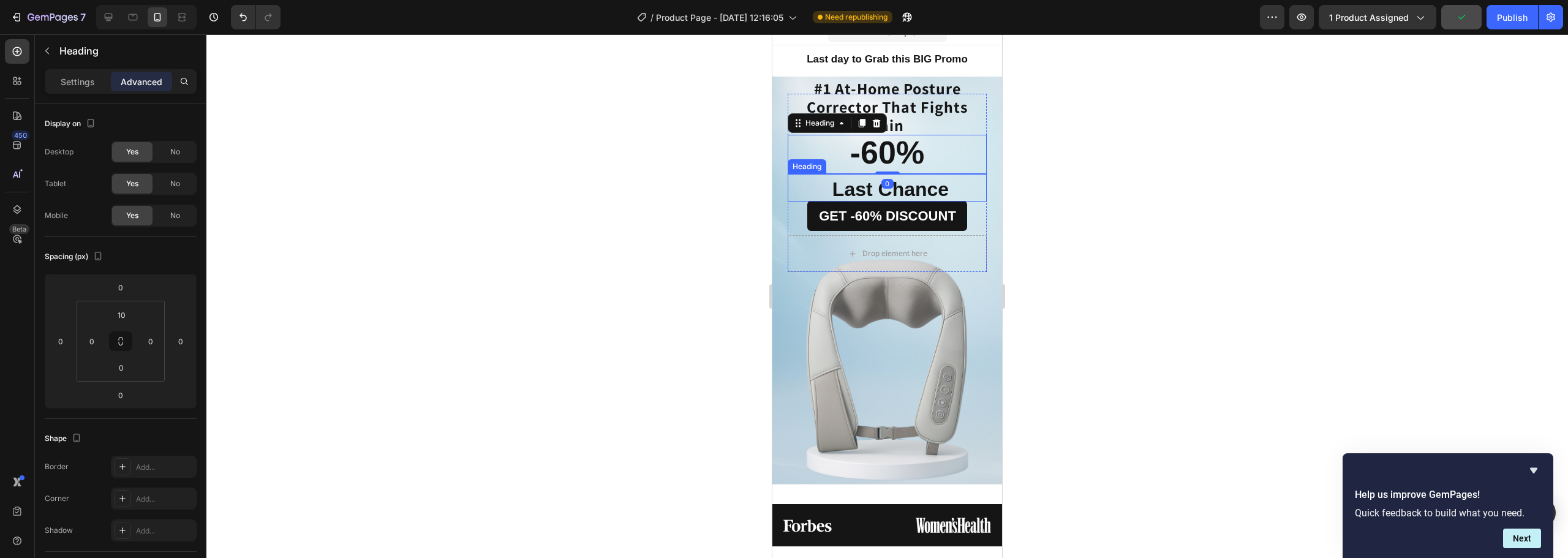
click at [938, 196] on strong "Last Chance" at bounding box center [890, 189] width 116 height 22
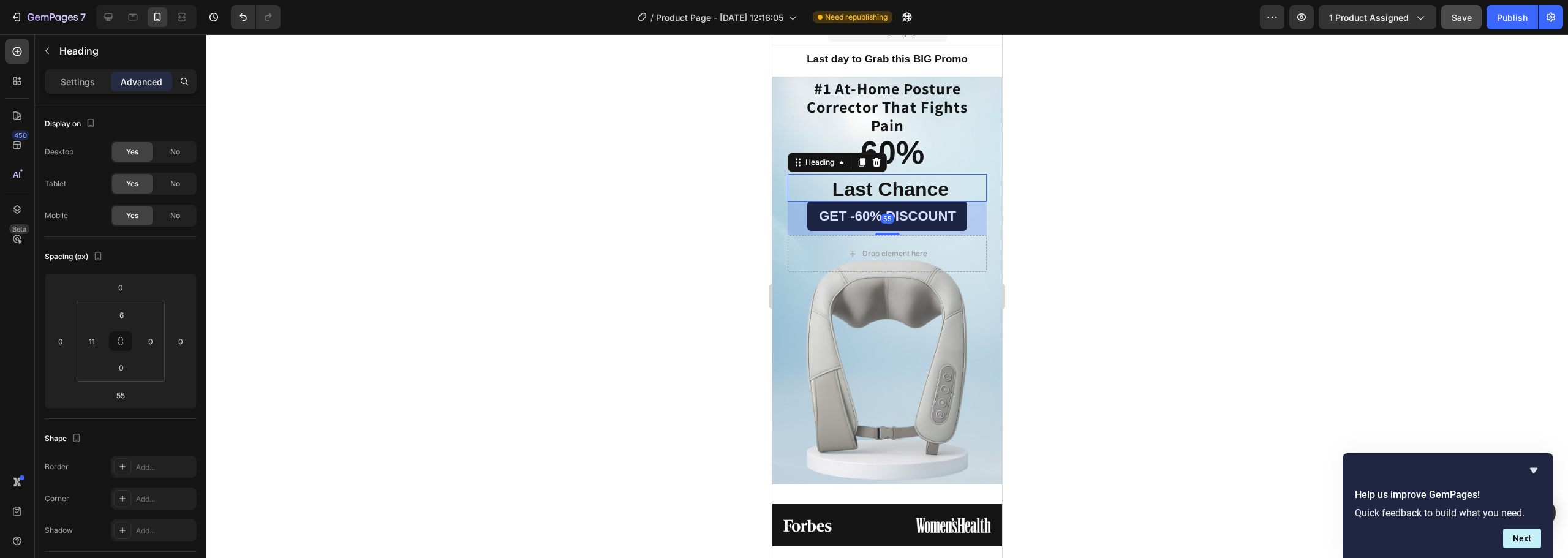
click at [1073, 270] on div at bounding box center [887, 296] width 1362 height 524
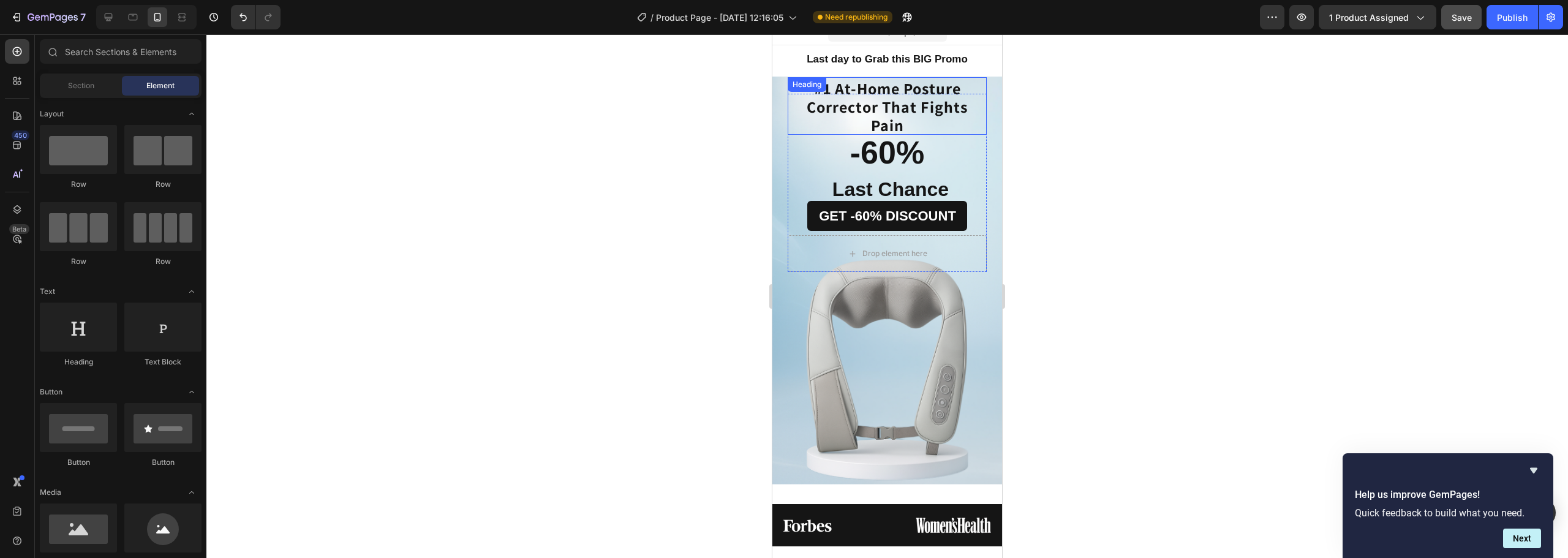
click at [929, 100] on span "#1 At-Home Posture Corrector That Fights Pain" at bounding box center [887, 106] width 161 height 58
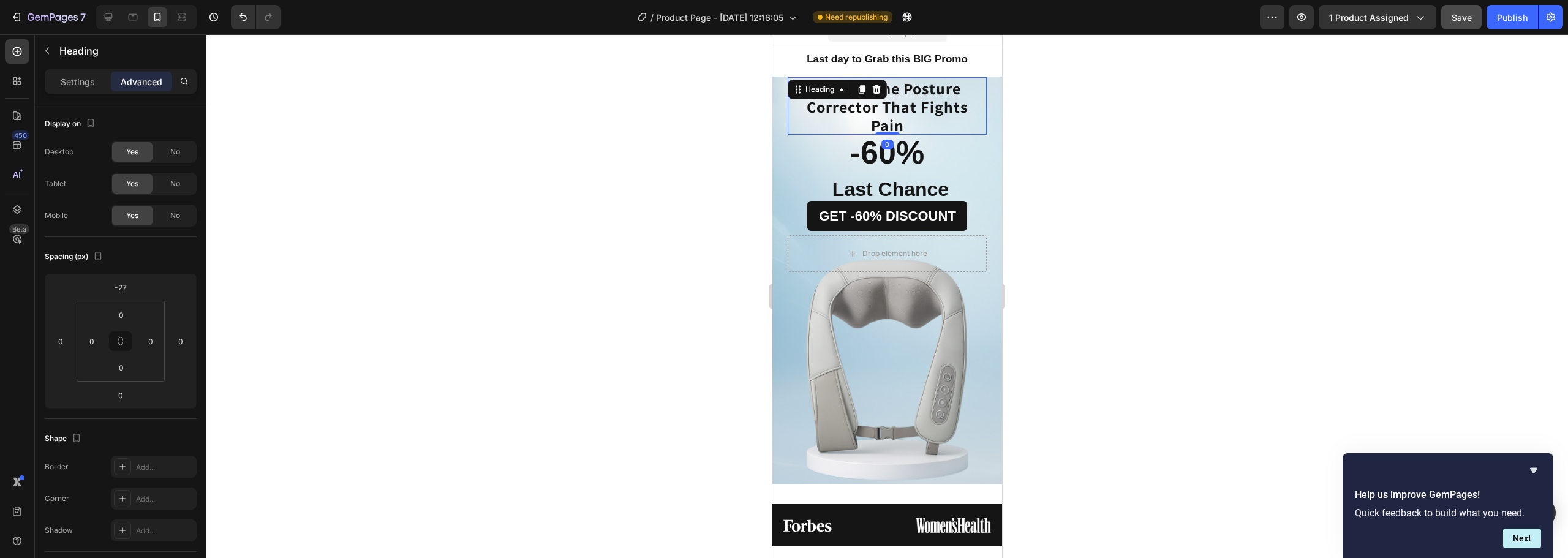
click at [1049, 159] on div at bounding box center [887, 296] width 1362 height 524
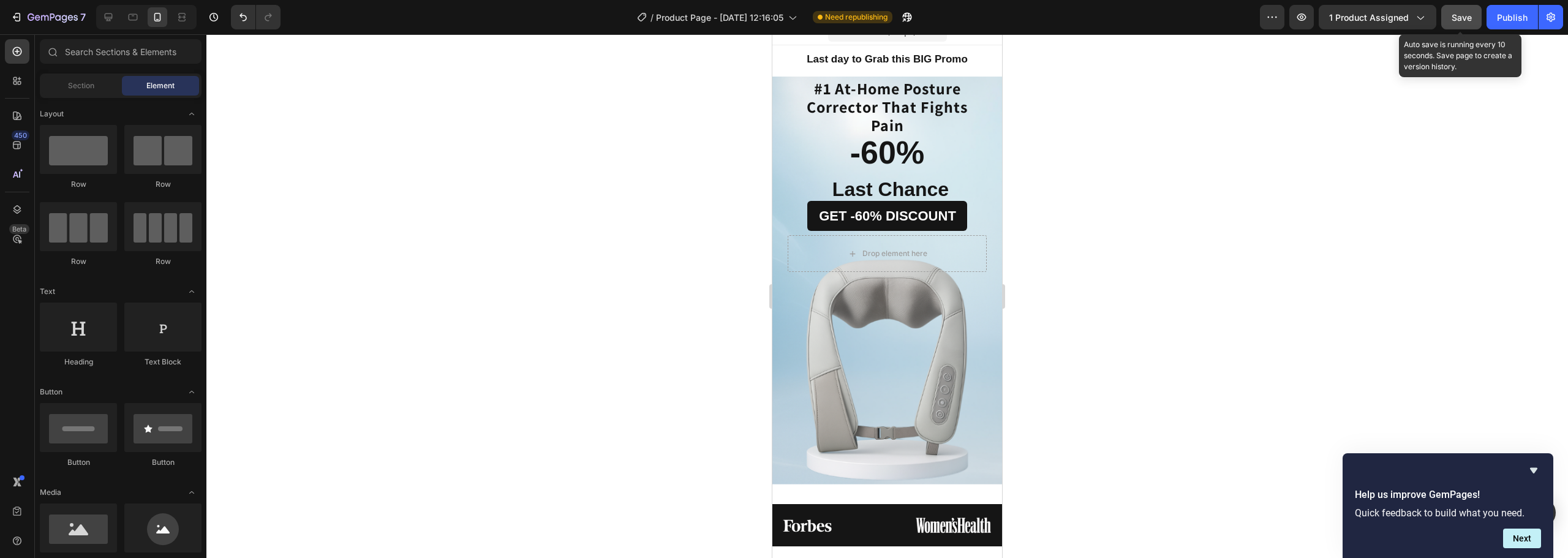
click at [1463, 21] on span "Save" at bounding box center [1462, 17] width 20 height 10
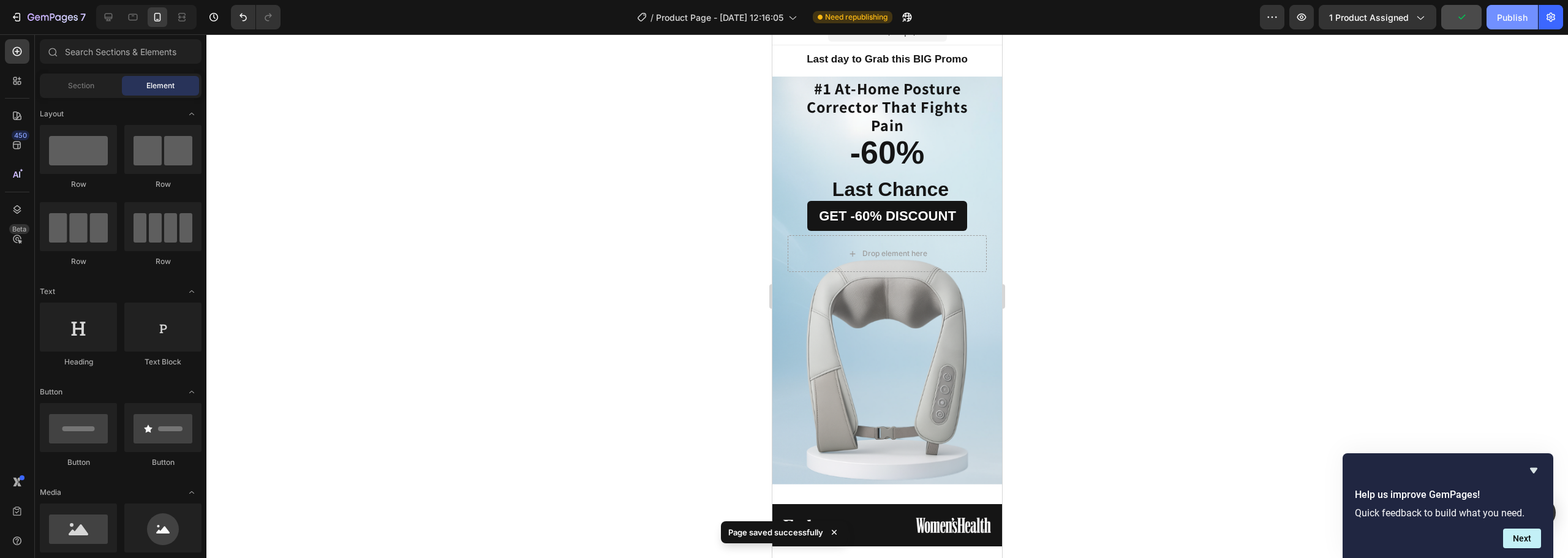
click at [1499, 25] on button "Publish" at bounding box center [1512, 17] width 51 height 25
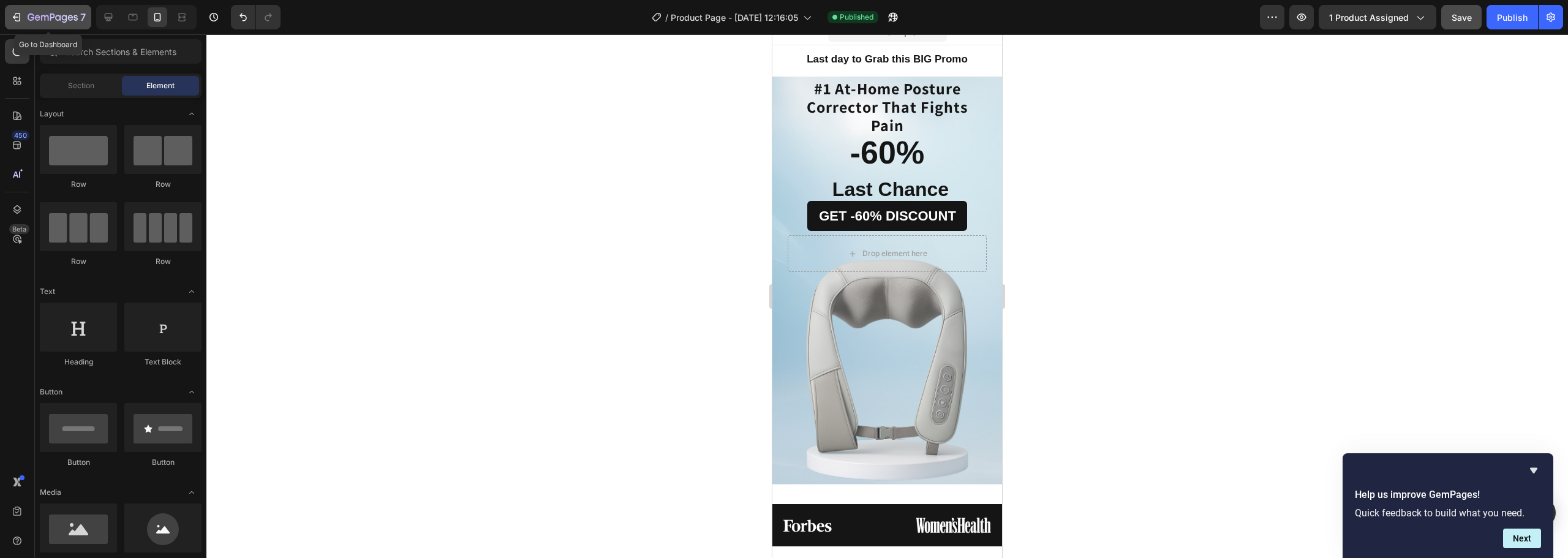
click at [12, 19] on icon "button" at bounding box center [16, 16] width 12 height 12
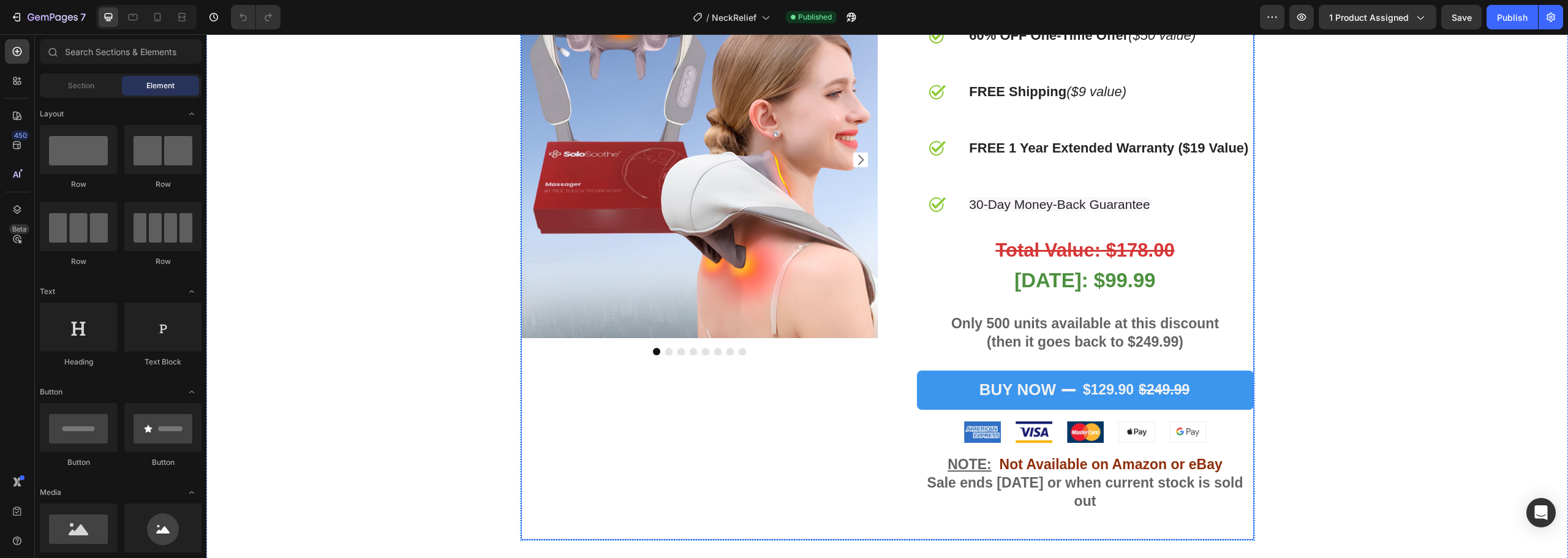
scroll to position [4163, 0]
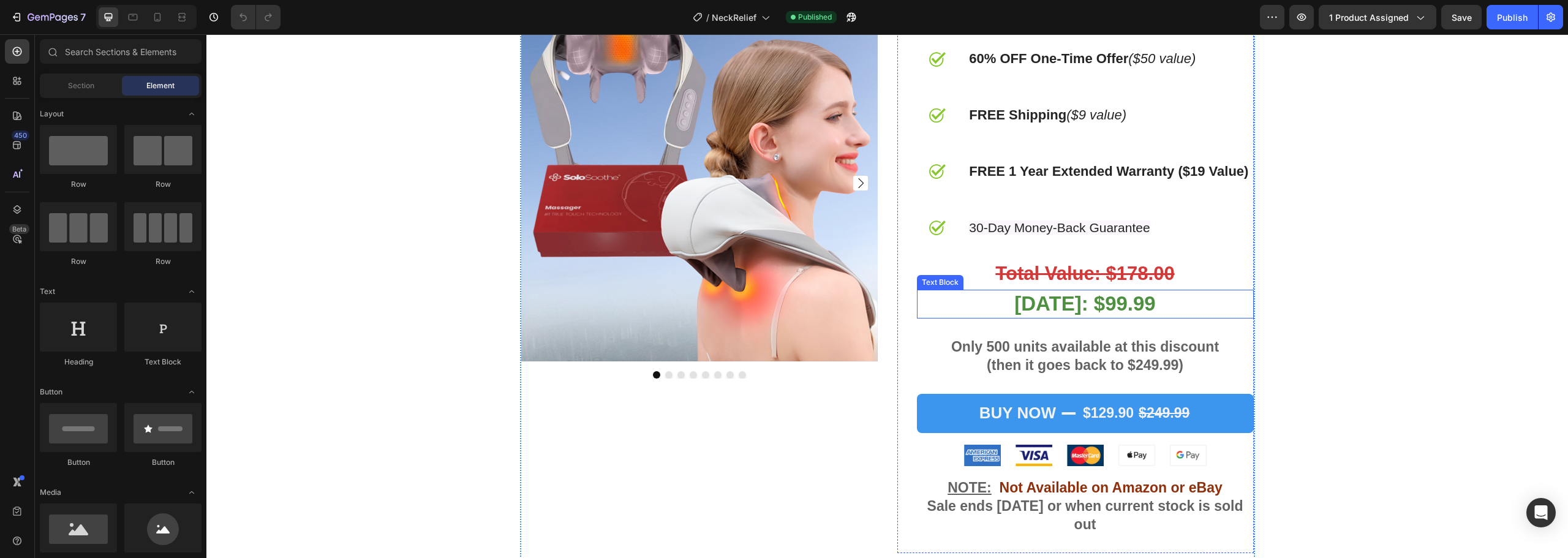
click at [1107, 314] on strong "[DATE]: $99.99" at bounding box center [1085, 304] width 141 height 23
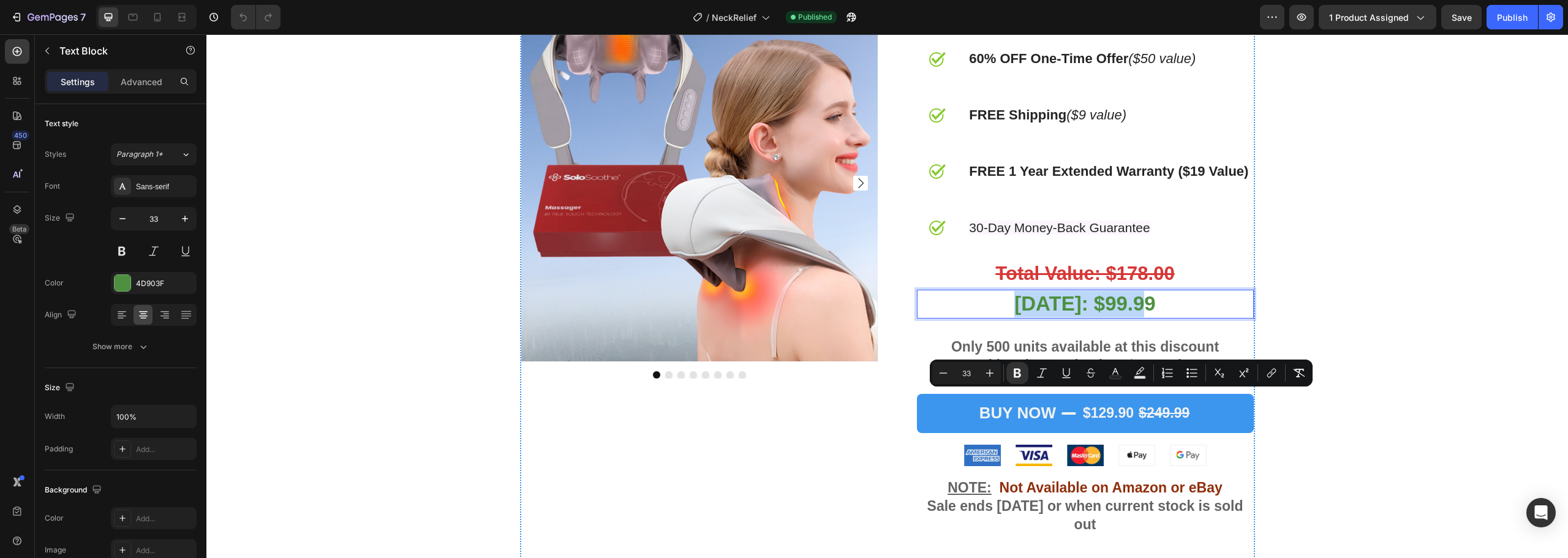
click at [1107, 314] on strong "[DATE]: $99.99" at bounding box center [1085, 304] width 141 height 23
click at [1105, 314] on strong "[DATE]: $99.99" at bounding box center [1085, 304] width 141 height 23
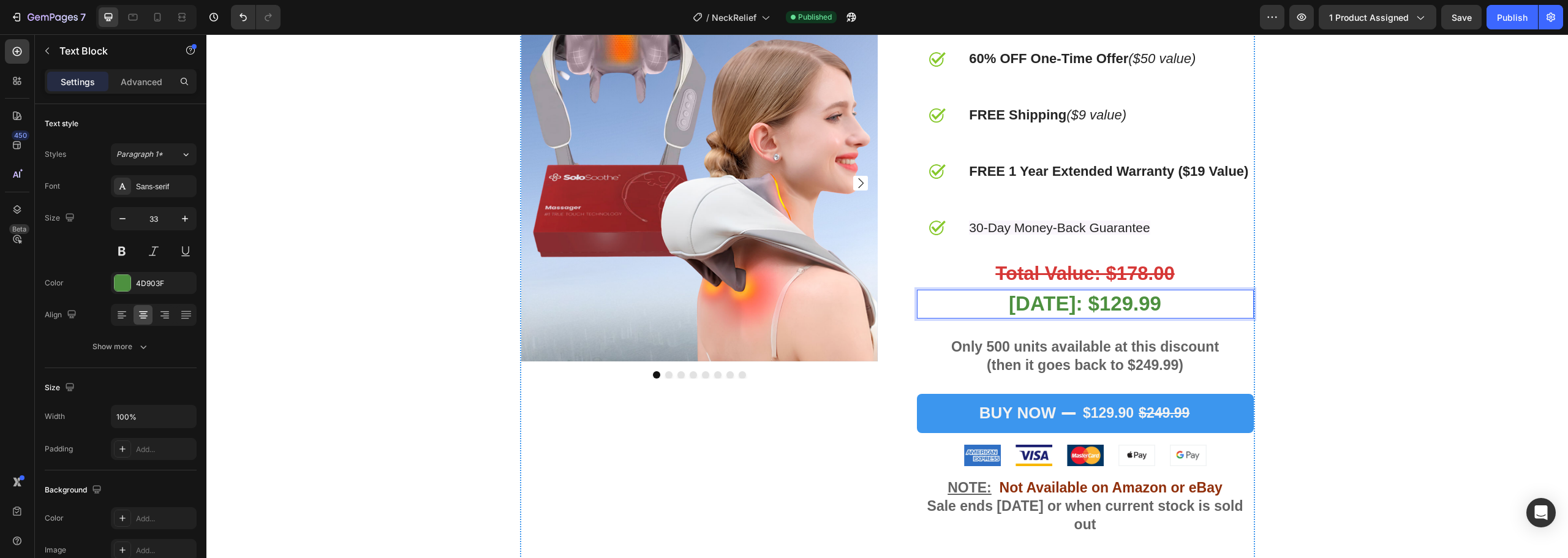
click at [1153, 317] on p "Today: $129.99" at bounding box center [1085, 304] width 334 height 27
click at [1131, 284] on strong "Total Value: $178.00" at bounding box center [1085, 273] width 179 height 22
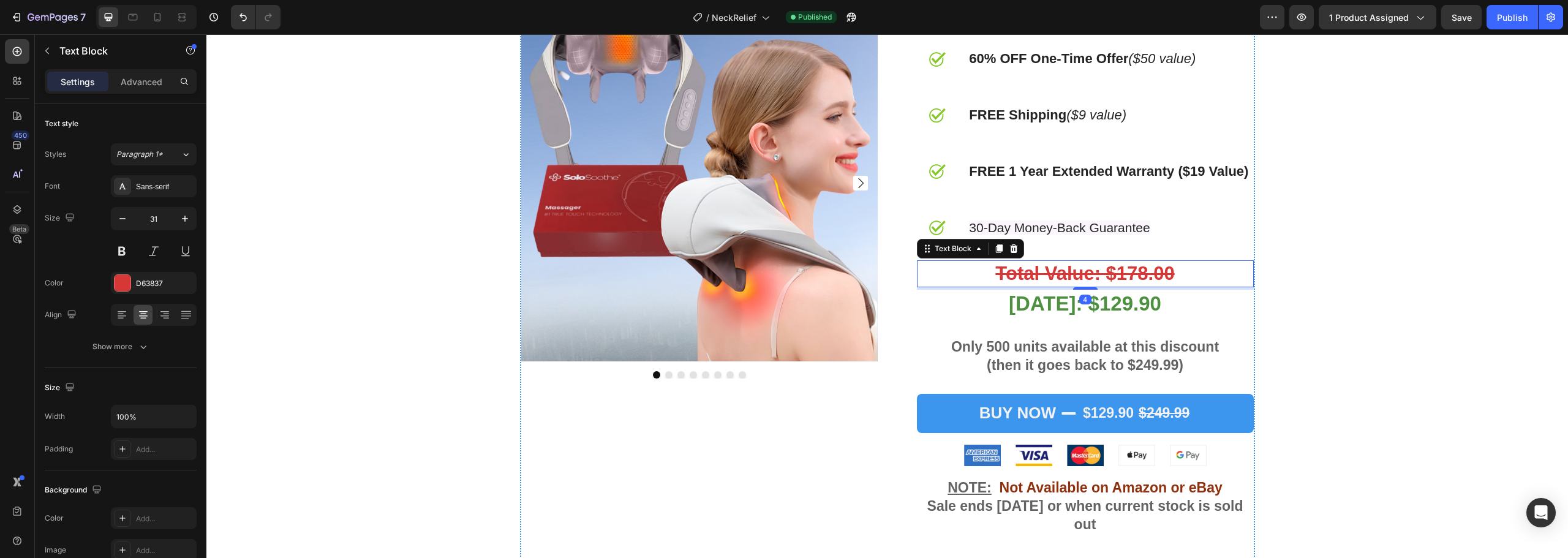
click at [1131, 284] on strong "Total Value: $178.00" at bounding box center [1085, 273] width 179 height 22
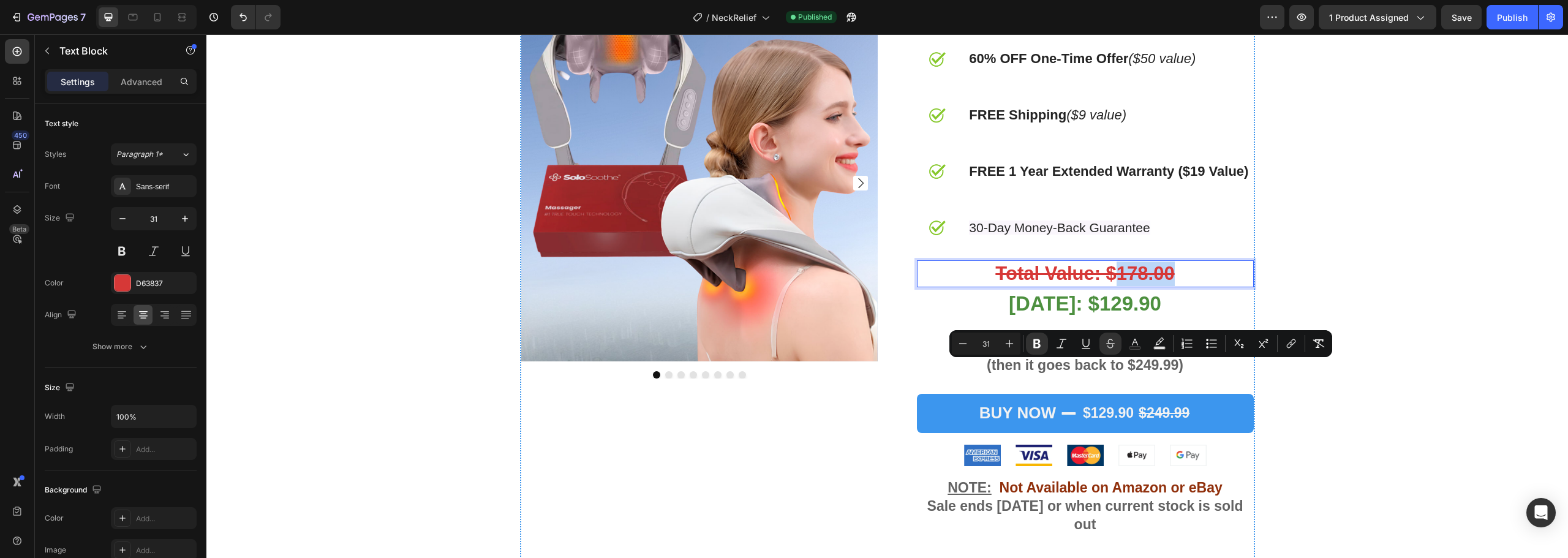
click at [1133, 284] on strong "Total Value: $178.00" at bounding box center [1085, 273] width 179 height 22
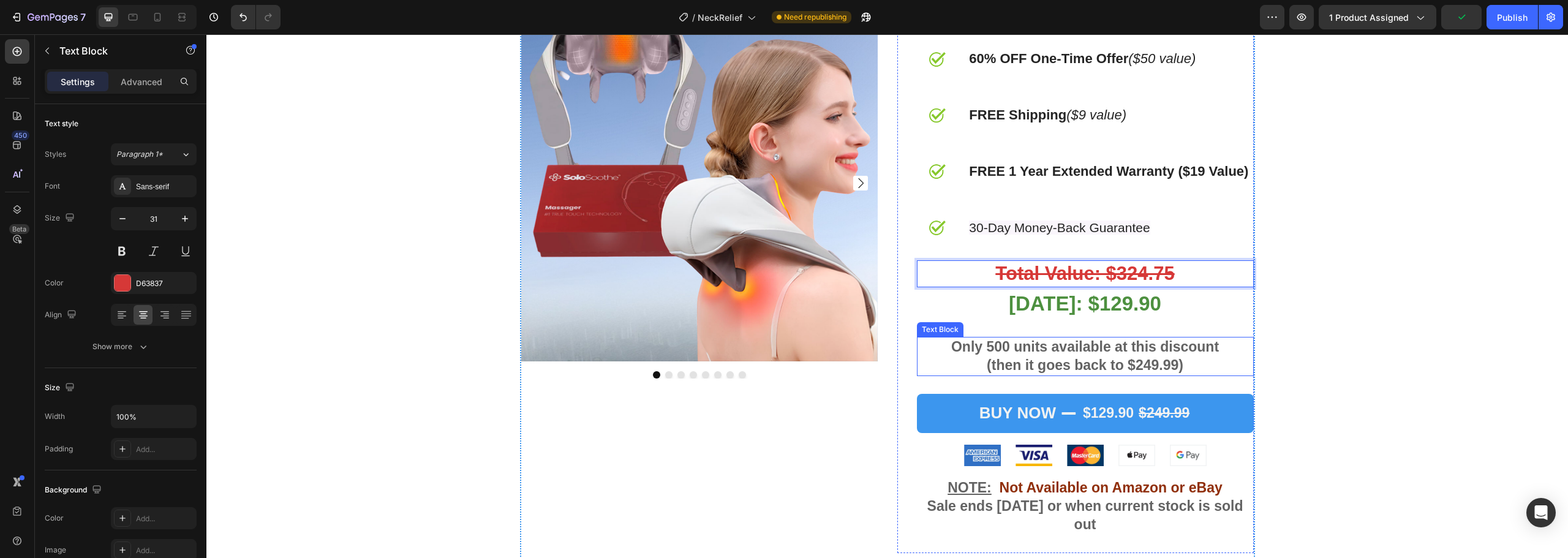
click at [1171, 373] on strong "(then it goes back to $249.99)" at bounding box center [1085, 364] width 197 height 16
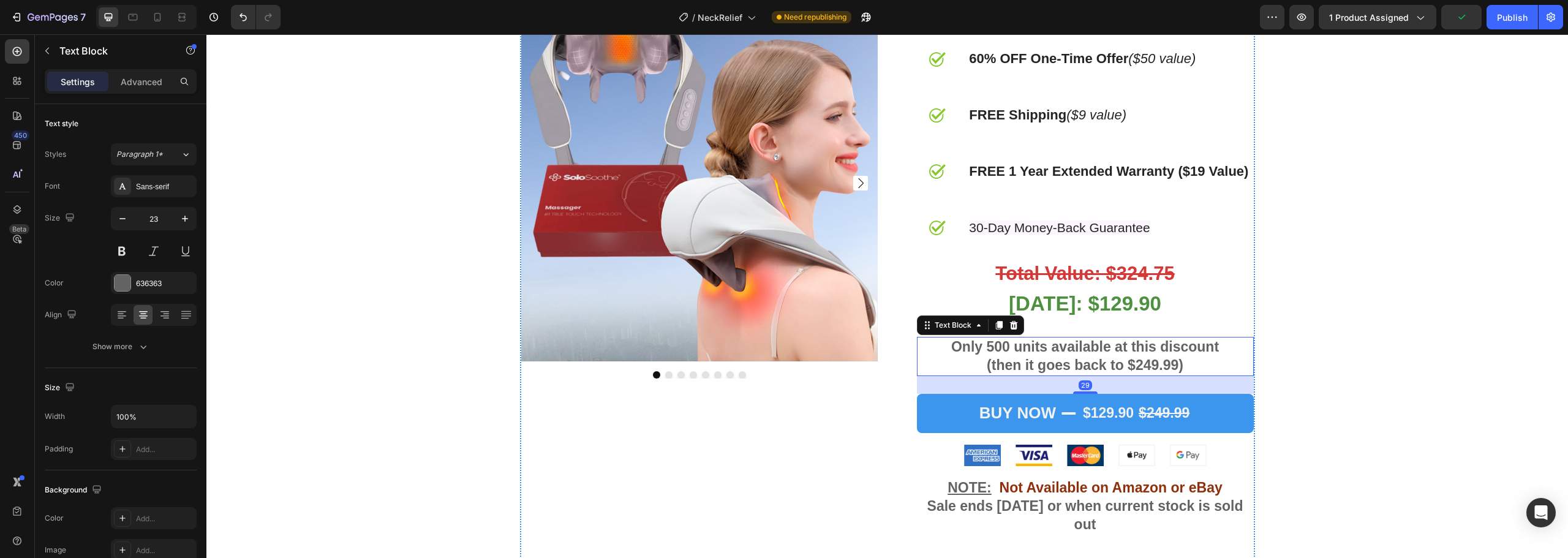
click at [1173, 373] on strong "(then it goes back to $249.99)" at bounding box center [1085, 364] width 197 height 16
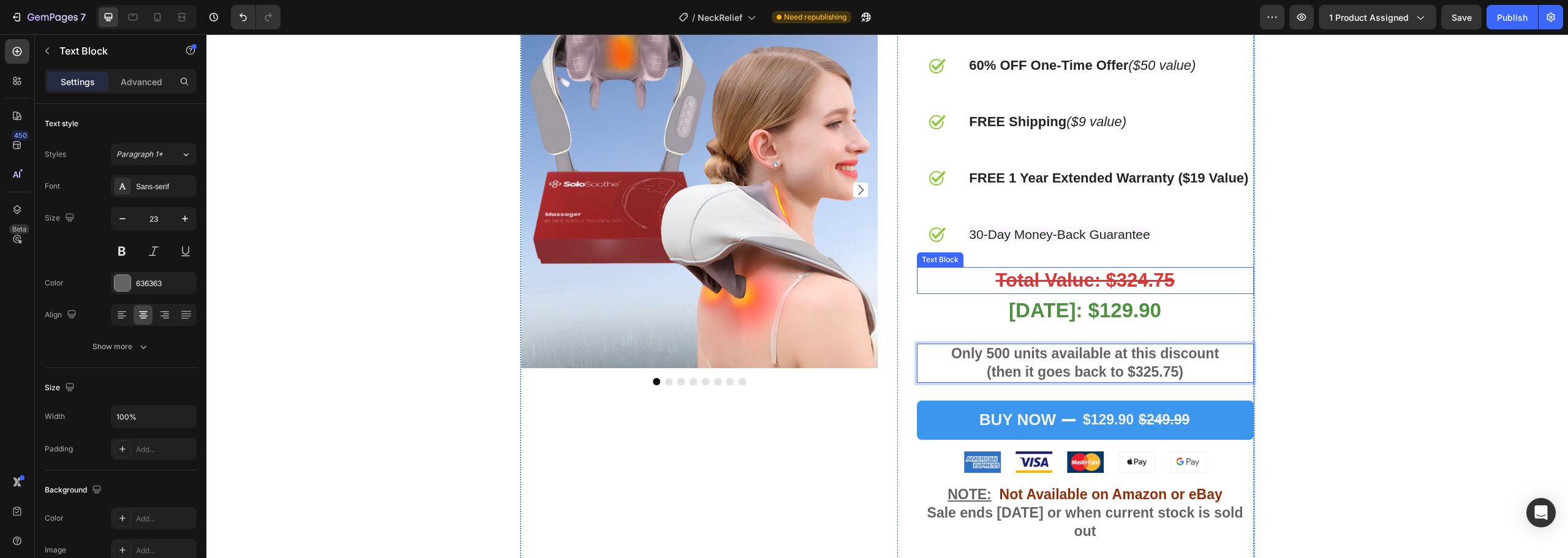
scroll to position [4286, 0]
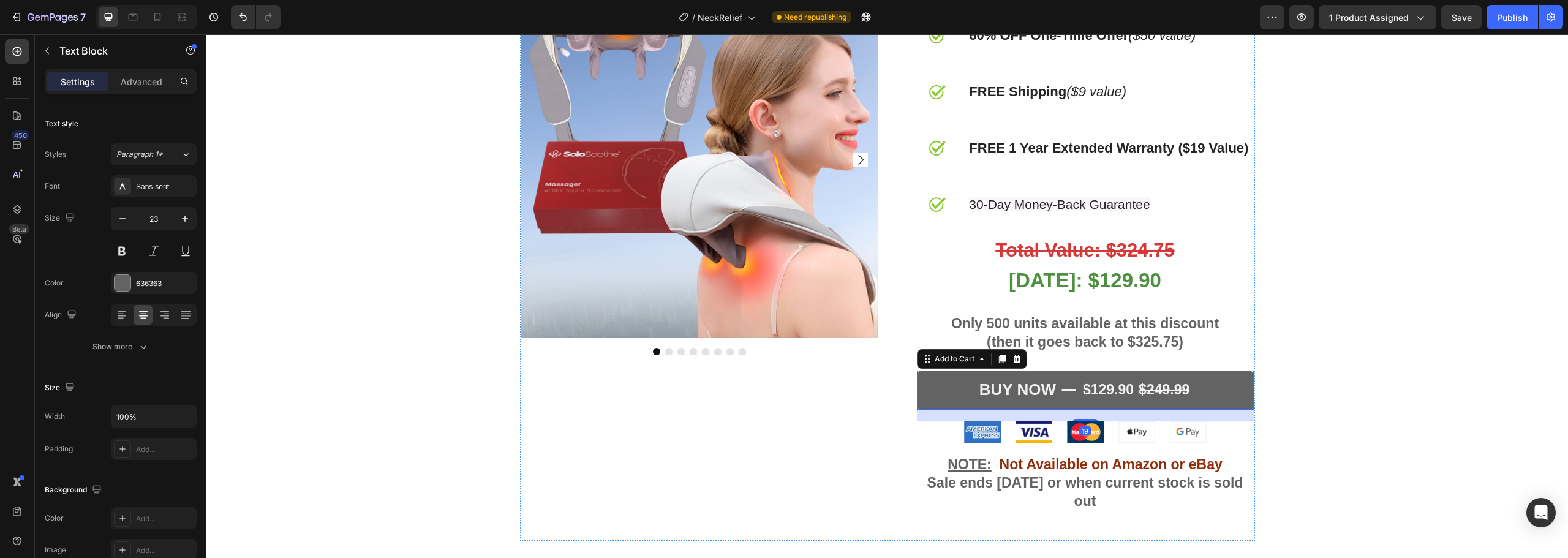
click at [1125, 388] on div "$129.90" at bounding box center [1108, 390] width 53 height 21
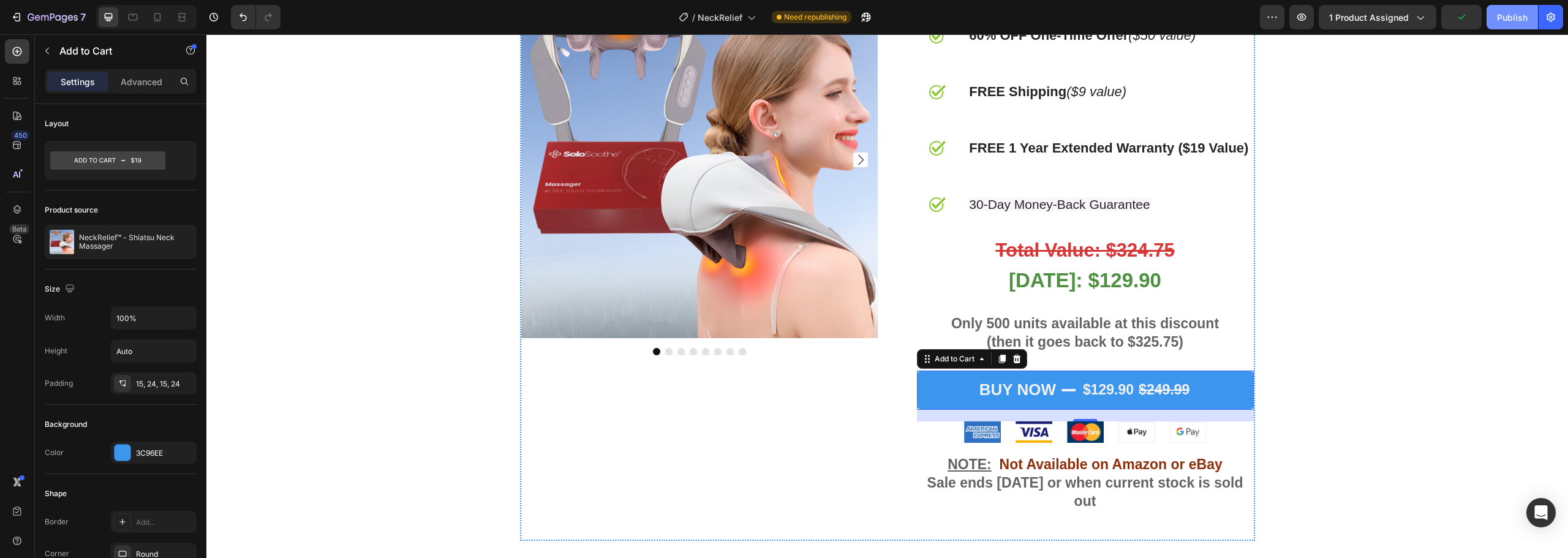
click at [1502, 28] on button "Publish" at bounding box center [1512, 17] width 51 height 25
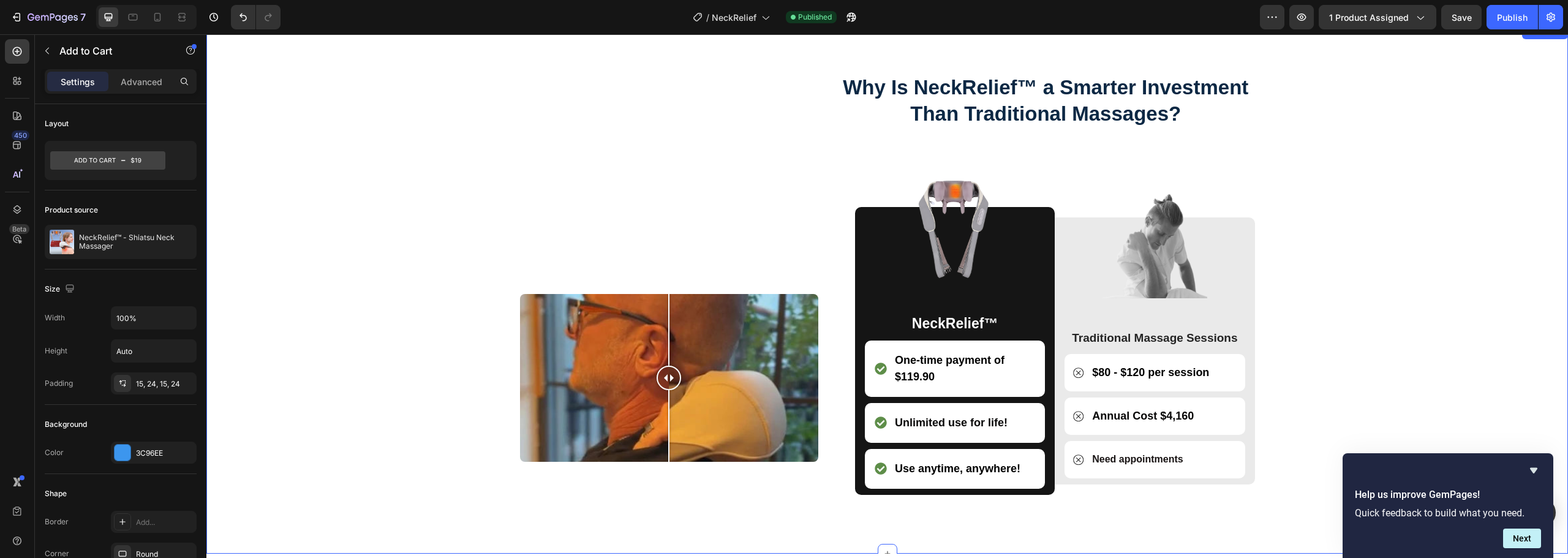
scroll to position [3552, 0]
